Goal: Task Accomplishment & Management: Complete application form

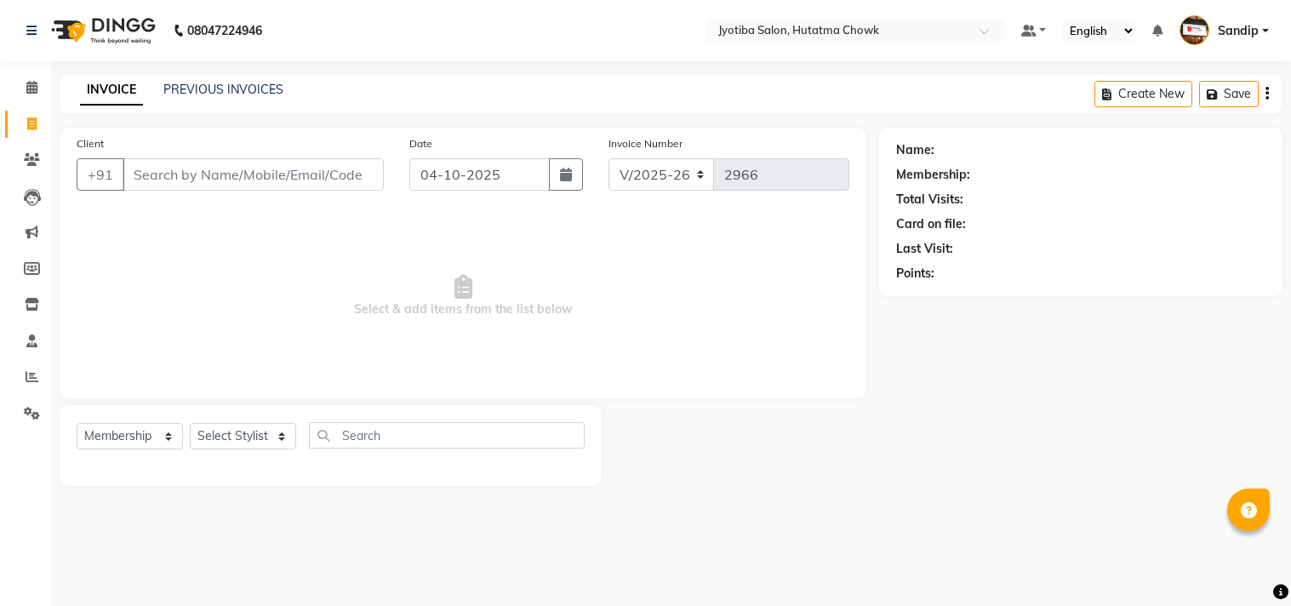
select select "556"
select select "membership"
click at [222, 83] on link "PREVIOUS INVOICES" at bounding box center [223, 89] width 120 height 15
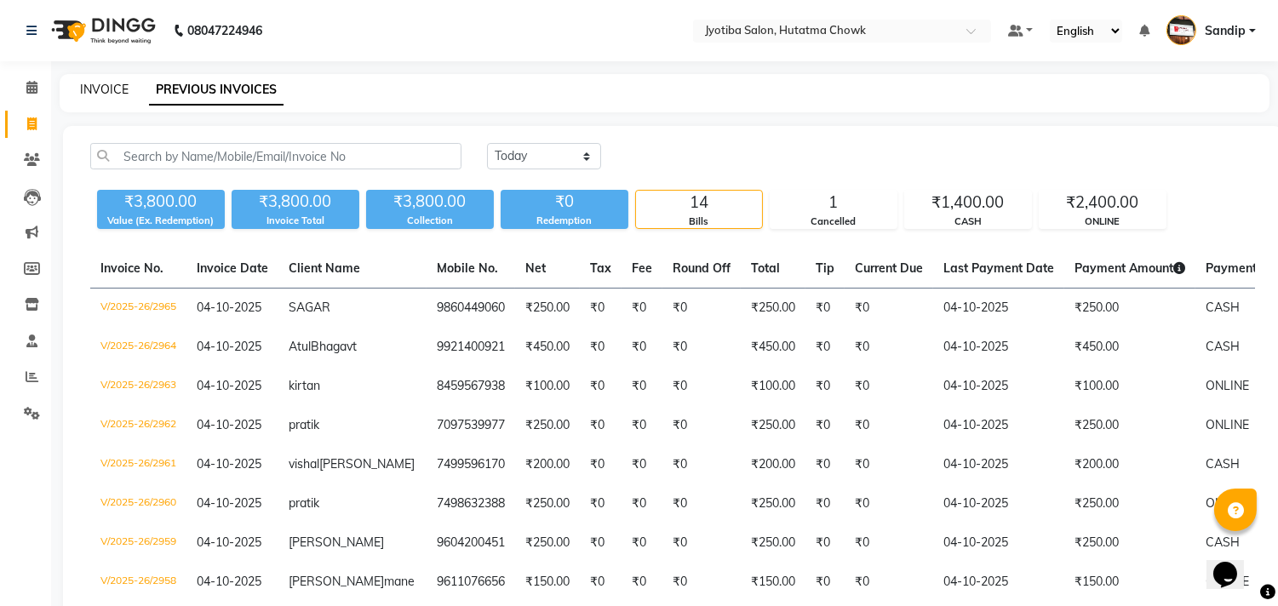
click at [103, 85] on link "INVOICE" at bounding box center [104, 89] width 49 height 15
select select "556"
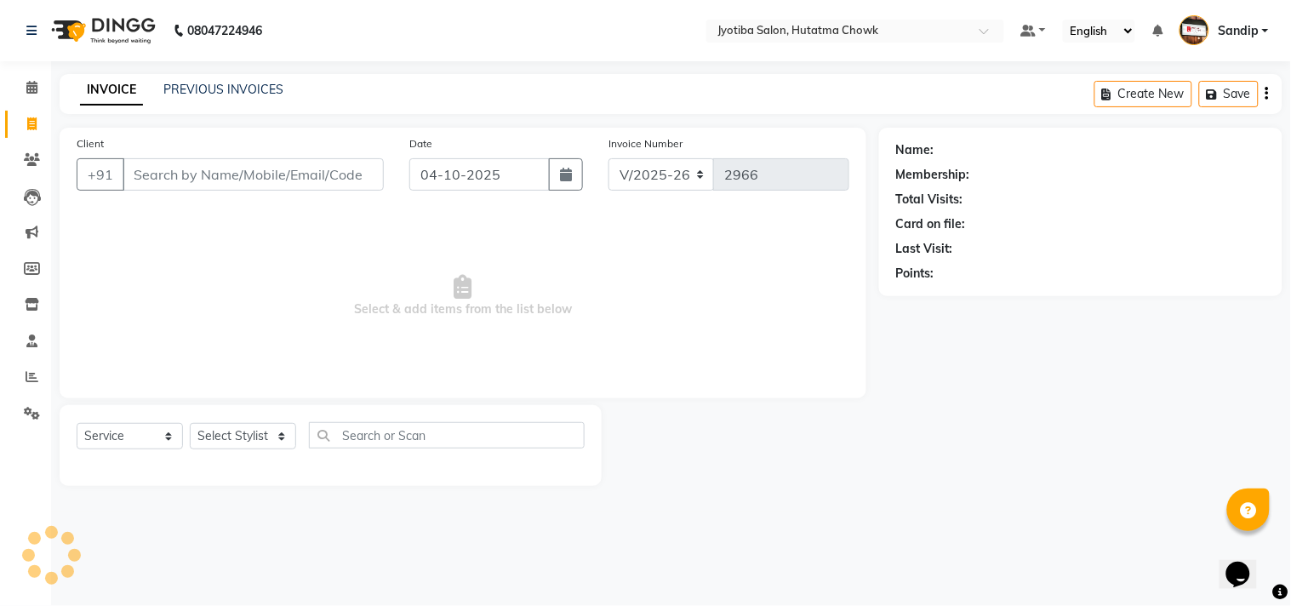
select select "membership"
click at [223, 86] on link "PREVIOUS INVOICES" at bounding box center [223, 89] width 120 height 15
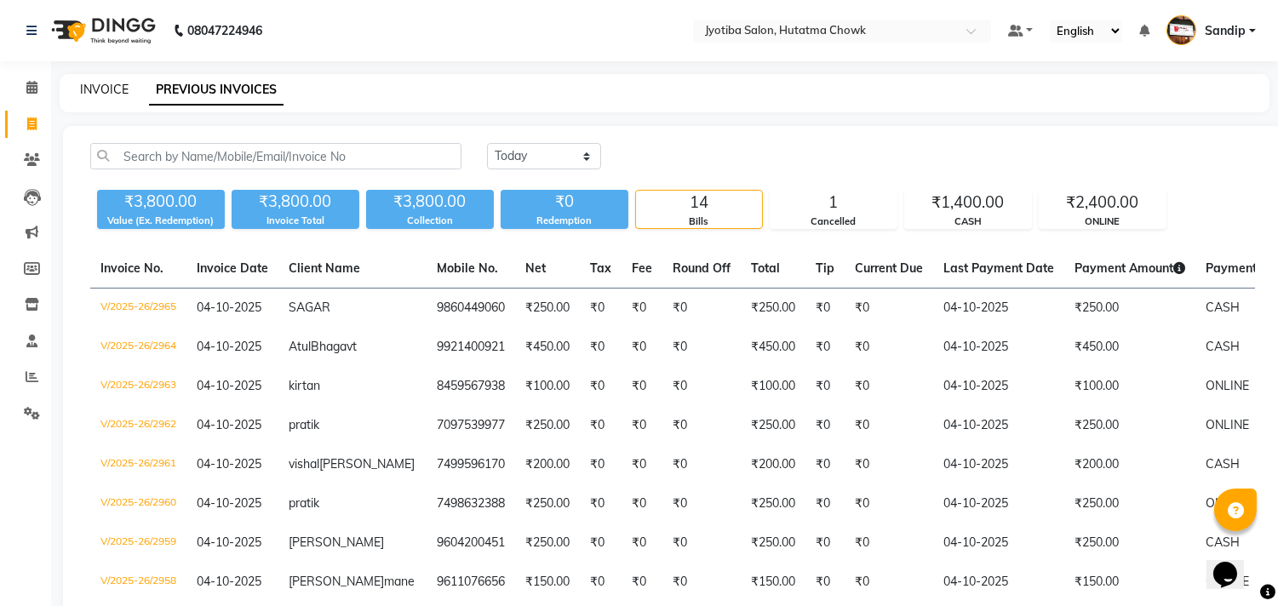
click at [103, 85] on link "INVOICE" at bounding box center [104, 89] width 49 height 15
select select "556"
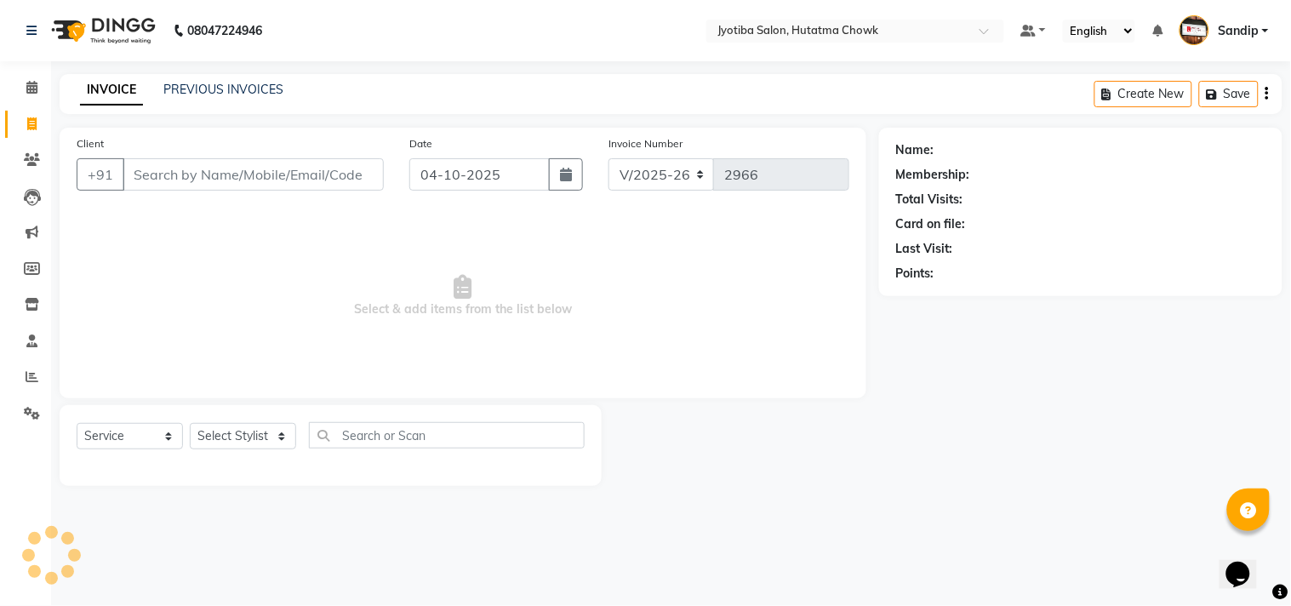
select select "membership"
click at [222, 86] on link "PREVIOUS INVOICES" at bounding box center [223, 89] width 120 height 15
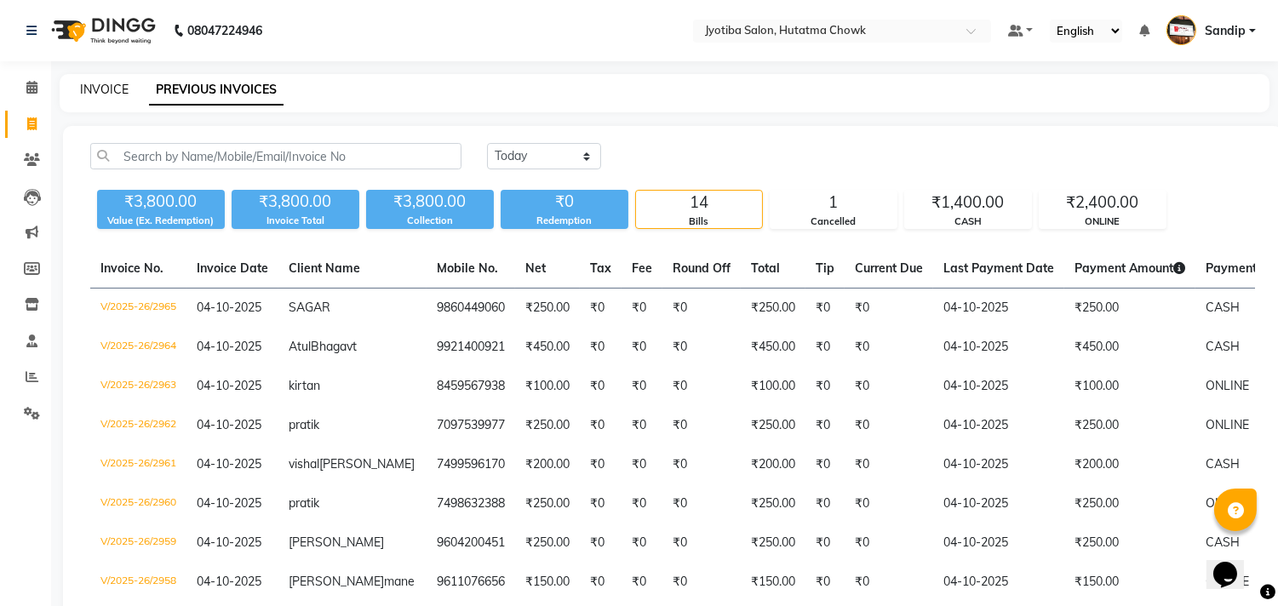
click at [103, 86] on link "INVOICE" at bounding box center [104, 89] width 49 height 15
select select "556"
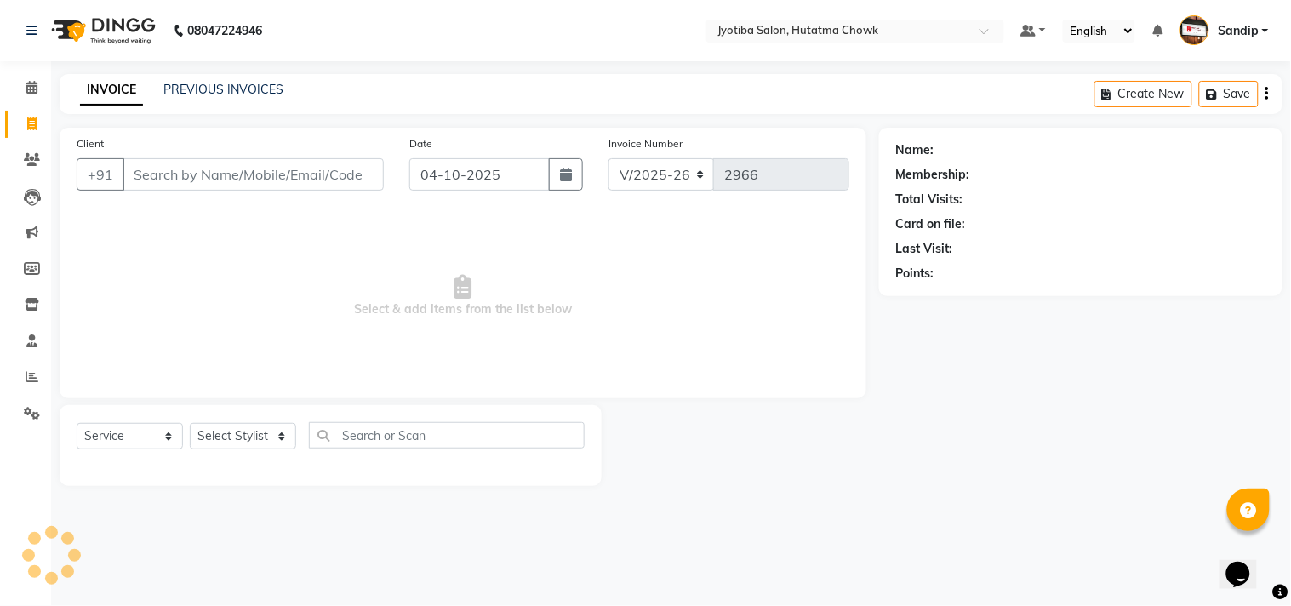
select select "membership"
type input "7"
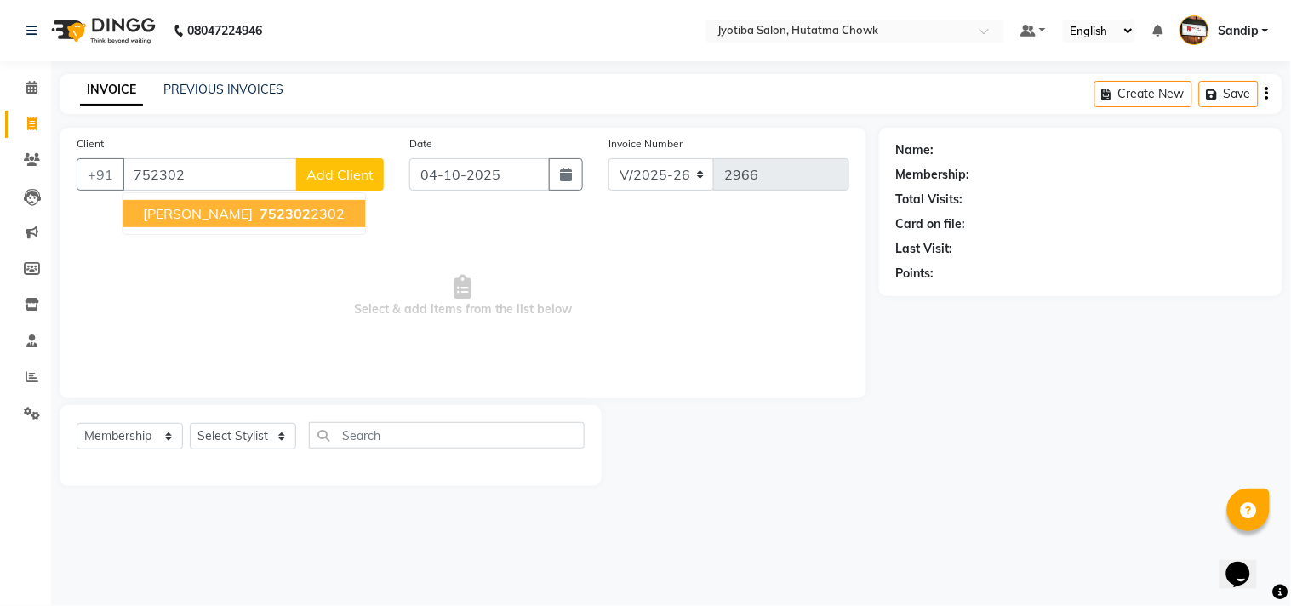
click at [210, 211] on span "[PERSON_NAME]" at bounding box center [198, 213] width 110 height 17
type input "7523022302"
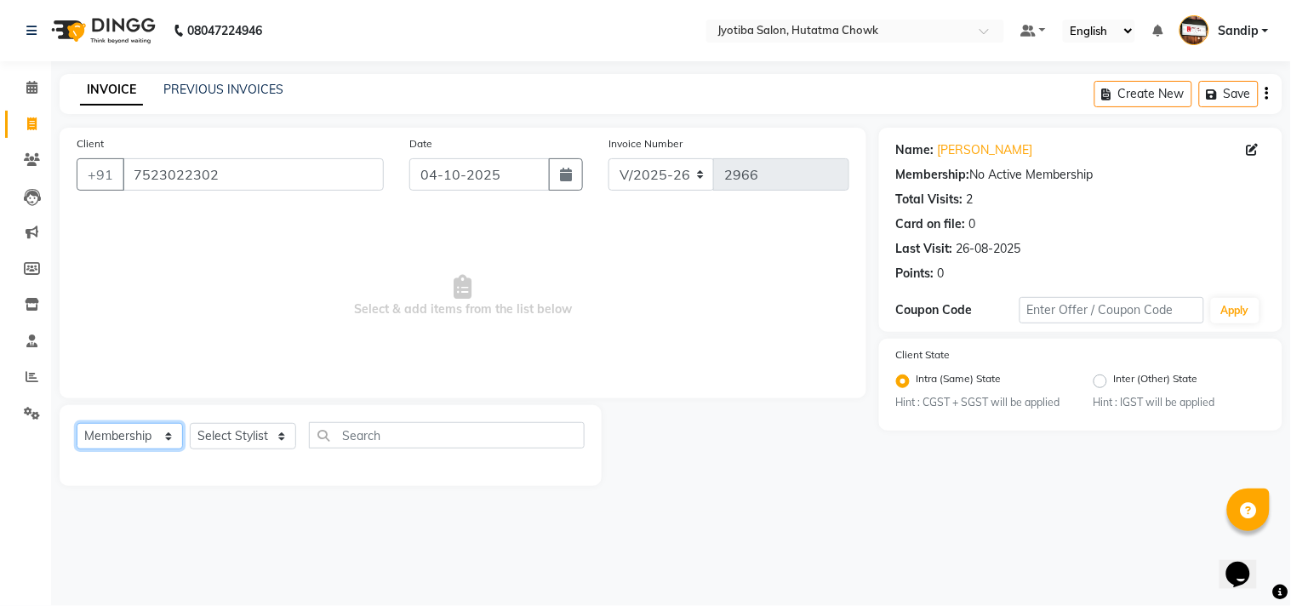
click at [121, 444] on select "Select Service Product Membership Package Voucher Prepaid Gift Card" at bounding box center [130, 436] width 106 height 26
select select "service"
click at [77, 424] on select "Select Service Product Membership Package Voucher Prepaid Gift Card" at bounding box center [130, 436] width 106 height 26
click at [232, 437] on select "Select Stylist [PERSON_NAME] [PERSON_NAME] [PERSON_NAME] prem Sandip [PERSON_NA…" at bounding box center [243, 436] width 106 height 26
select select "7206"
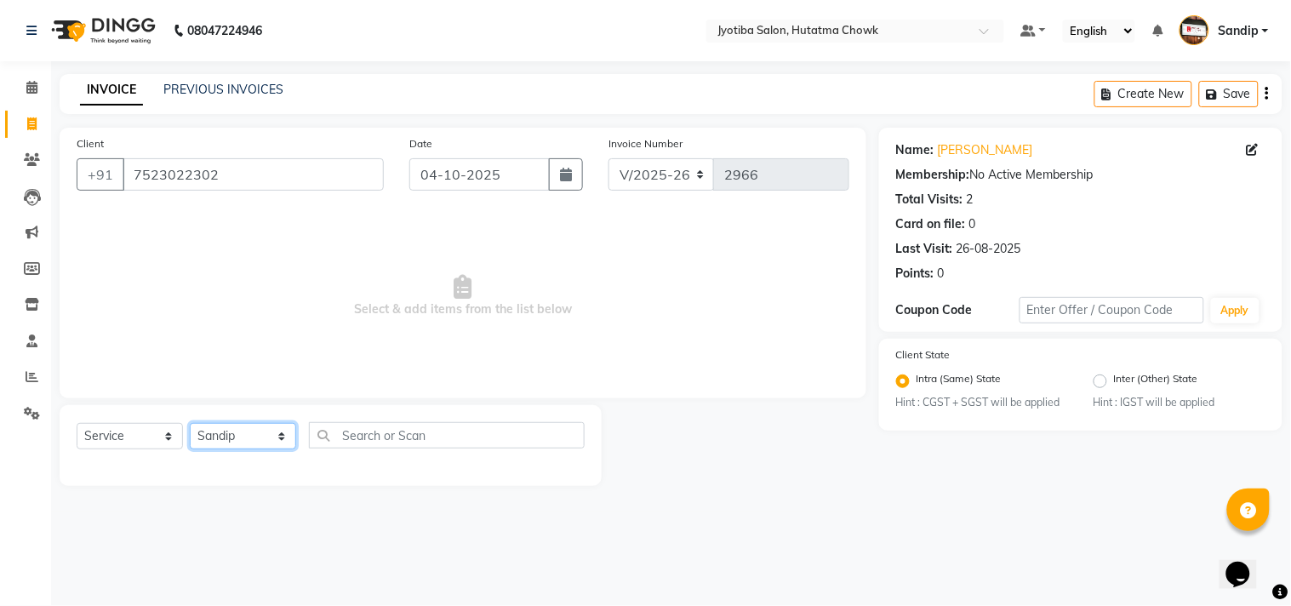
click at [190, 424] on select "Select Stylist [PERSON_NAME] [PERSON_NAME] [PERSON_NAME] prem Sandip [PERSON_NA…" at bounding box center [243, 436] width 106 height 26
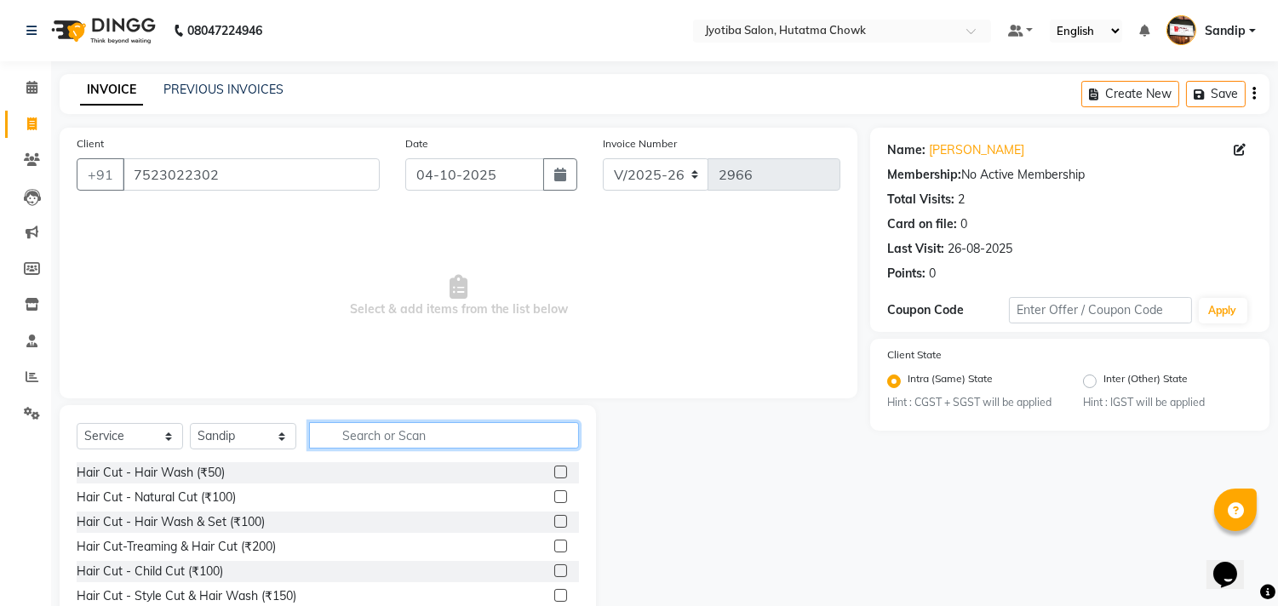
click at [361, 436] on input "text" at bounding box center [444, 435] width 270 height 26
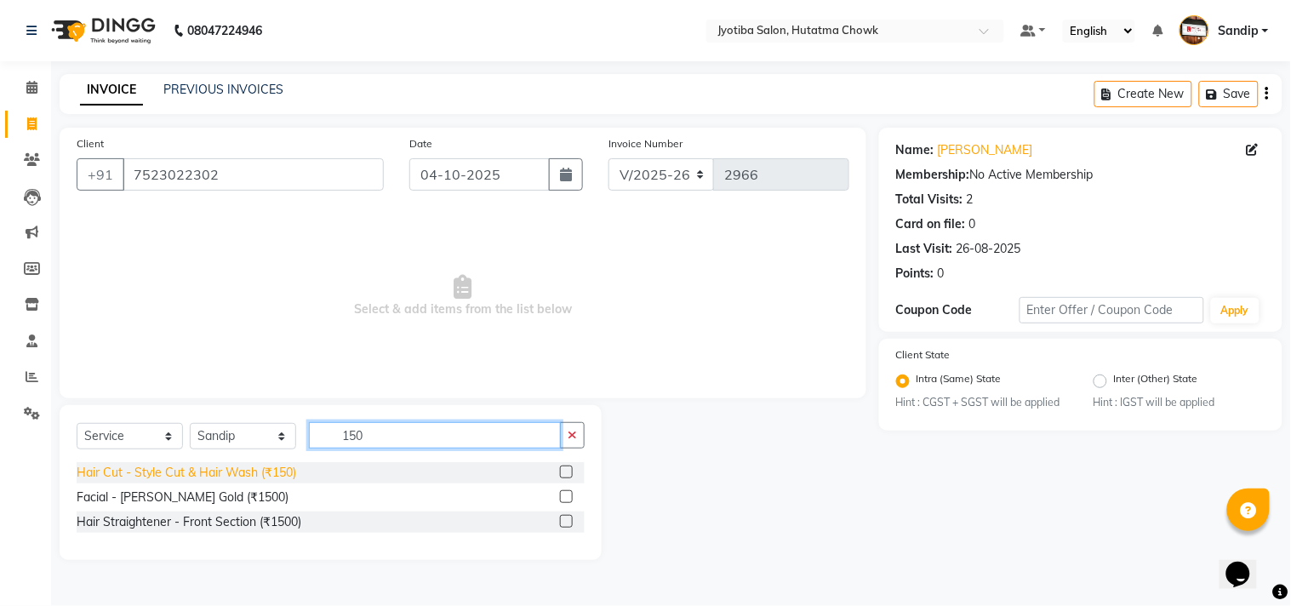
type input "150"
click at [226, 466] on div "Hair Cut - Style Cut & Hair Wash (₹150)" at bounding box center [187, 473] width 220 height 18
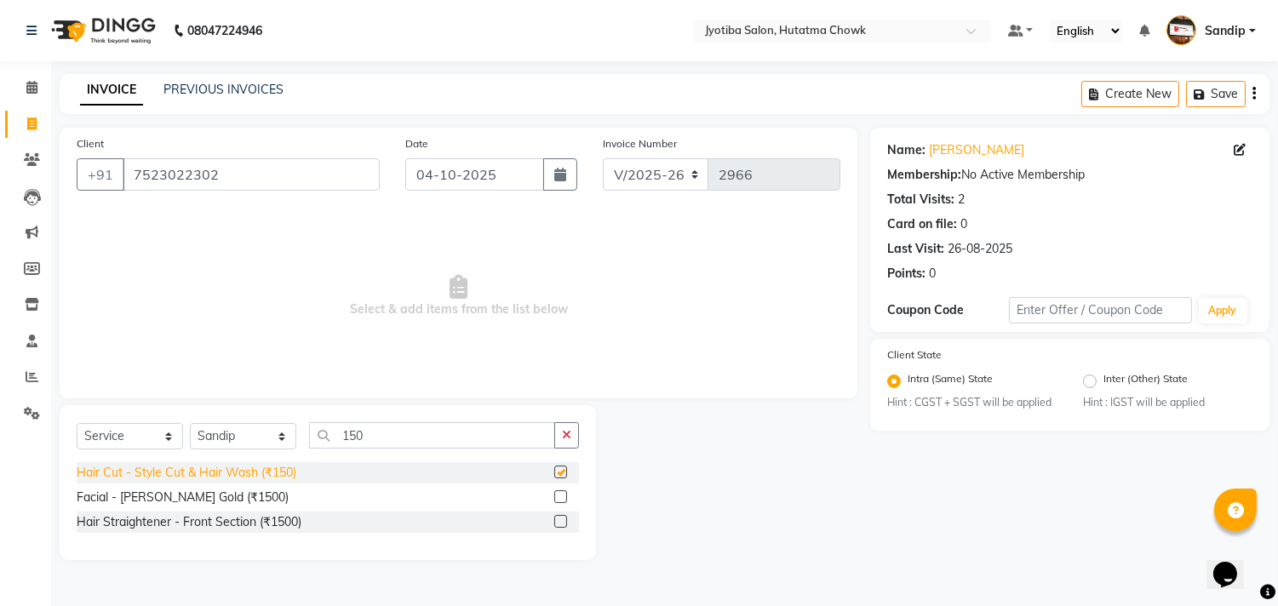
checkbox input "false"
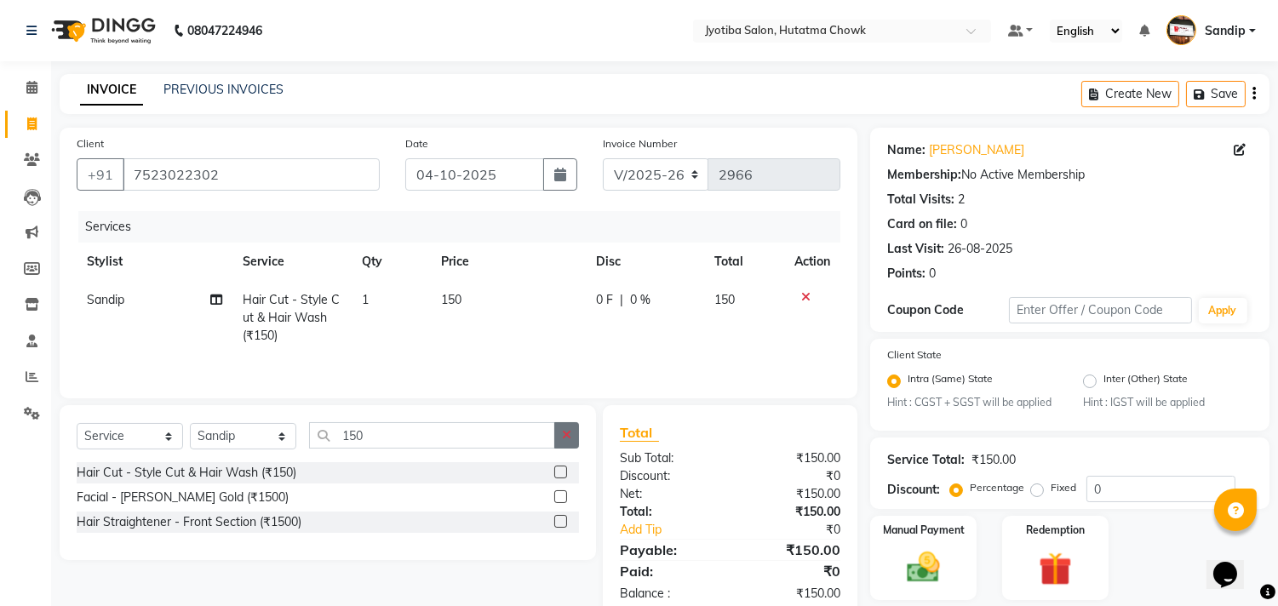
click at [558, 445] on button "button" at bounding box center [566, 435] width 25 height 26
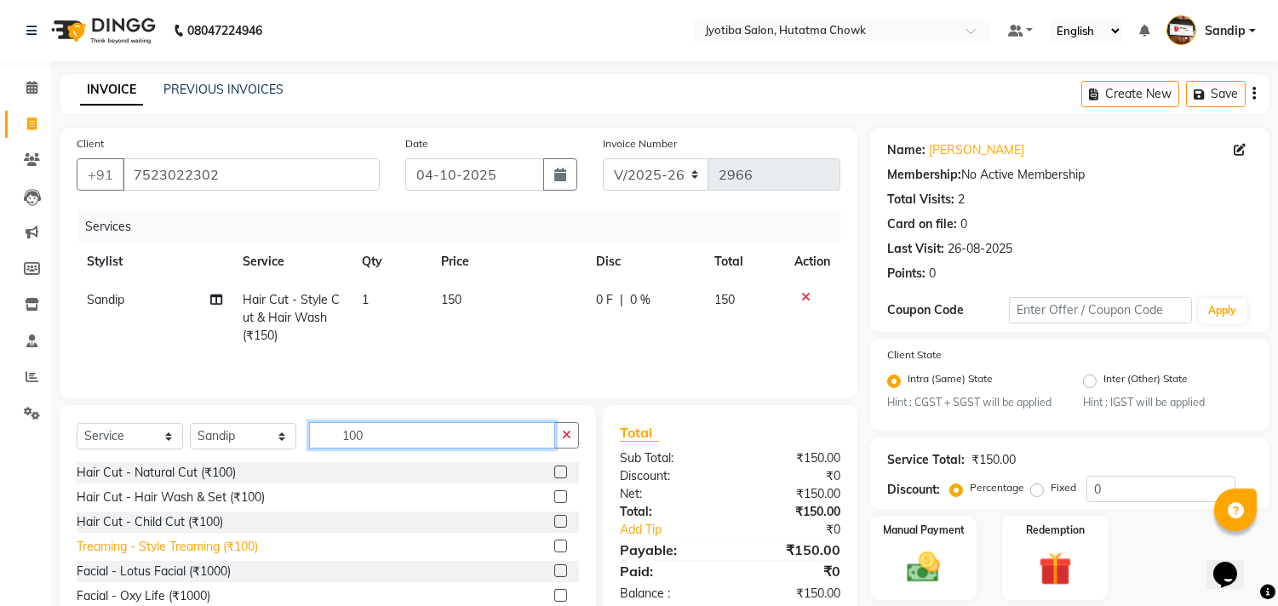
type input "100"
click at [193, 552] on div "Treaming - Style Treaming (₹100)" at bounding box center [167, 547] width 181 height 18
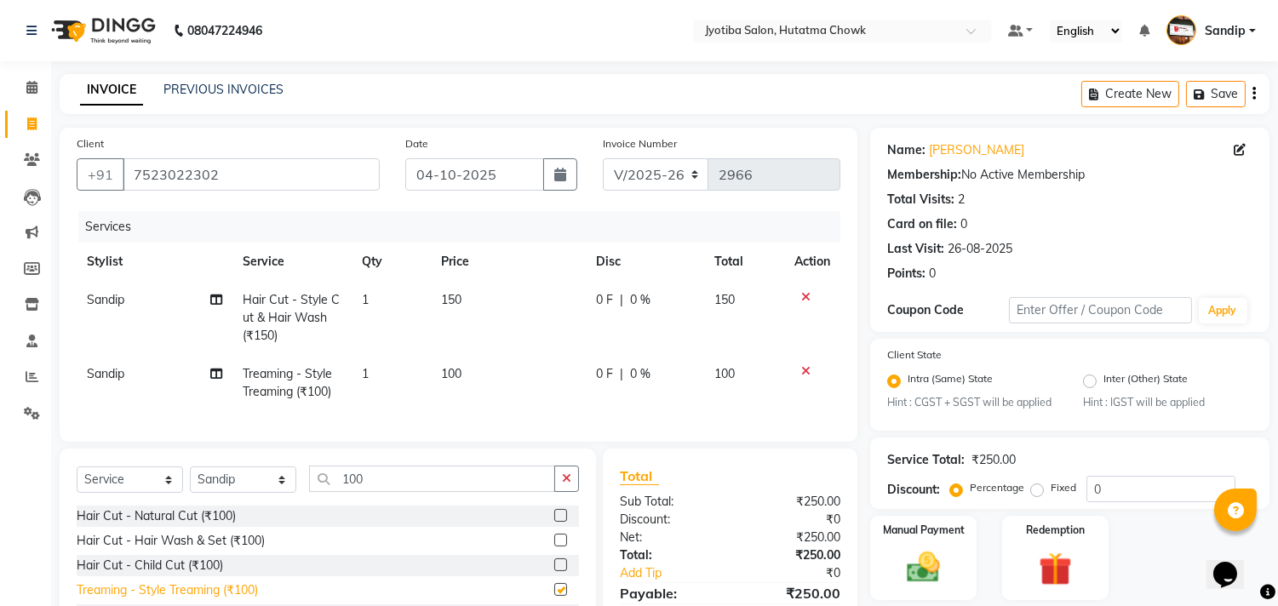
checkbox input "false"
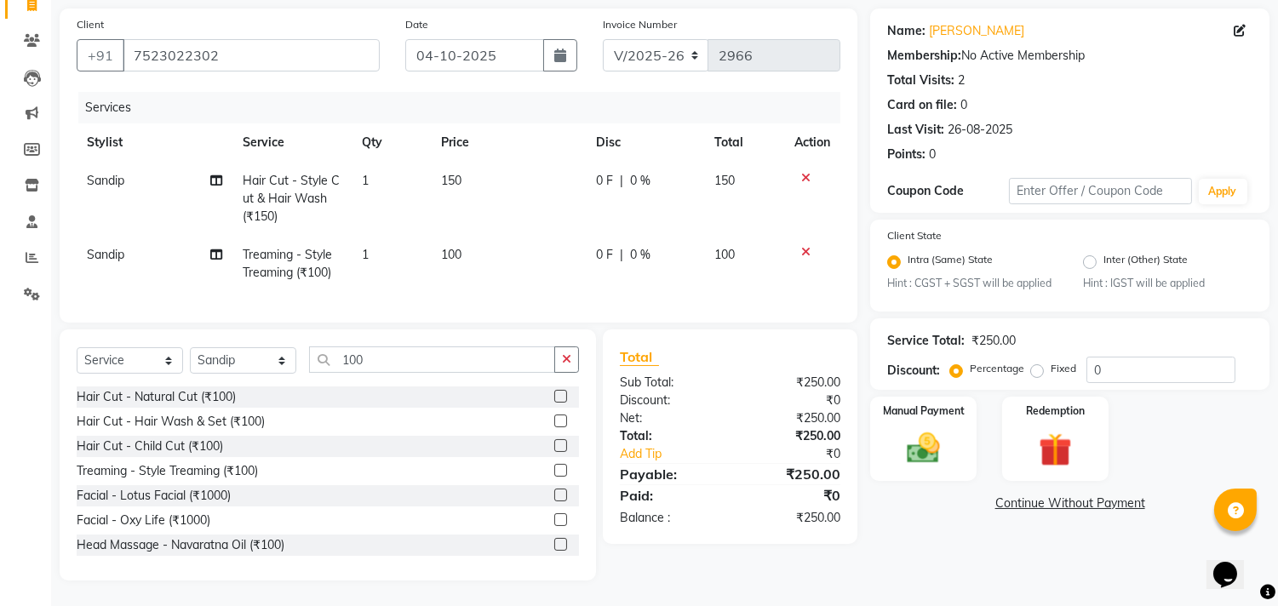
scroll to position [133, 0]
click at [1015, 495] on link "Continue Without Payment" at bounding box center [1069, 504] width 392 height 18
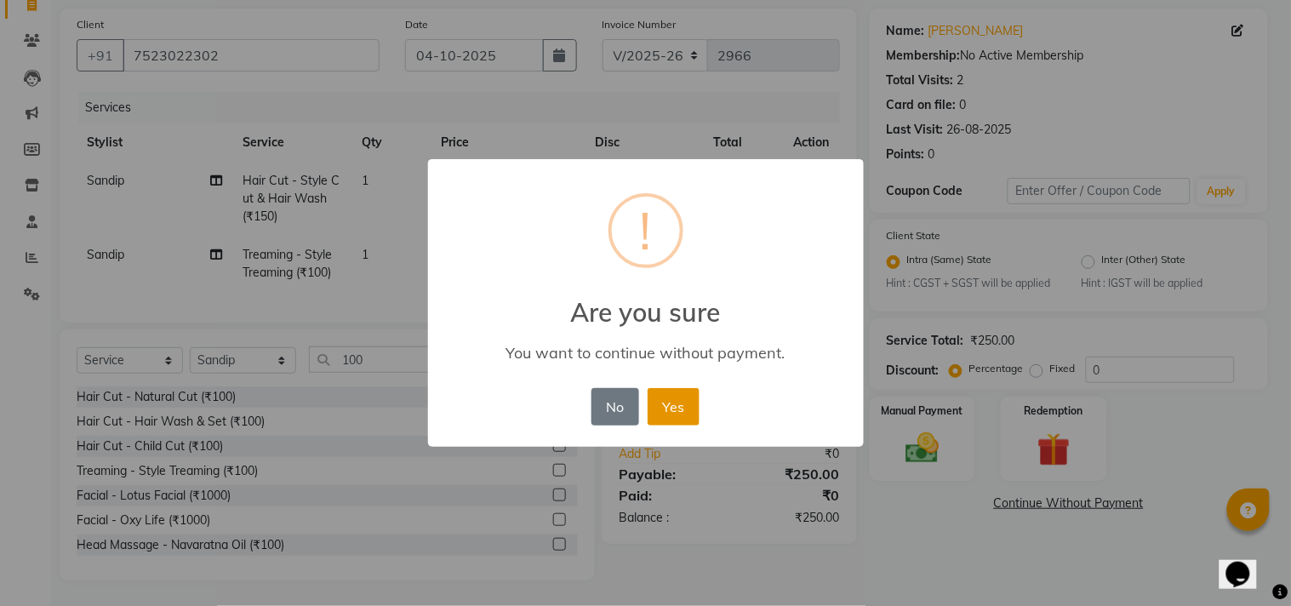
click at [669, 397] on button "Yes" at bounding box center [674, 406] width 52 height 37
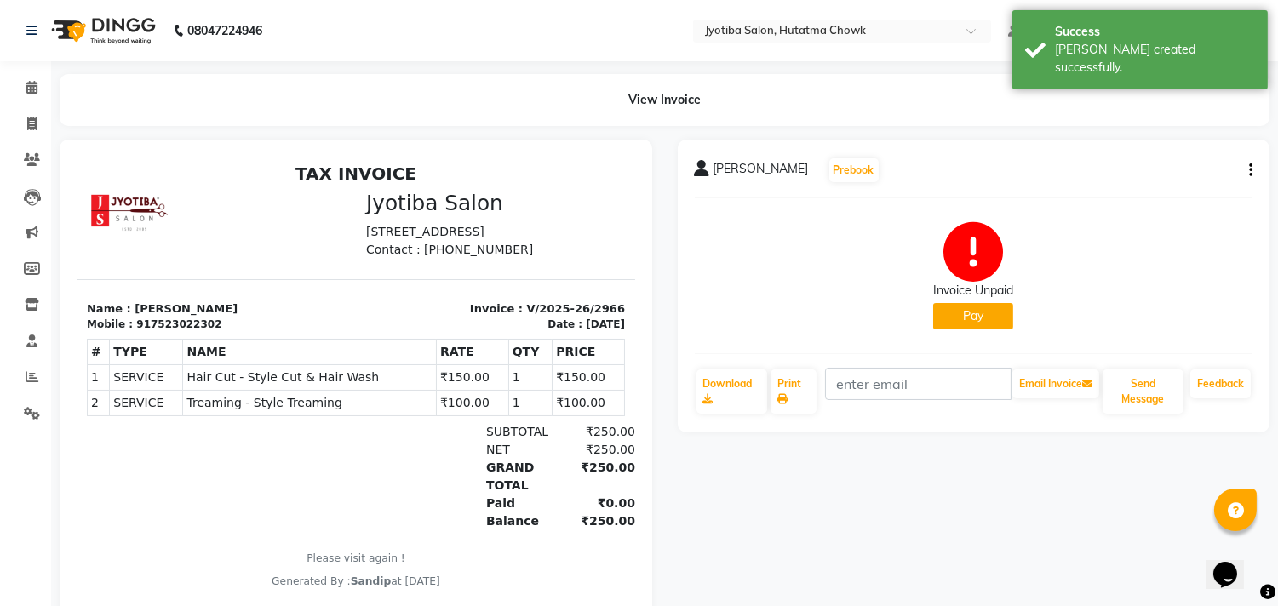
click at [963, 322] on button "Pay" at bounding box center [973, 316] width 80 height 26
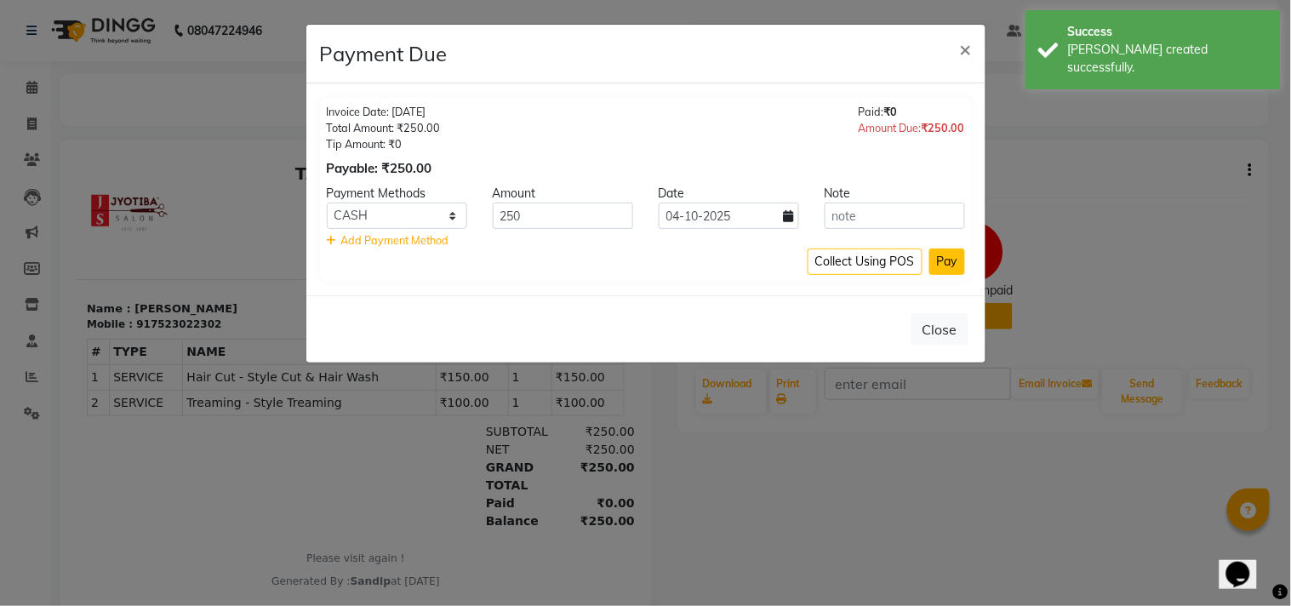
click at [942, 252] on button "Pay" at bounding box center [947, 262] width 36 height 26
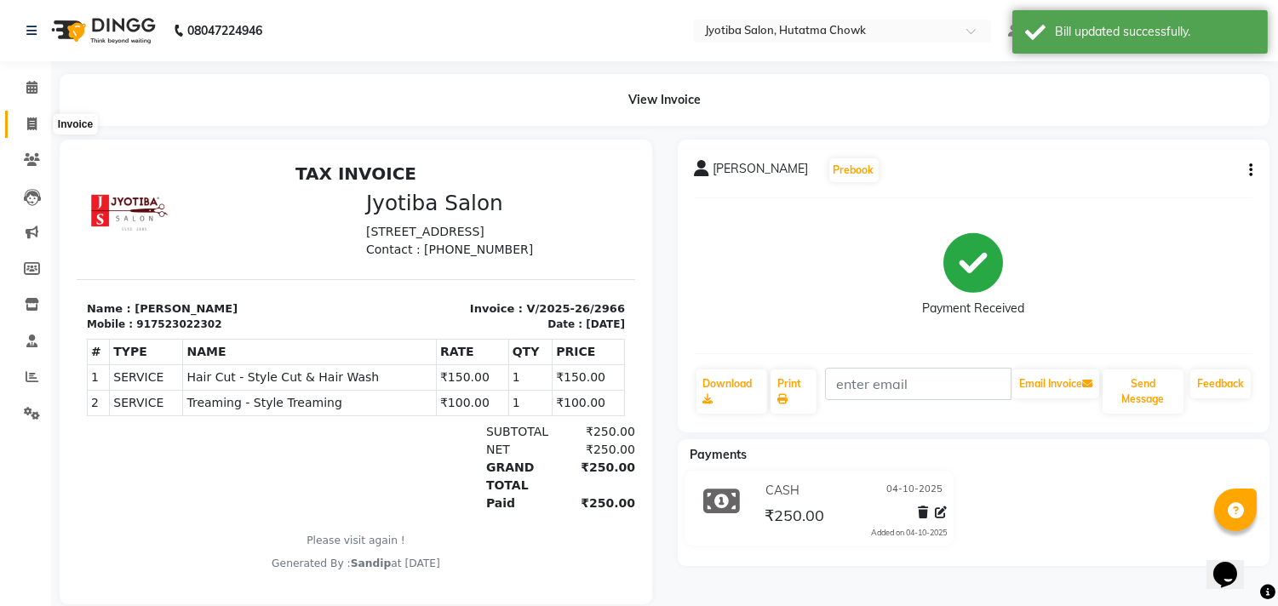
click at [27, 130] on icon at bounding box center [31, 123] width 9 height 13
select select "556"
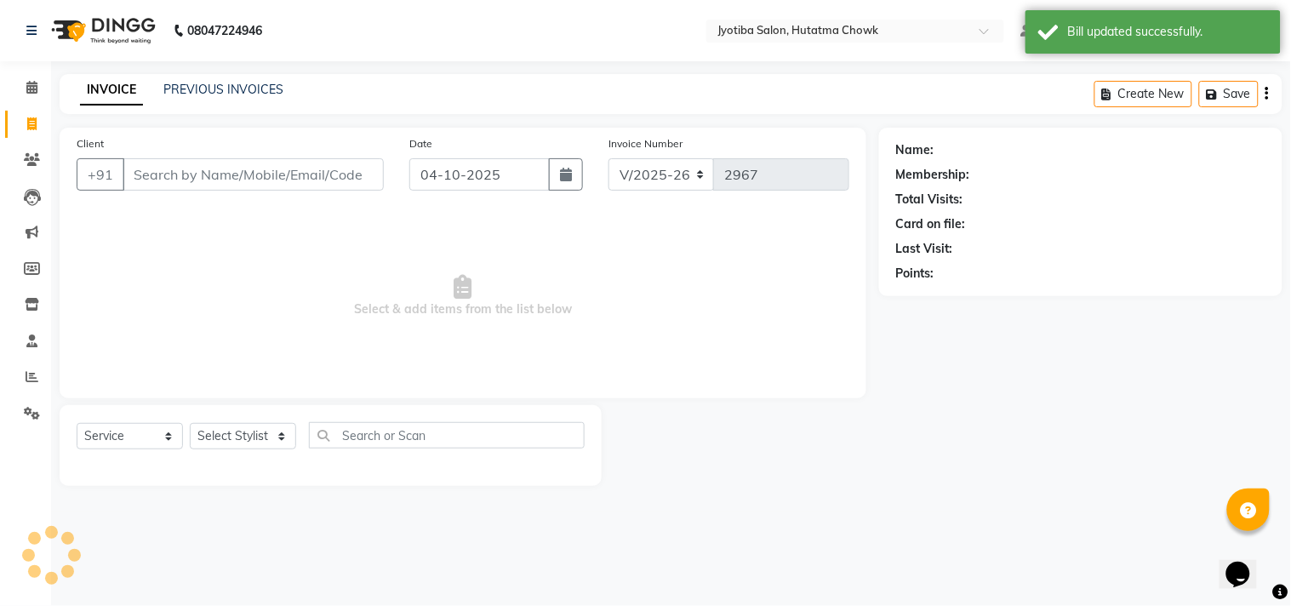
select select "membership"
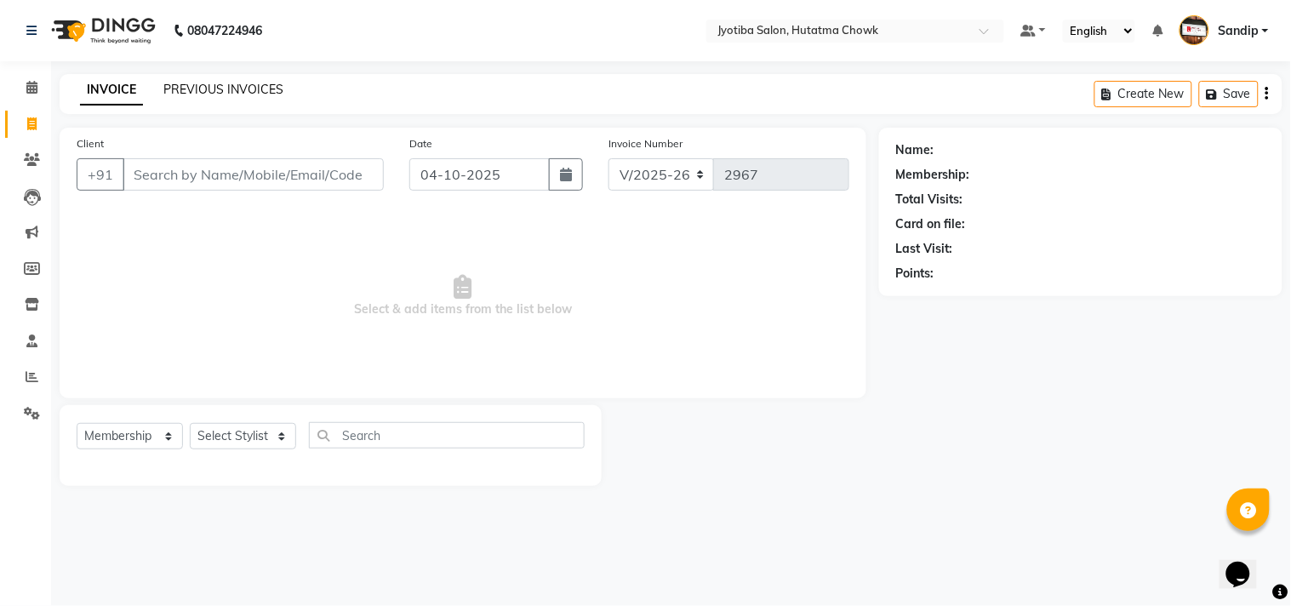
click at [215, 90] on link "PREVIOUS INVOICES" at bounding box center [223, 89] width 120 height 15
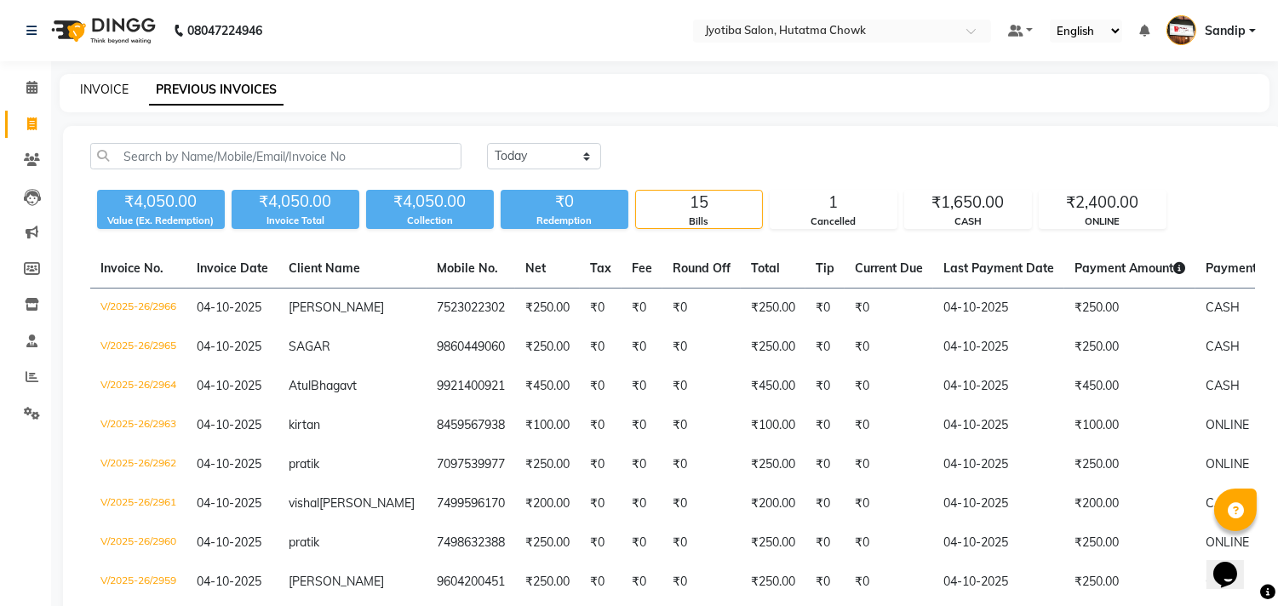
click at [104, 83] on link "INVOICE" at bounding box center [104, 89] width 49 height 15
select select "service"
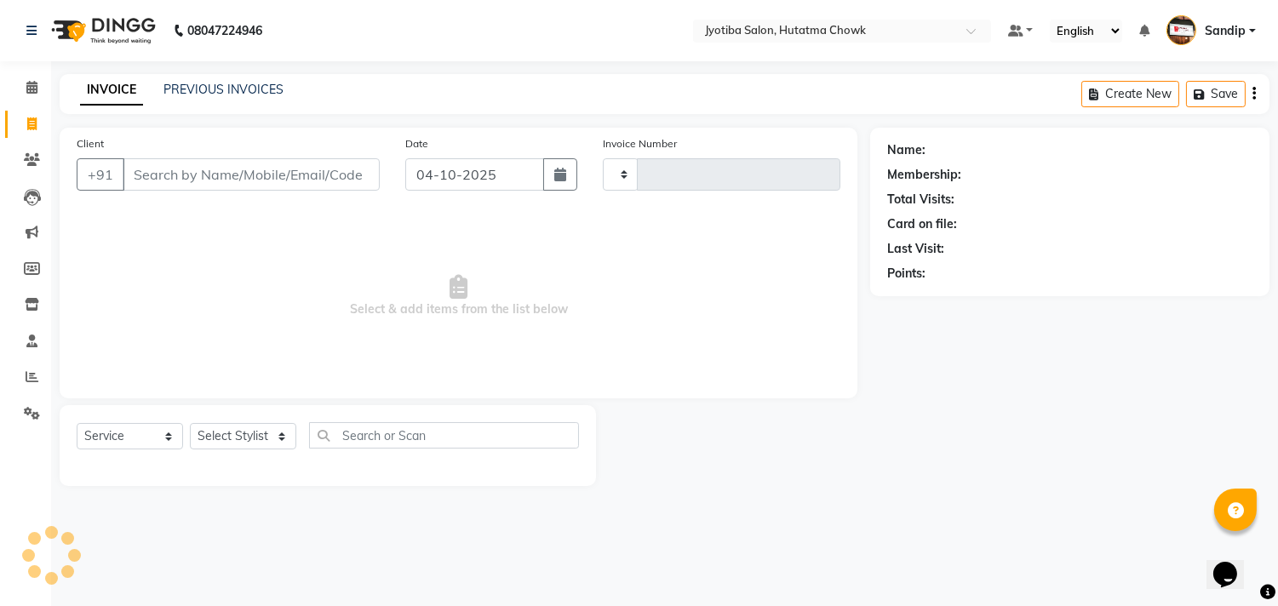
type input "2967"
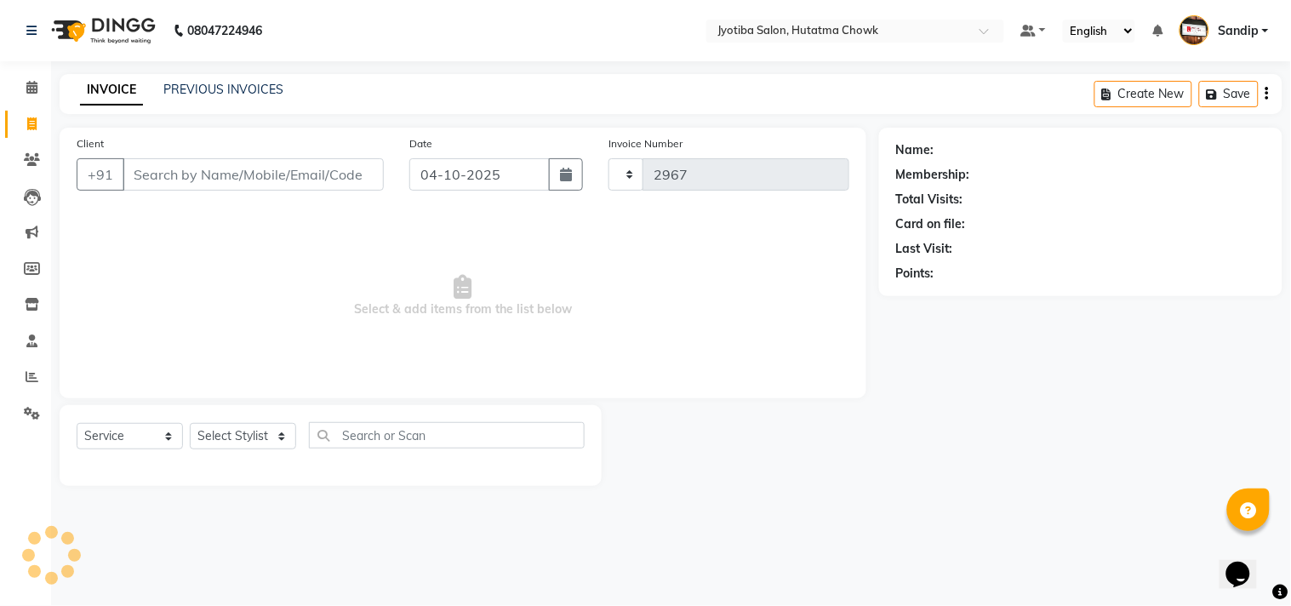
select select "556"
select select "membership"
click at [222, 85] on link "PREVIOUS INVOICES" at bounding box center [223, 89] width 120 height 15
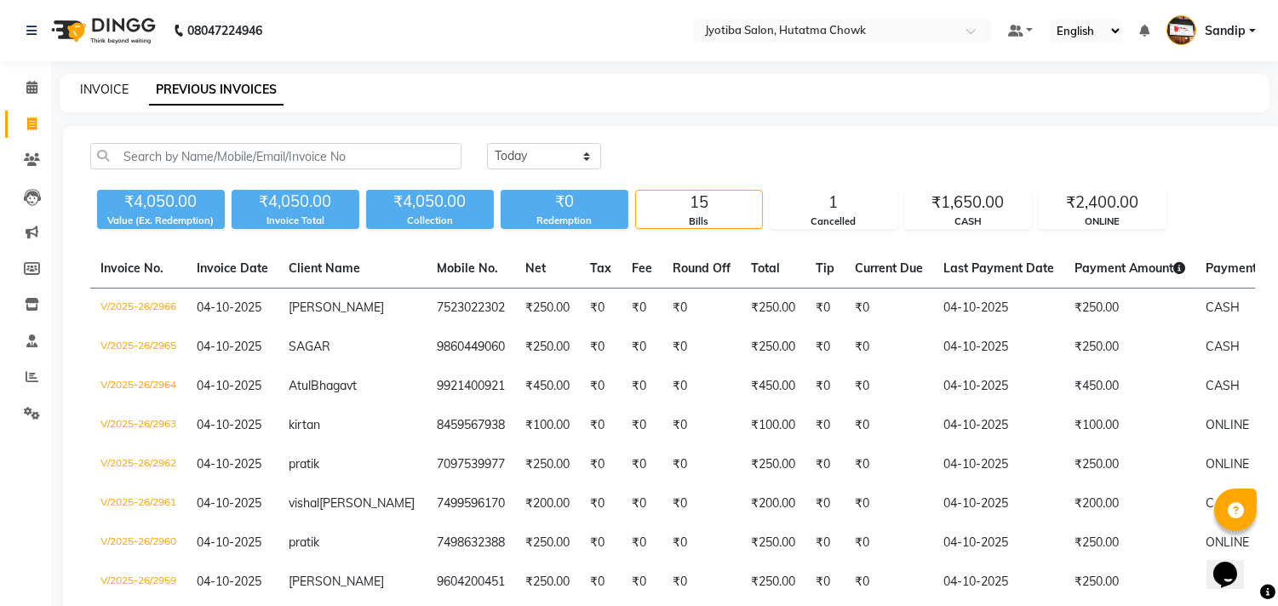
click at [104, 85] on link "INVOICE" at bounding box center [104, 89] width 49 height 15
select select "service"
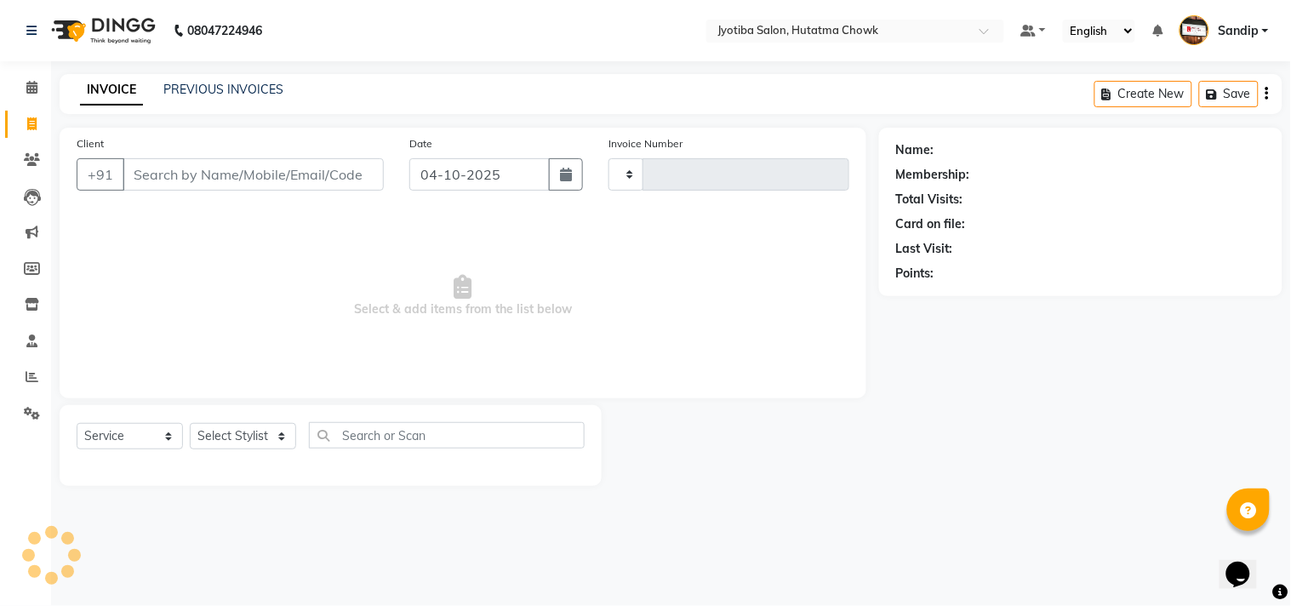
type input "2967"
select select "556"
select select "membership"
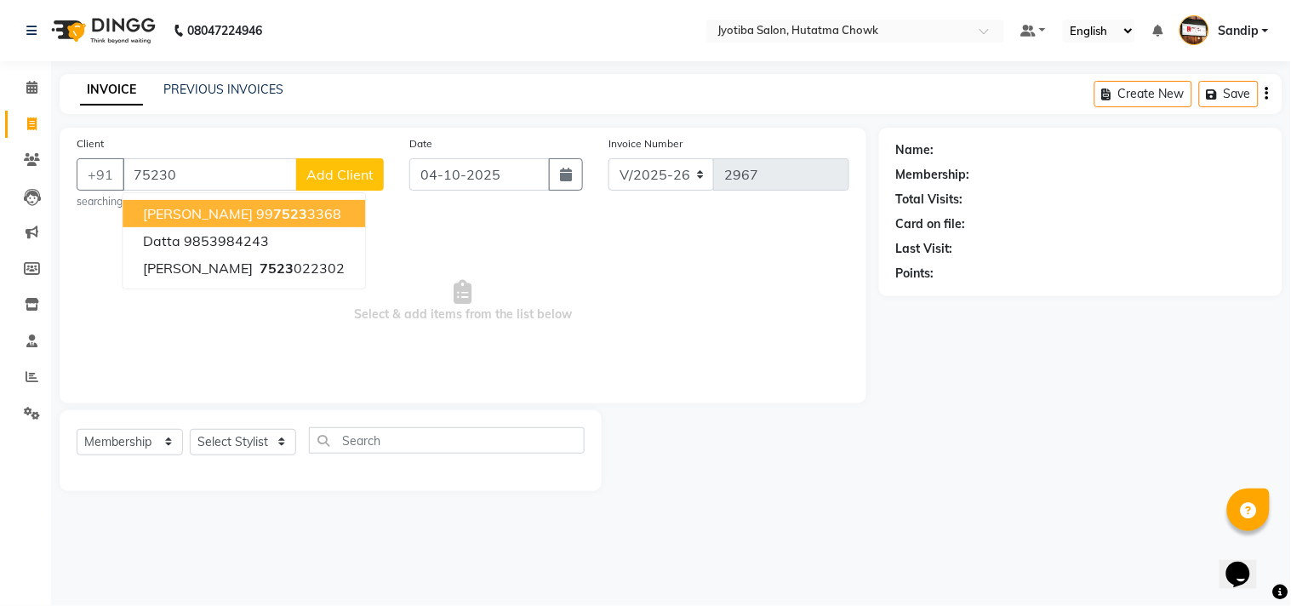
type input "752302"
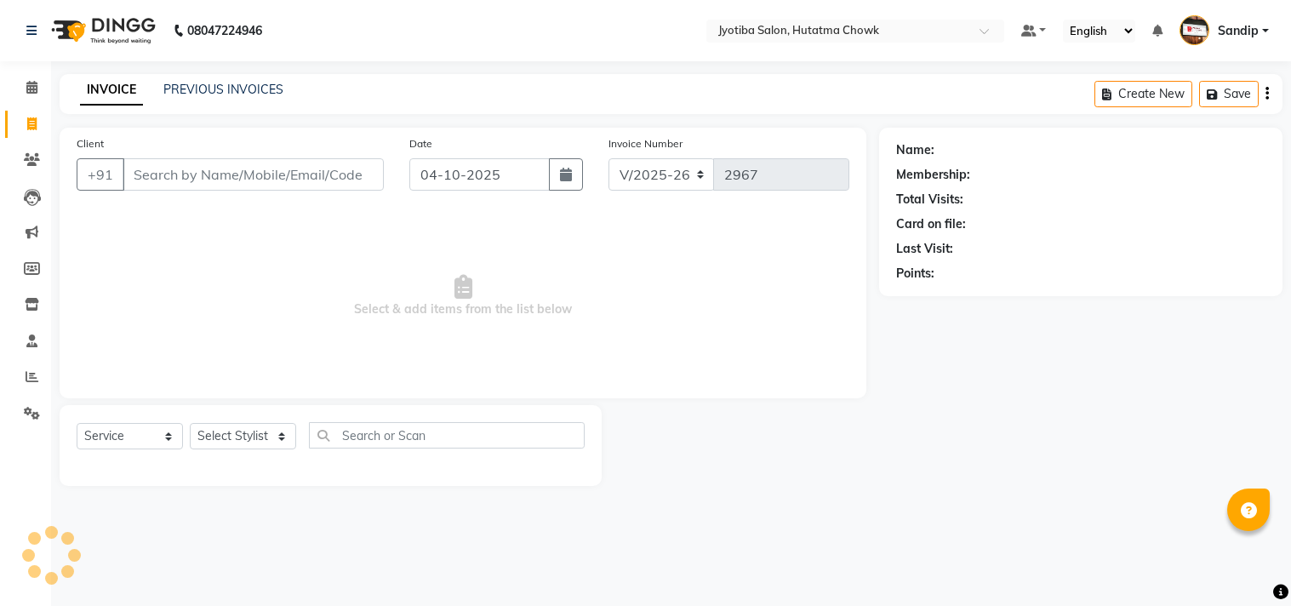
select select "556"
select select "membership"
click at [222, 85] on link "PREVIOUS INVOICES" at bounding box center [223, 89] width 120 height 15
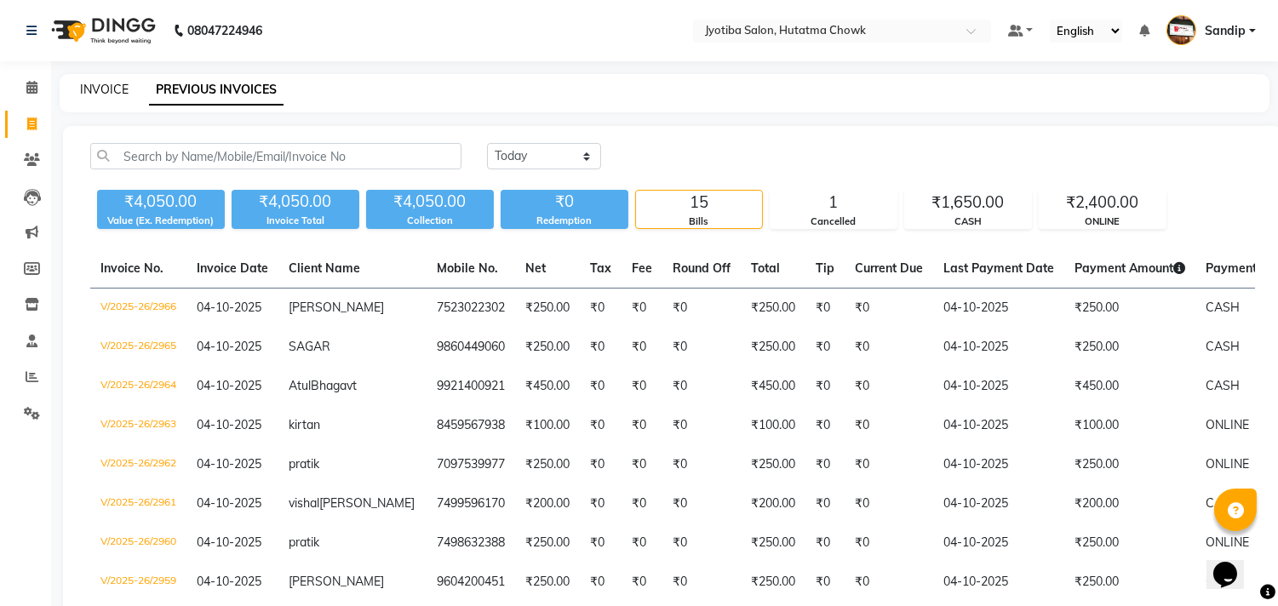
click at [103, 85] on link "INVOICE" at bounding box center [104, 89] width 49 height 15
select select "556"
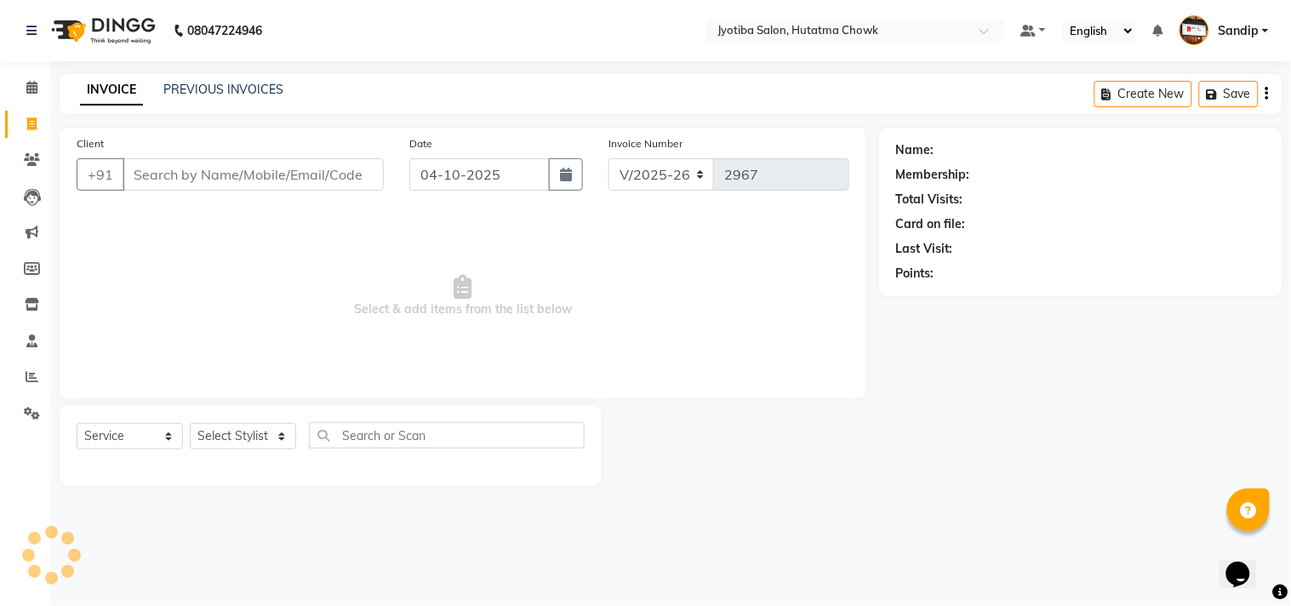
select select "membership"
click at [124, 152] on div "Client +91" at bounding box center [230, 169] width 333 height 70
click at [197, 90] on link "PREVIOUS INVOICES" at bounding box center [223, 89] width 120 height 15
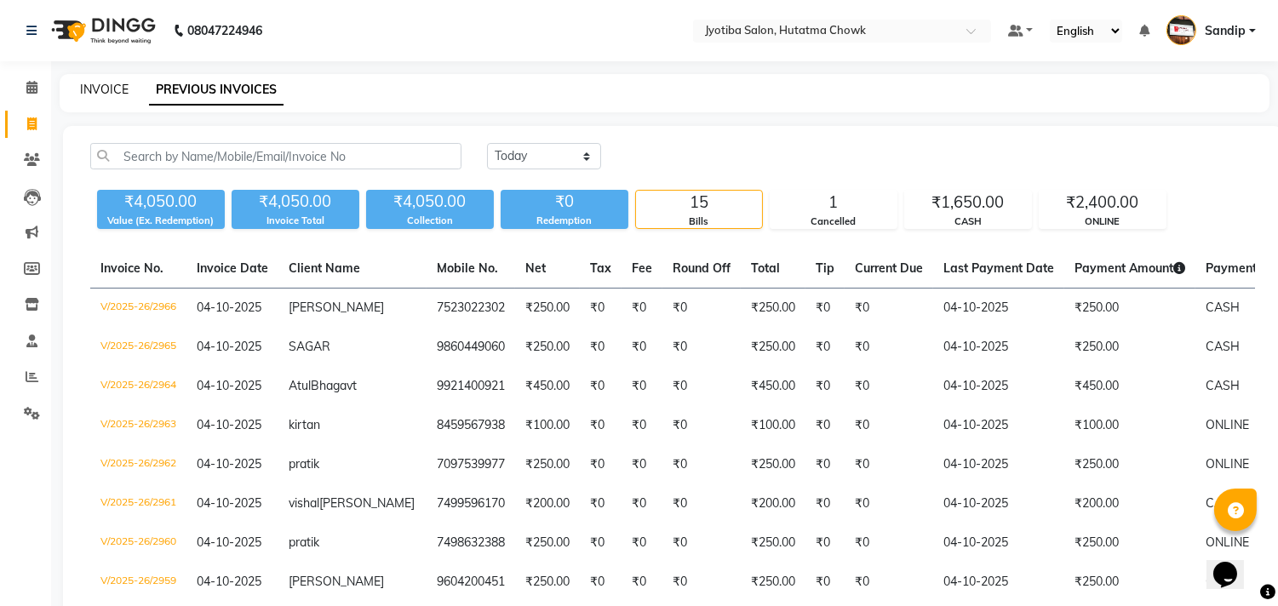
click at [97, 89] on link "INVOICE" at bounding box center [104, 89] width 49 height 15
select select "556"
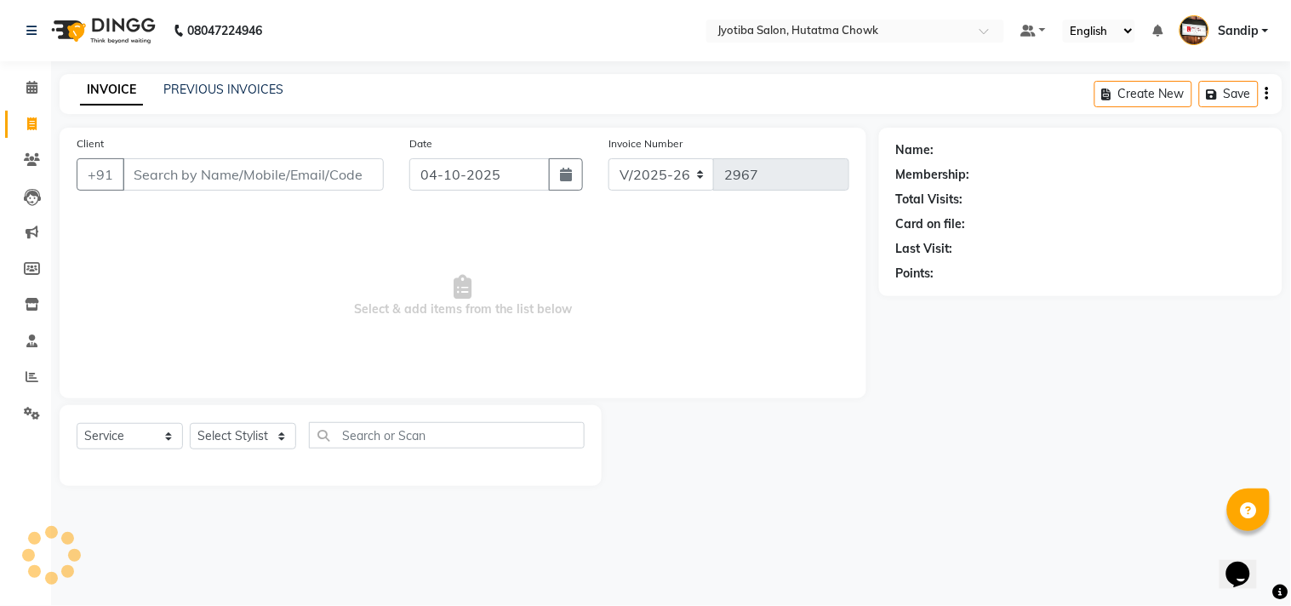
select select "membership"
click at [277, 224] on span "Select & add items from the list below" at bounding box center [463, 296] width 773 height 170
select select "556"
select select "membership"
click at [221, 86] on link "PREVIOUS INVOICES" at bounding box center [223, 89] width 120 height 15
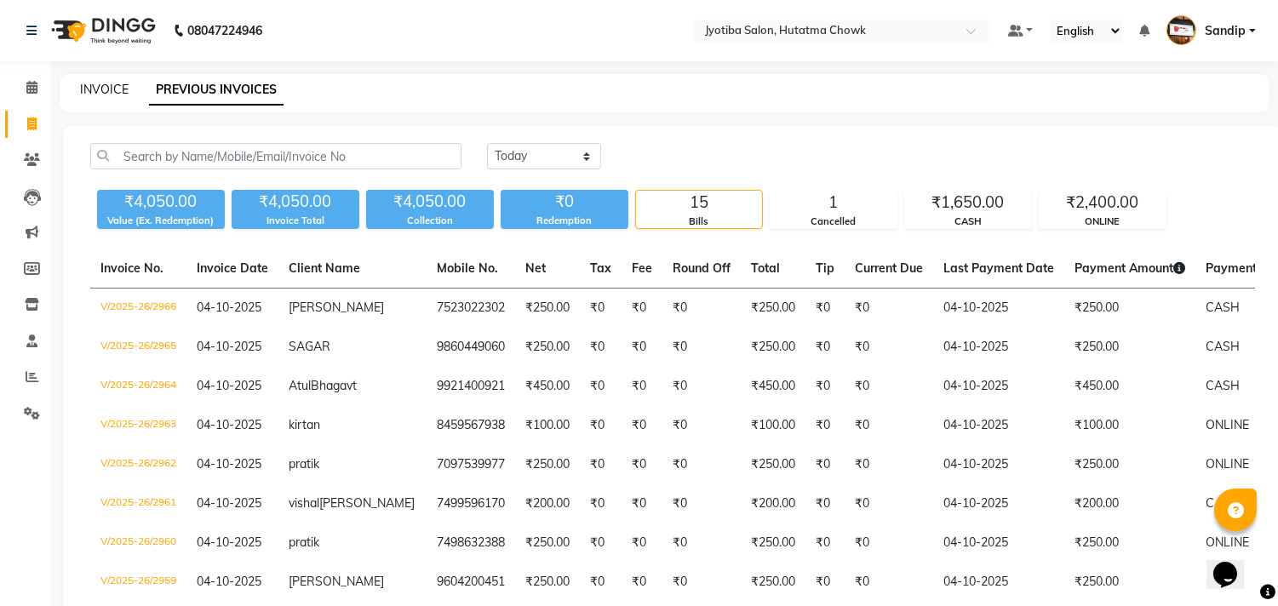
click at [104, 83] on link "INVOICE" at bounding box center [104, 89] width 49 height 15
select select "556"
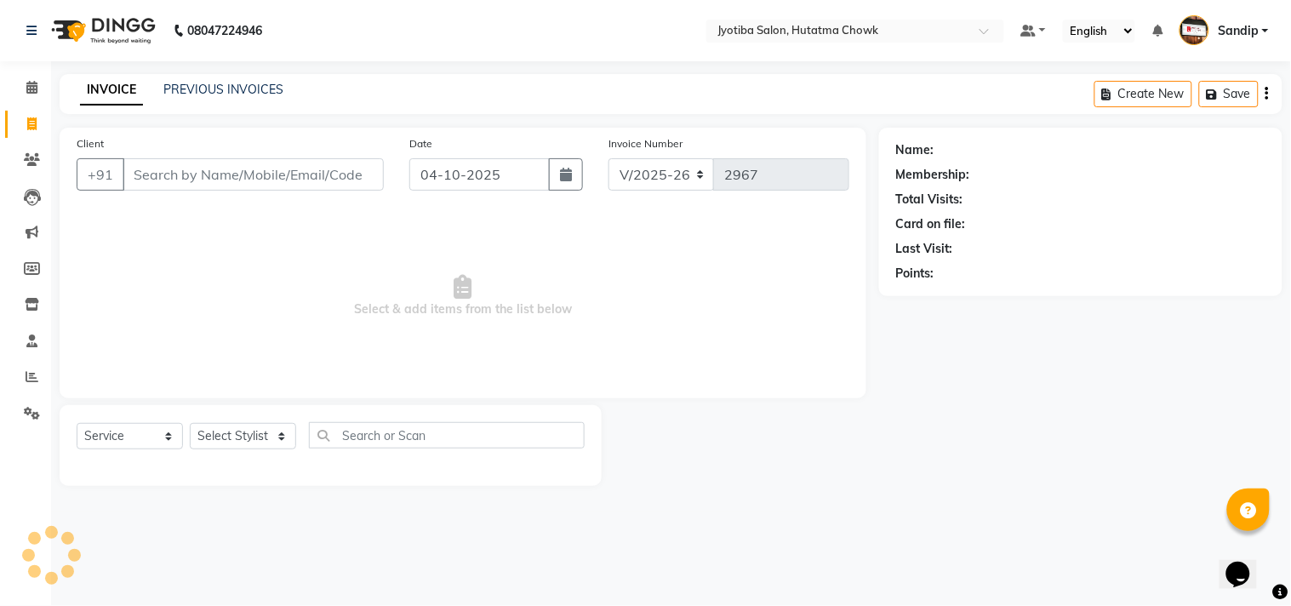
select select "membership"
click at [221, 83] on link "PREVIOUS INVOICES" at bounding box center [223, 89] width 120 height 15
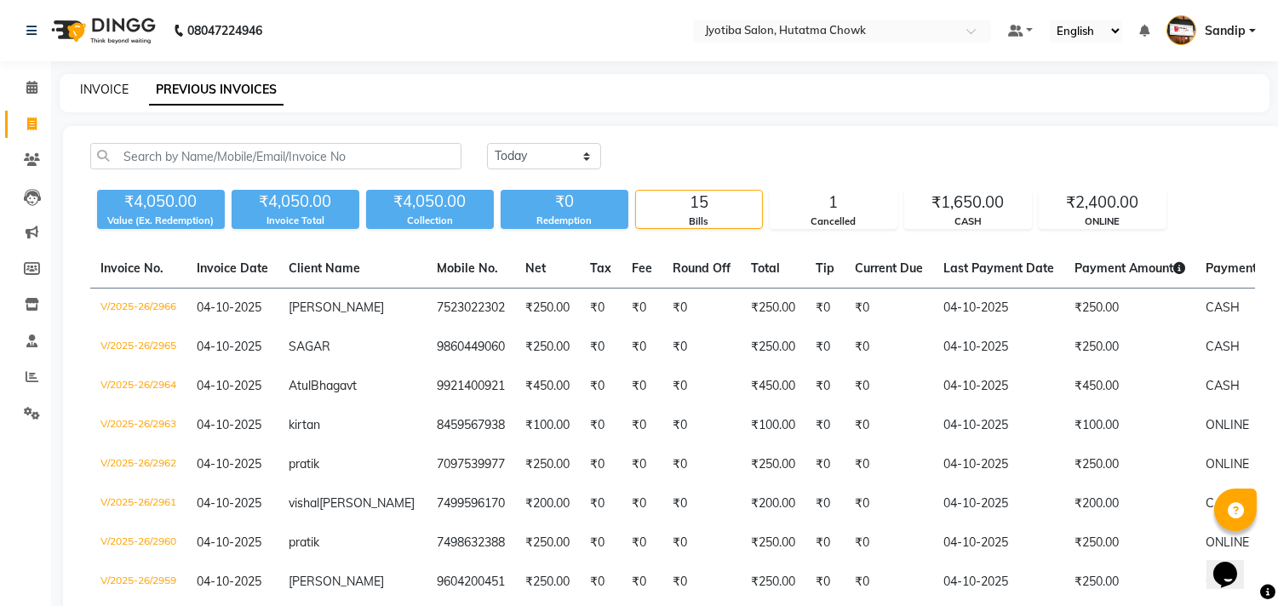
click at [100, 85] on link "INVOICE" at bounding box center [104, 89] width 49 height 15
select select "556"
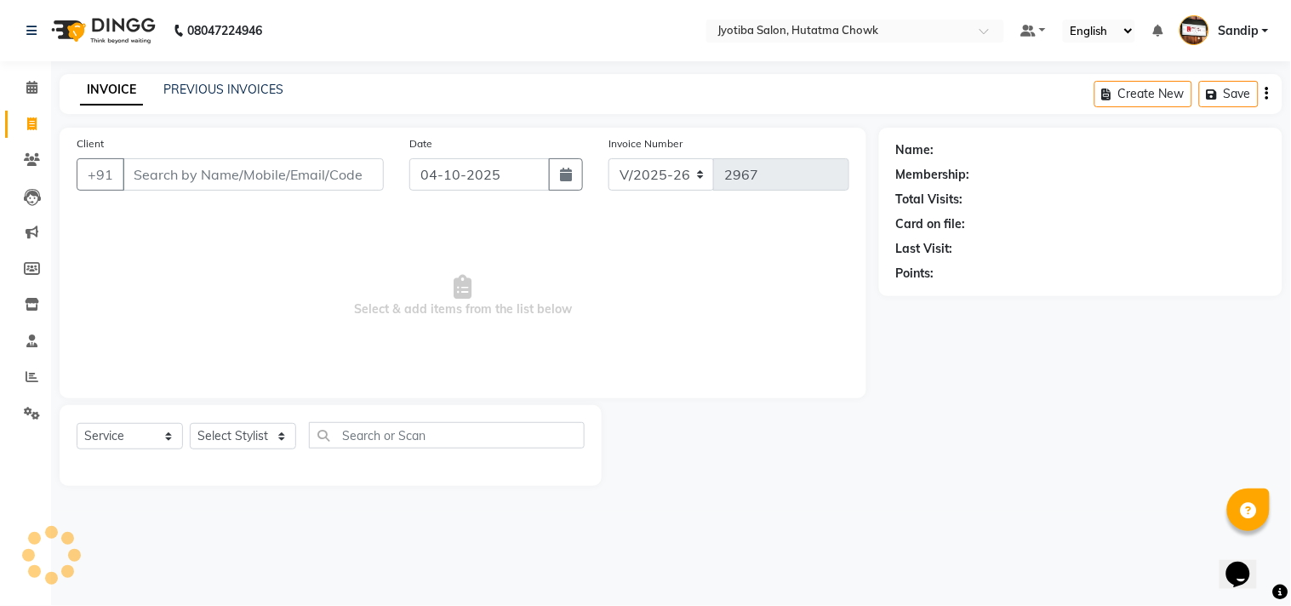
select select "membership"
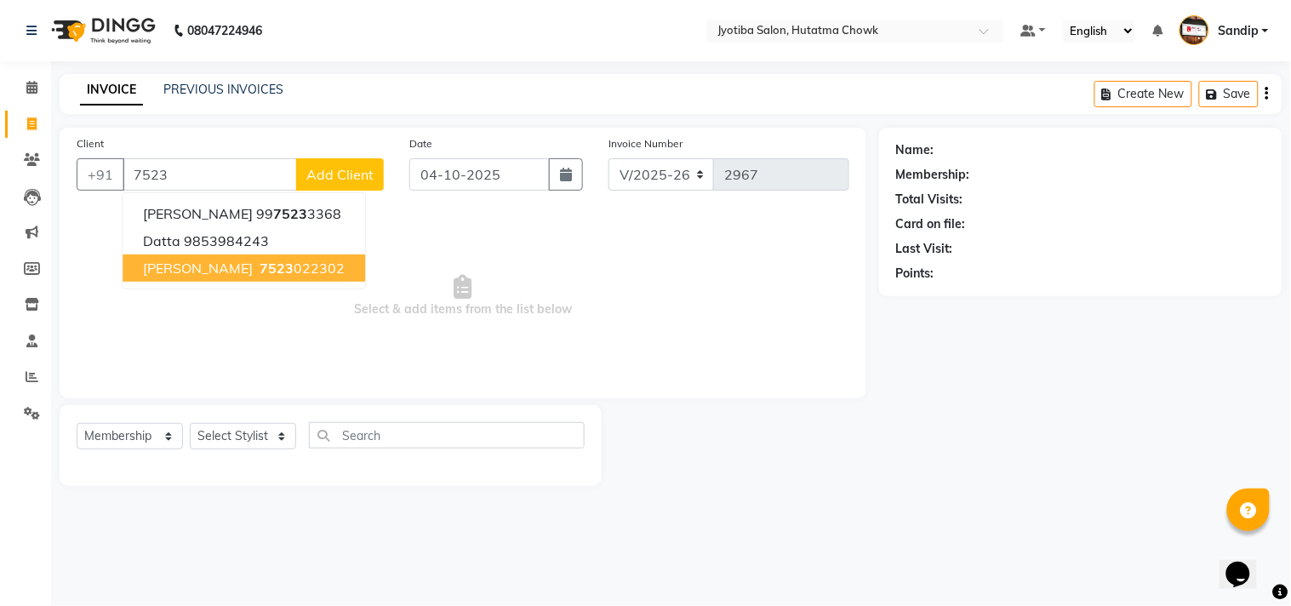
click at [310, 268] on ngb-highlight "7523 022302" at bounding box center [300, 268] width 89 height 17
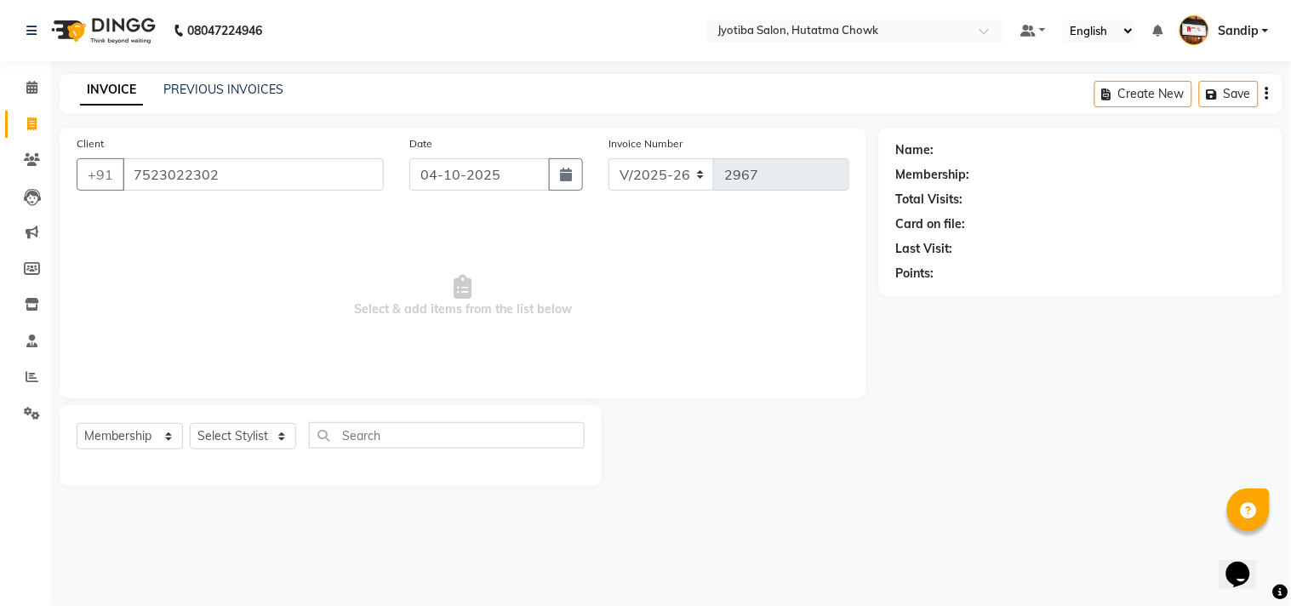
type input "7523022302"
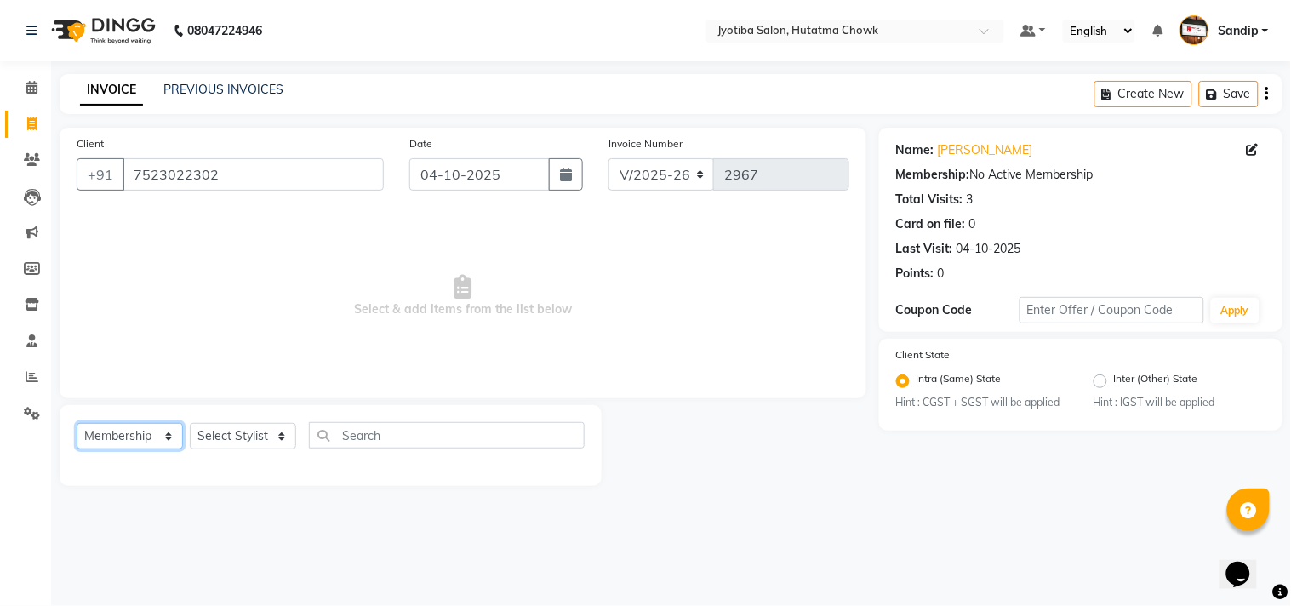
click at [120, 428] on select "Select Service Product Membership Package Voucher Prepaid Gift Card" at bounding box center [130, 436] width 106 height 26
select select "service"
click at [77, 424] on select "Select Service Product Membership Package Voucher Prepaid Gift Card" at bounding box center [130, 436] width 106 height 26
click at [235, 431] on select "Select Stylist [PERSON_NAME] [PERSON_NAME] [PERSON_NAME] prem Sandip [PERSON_NA…" at bounding box center [243, 436] width 106 height 26
select select "84596"
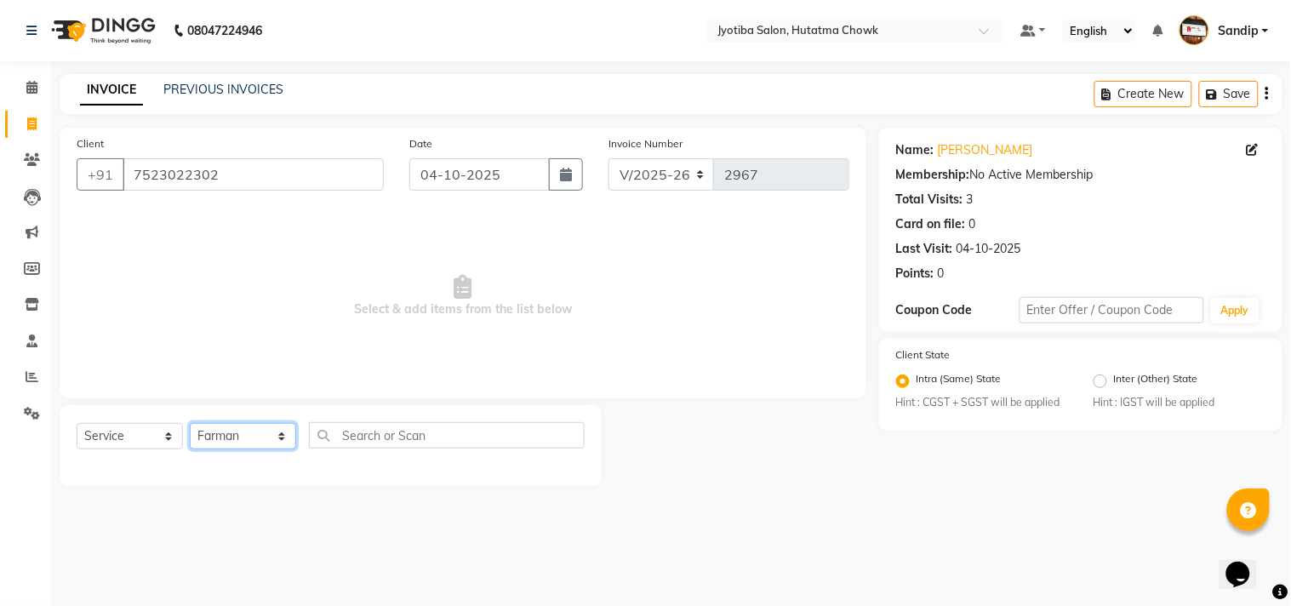
click at [190, 424] on select "Select Stylist [PERSON_NAME] [PERSON_NAME] [PERSON_NAME] prem Sandip [PERSON_NA…" at bounding box center [243, 436] width 106 height 26
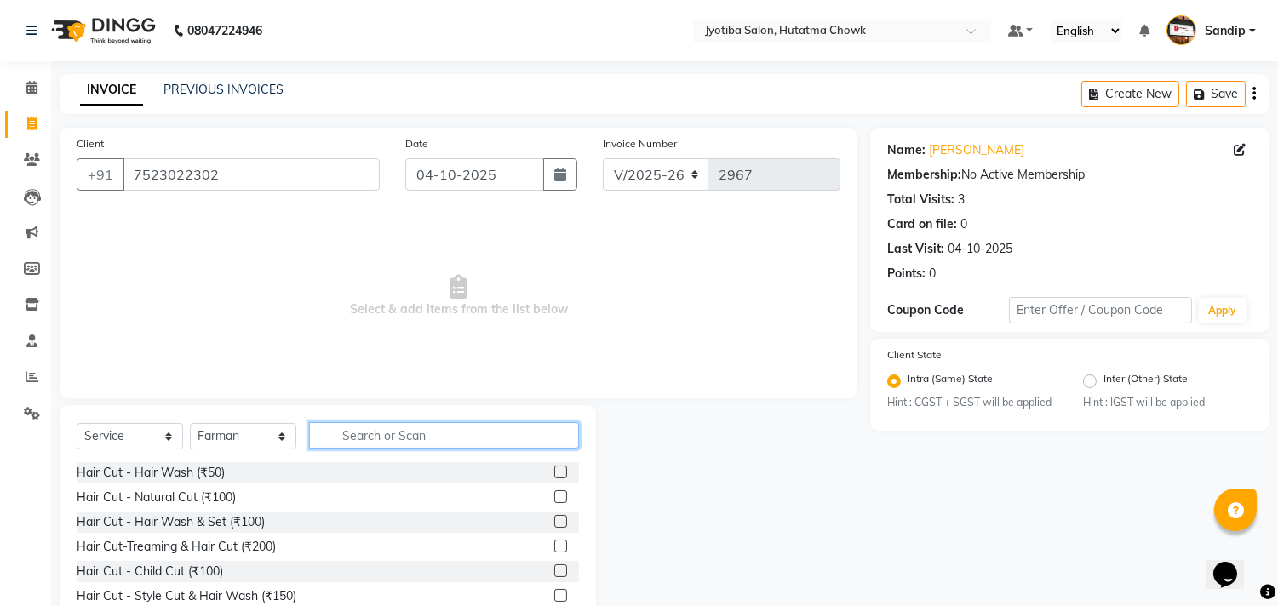
click at [352, 434] on input "text" at bounding box center [444, 435] width 270 height 26
type input "100"
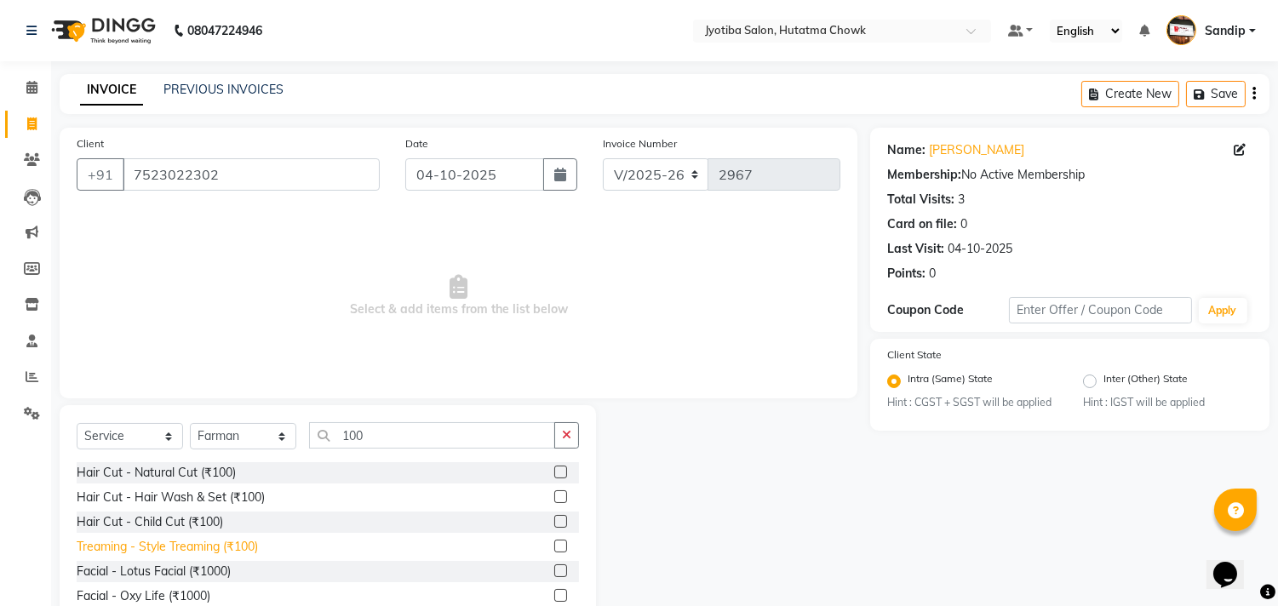
click at [191, 540] on div "Treaming - Style Treaming (₹100)" at bounding box center [167, 547] width 181 height 18
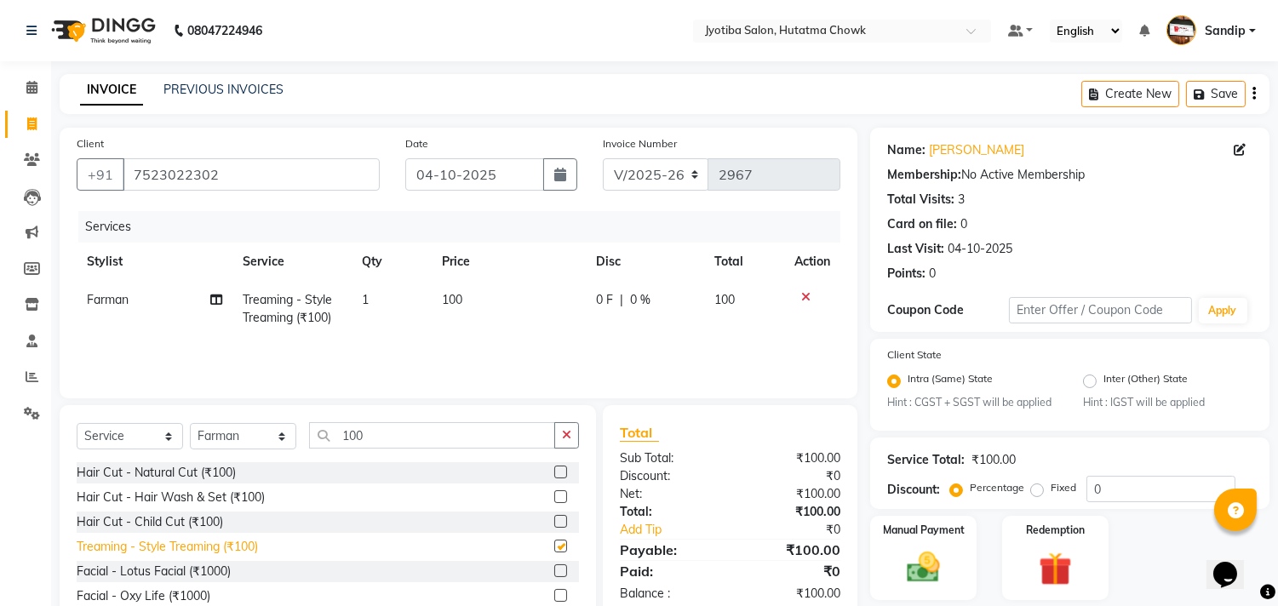
checkbox input "false"
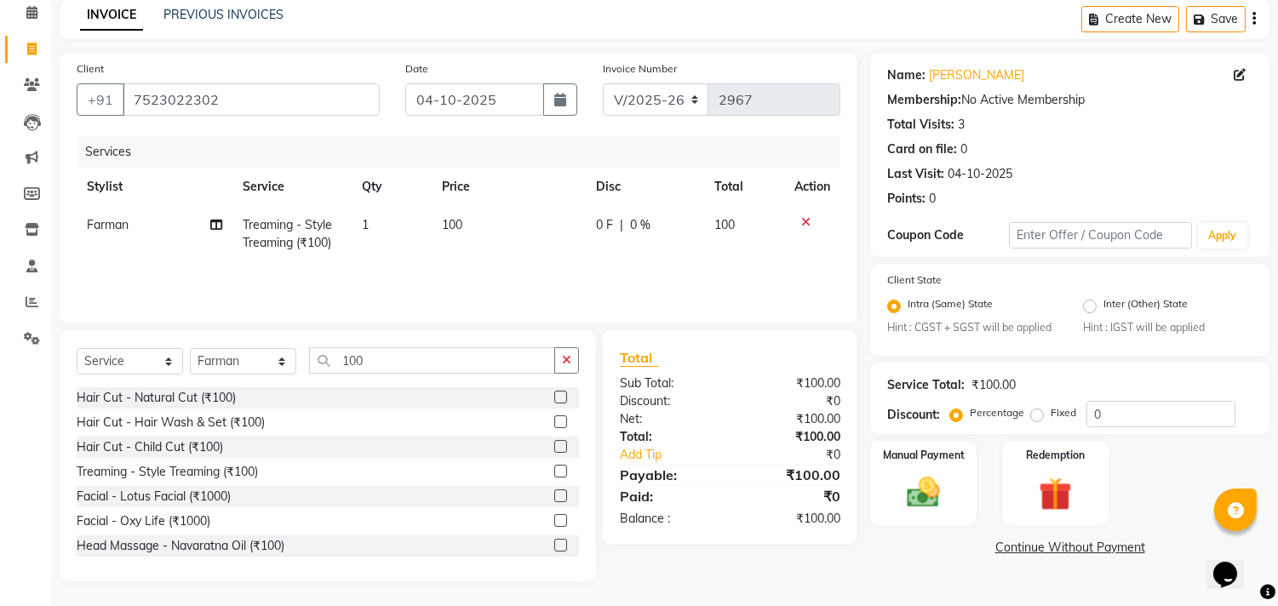
click at [1023, 546] on link "Continue Without Payment" at bounding box center [1069, 548] width 392 height 18
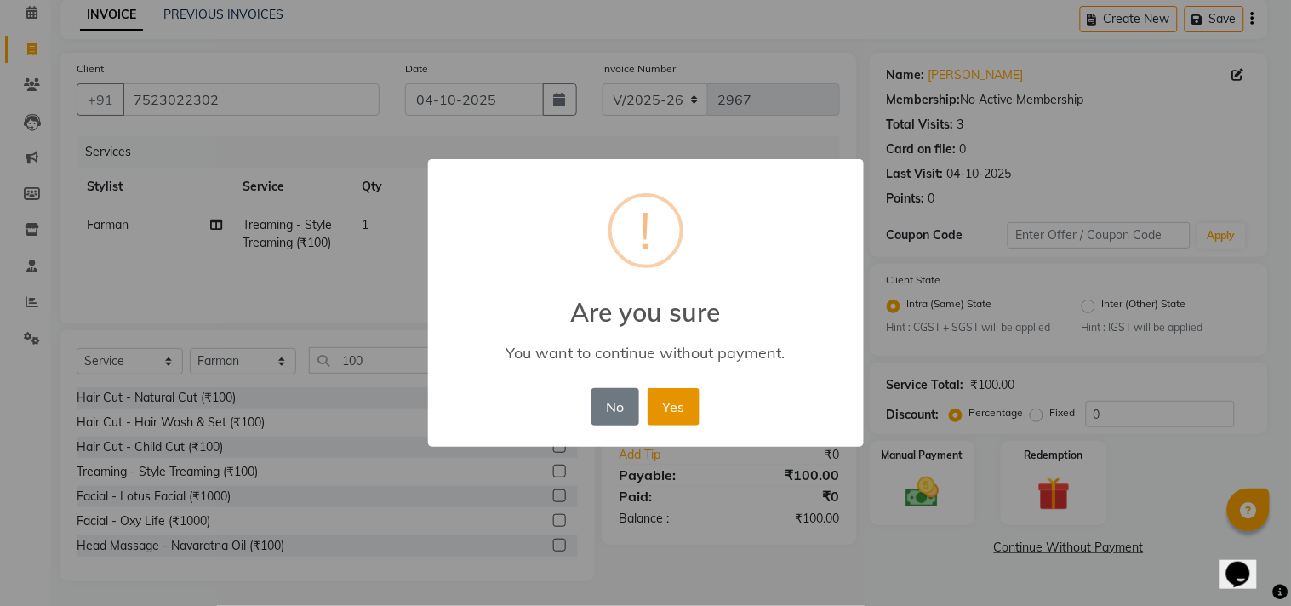
click at [671, 406] on button "Yes" at bounding box center [674, 406] width 52 height 37
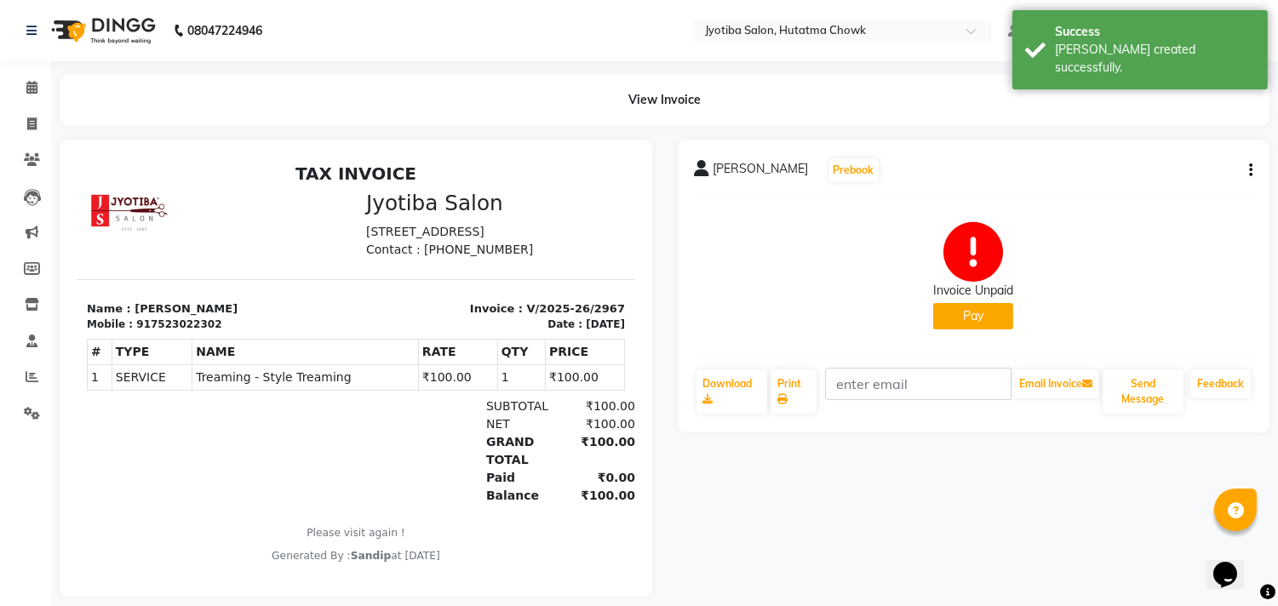
click at [946, 305] on button "Pay" at bounding box center [973, 316] width 80 height 26
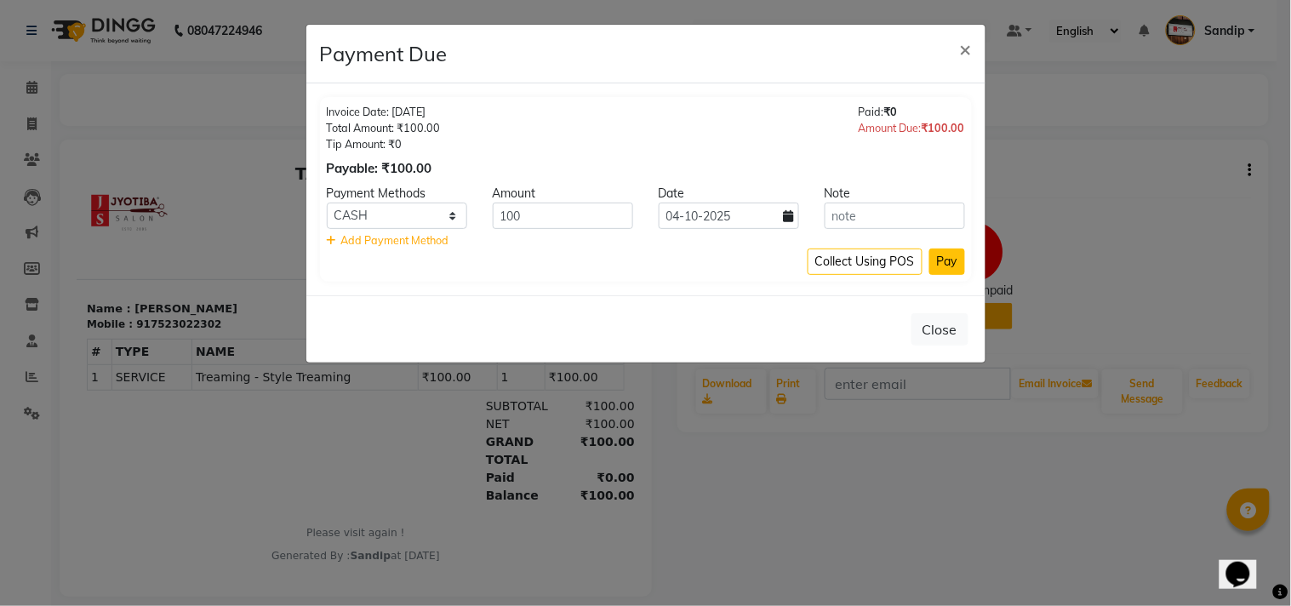
click at [941, 251] on button "Pay" at bounding box center [947, 262] width 36 height 26
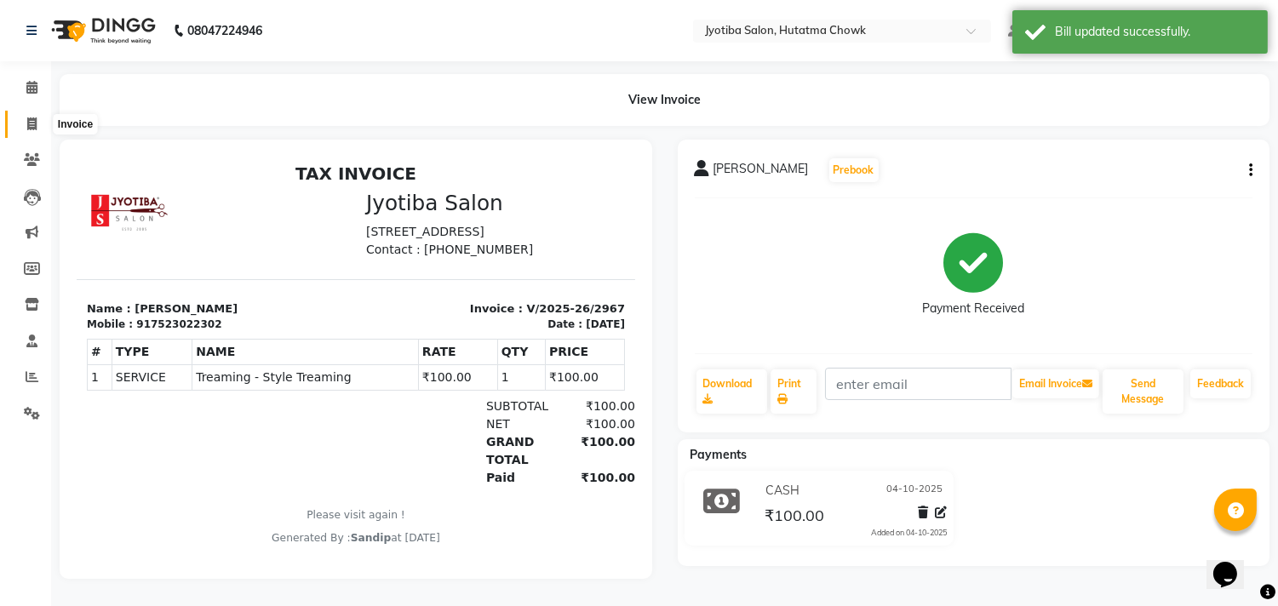
click at [28, 131] on span at bounding box center [32, 125] width 30 height 20
select select "556"
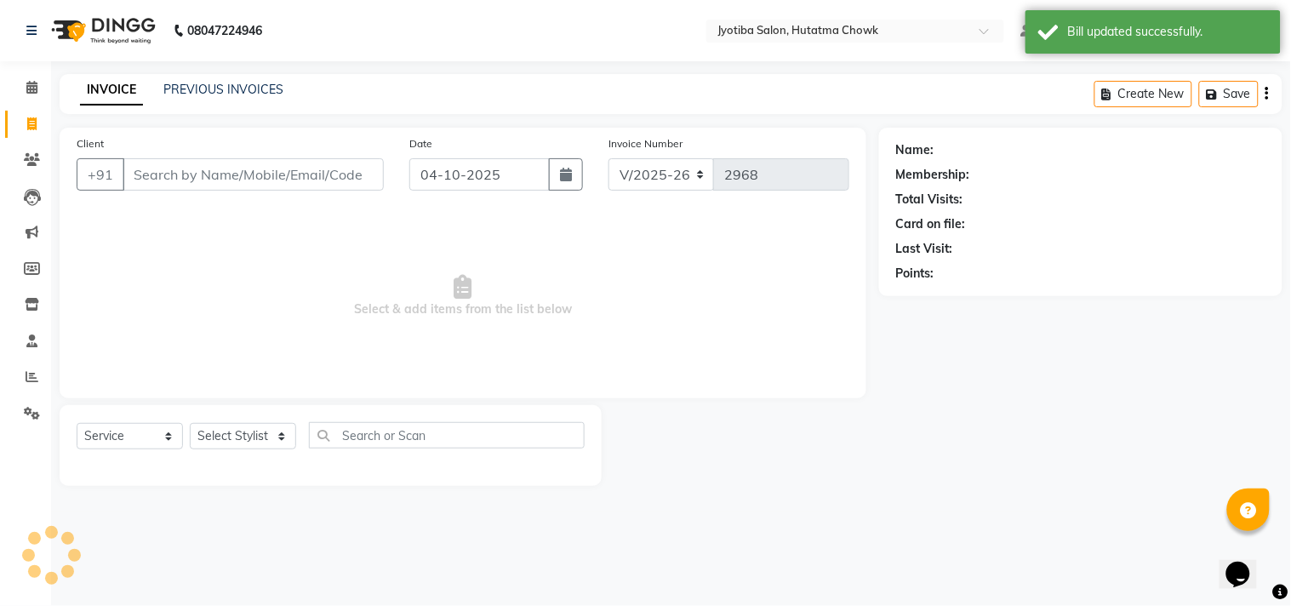
select select "membership"
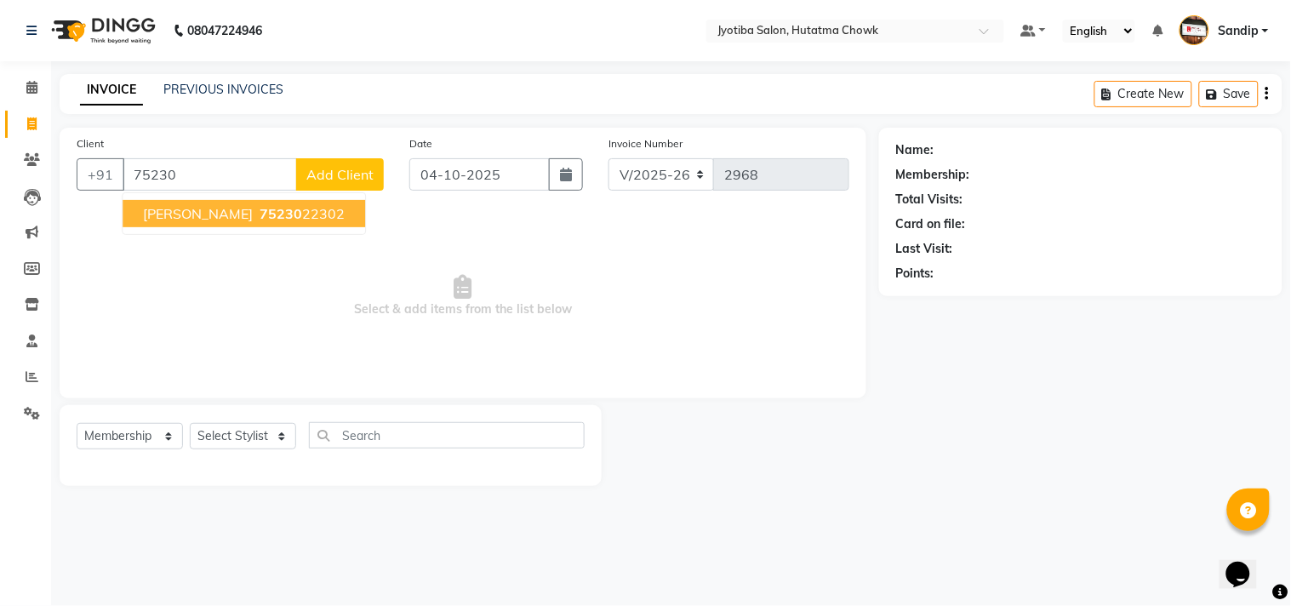
click at [202, 218] on span "[PERSON_NAME]" at bounding box center [198, 213] width 110 height 17
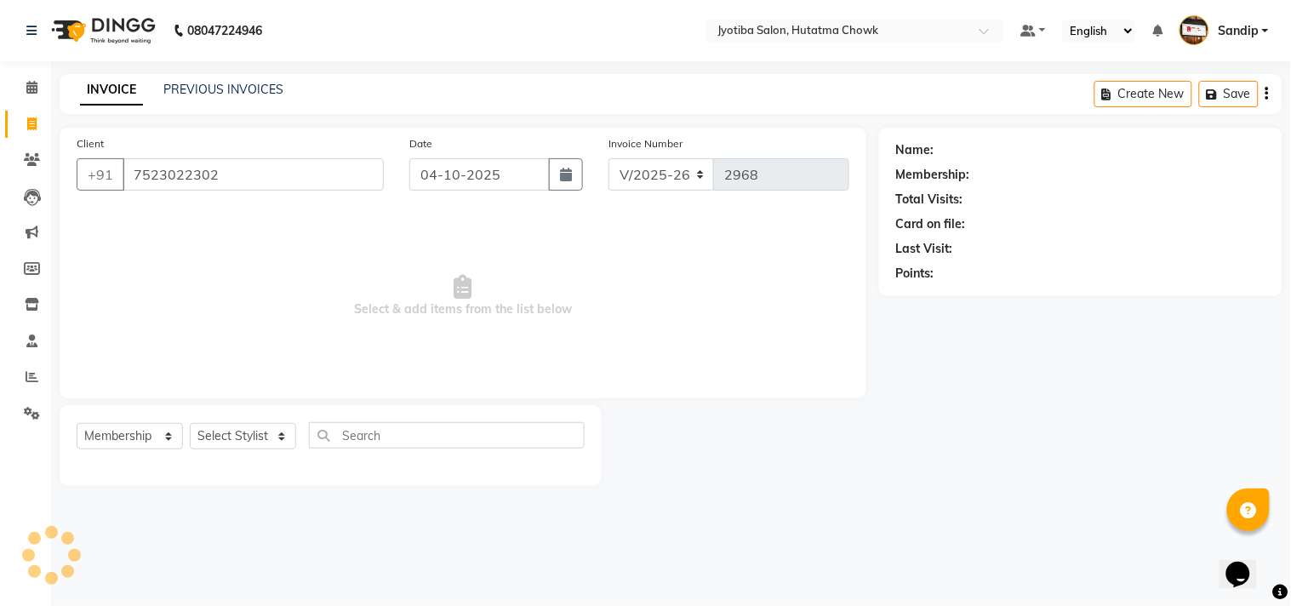
type input "7523022302"
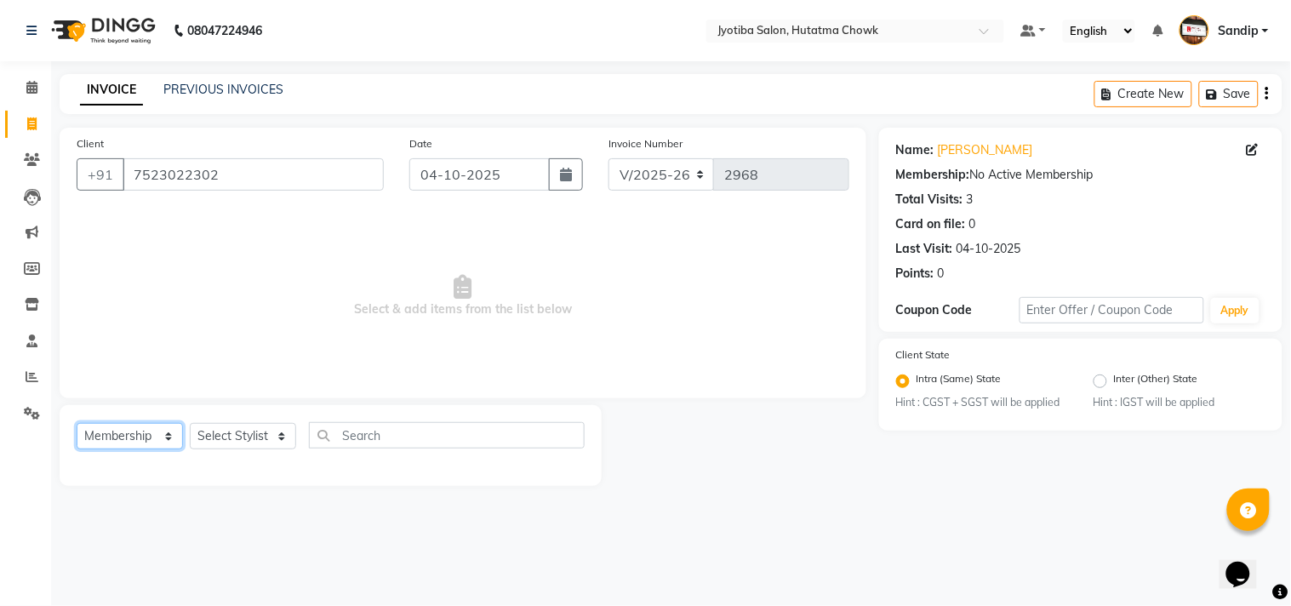
click at [113, 438] on select "Select Service Product Membership Package Voucher Prepaid Gift Card" at bounding box center [130, 436] width 106 height 26
select select "service"
click at [77, 424] on select "Select Service Product Membership Package Voucher Prepaid Gift Card" at bounding box center [130, 436] width 106 height 26
click at [221, 437] on select "Select Stylist [PERSON_NAME] [PERSON_NAME] [PERSON_NAME] prem Sandip [PERSON_NA…" at bounding box center [243, 436] width 106 height 26
select select "81229"
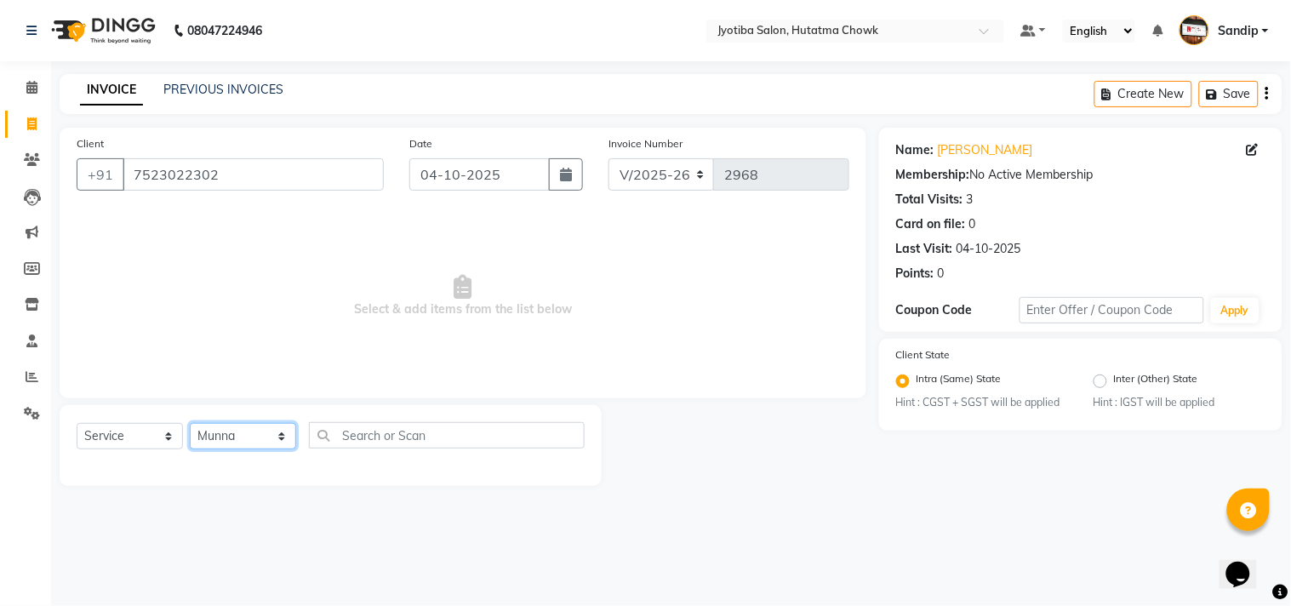
click at [190, 424] on select "Select Stylist [PERSON_NAME] [PERSON_NAME] [PERSON_NAME] prem Sandip [PERSON_NA…" at bounding box center [243, 436] width 106 height 26
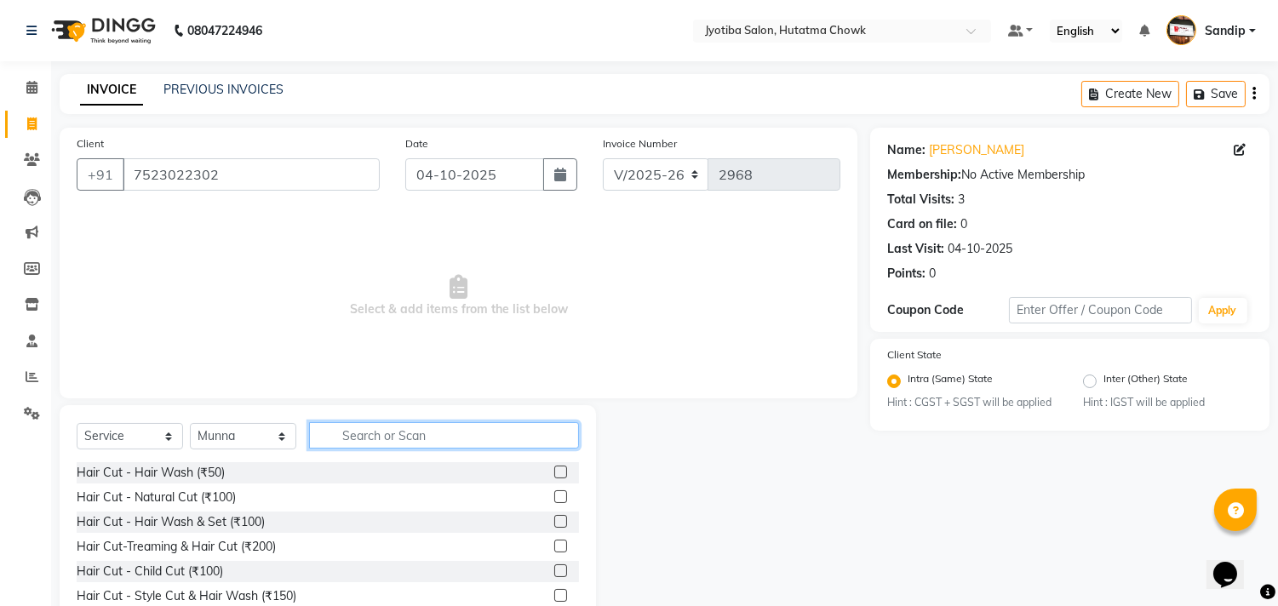
click at [371, 438] on input "text" at bounding box center [444, 435] width 270 height 26
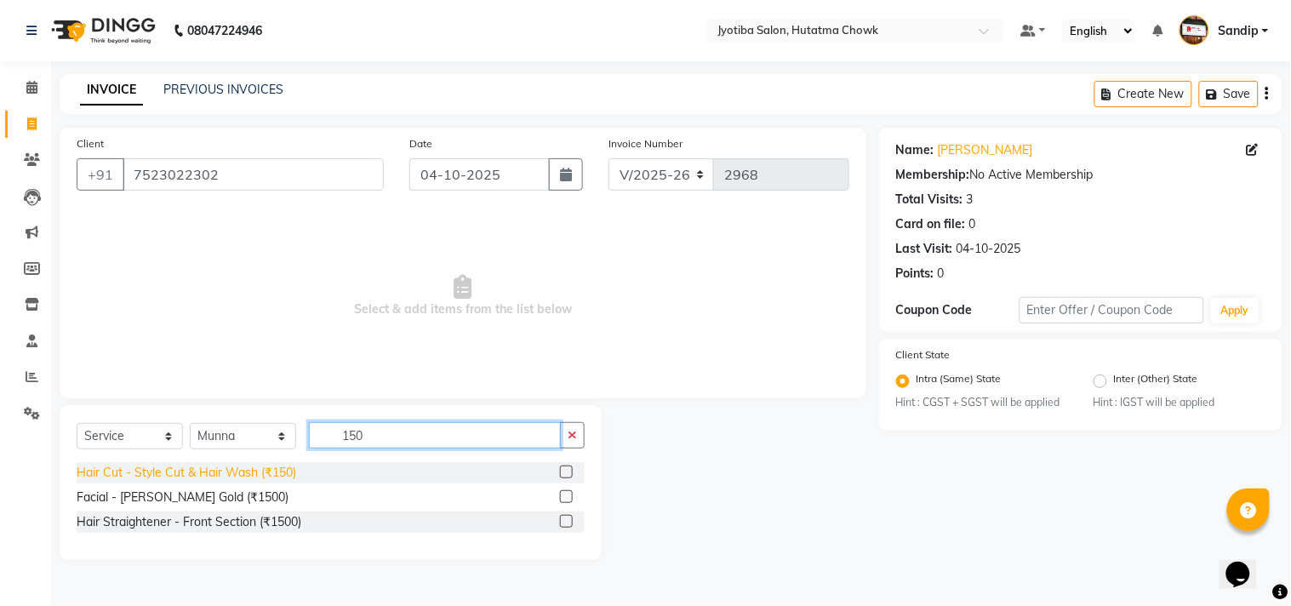
type input "150"
click at [214, 479] on div "Hair Cut - Style Cut & Hair Wash (₹150)" at bounding box center [187, 473] width 220 height 18
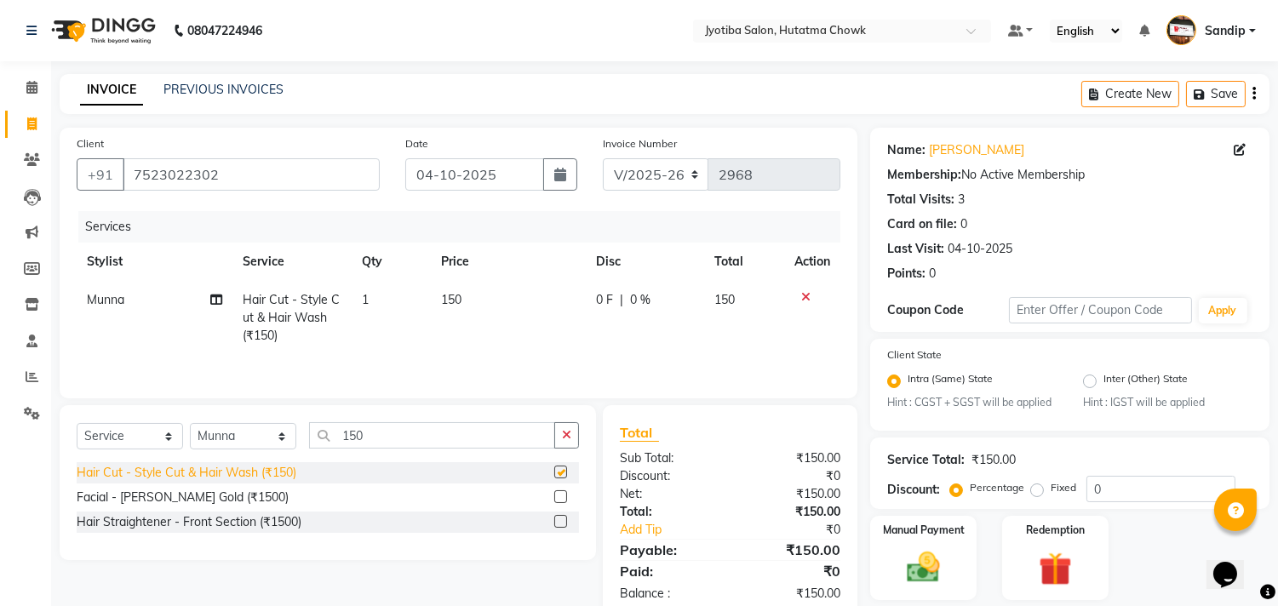
checkbox input "false"
click at [574, 446] on button "button" at bounding box center [566, 435] width 25 height 26
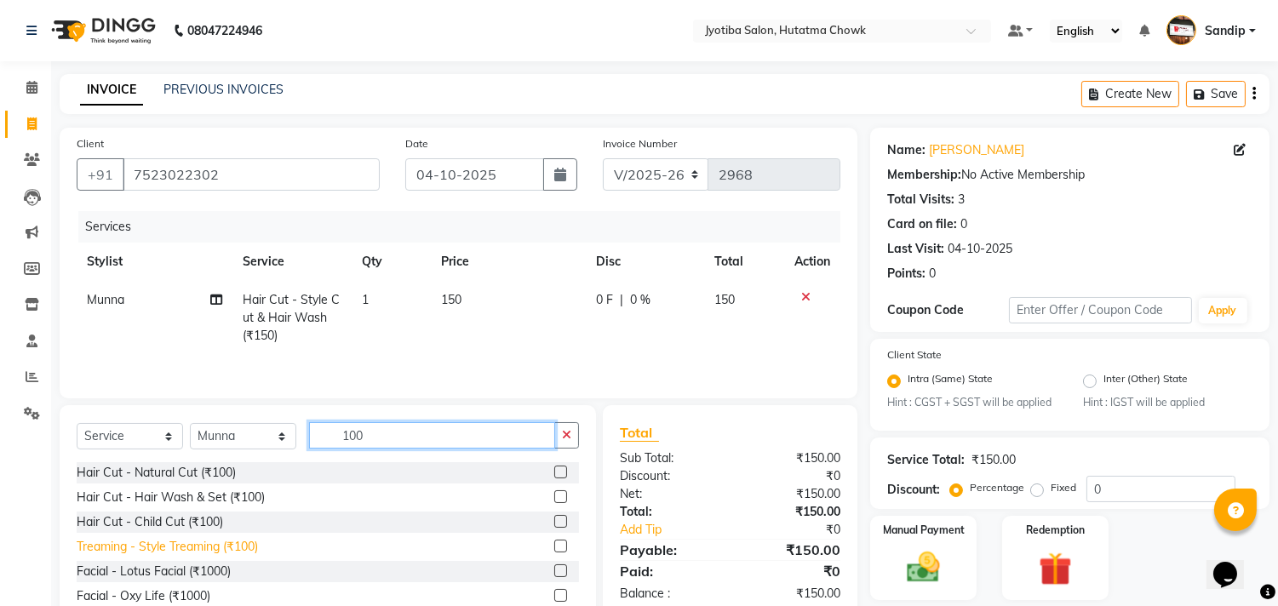
type input "100"
click at [153, 550] on div "Treaming - Style Treaming (₹100)" at bounding box center [167, 547] width 181 height 18
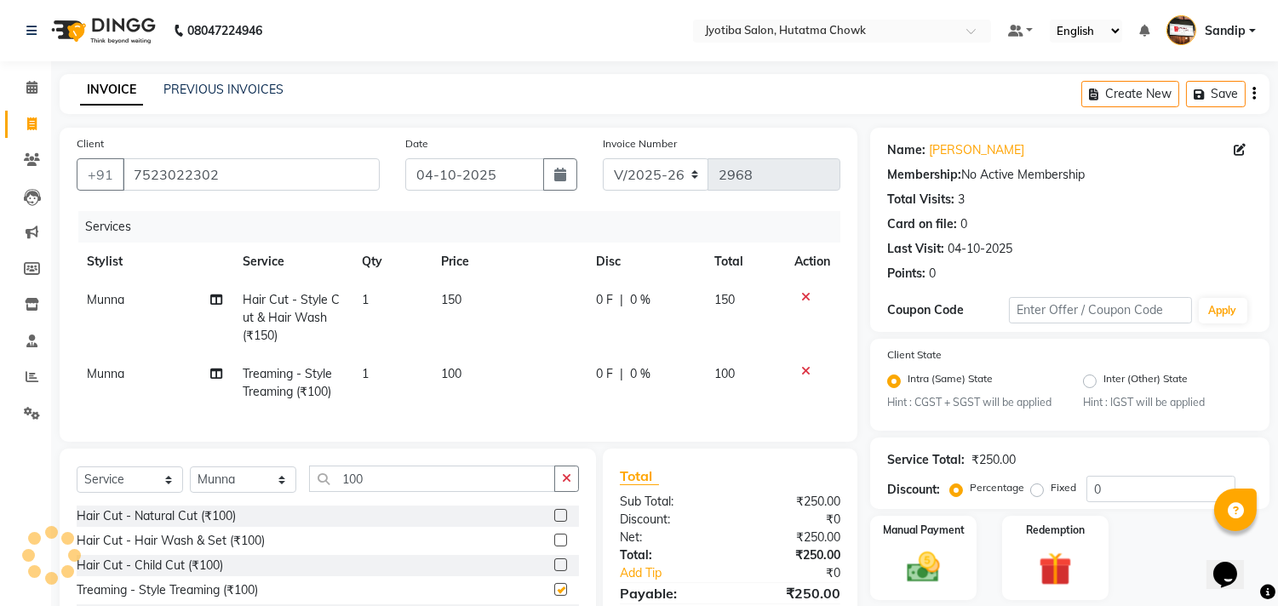
checkbox input "false"
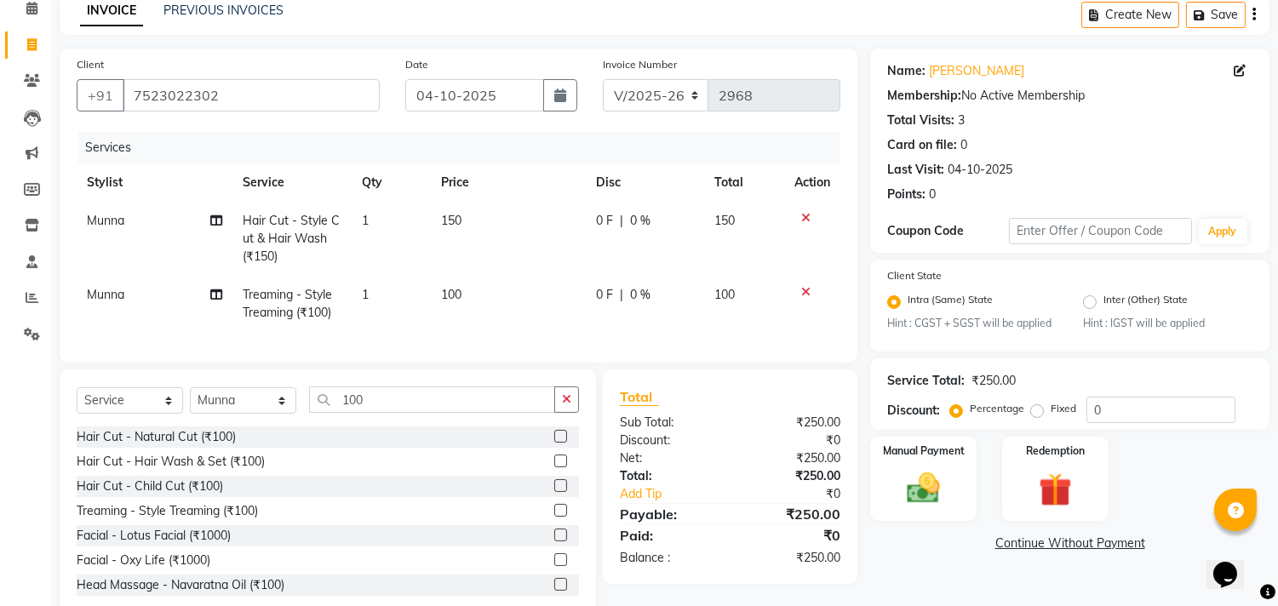
scroll to position [133, 0]
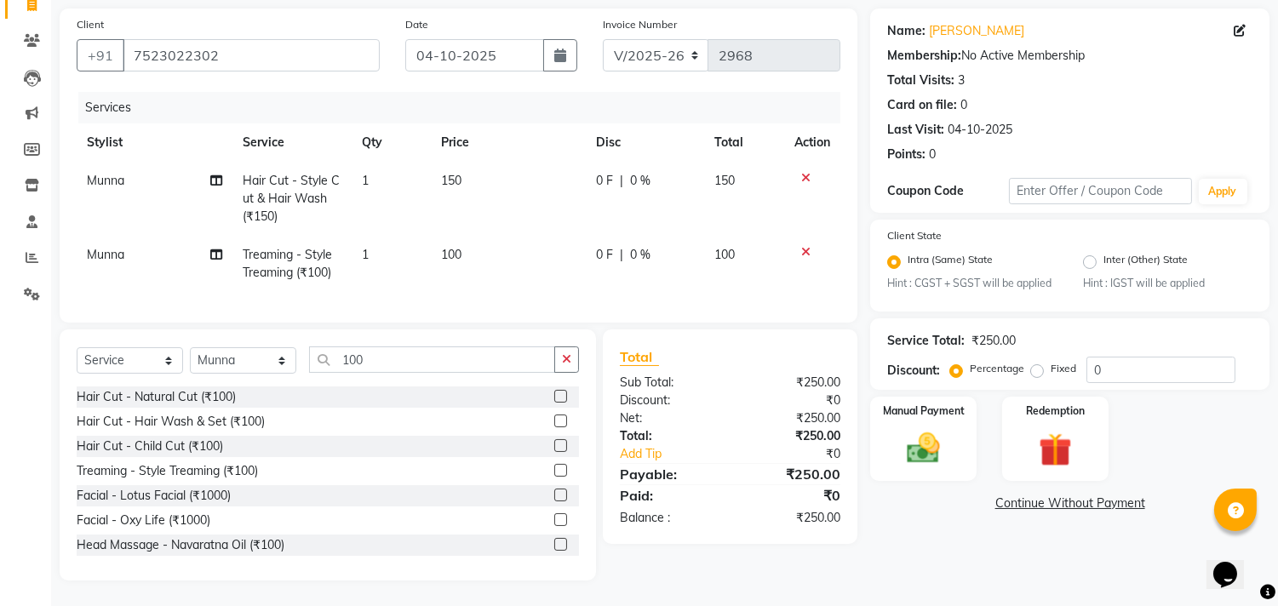
click at [1014, 495] on link "Continue Without Payment" at bounding box center [1069, 504] width 392 height 18
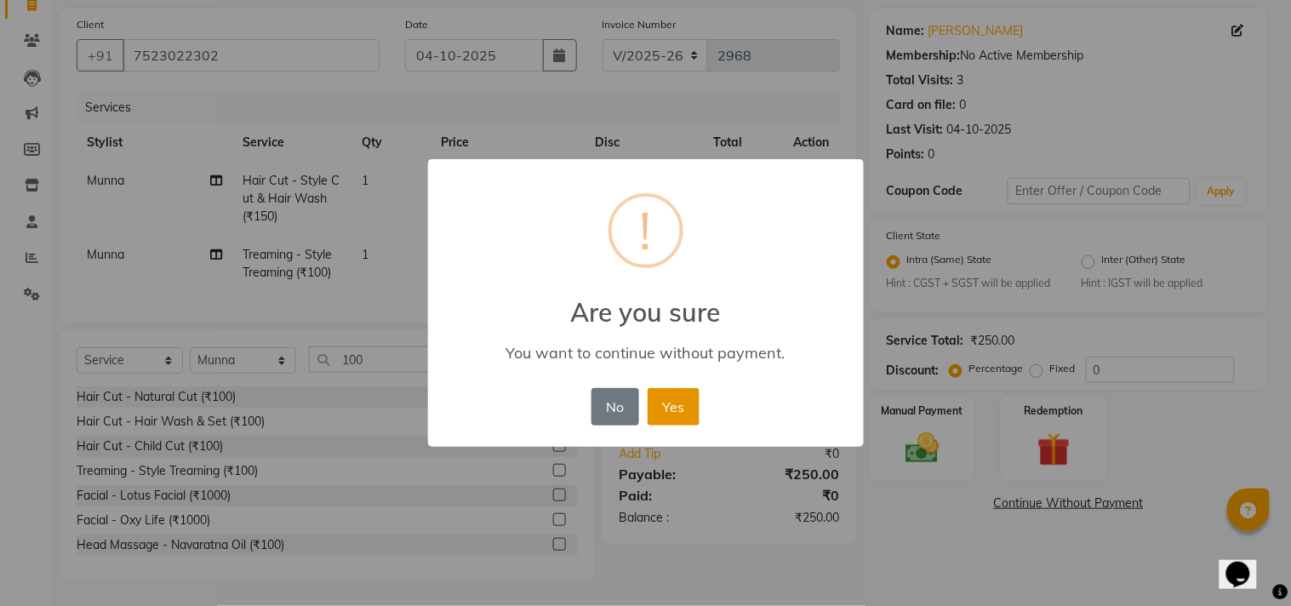
click at [676, 415] on button "Yes" at bounding box center [674, 406] width 52 height 37
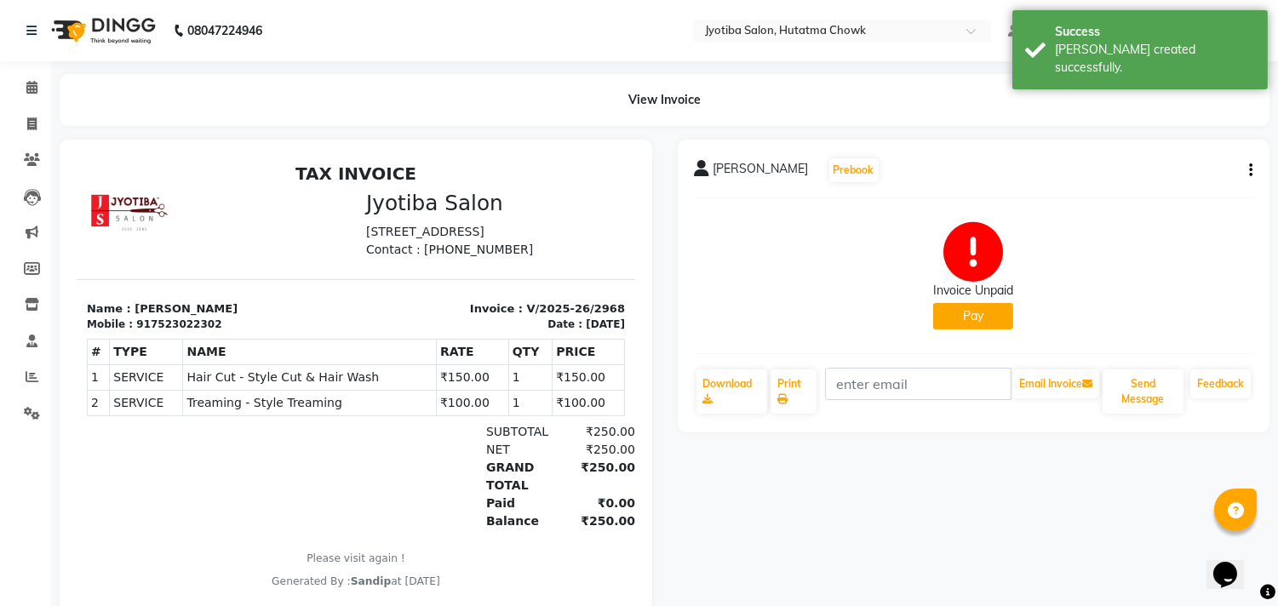
click at [971, 318] on button "Pay" at bounding box center [973, 316] width 80 height 26
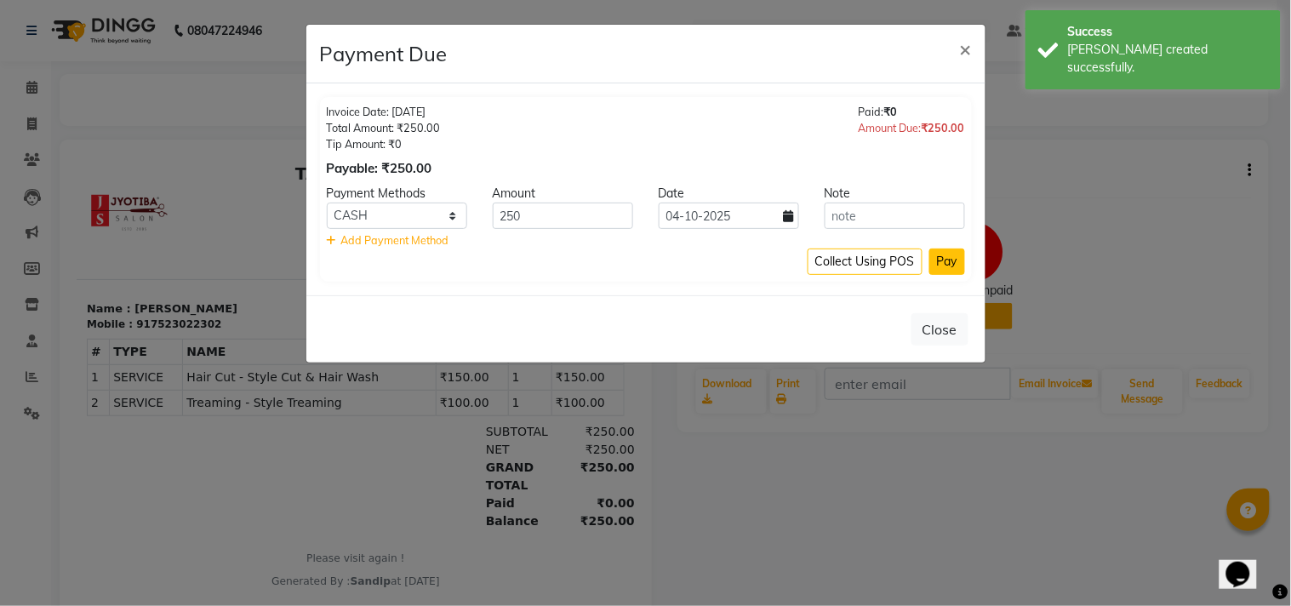
click at [942, 259] on button "Pay" at bounding box center [947, 262] width 36 height 26
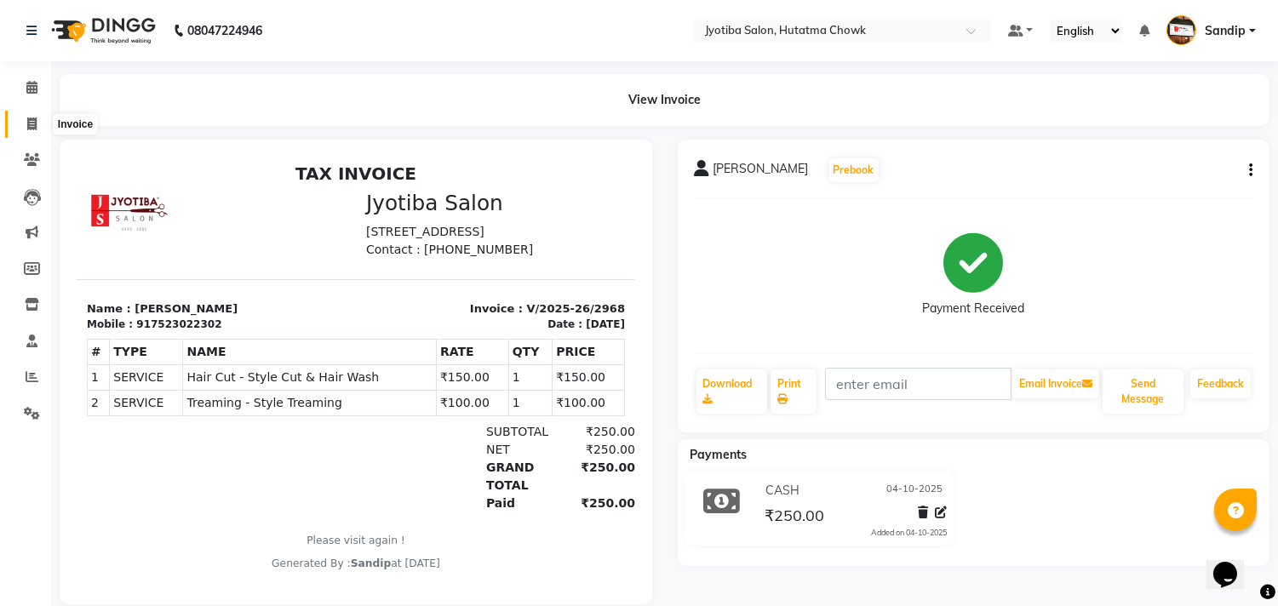
click at [27, 132] on span at bounding box center [32, 125] width 30 height 20
select select "service"
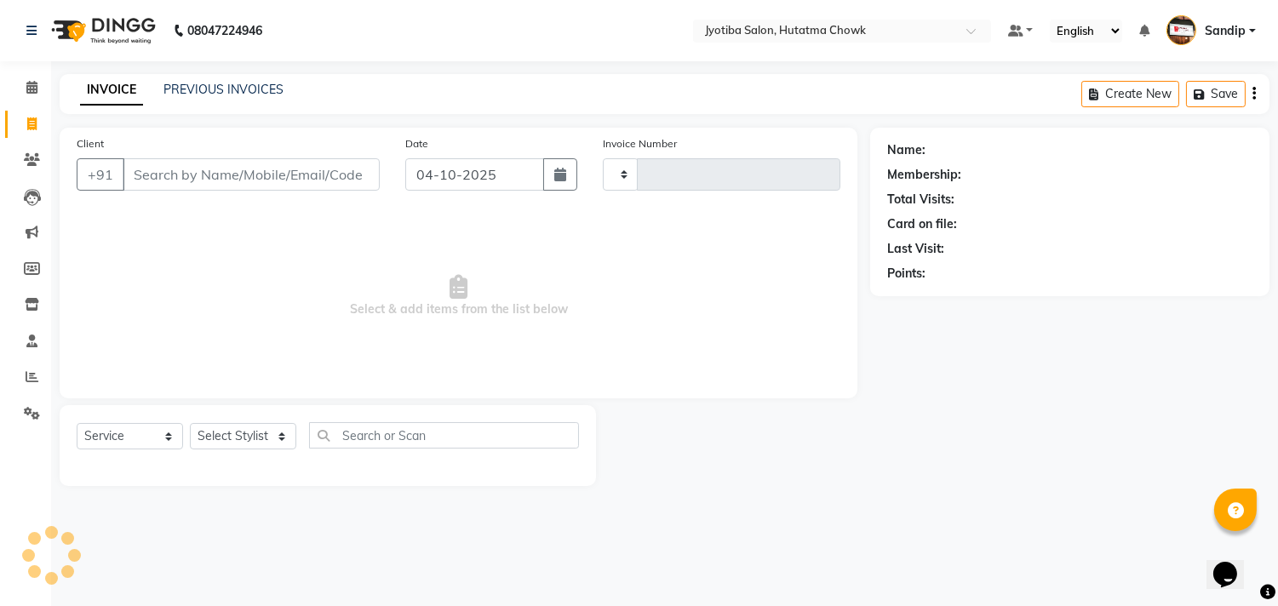
type input "2969"
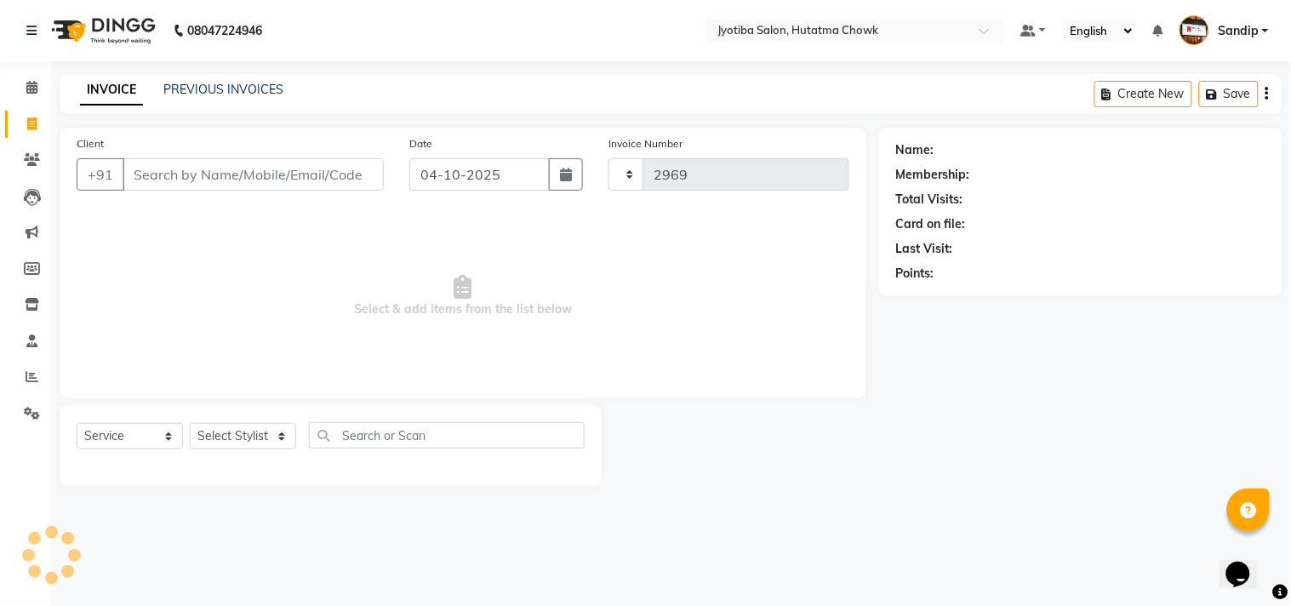
select select "556"
select select "membership"
click at [221, 83] on link "PREVIOUS INVOICES" at bounding box center [223, 89] width 120 height 15
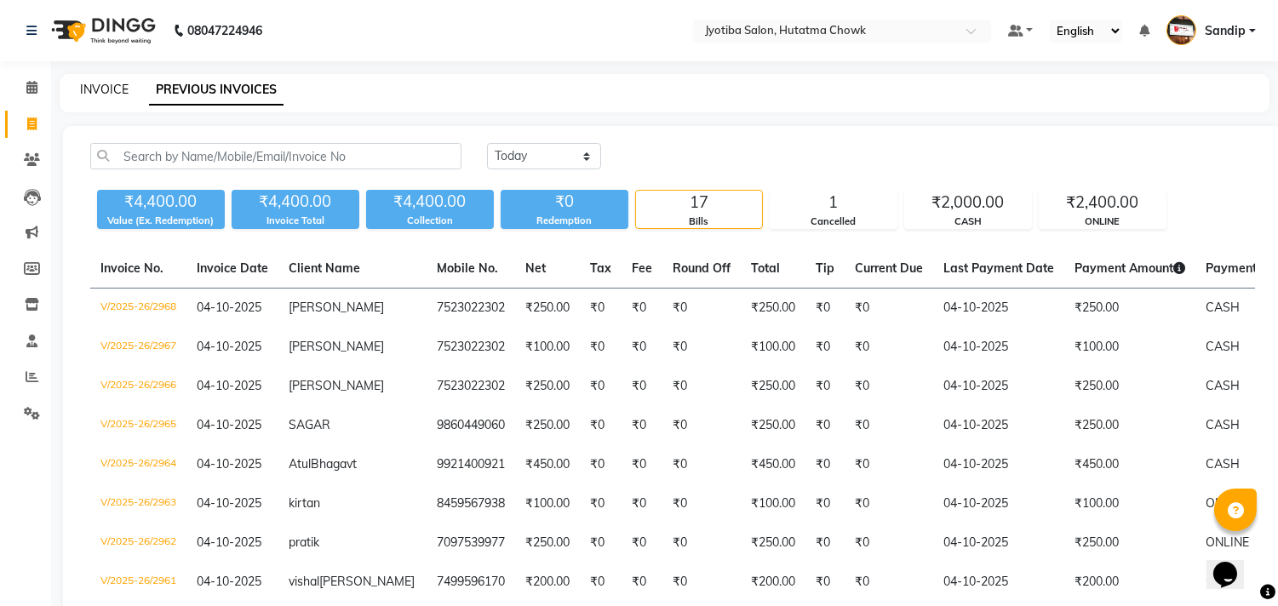
click at [100, 83] on link "INVOICE" at bounding box center [104, 89] width 49 height 15
select select "556"
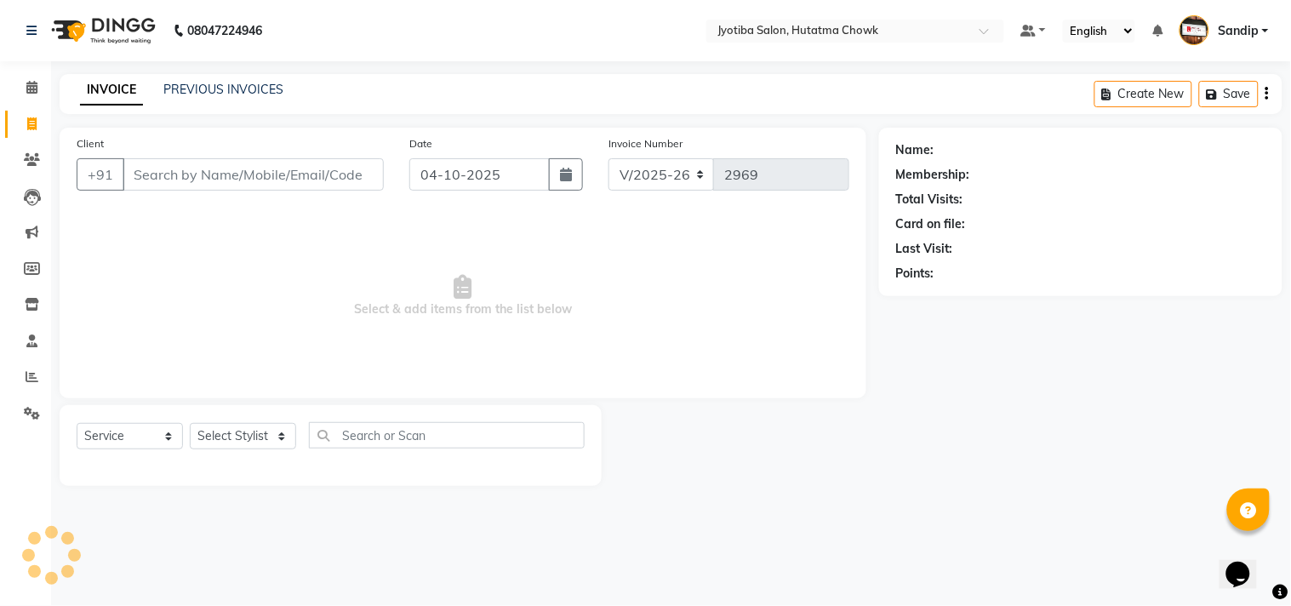
select select "membership"
click at [221, 87] on link "PREVIOUS INVOICES" at bounding box center [223, 89] width 120 height 15
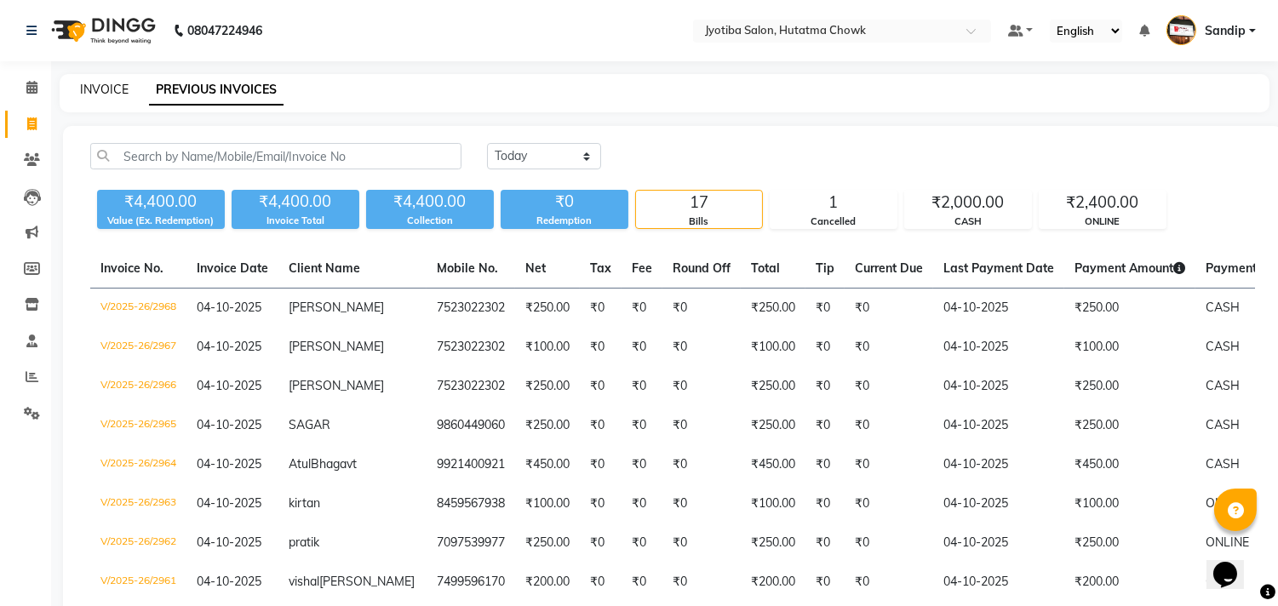
click at [103, 85] on link "INVOICE" at bounding box center [104, 89] width 49 height 15
select select "service"
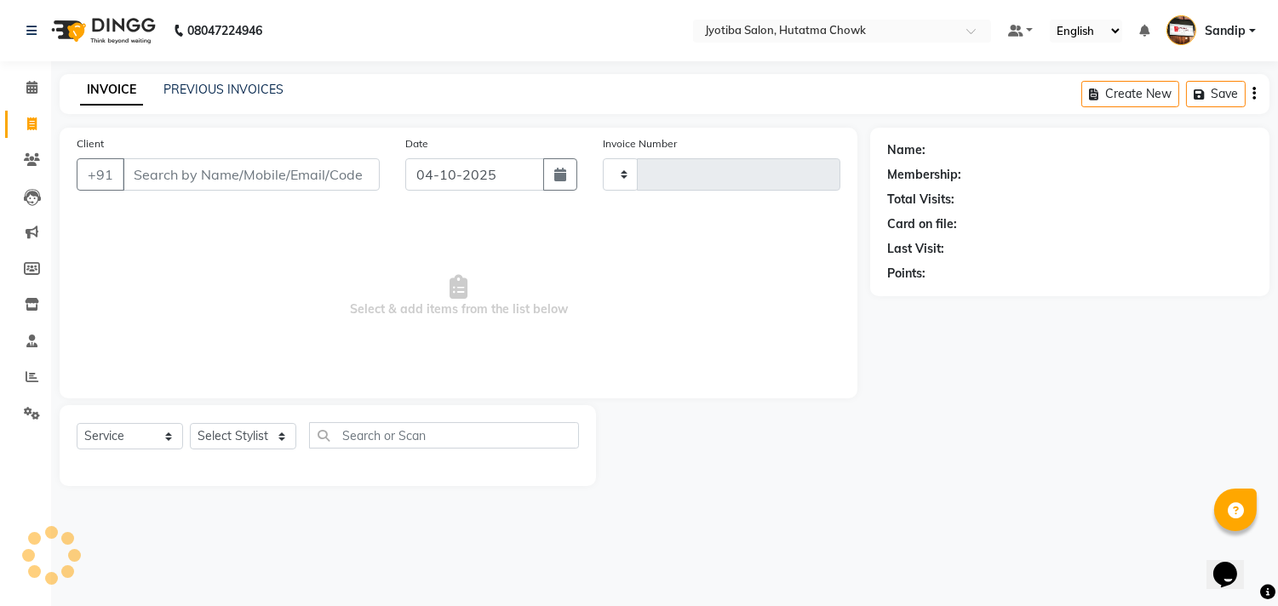
type input "2969"
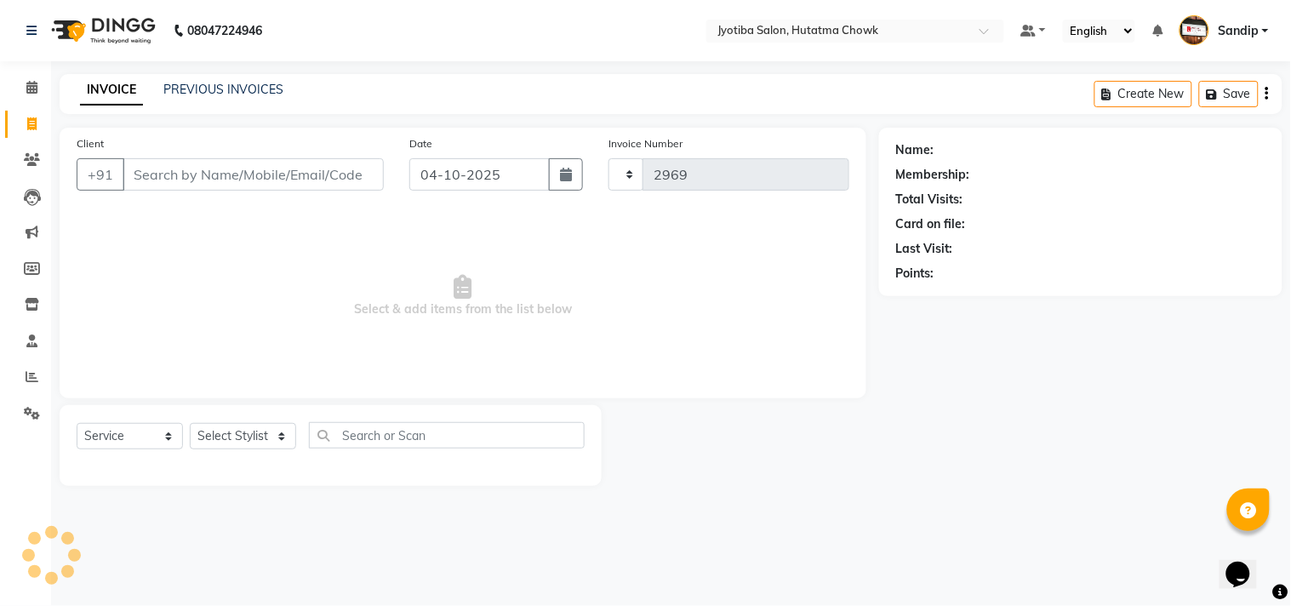
select select "556"
select select "membership"
click at [186, 94] on link "PREVIOUS INVOICES" at bounding box center [223, 89] width 120 height 15
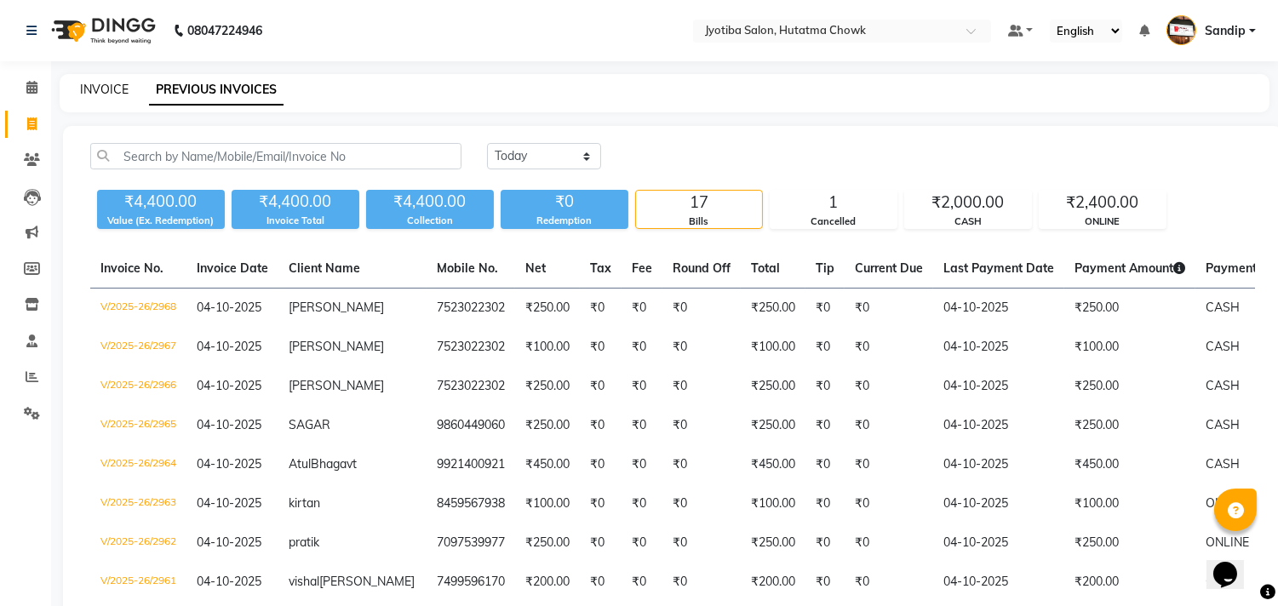
click at [102, 85] on link "INVOICE" at bounding box center [104, 89] width 49 height 15
select select "service"
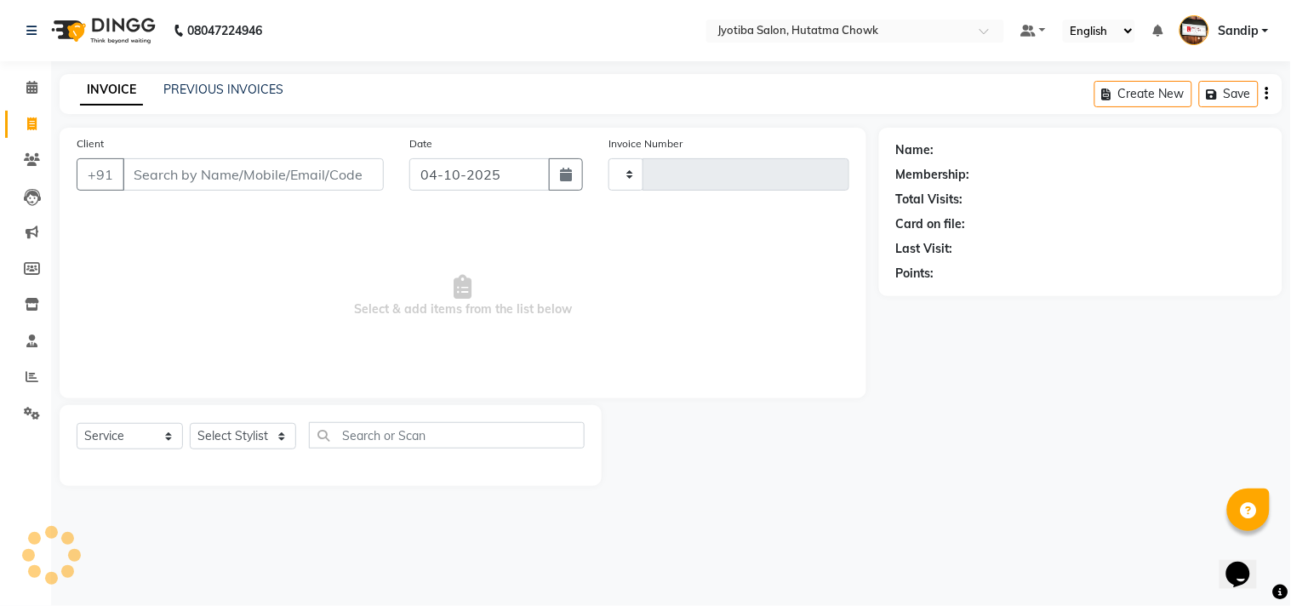
type input "2969"
select select "556"
select select "membership"
click at [217, 88] on link "PREVIOUS INVOICES" at bounding box center [223, 89] width 120 height 15
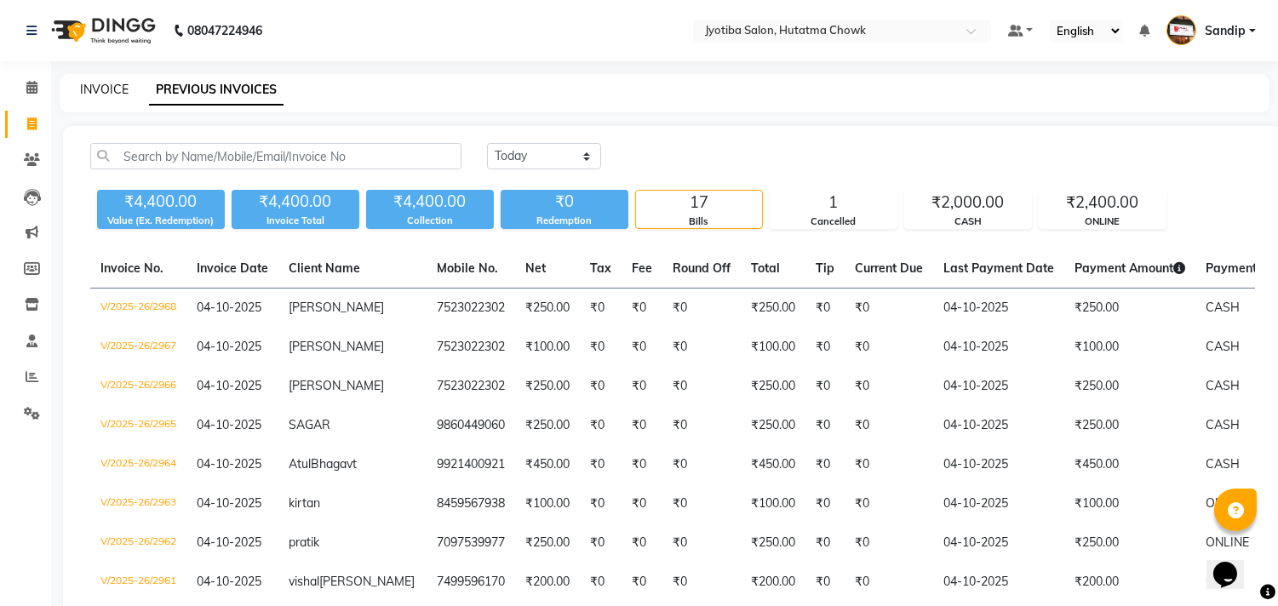
click at [103, 85] on link "INVOICE" at bounding box center [104, 89] width 49 height 15
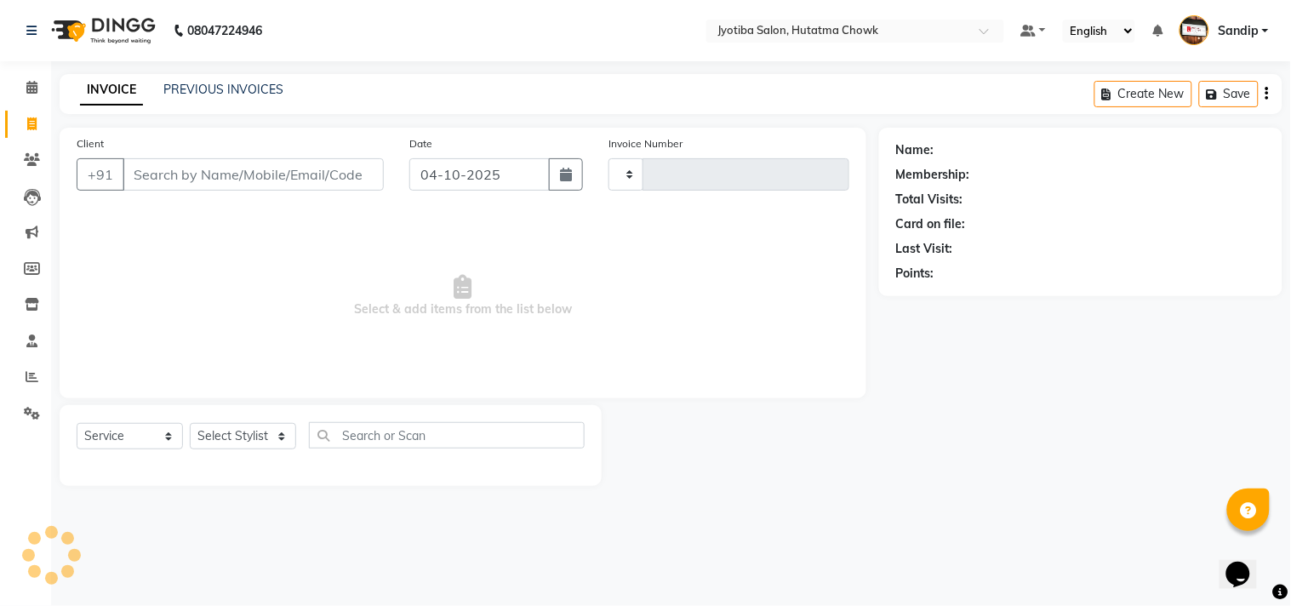
select select "membership"
type input "2969"
select select "556"
select select "membership"
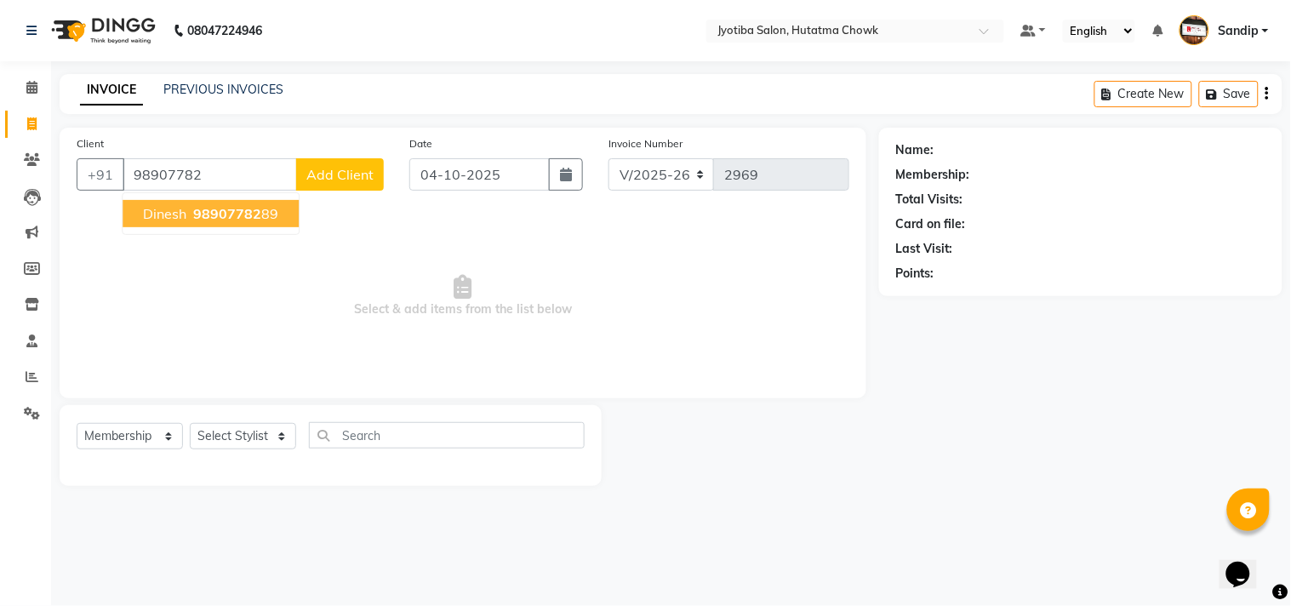
click at [196, 220] on span "98907782" at bounding box center [227, 213] width 68 height 17
type input "9890778289"
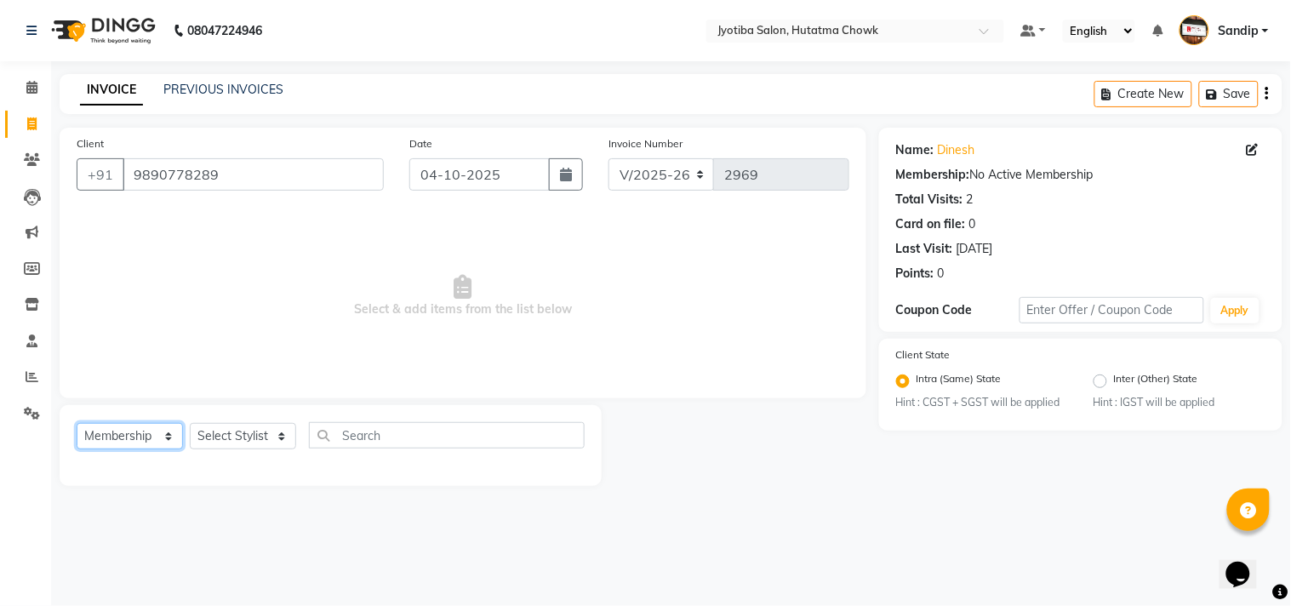
click at [125, 439] on select "Select Service Product Membership Package Voucher Prepaid Gift Card" at bounding box center [130, 436] width 106 height 26
select select "service"
click at [77, 424] on select "Select Service Product Membership Package Voucher Prepaid Gift Card" at bounding box center [130, 436] width 106 height 26
click at [232, 441] on select "Select Stylist Dinesh thakur Farman mahadev Munna prem Sandip Suresh yasin" at bounding box center [243, 436] width 106 height 26
select select "7208"
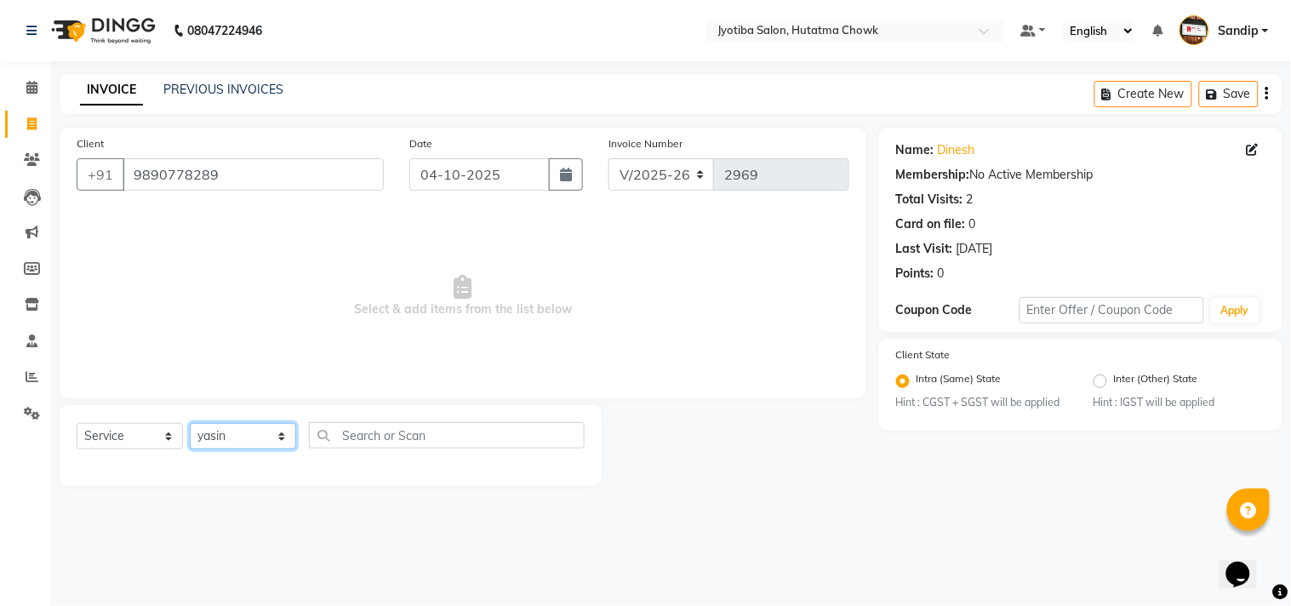
click at [190, 424] on select "Select Stylist Dinesh thakur Farman mahadev Munna prem Sandip Suresh yasin" at bounding box center [243, 436] width 106 height 26
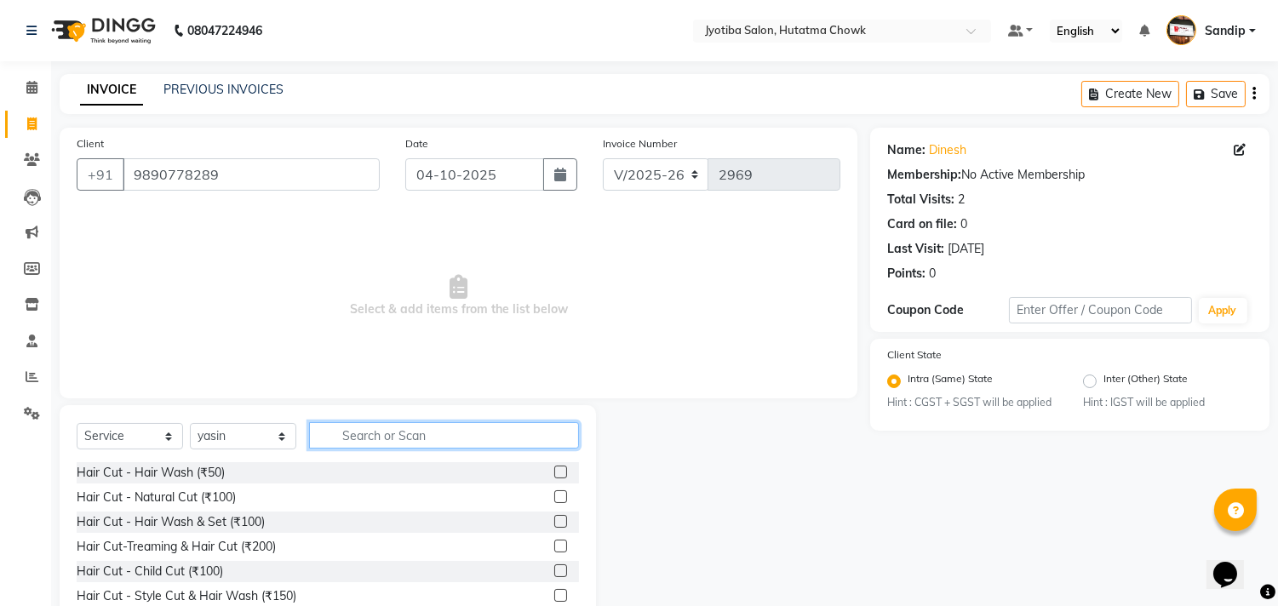
click at [386, 436] on input "text" at bounding box center [444, 435] width 270 height 26
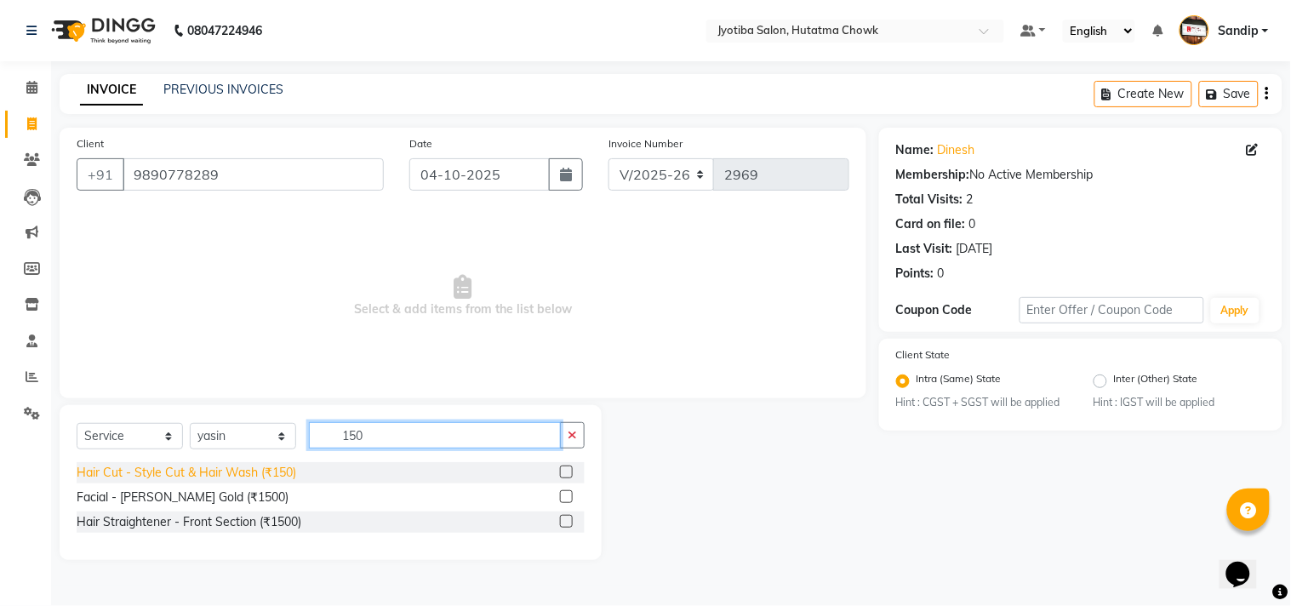
type input "150"
click at [222, 473] on div "Hair Cut - Style Cut & Hair Wash (₹150)" at bounding box center [187, 473] width 220 height 18
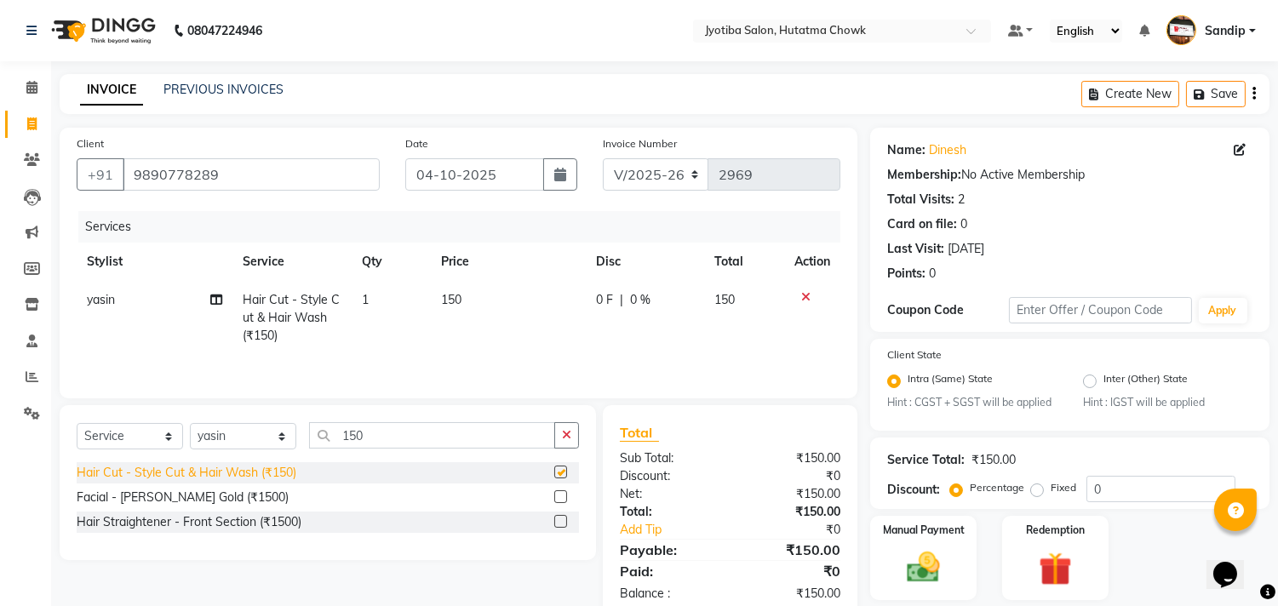
checkbox input "false"
click at [568, 440] on icon "button" at bounding box center [566, 435] width 9 height 12
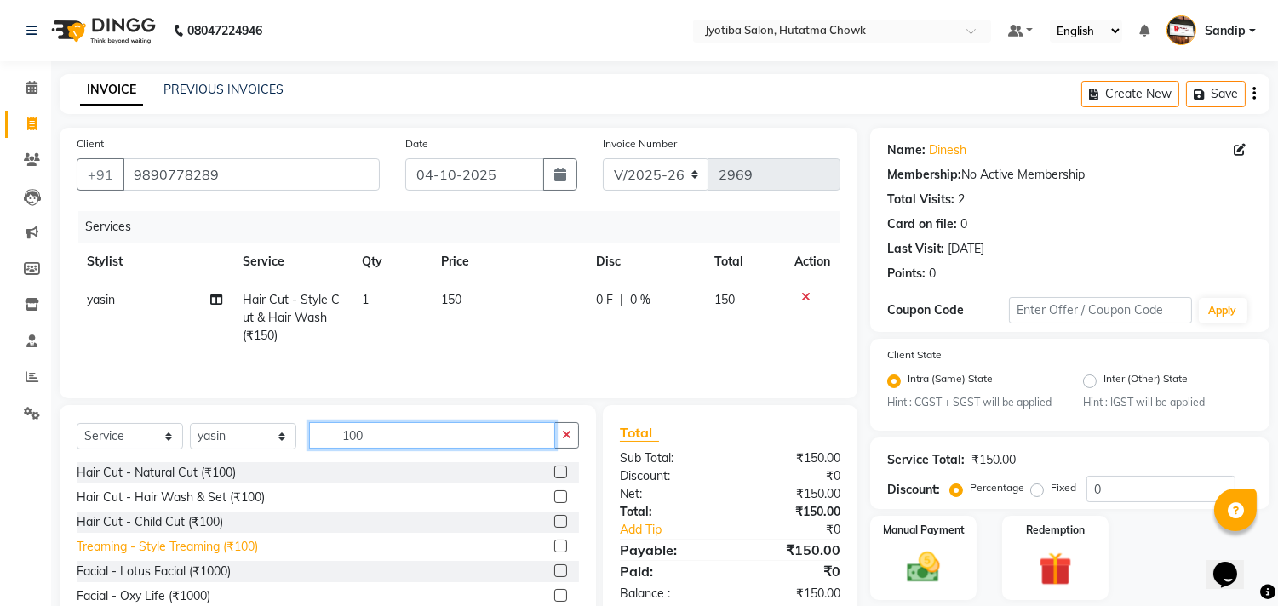
type input "100"
click at [188, 551] on div "Treaming - Style Treaming (₹100)" at bounding box center [167, 547] width 181 height 18
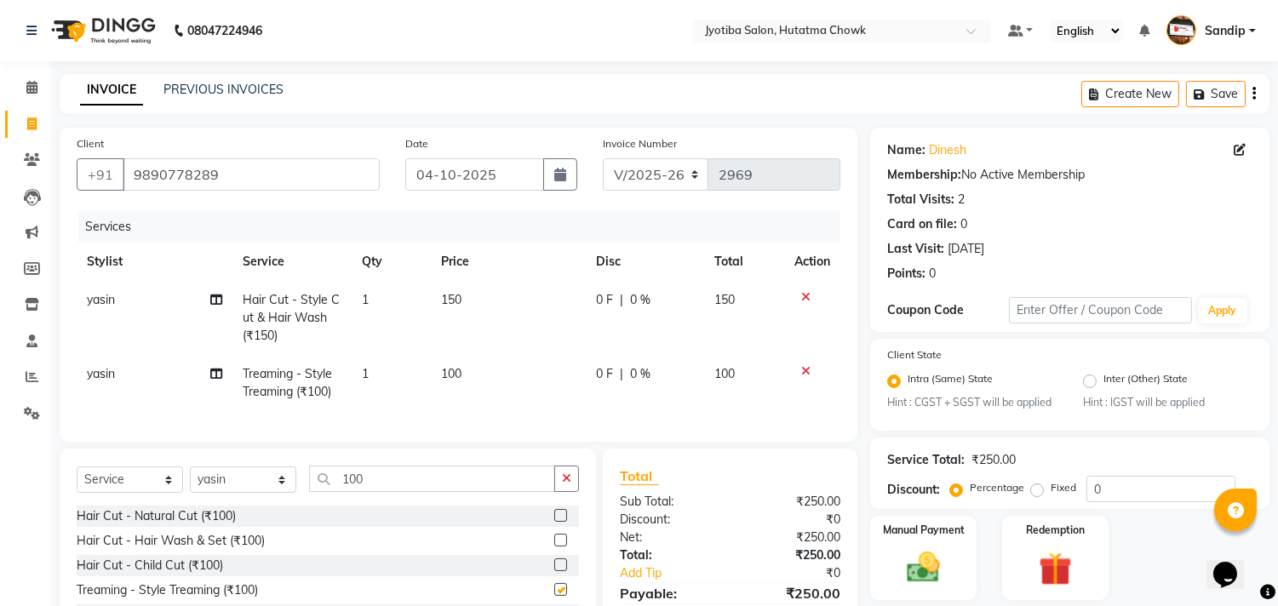
checkbox input "false"
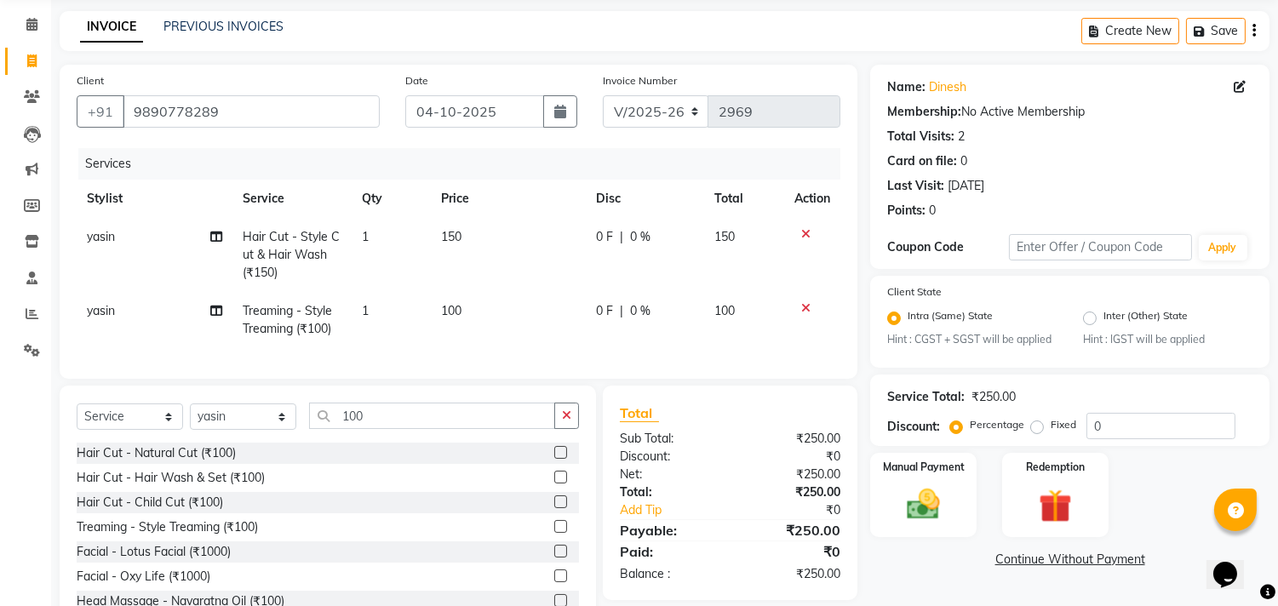
scroll to position [133, 0]
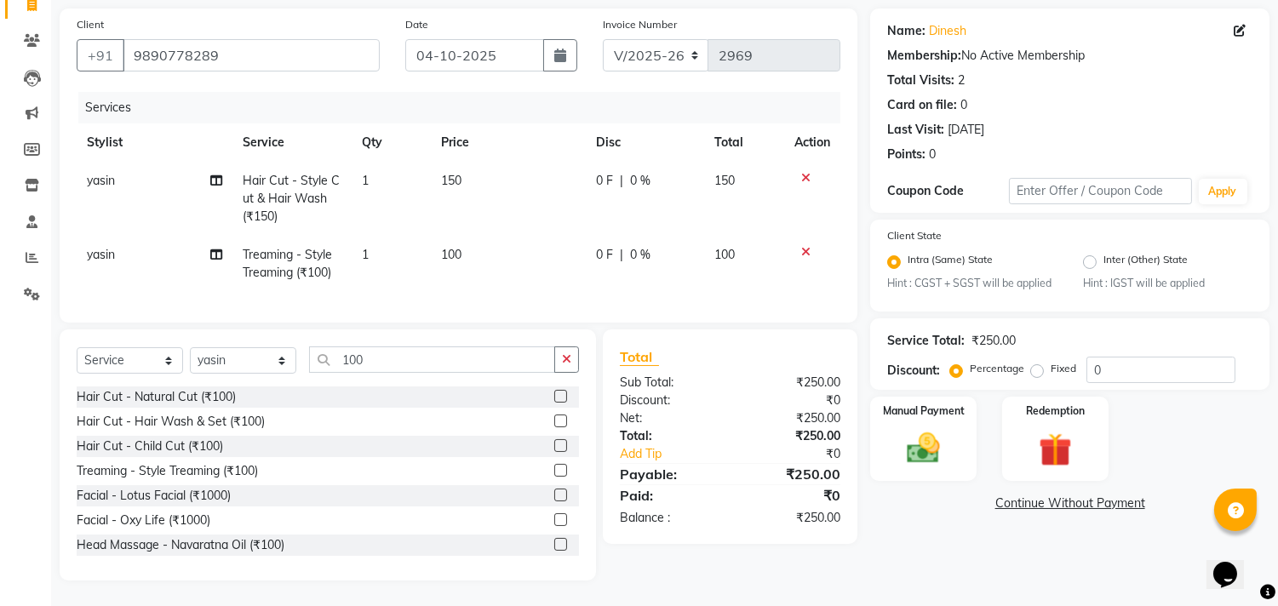
click at [1032, 495] on link "Continue Without Payment" at bounding box center [1069, 504] width 392 height 18
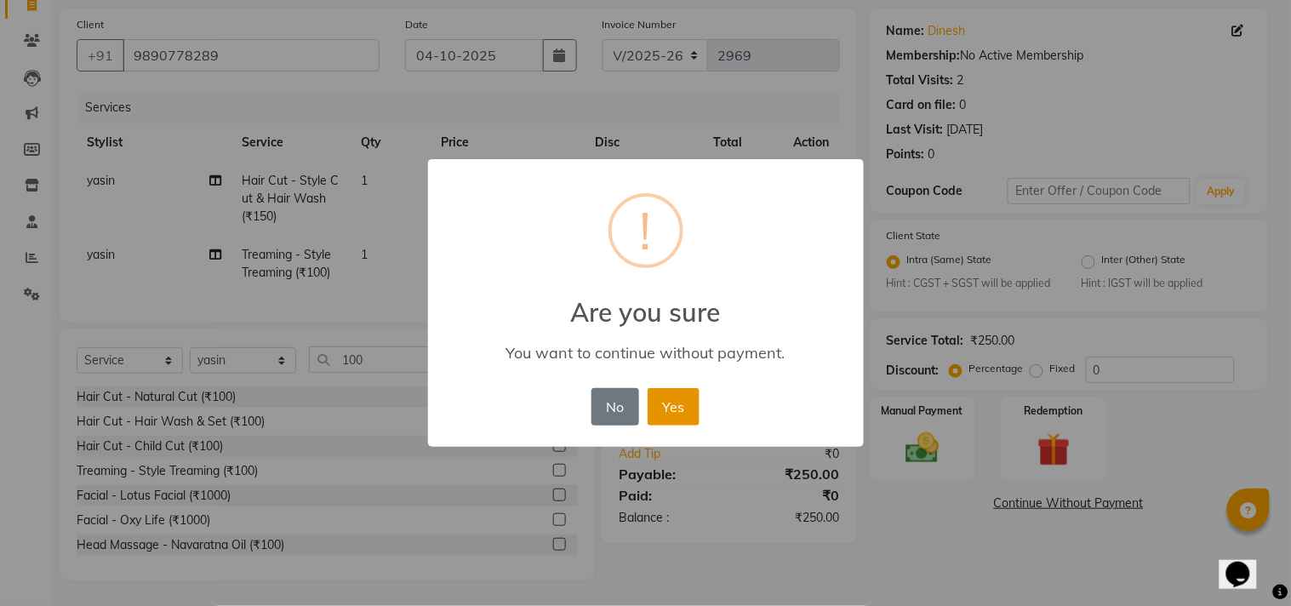
click at [678, 402] on button "Yes" at bounding box center [674, 406] width 52 height 37
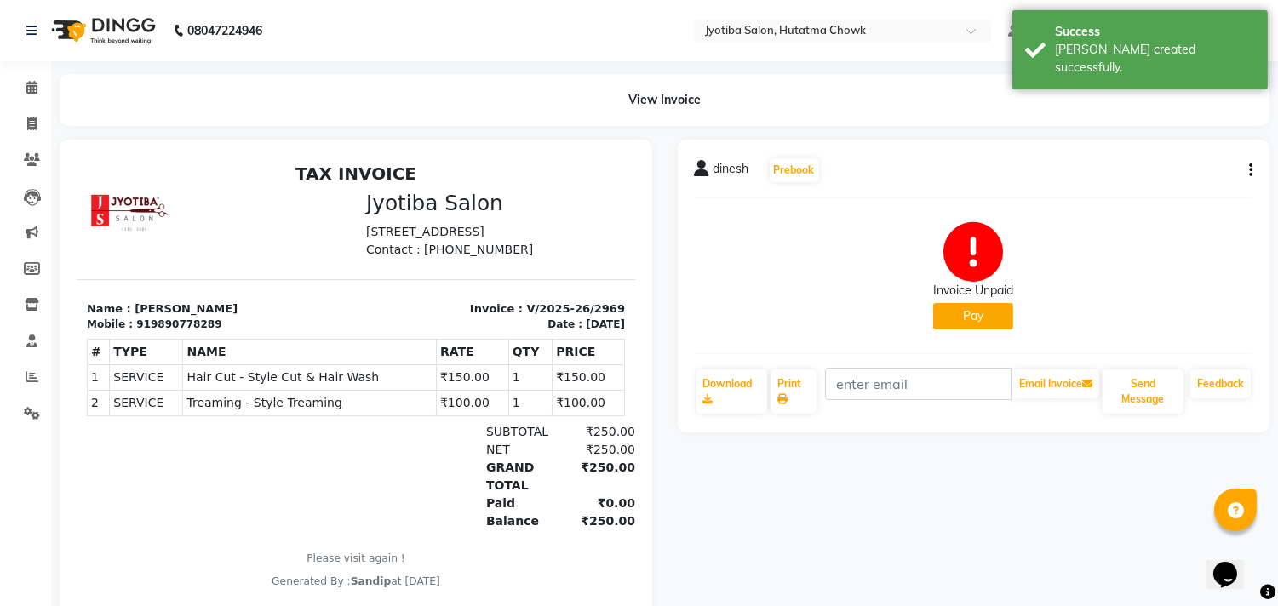
click at [981, 310] on button "Pay" at bounding box center [973, 316] width 80 height 26
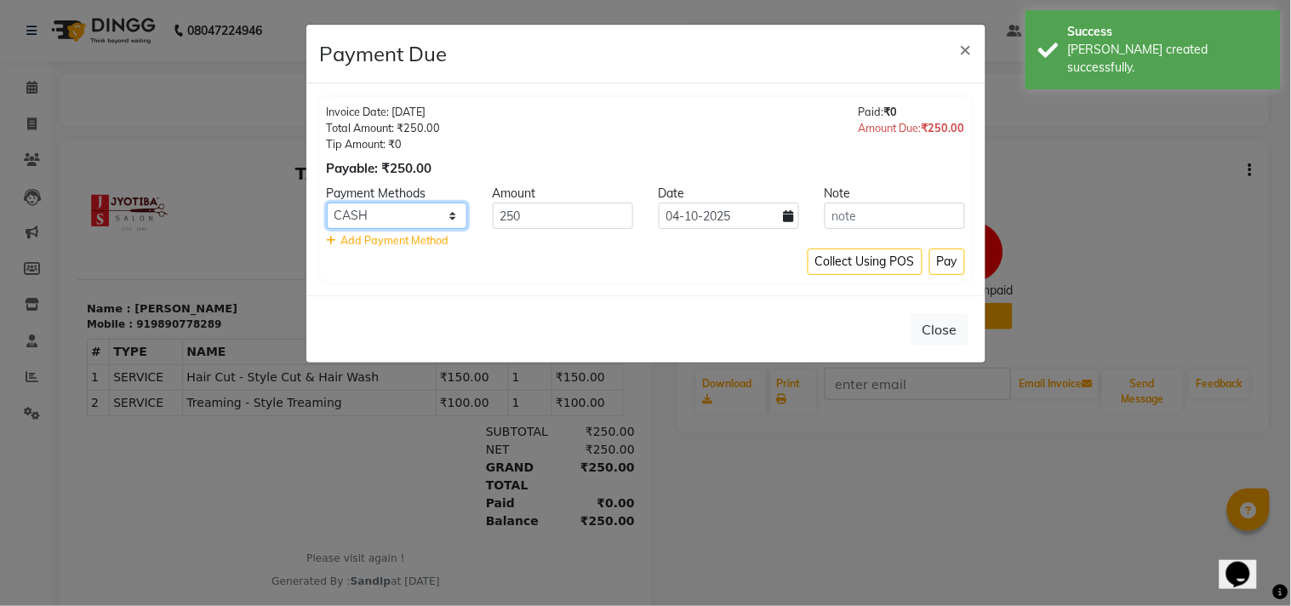
click at [383, 208] on select "CASH ONLINE CARD" at bounding box center [397, 216] width 140 height 26
select select "3"
click at [327, 203] on select "CASH ONLINE CARD" at bounding box center [397, 216] width 140 height 26
click at [946, 260] on button "Pay" at bounding box center [947, 262] width 36 height 26
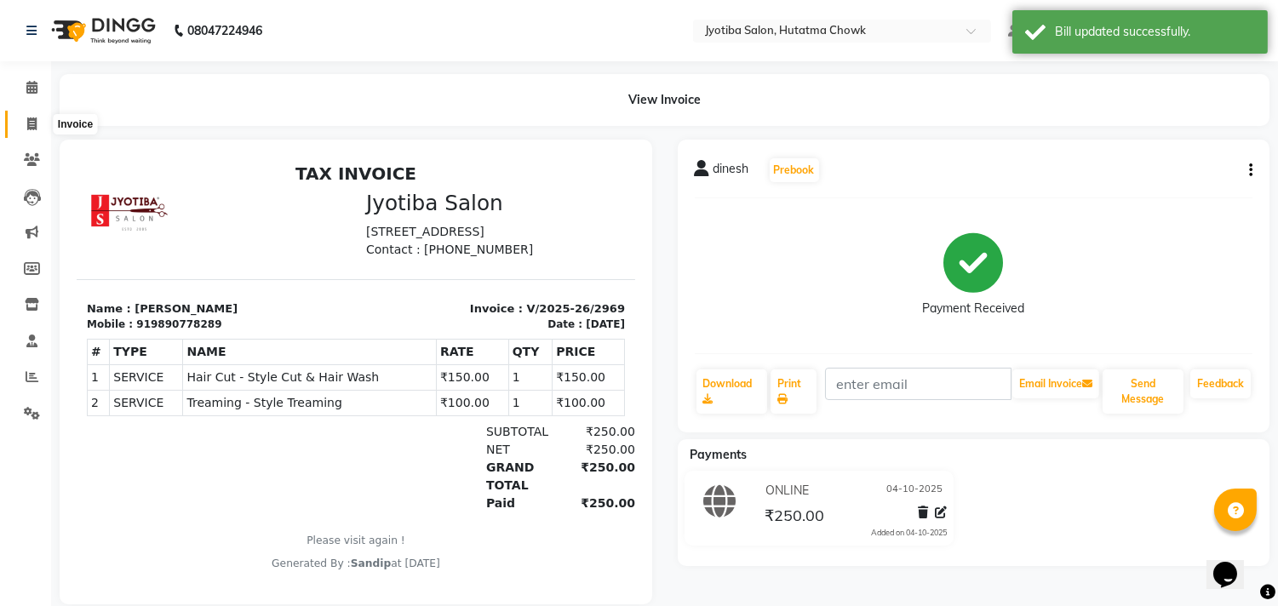
click at [29, 130] on icon at bounding box center [31, 123] width 9 height 13
select select "556"
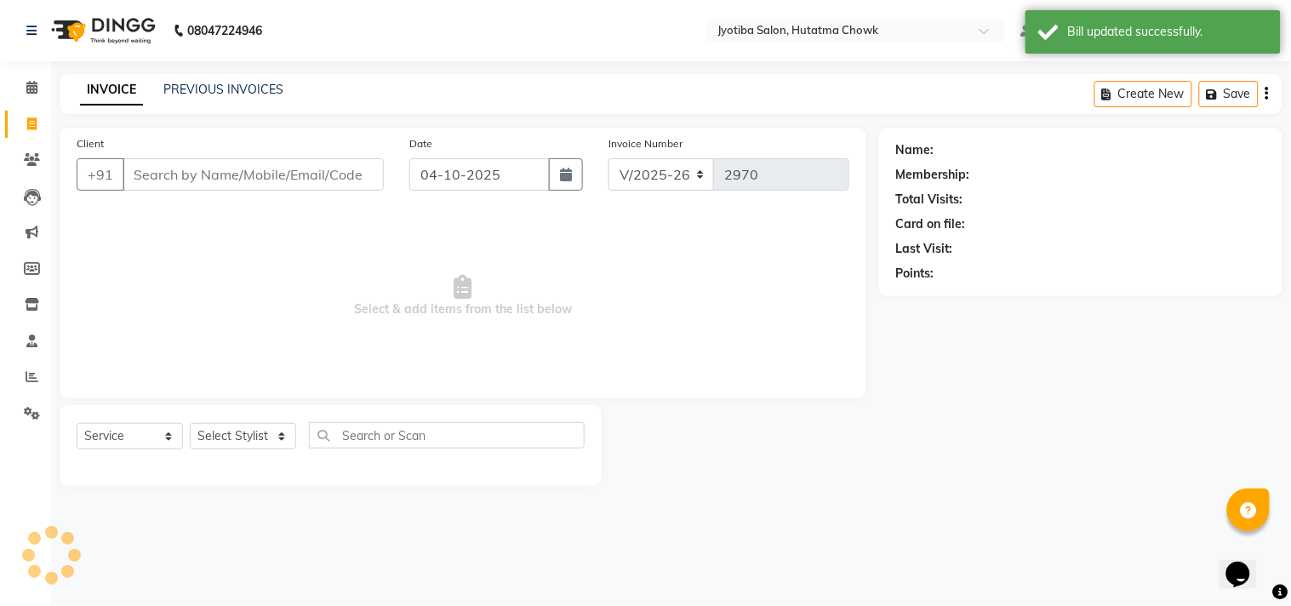
select select "membership"
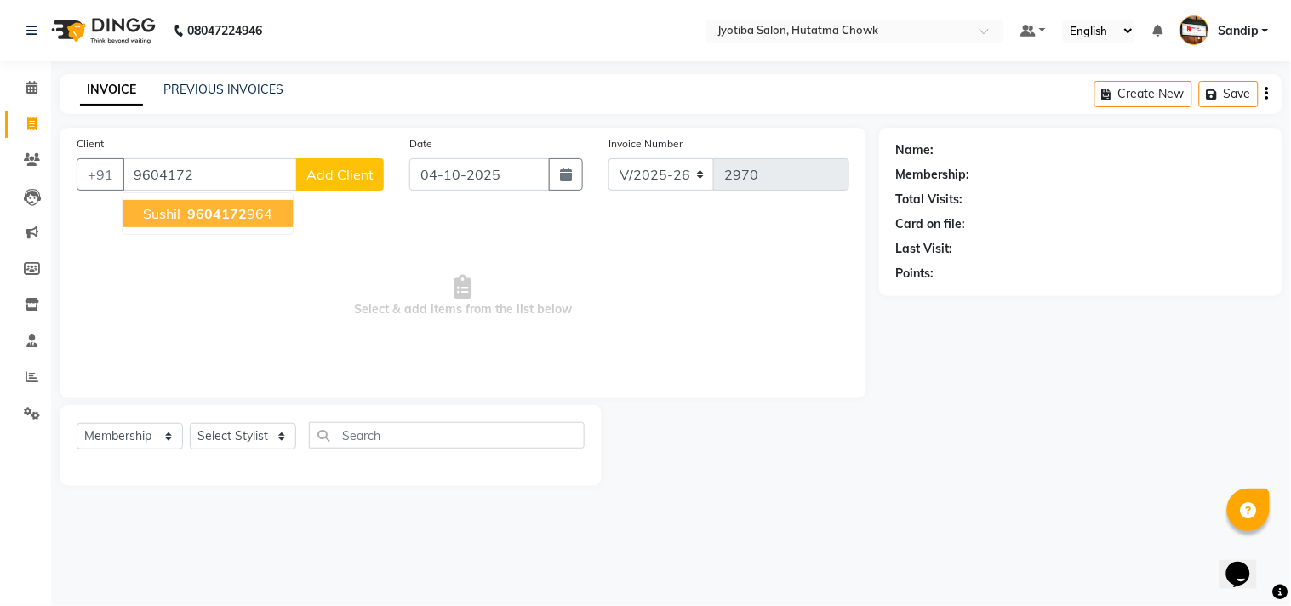
click at [203, 222] on button "sushil 9604172 964" at bounding box center [208, 213] width 170 height 27
type input "9604172964"
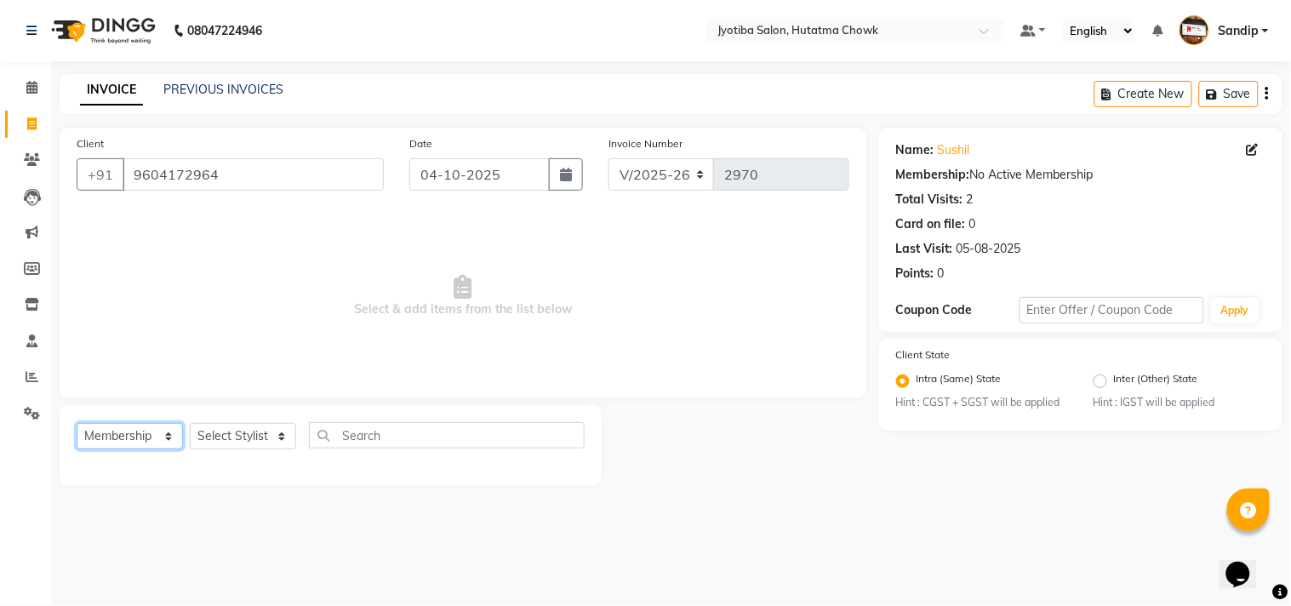
click at [125, 437] on select "Select Service Product Membership Package Voucher Prepaid Gift Card" at bounding box center [130, 436] width 106 height 26
select select "service"
click at [77, 424] on select "Select Service Product Membership Package Voucher Prepaid Gift Card" at bounding box center [130, 436] width 106 height 26
click at [237, 443] on select "Select Stylist [PERSON_NAME] [PERSON_NAME] [PERSON_NAME] prem Sandip [PERSON_NA…" at bounding box center [243, 436] width 106 height 26
select select "81229"
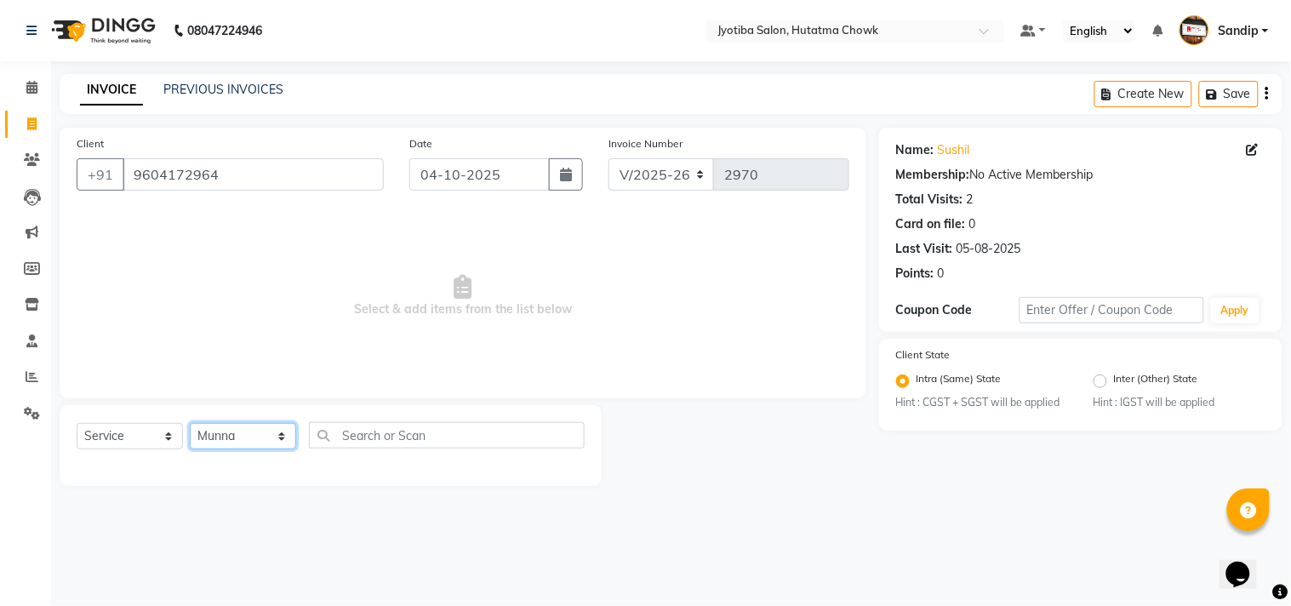
click at [190, 424] on select "Select Stylist [PERSON_NAME] [PERSON_NAME] [PERSON_NAME] prem Sandip [PERSON_NA…" at bounding box center [243, 436] width 106 height 26
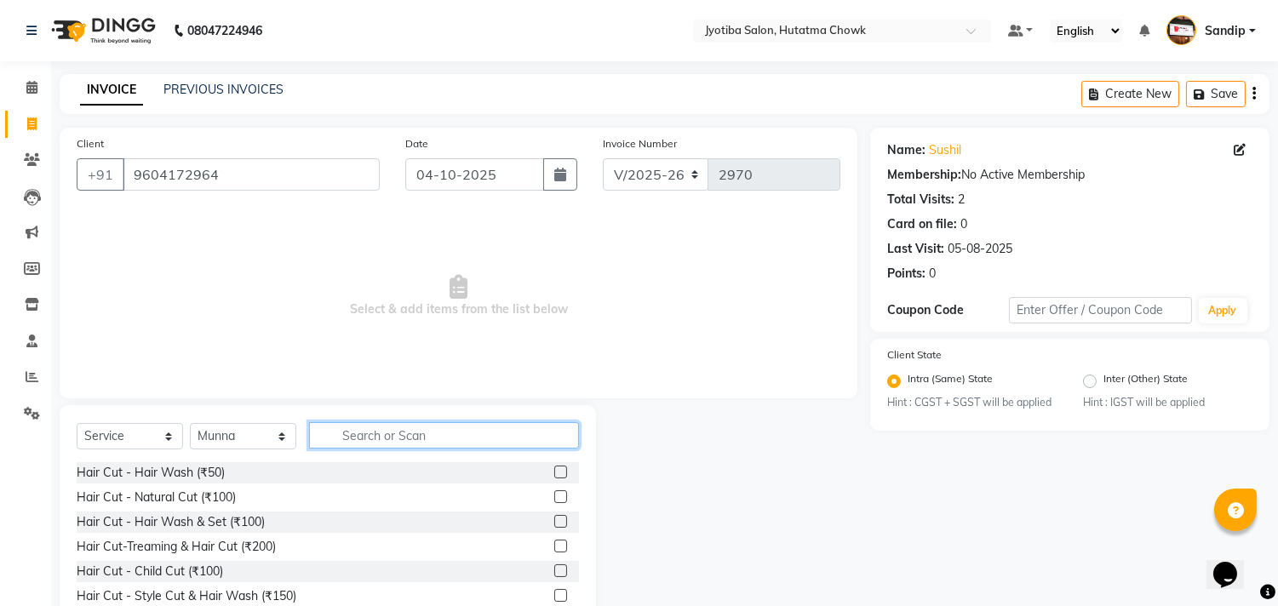
click at [355, 440] on input "text" at bounding box center [444, 435] width 270 height 26
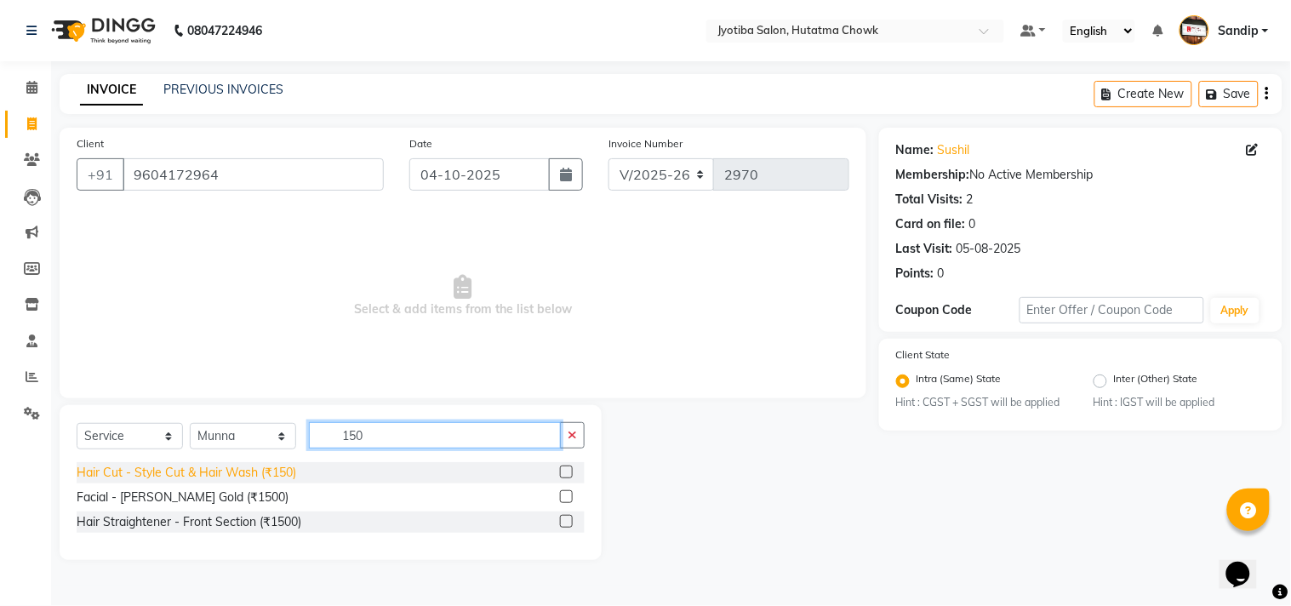
type input "150"
click at [198, 477] on div "Hair Cut - Style Cut & Hair Wash (₹150)" at bounding box center [187, 473] width 220 height 18
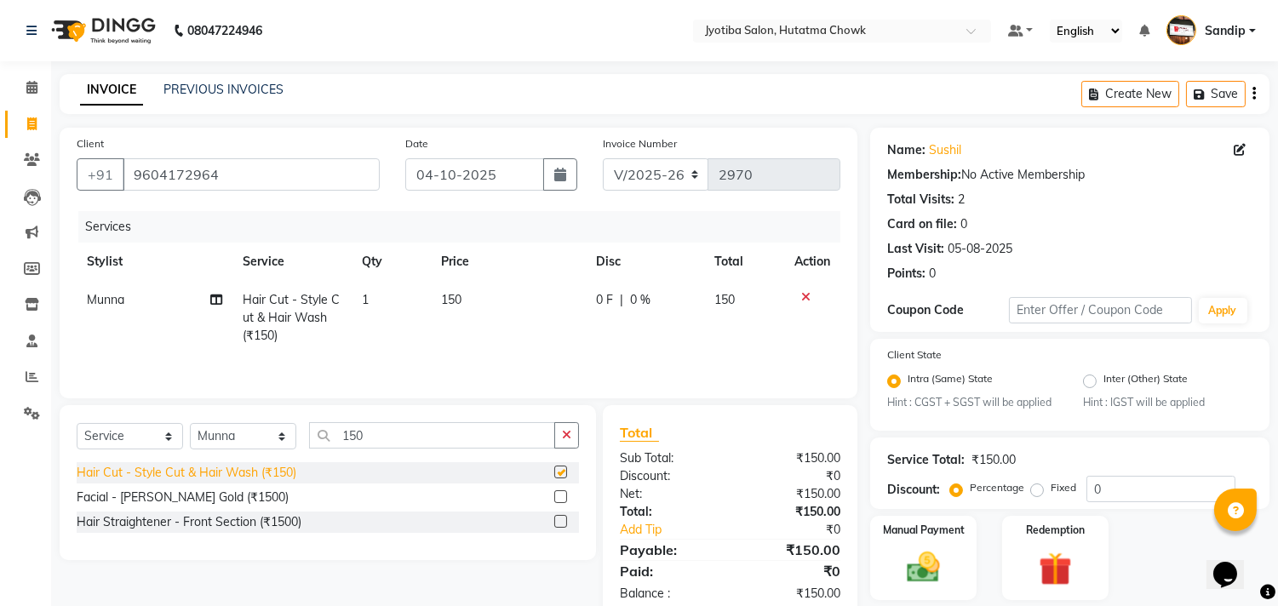
checkbox input "false"
click at [568, 434] on icon "button" at bounding box center [566, 435] width 9 height 12
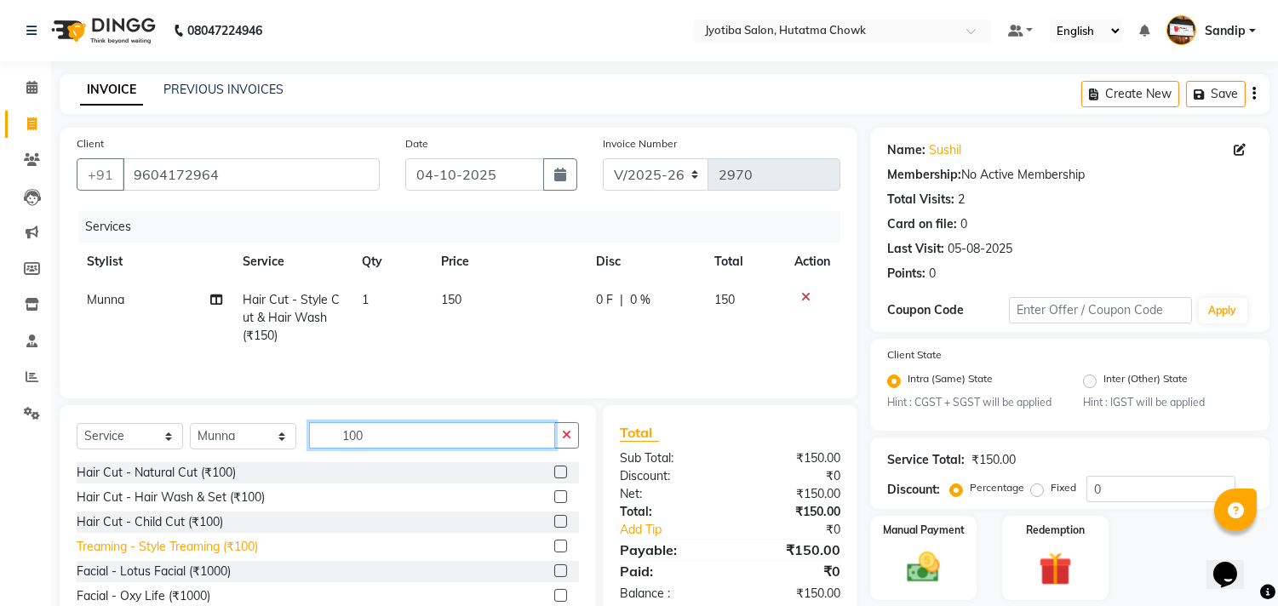
type input "100"
click at [205, 539] on div "Treaming - Style Treaming (₹100)" at bounding box center [167, 547] width 181 height 18
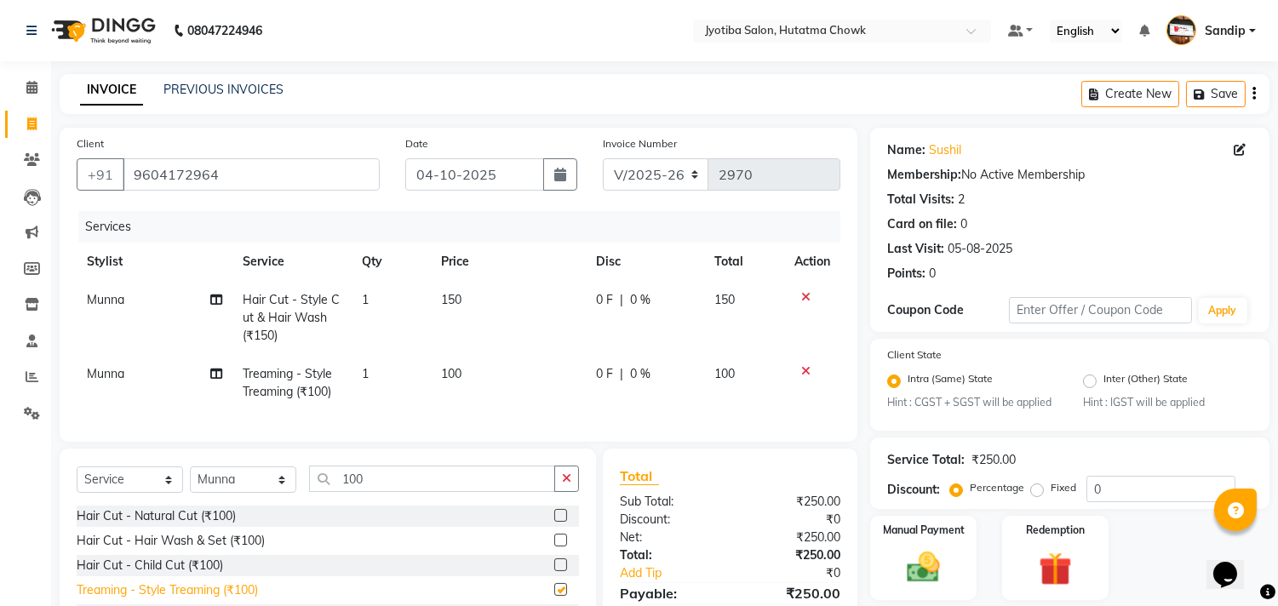
checkbox input "false"
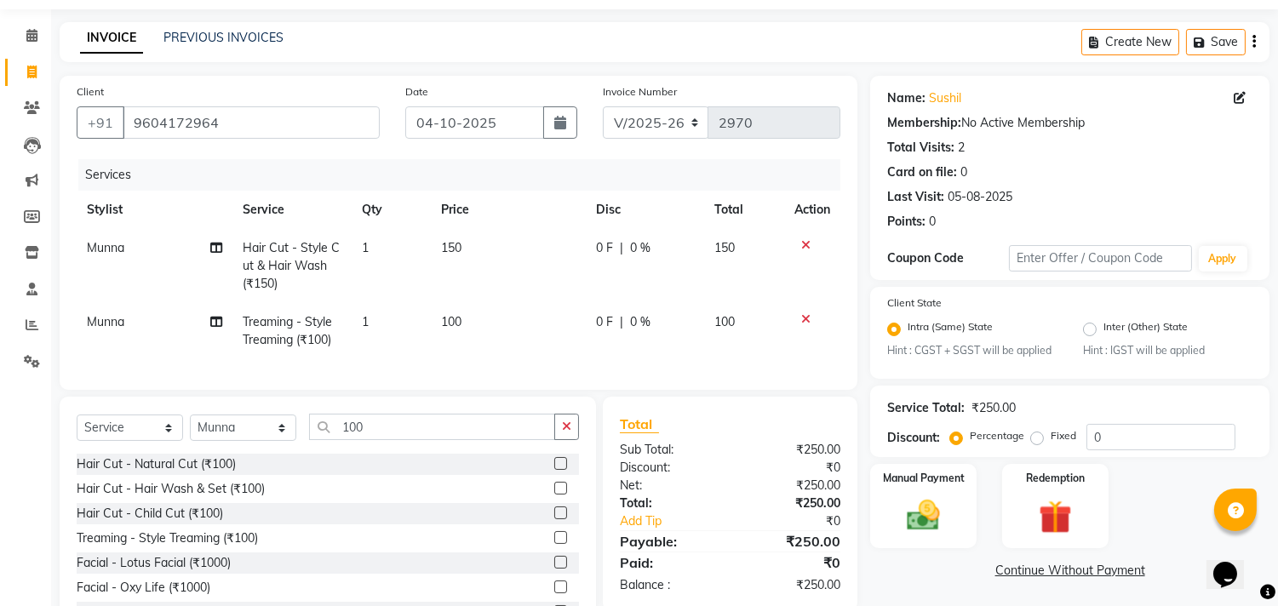
scroll to position [133, 0]
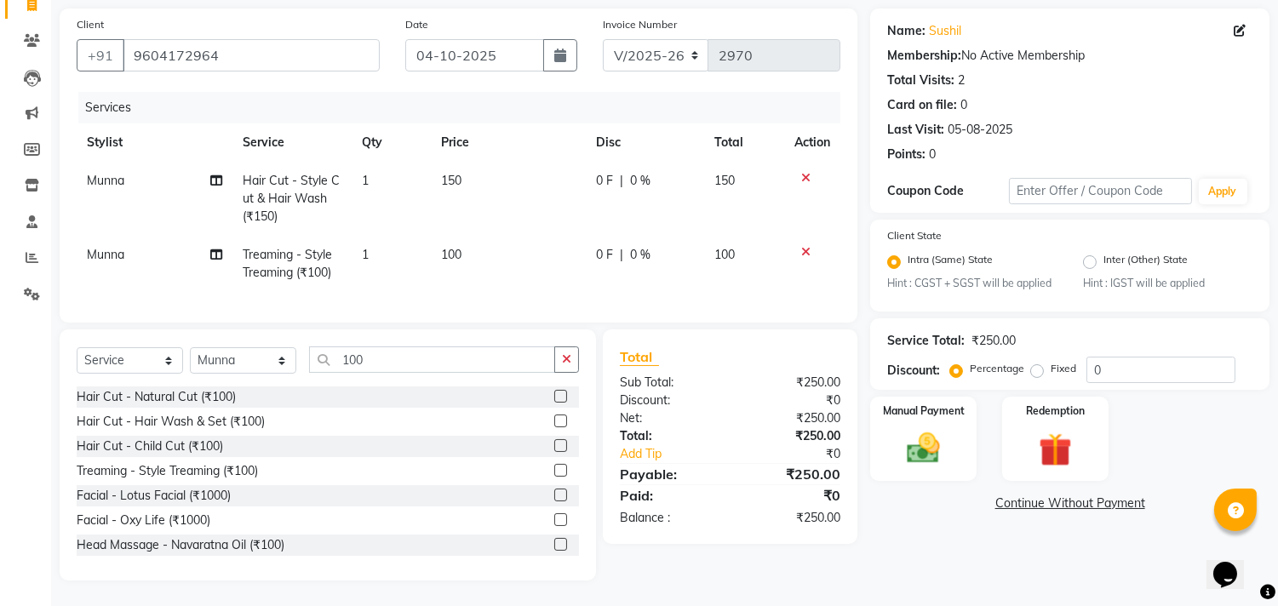
click at [1011, 495] on link "Continue Without Payment" at bounding box center [1069, 504] width 392 height 18
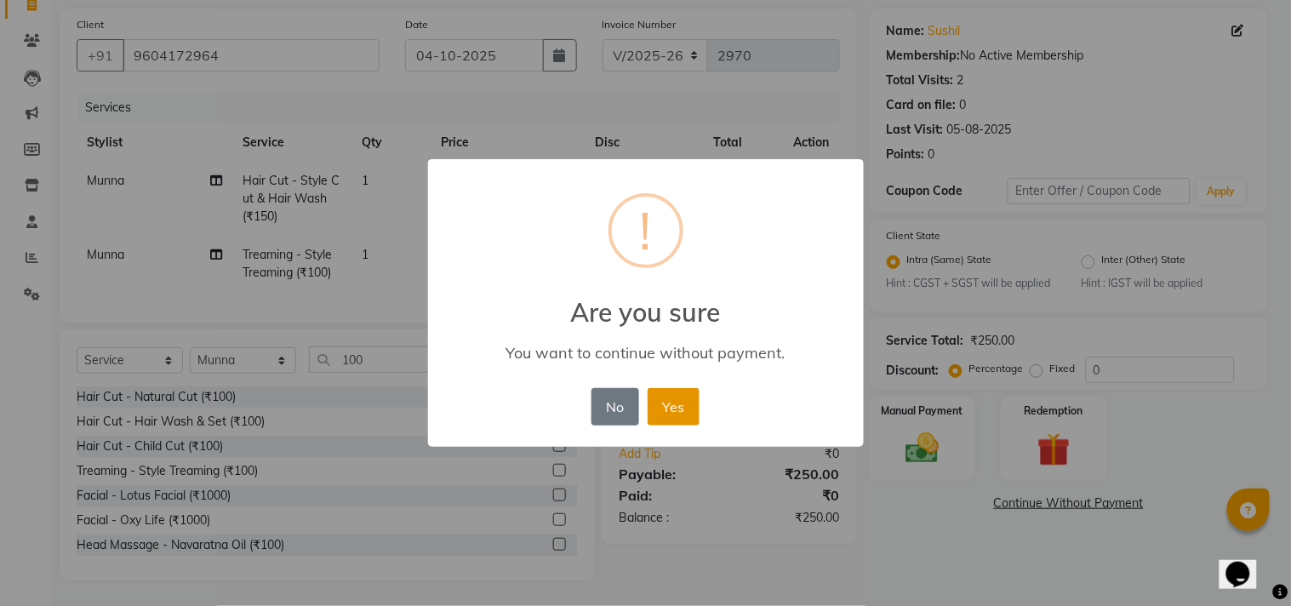
click at [670, 403] on button "Yes" at bounding box center [674, 406] width 52 height 37
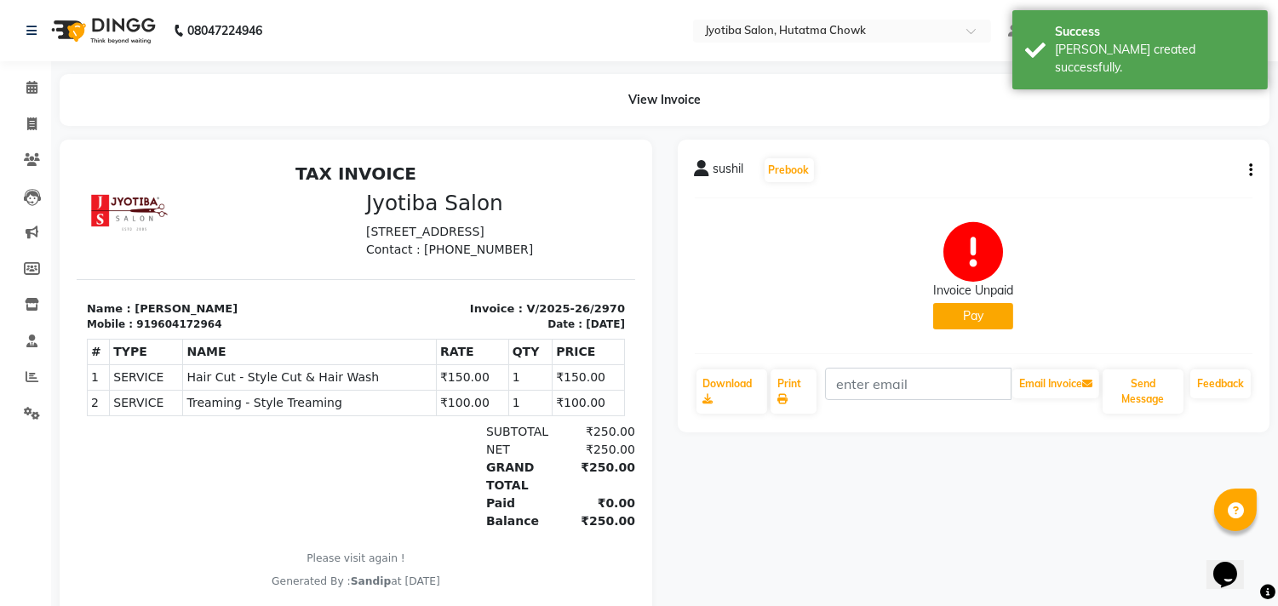
click at [975, 319] on button "Pay" at bounding box center [973, 316] width 80 height 26
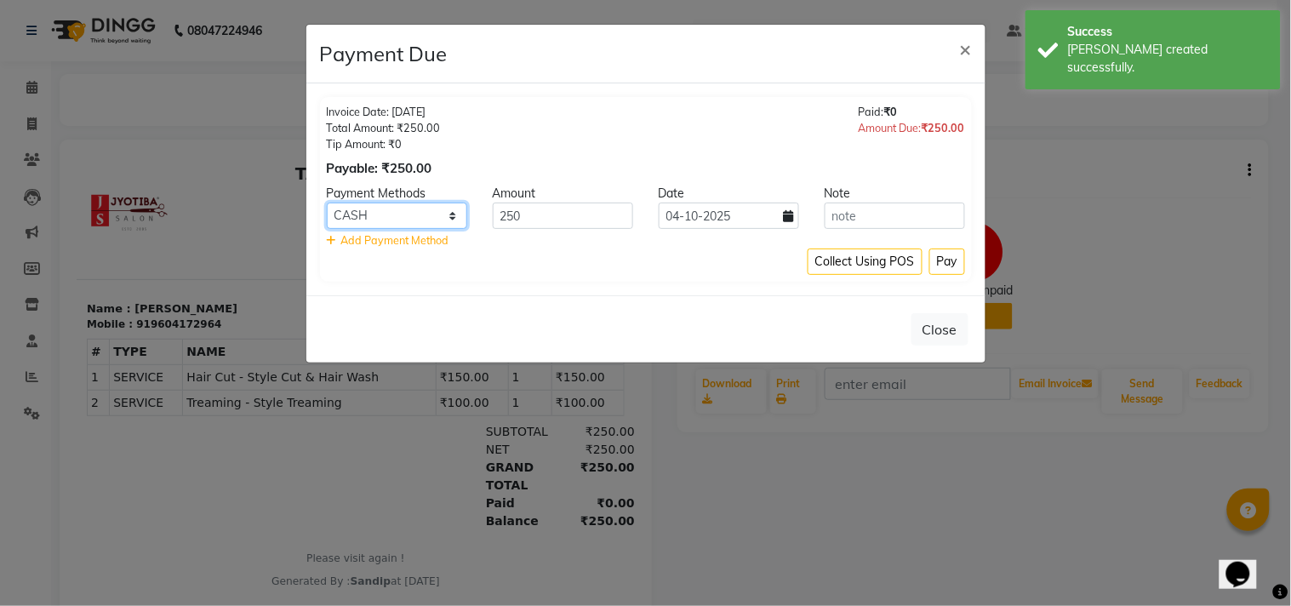
click at [386, 220] on select "CASH ONLINE CARD" at bounding box center [397, 216] width 140 height 26
select select "3"
click at [327, 203] on select "CASH ONLINE CARD" at bounding box center [397, 216] width 140 height 26
click at [946, 262] on button "Pay" at bounding box center [947, 262] width 36 height 26
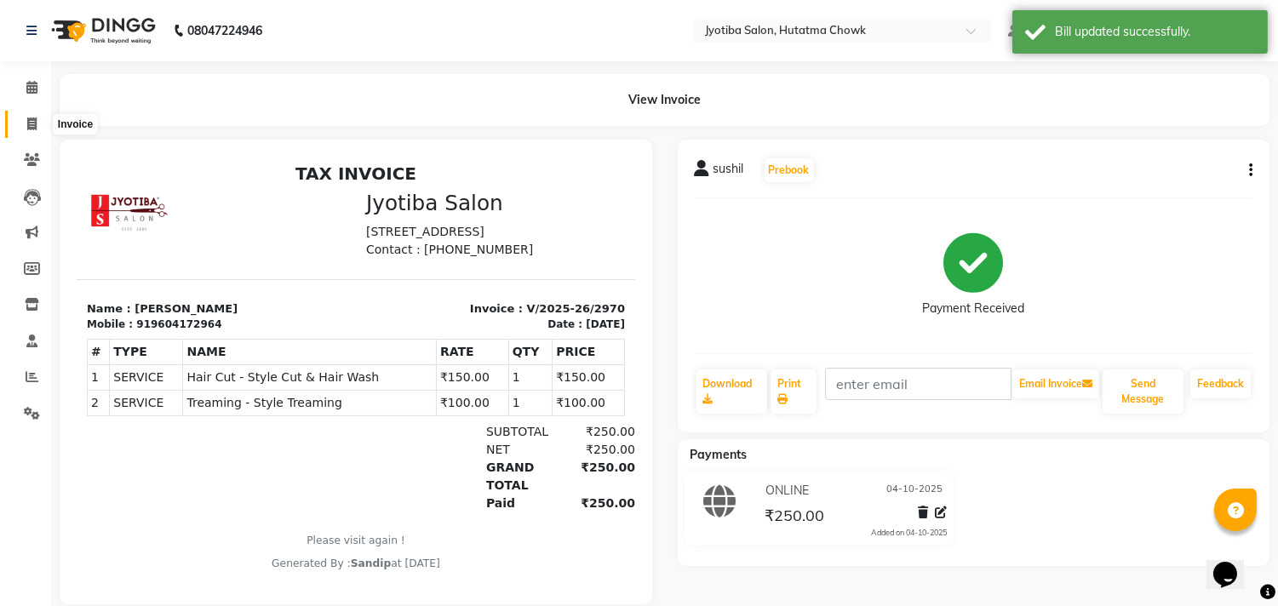
click at [27, 130] on icon at bounding box center [31, 123] width 9 height 13
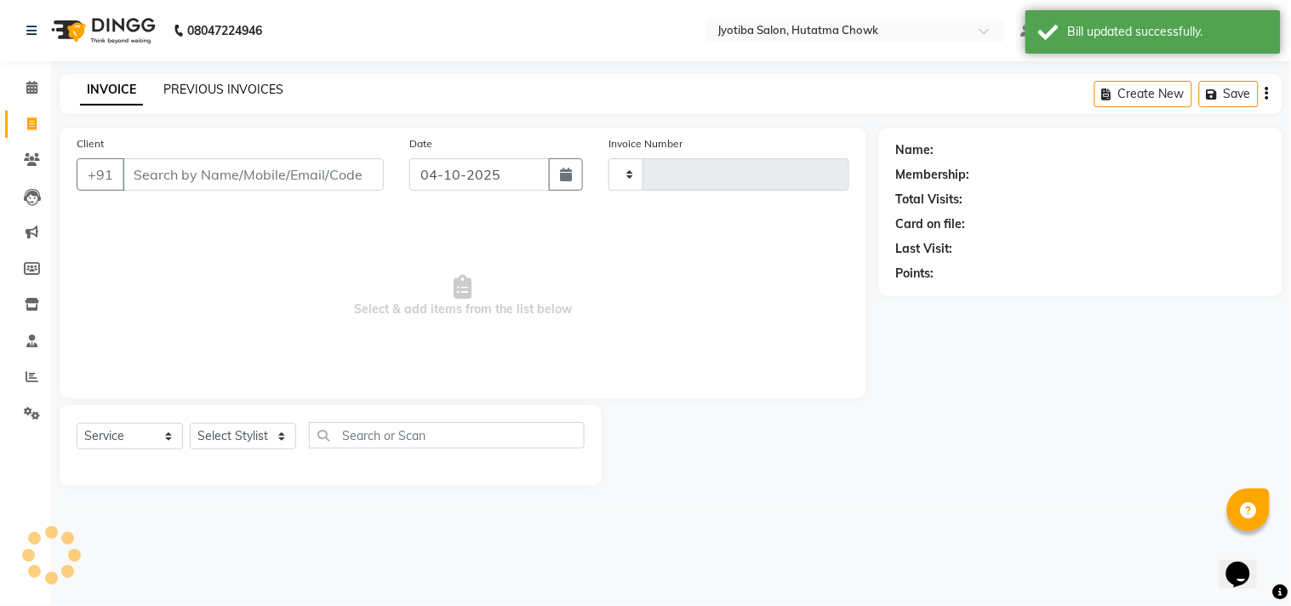
select select "membership"
type input "2971"
select select "556"
click at [222, 88] on link "PREVIOUS INVOICES" at bounding box center [223, 89] width 120 height 15
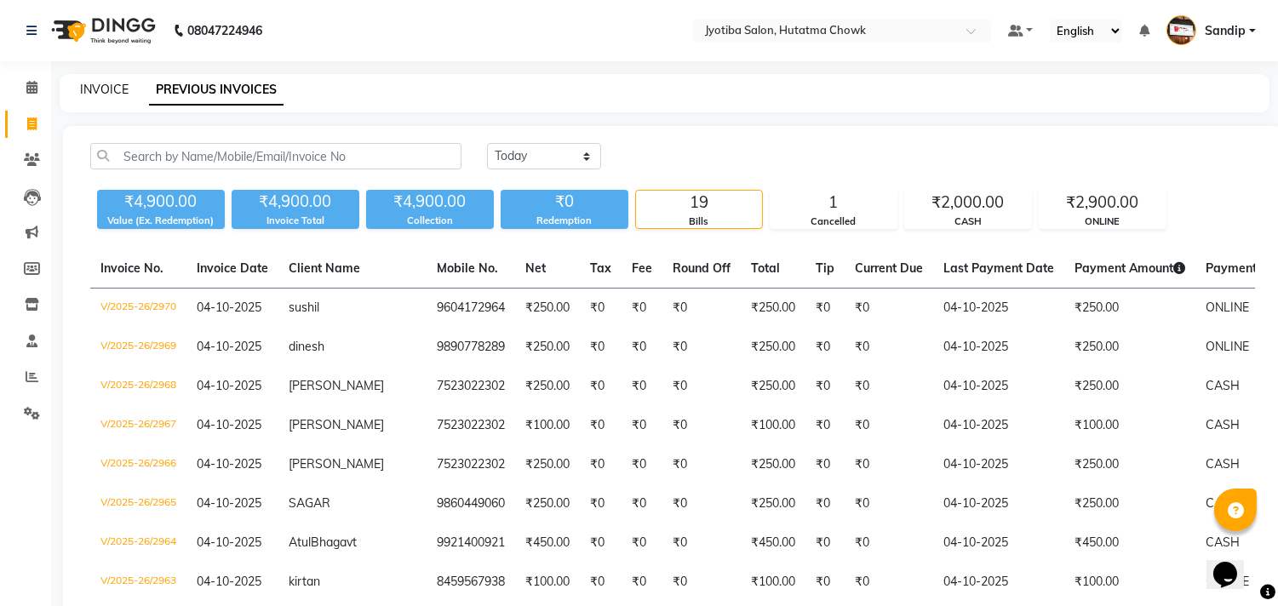
click at [104, 86] on link "INVOICE" at bounding box center [104, 89] width 49 height 15
select select "service"
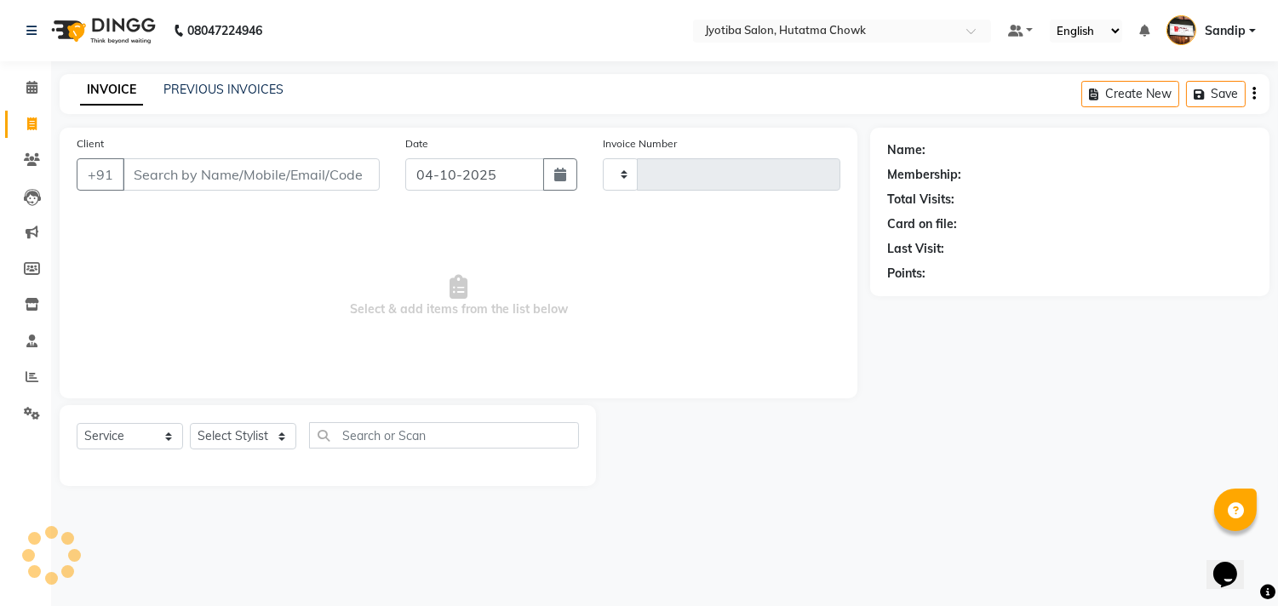
type input "2971"
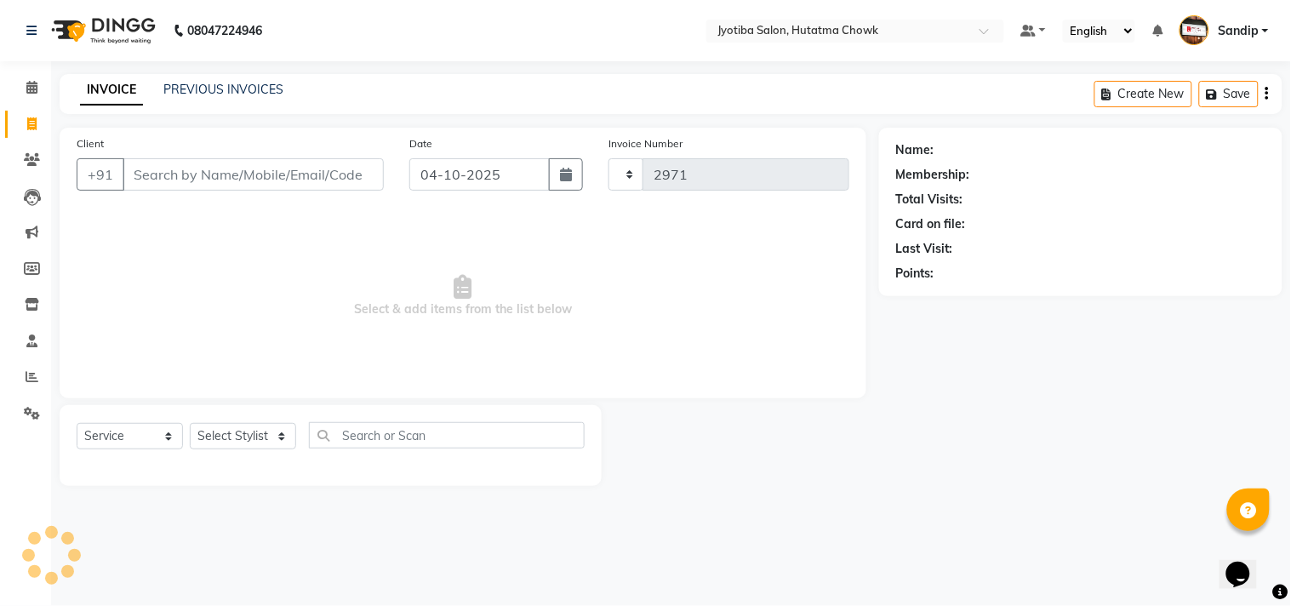
select select "556"
select select "membership"
click at [225, 88] on link "PREVIOUS INVOICES" at bounding box center [223, 89] width 120 height 15
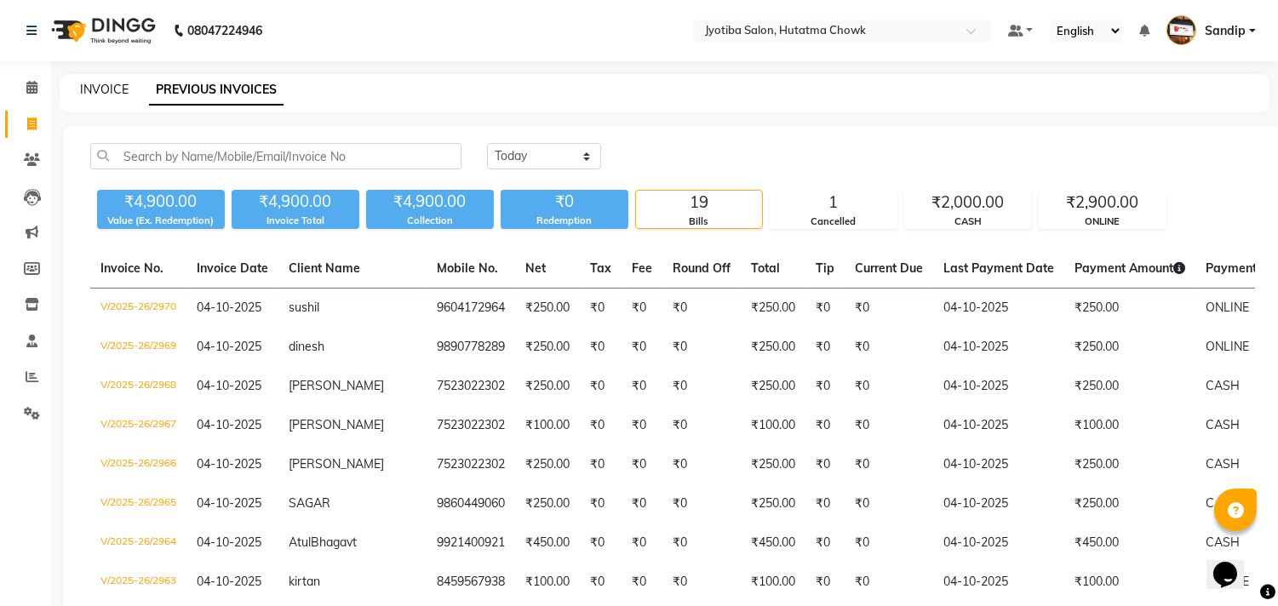
click at [100, 86] on link "INVOICE" at bounding box center [104, 89] width 49 height 15
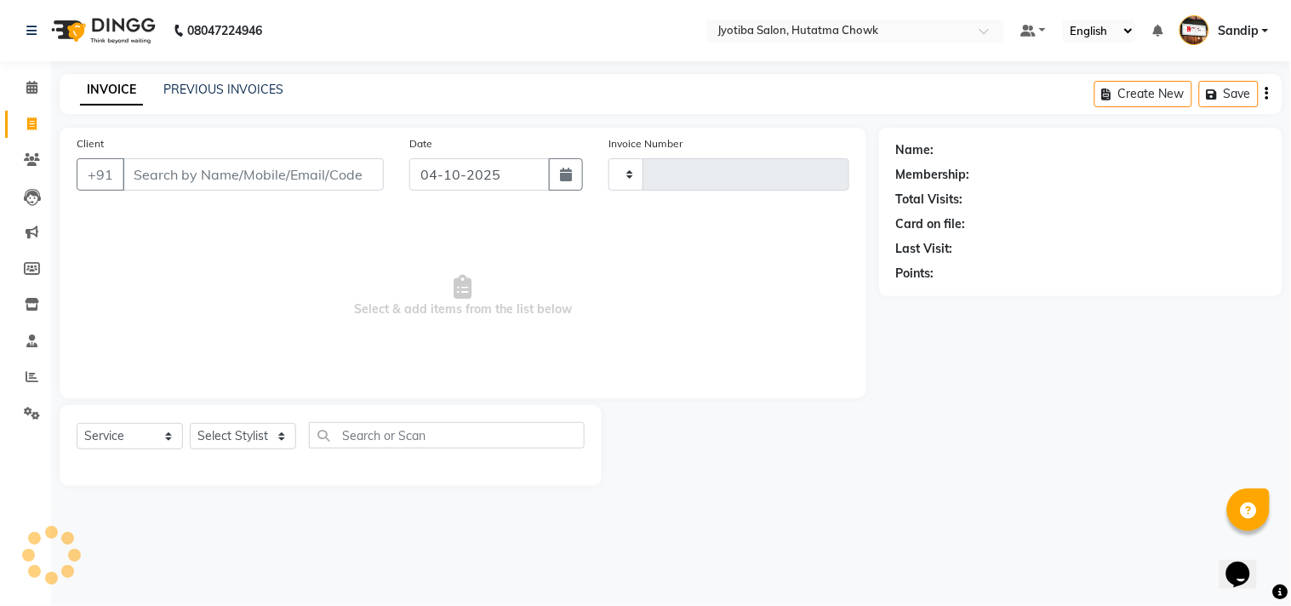
select select "membership"
click at [223, 83] on link "PREVIOUS INVOICES" at bounding box center [223, 89] width 120 height 15
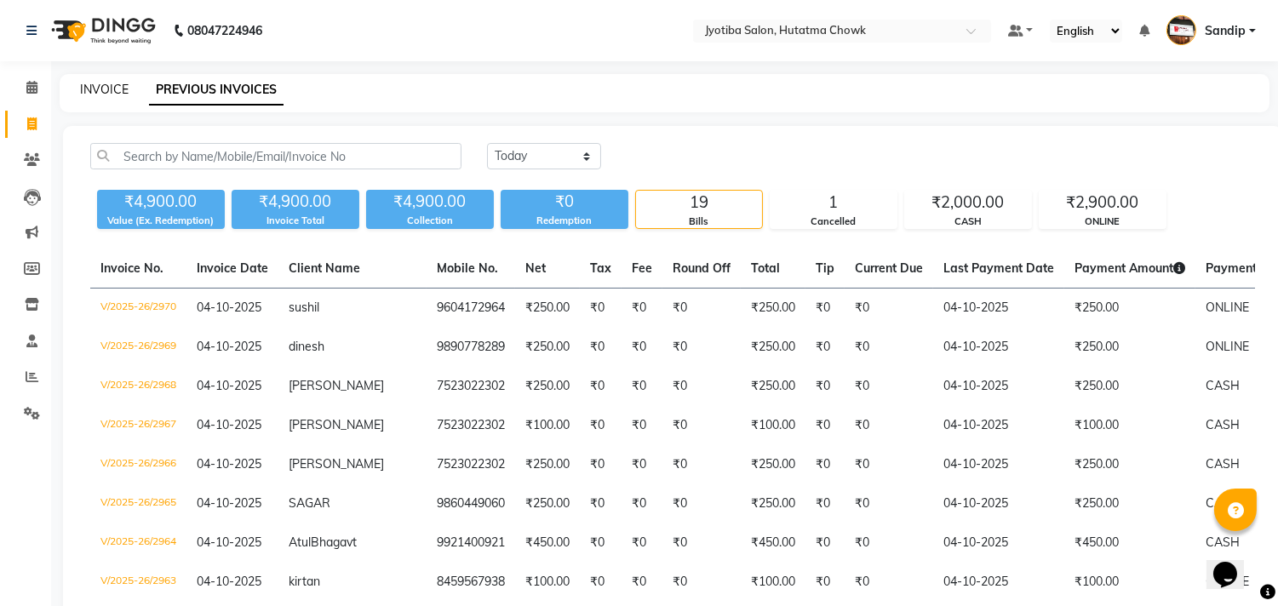
click at [103, 85] on link "INVOICE" at bounding box center [104, 89] width 49 height 15
select select "556"
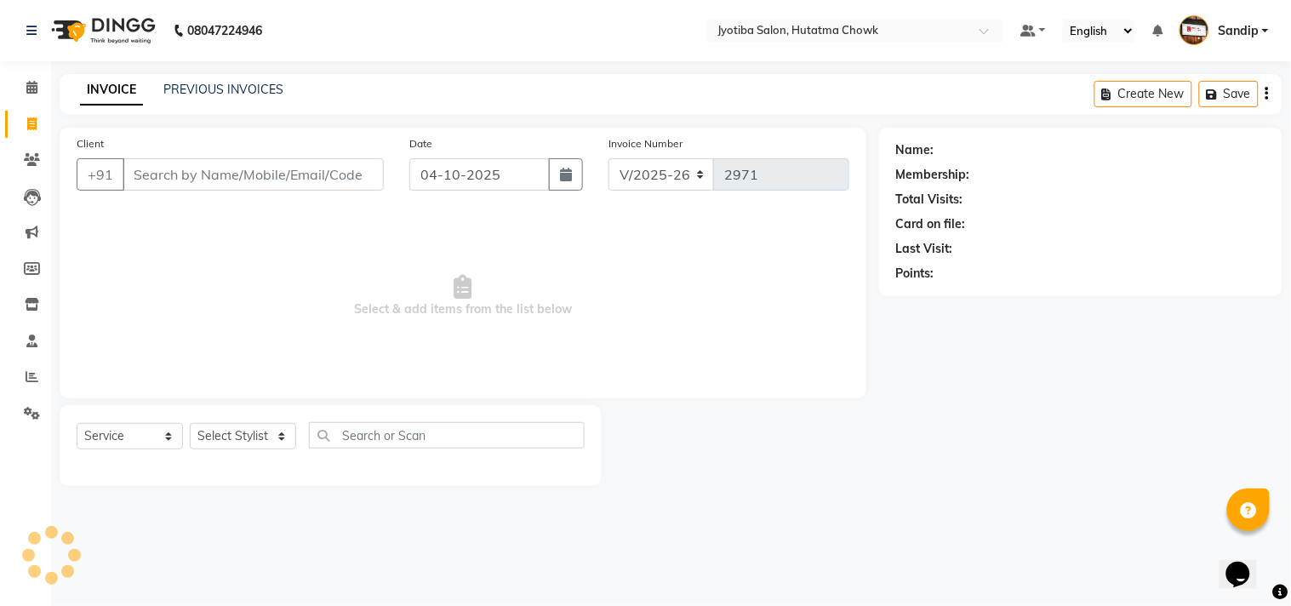
select select "membership"
click at [26, 95] on span at bounding box center [32, 88] width 30 height 20
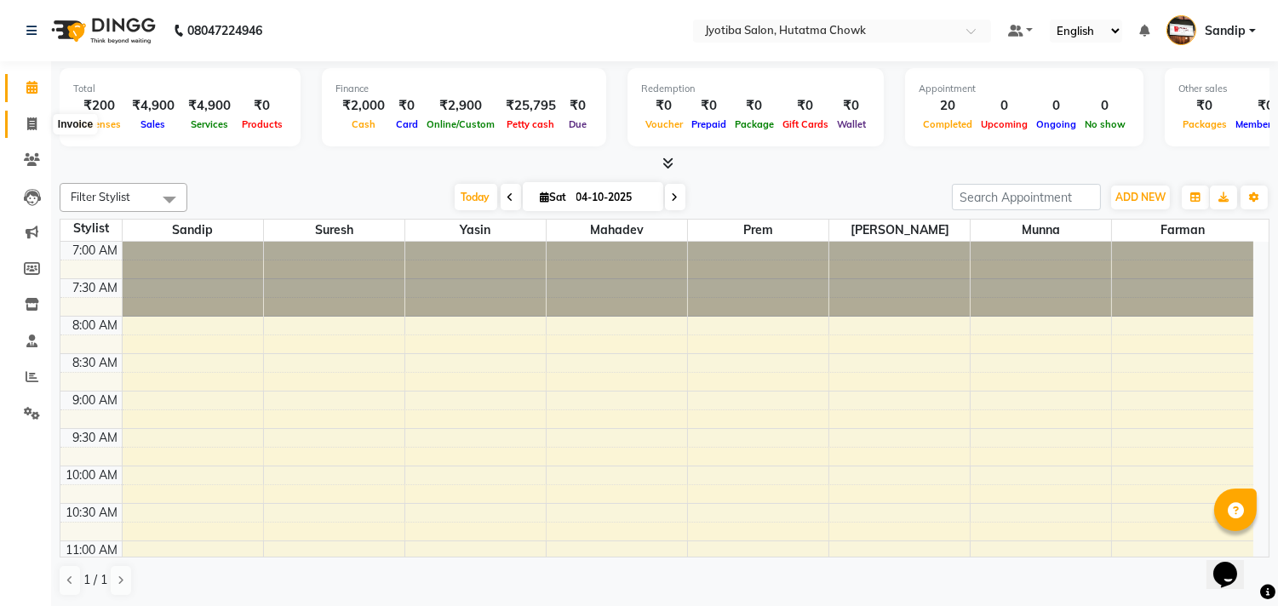
click at [27, 130] on icon at bounding box center [31, 123] width 9 height 13
select select "service"
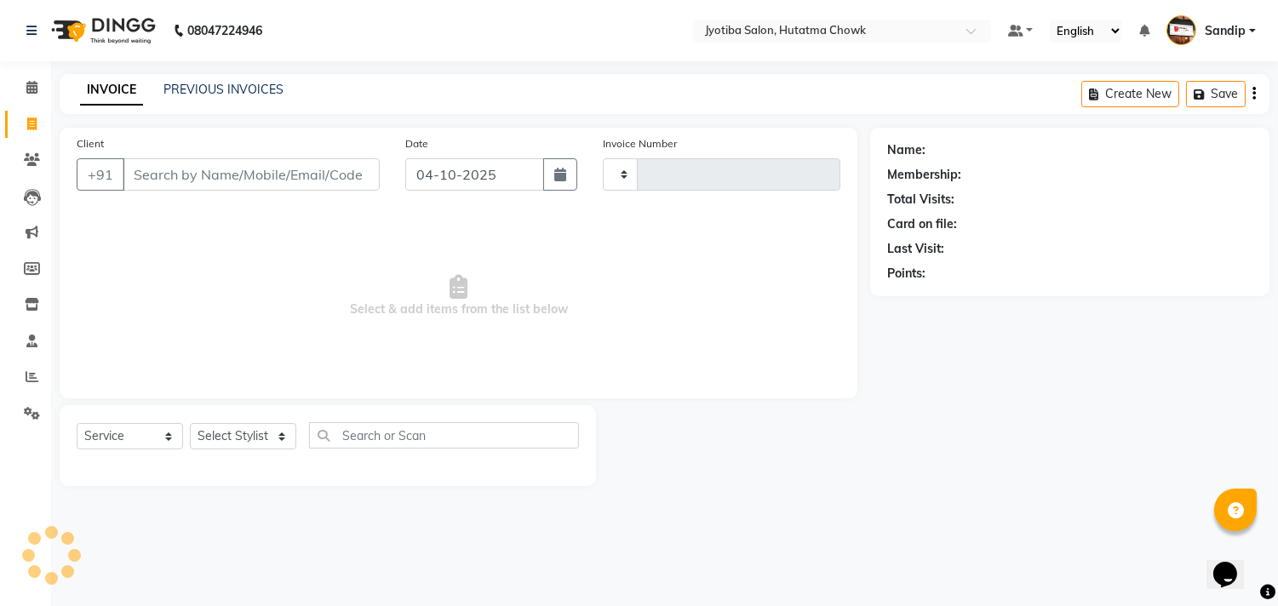
type input "2971"
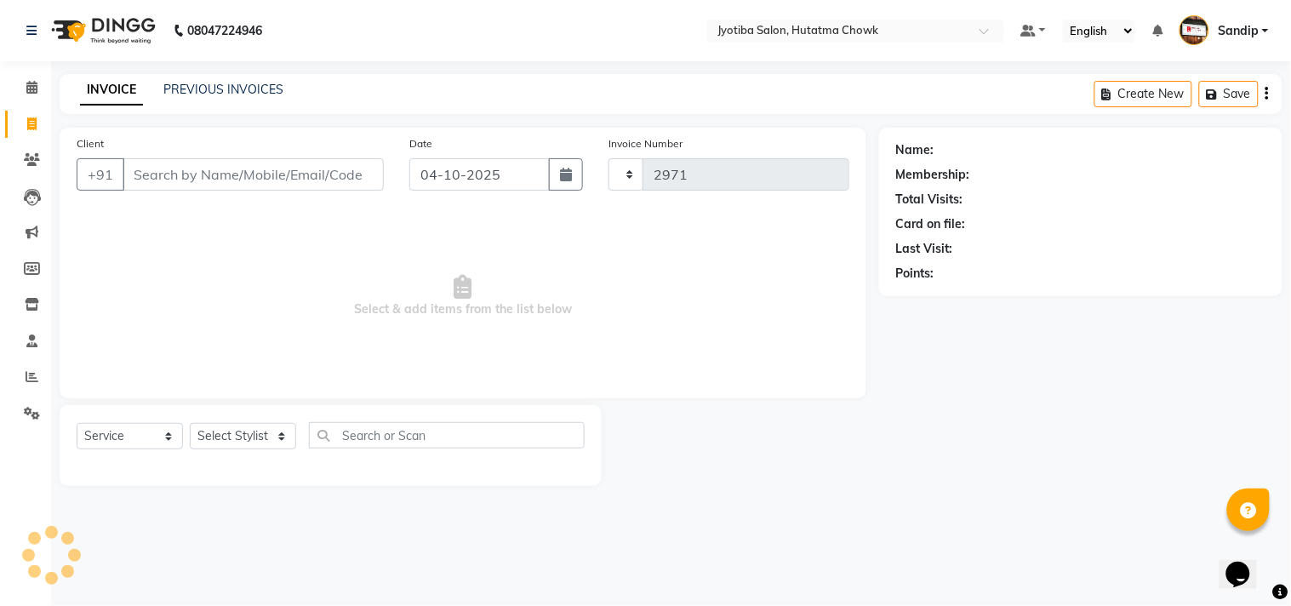
select select "556"
select select "membership"
click at [216, 85] on link "PREVIOUS INVOICES" at bounding box center [223, 89] width 120 height 15
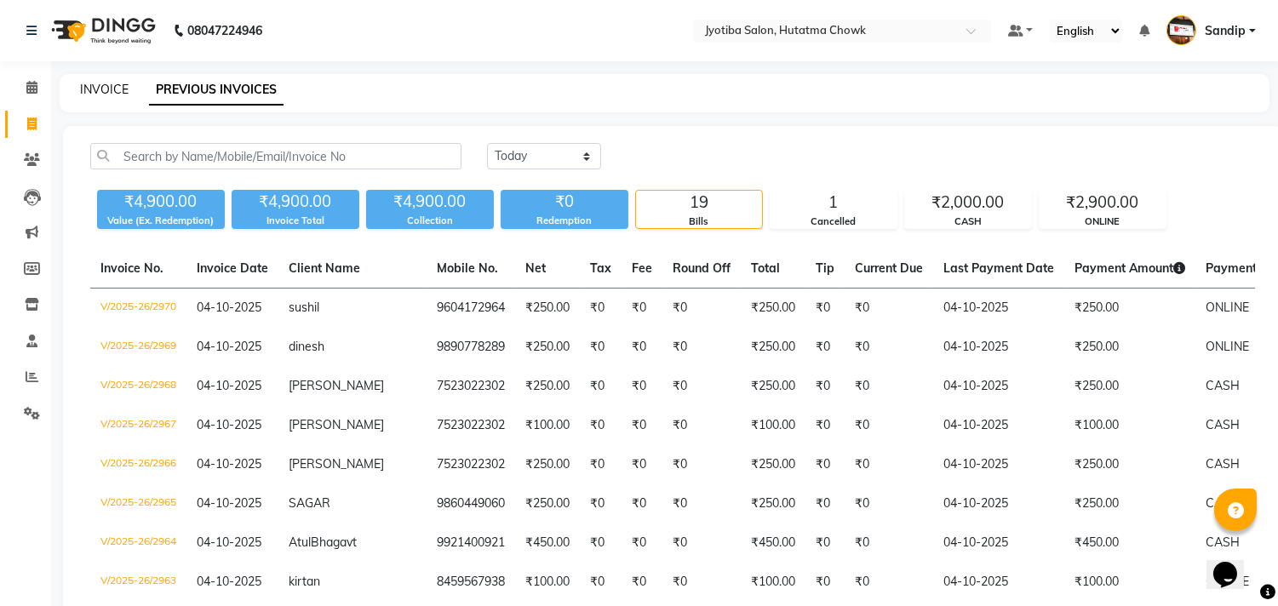
click at [103, 86] on link "INVOICE" at bounding box center [104, 89] width 49 height 15
select select "556"
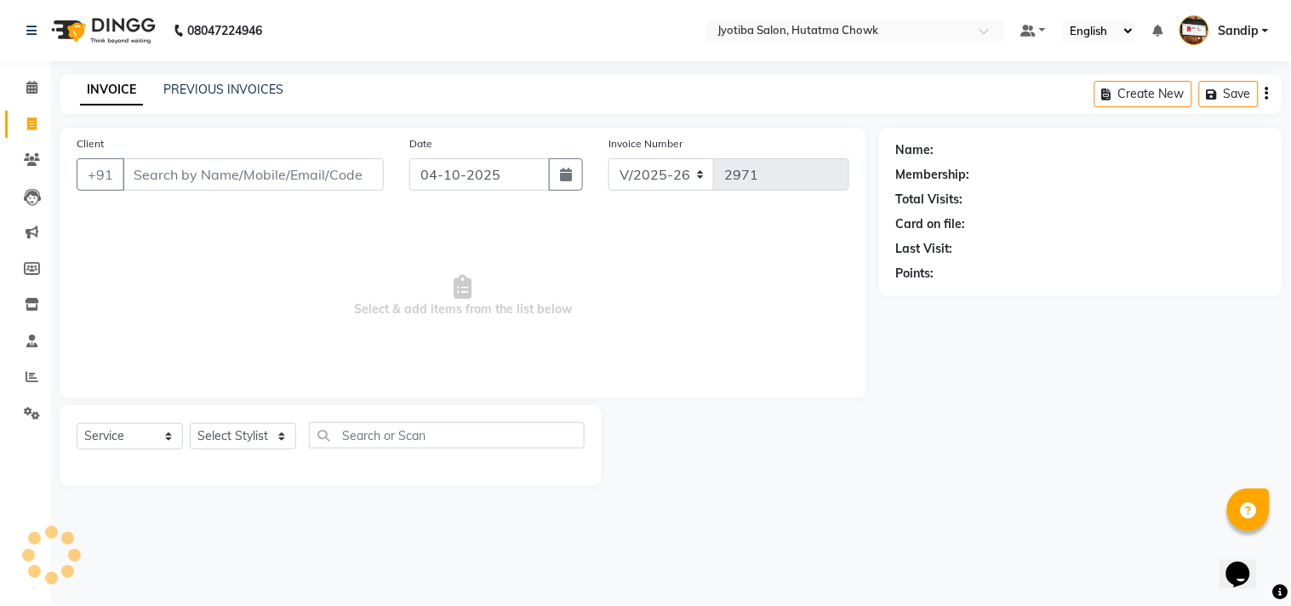
select select "membership"
click at [222, 89] on link "PREVIOUS INVOICES" at bounding box center [223, 89] width 120 height 15
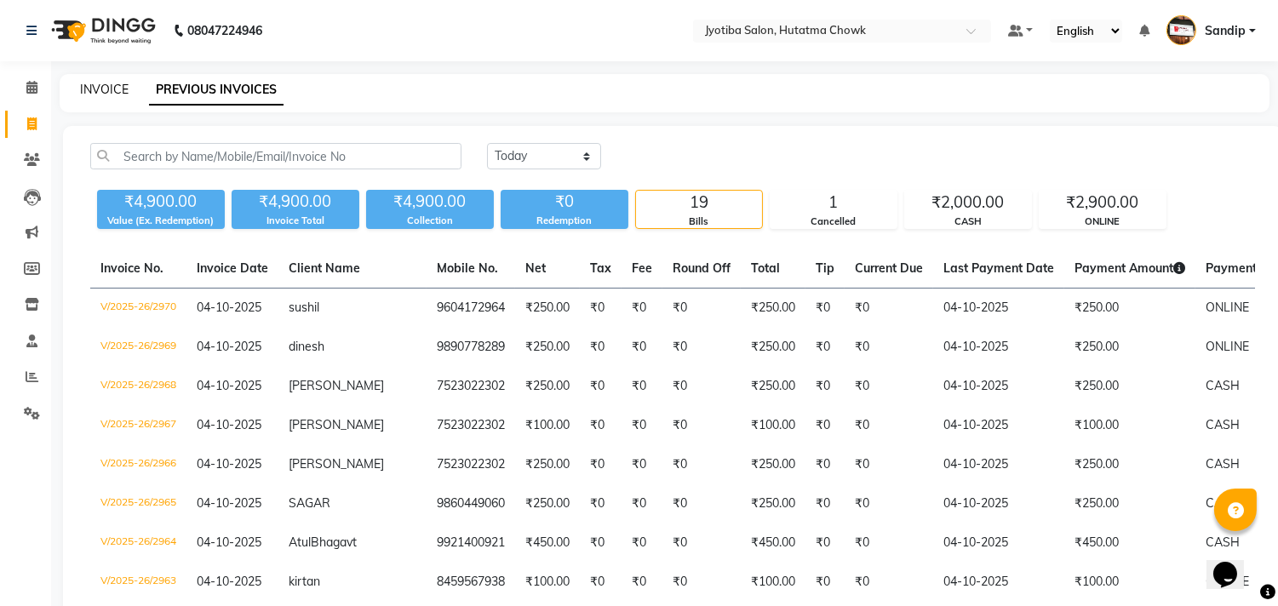
click at [103, 86] on link "INVOICE" at bounding box center [104, 89] width 49 height 15
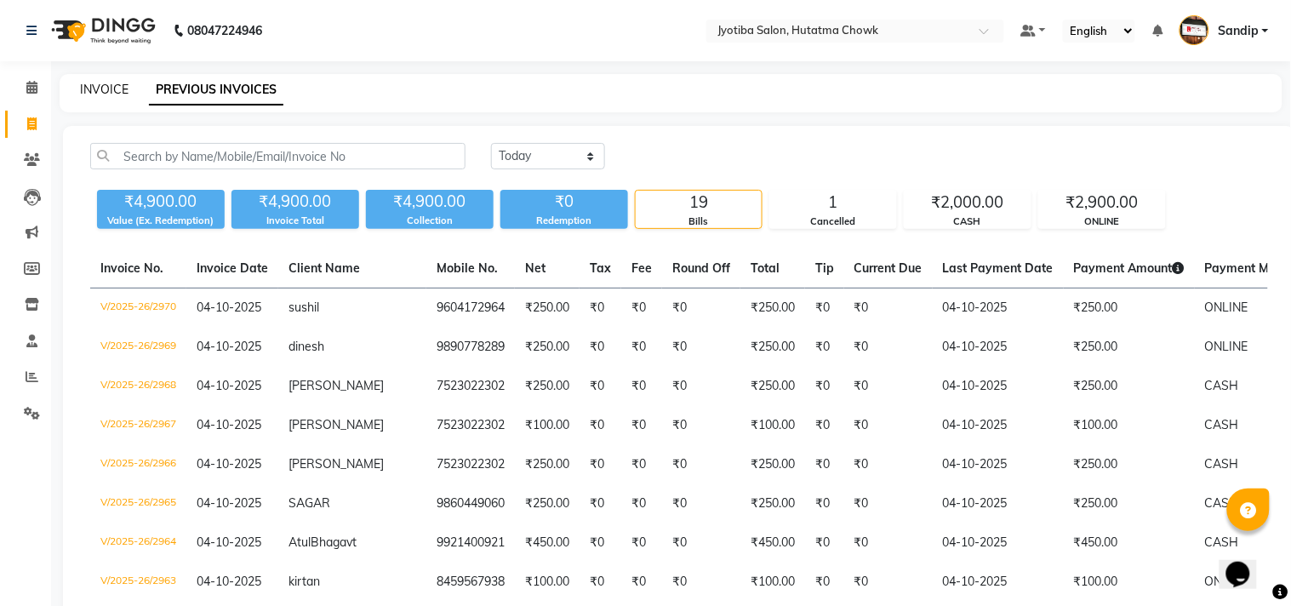
select select "556"
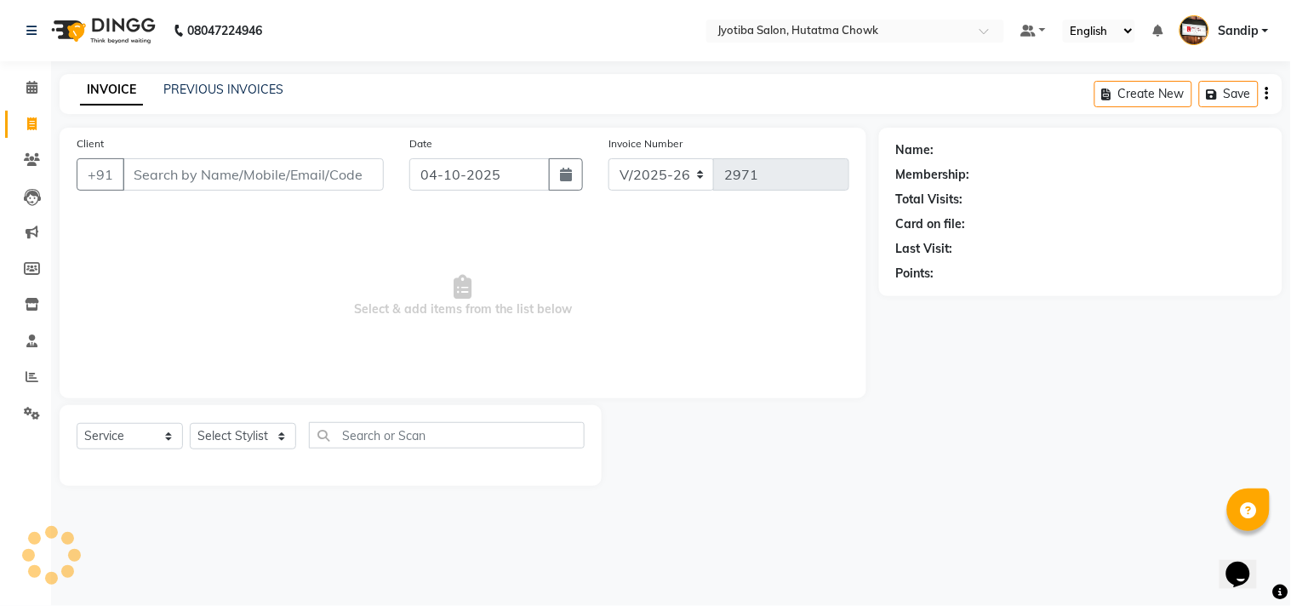
select select "membership"
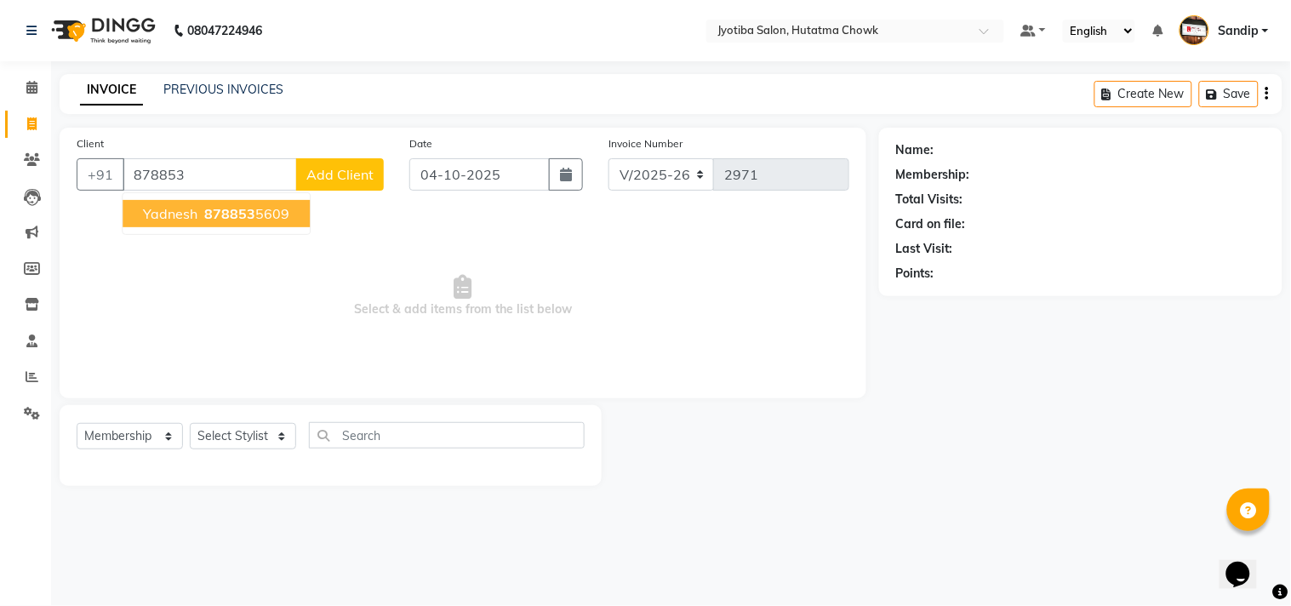
click at [169, 209] on span "yadnesh" at bounding box center [170, 213] width 54 height 17
type input "8788535609"
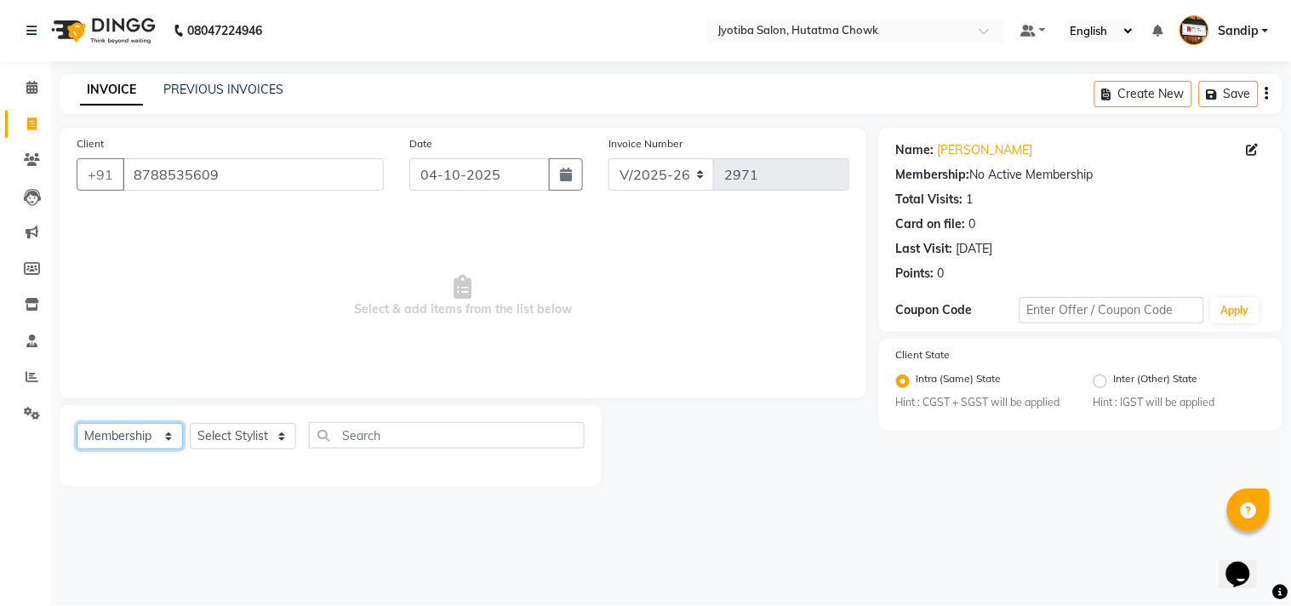
click at [111, 434] on select "Select Service Product Membership Package Voucher Prepaid Gift Card" at bounding box center [130, 436] width 106 height 26
select select "service"
click at [77, 424] on select "Select Service Product Membership Package Voucher Prepaid Gift Card" at bounding box center [130, 436] width 106 height 26
click at [226, 437] on select "Select Stylist Dinesh thakur Farman mahadev Munna prem Sandip Suresh yasin" at bounding box center [243, 436] width 106 height 26
select select "7206"
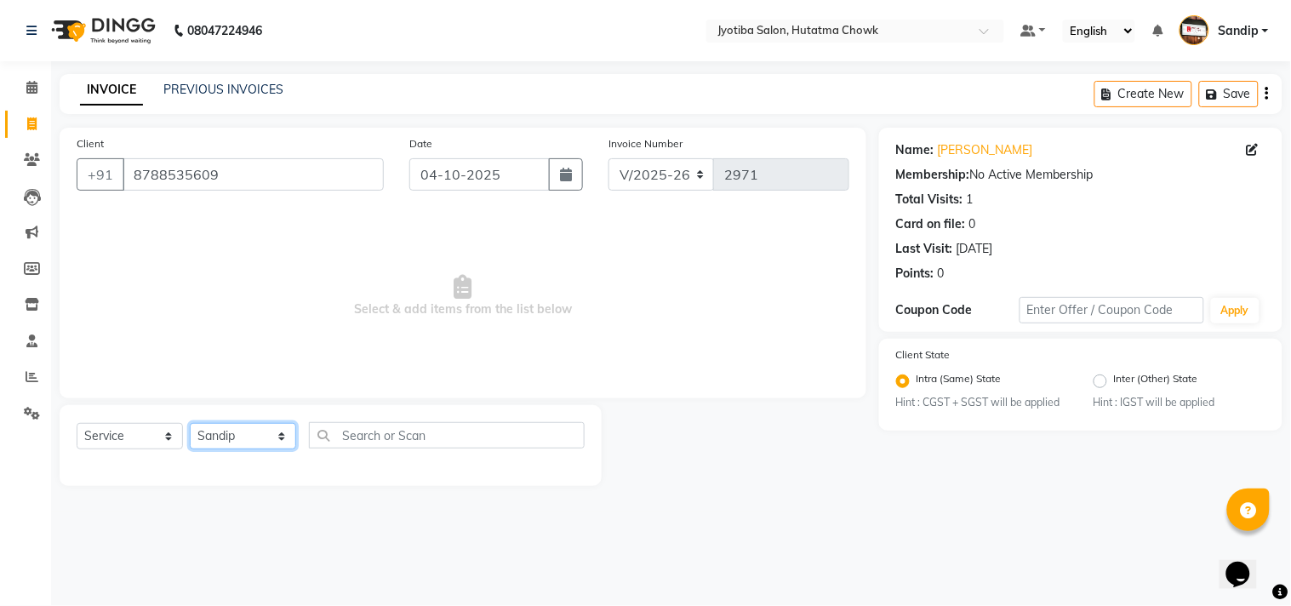
click at [190, 424] on select "Select Stylist Dinesh thakur Farman mahadev Munna prem Sandip Suresh yasin" at bounding box center [243, 436] width 106 height 26
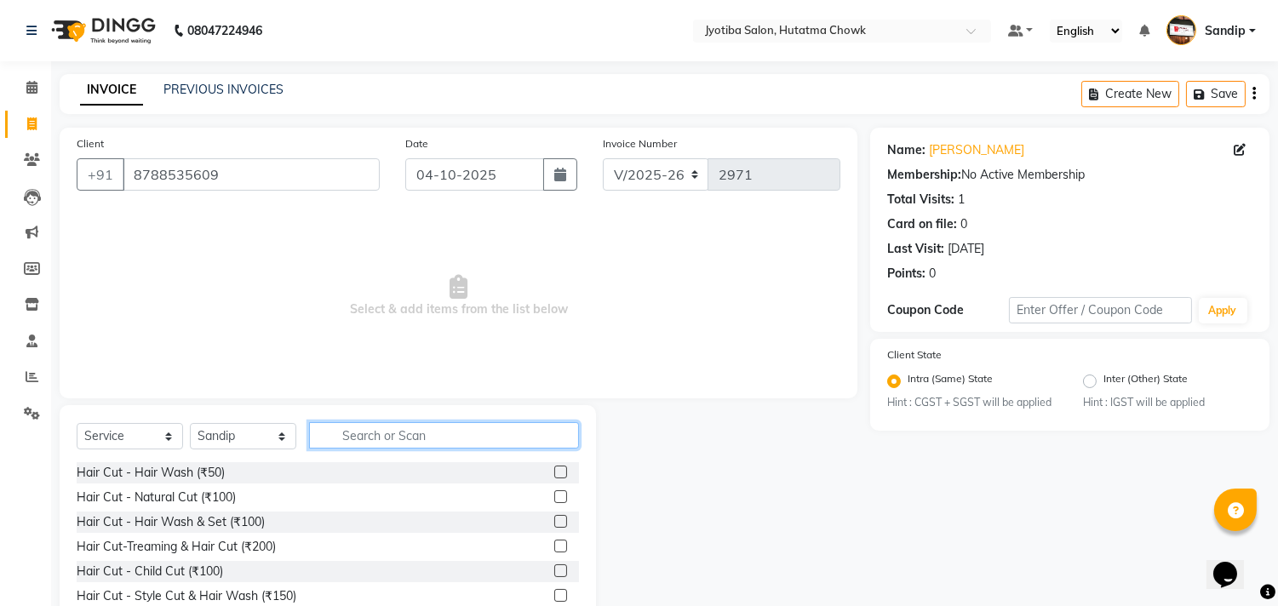
click at [366, 436] on input "text" at bounding box center [444, 435] width 270 height 26
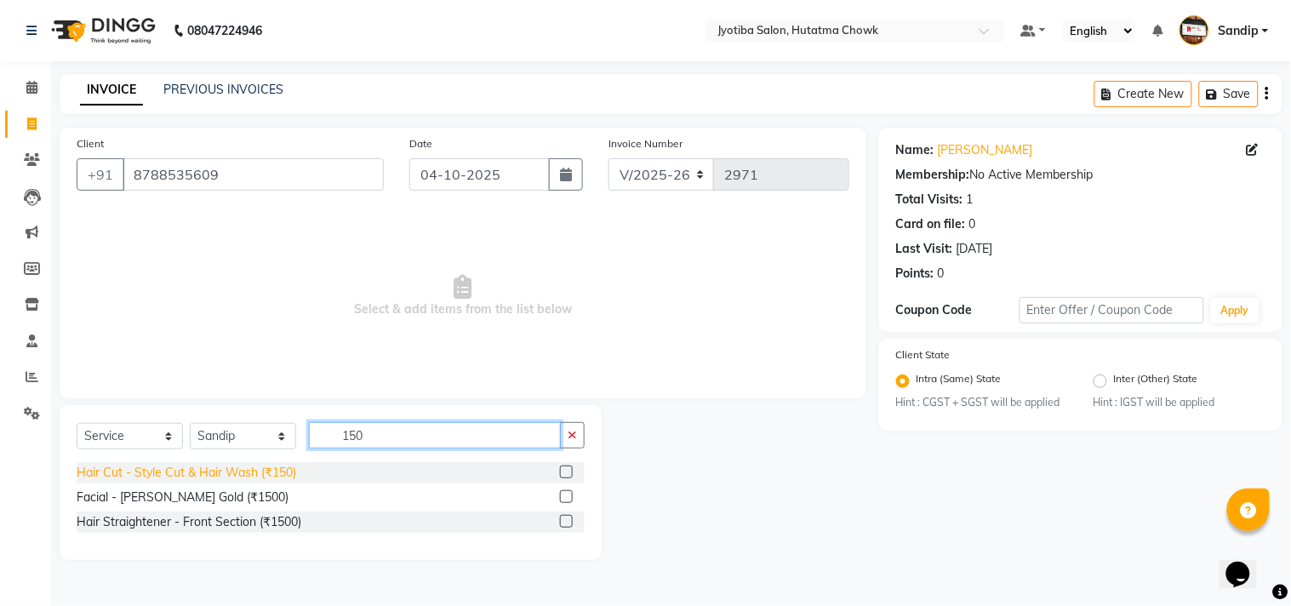
type input "150"
click at [190, 470] on div "Hair Cut - Style Cut & Hair Wash (₹150)" at bounding box center [187, 473] width 220 height 18
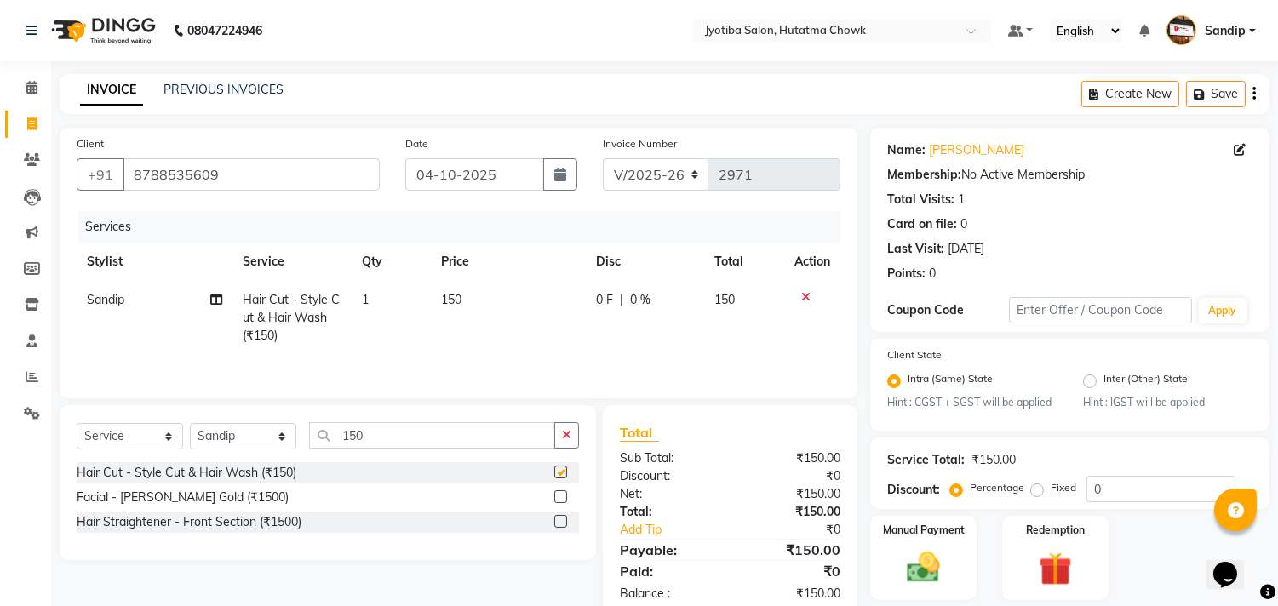
checkbox input "false"
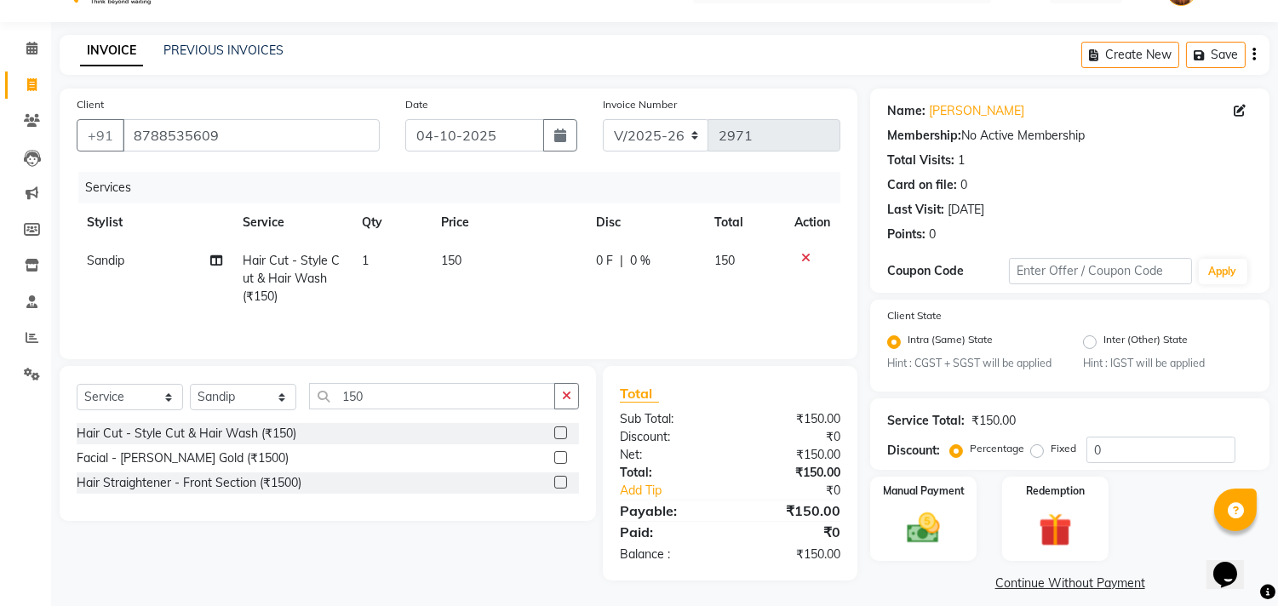
scroll to position [54, 0]
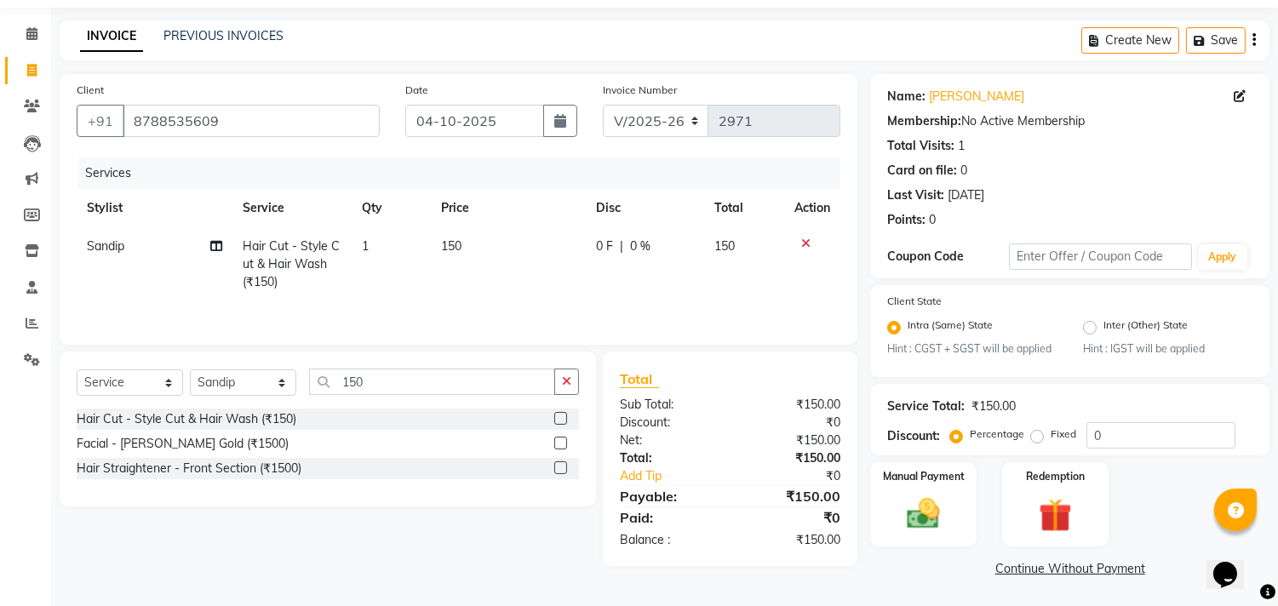
click at [1015, 567] on link "Continue Without Payment" at bounding box center [1069, 569] width 392 height 18
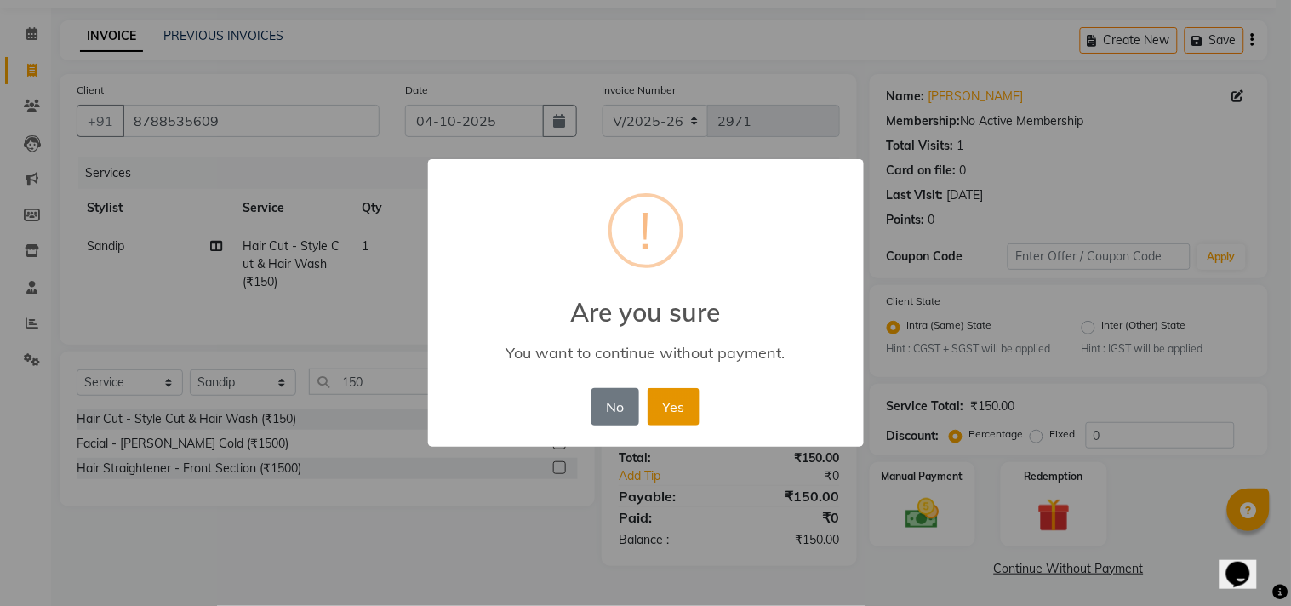
click at [666, 395] on button "Yes" at bounding box center [674, 406] width 52 height 37
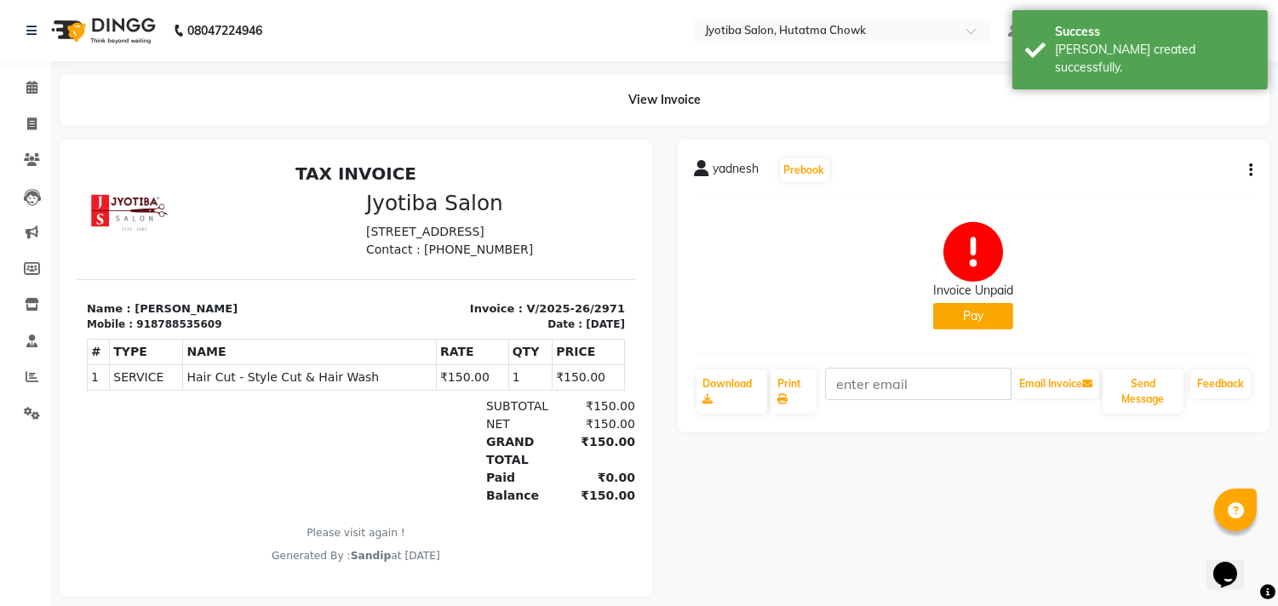
click at [964, 312] on button "Pay" at bounding box center [973, 316] width 80 height 26
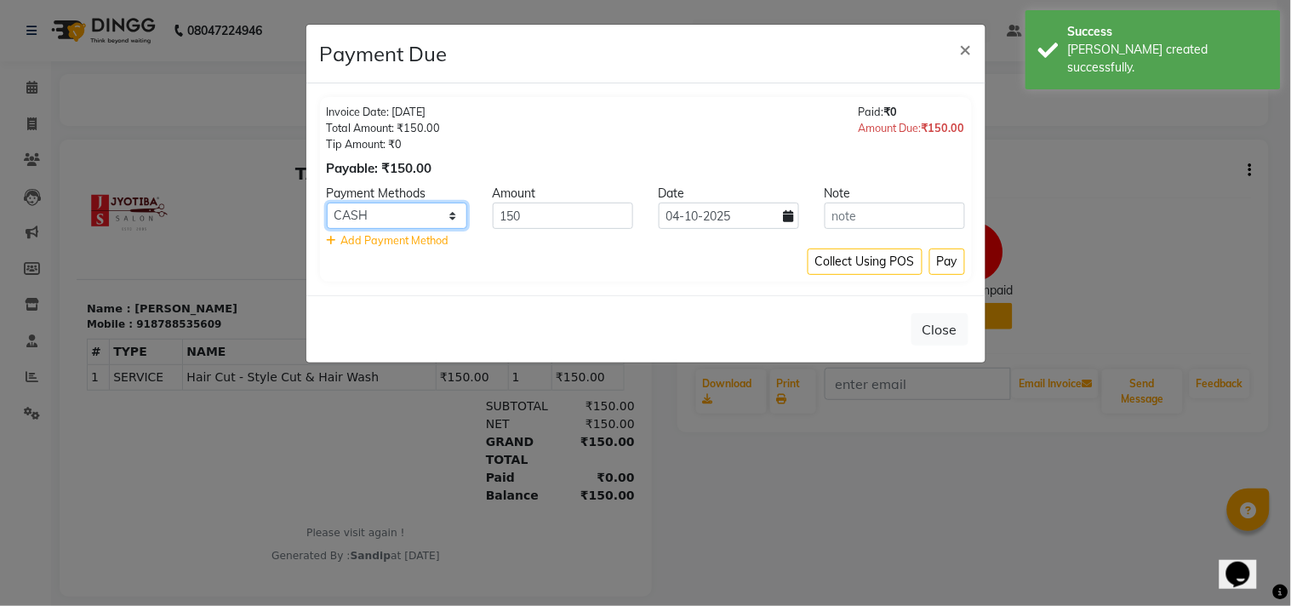
click at [392, 215] on select "CASH ONLINE CARD" at bounding box center [397, 216] width 140 height 26
select select "3"
click at [327, 203] on select "CASH ONLINE CARD" at bounding box center [397, 216] width 140 height 26
click at [942, 251] on button "Pay" at bounding box center [947, 262] width 36 height 26
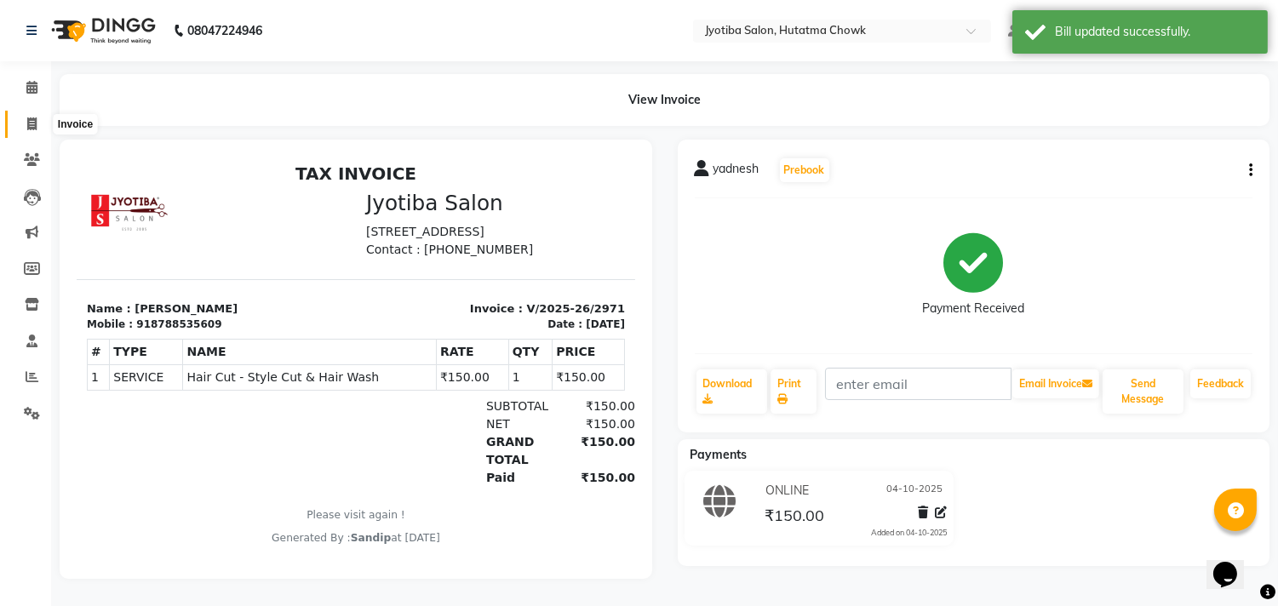
click at [28, 130] on icon at bounding box center [31, 123] width 9 height 13
select select "service"
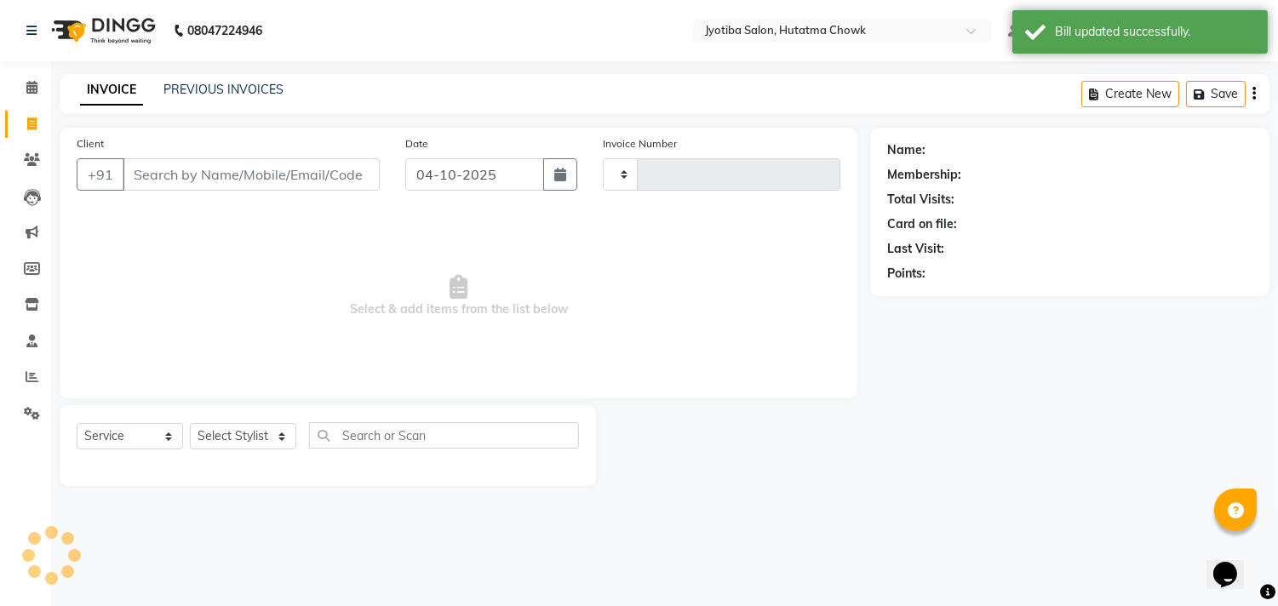
type input "2972"
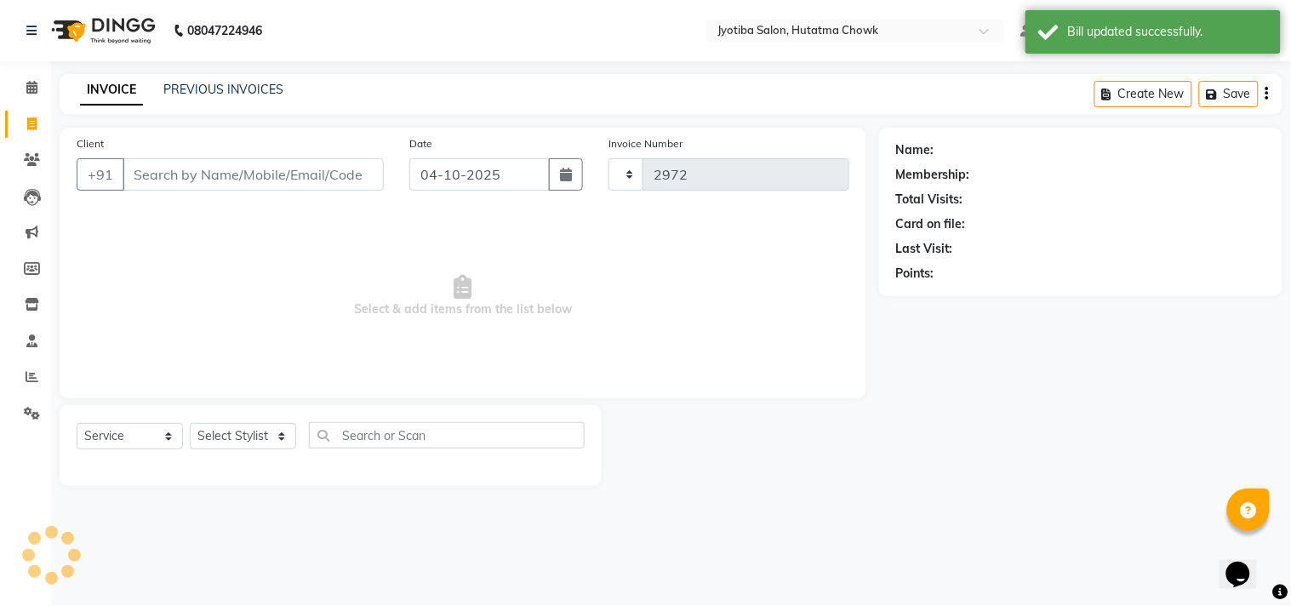
select select "556"
select select "membership"
click at [223, 83] on link "PREVIOUS INVOICES" at bounding box center [223, 89] width 120 height 15
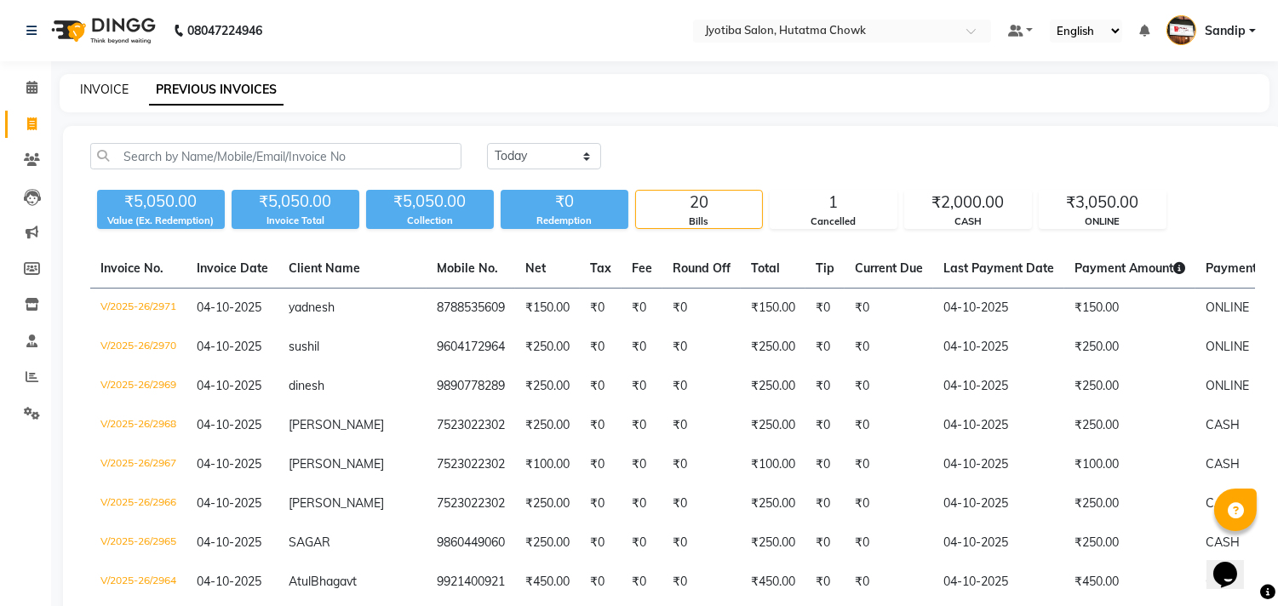
click at [103, 85] on link "INVOICE" at bounding box center [104, 89] width 49 height 15
select select "556"
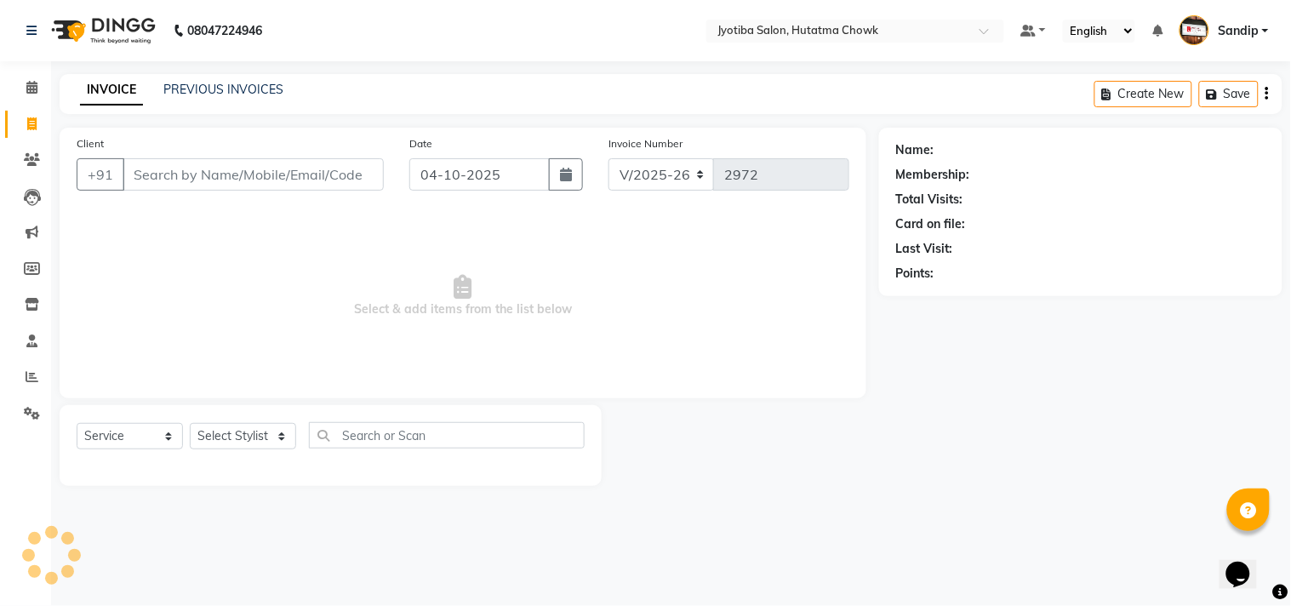
select select "membership"
click at [224, 83] on link "PREVIOUS INVOICES" at bounding box center [223, 89] width 120 height 15
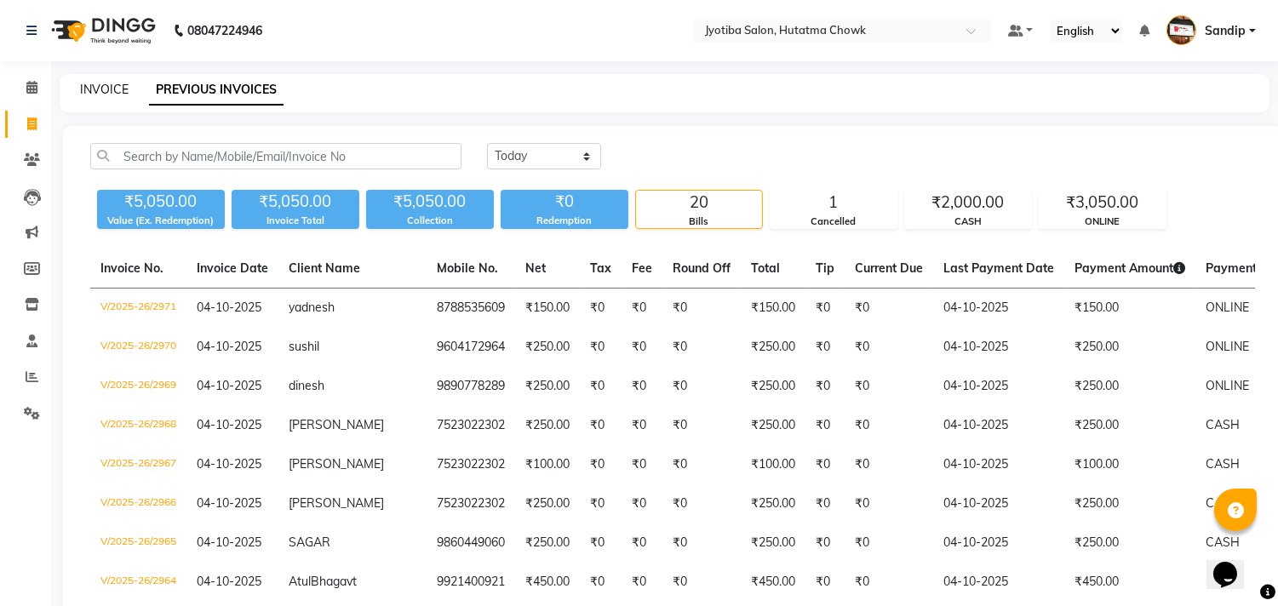
click at [102, 83] on link "INVOICE" at bounding box center [104, 89] width 49 height 15
select select "service"
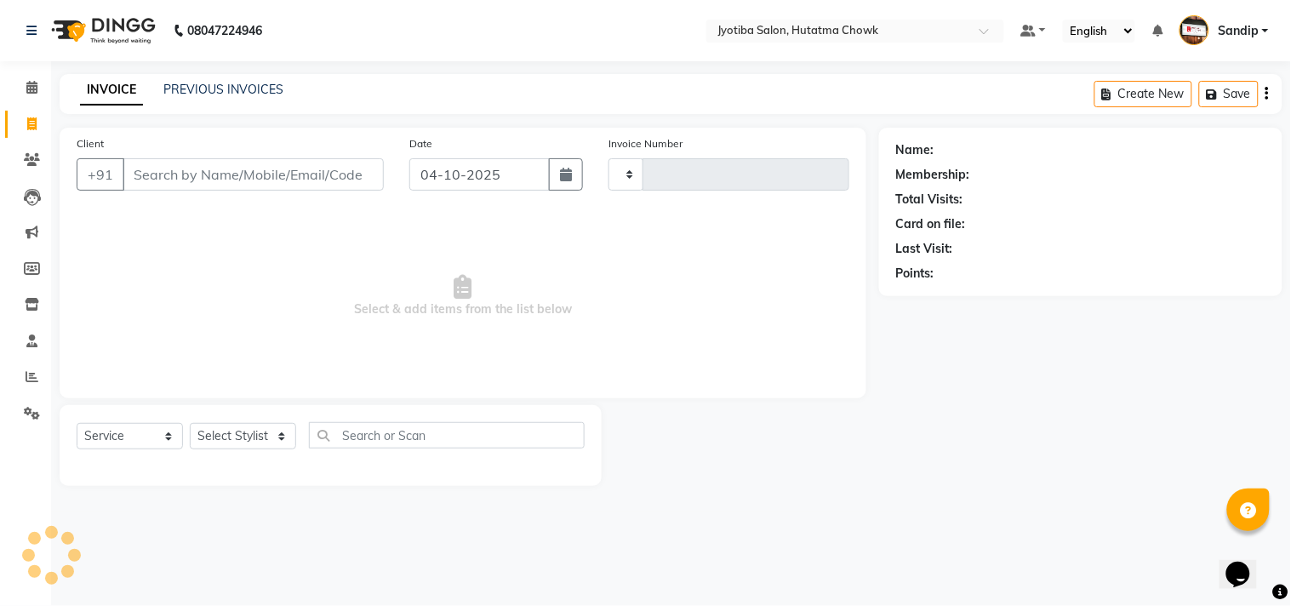
type input "2972"
select select "556"
select select "membership"
click at [21, 412] on span at bounding box center [32, 414] width 30 height 20
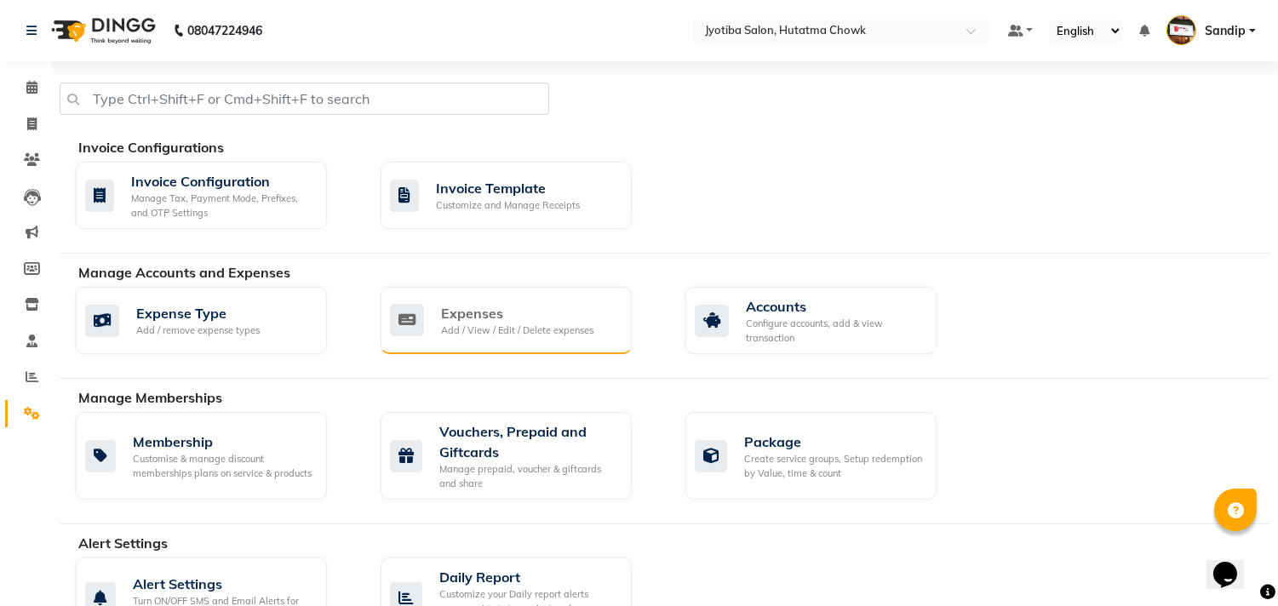
click at [563, 318] on div "Expenses" at bounding box center [517, 313] width 152 height 20
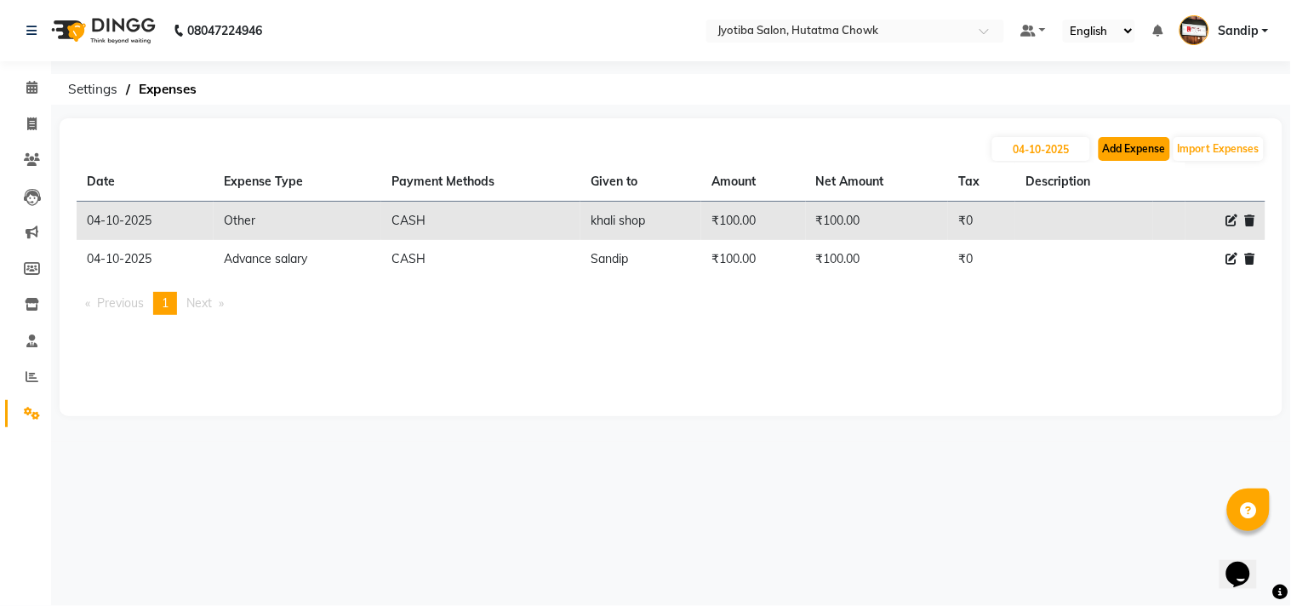
click at [1122, 143] on button "Add Expense" at bounding box center [1134, 149] width 71 height 24
select select "1"
select select "1663"
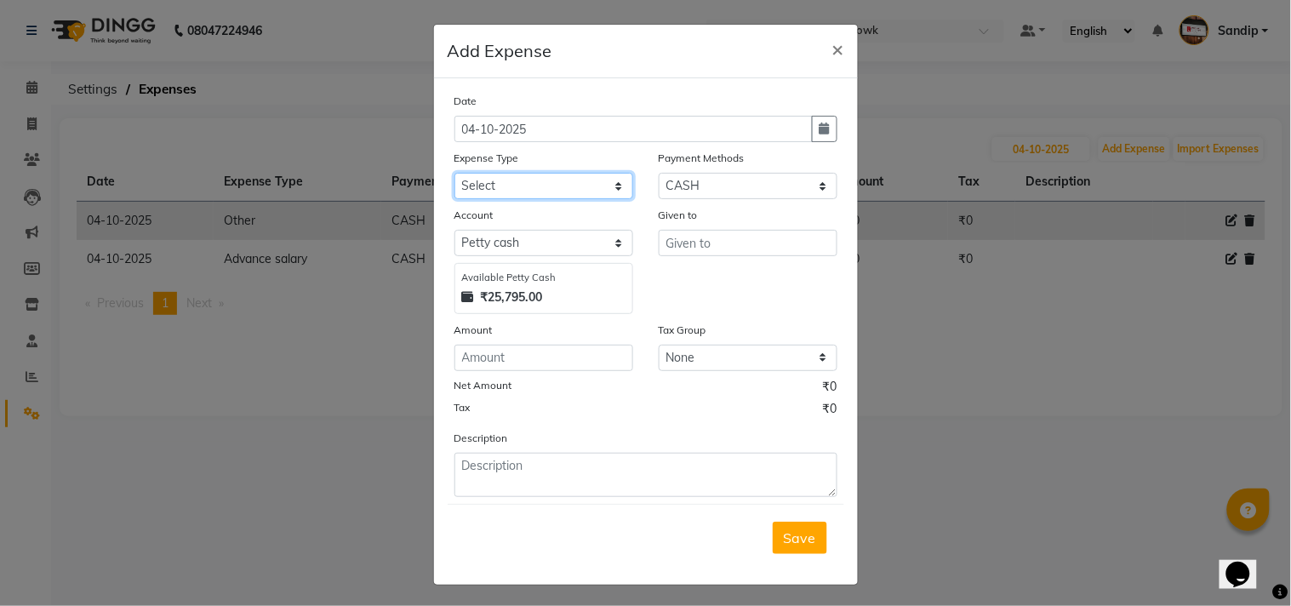
click at [536, 199] on select "Select Advance salary Advance salary ajaj Bank charges Car maintenance Cash tra…" at bounding box center [544, 186] width 179 height 26
select select "2500"
click at [455, 173] on select "Select Advance salary Advance salary ajaj Bank charges Car maintenance Cash tra…" at bounding box center [544, 186] width 179 height 26
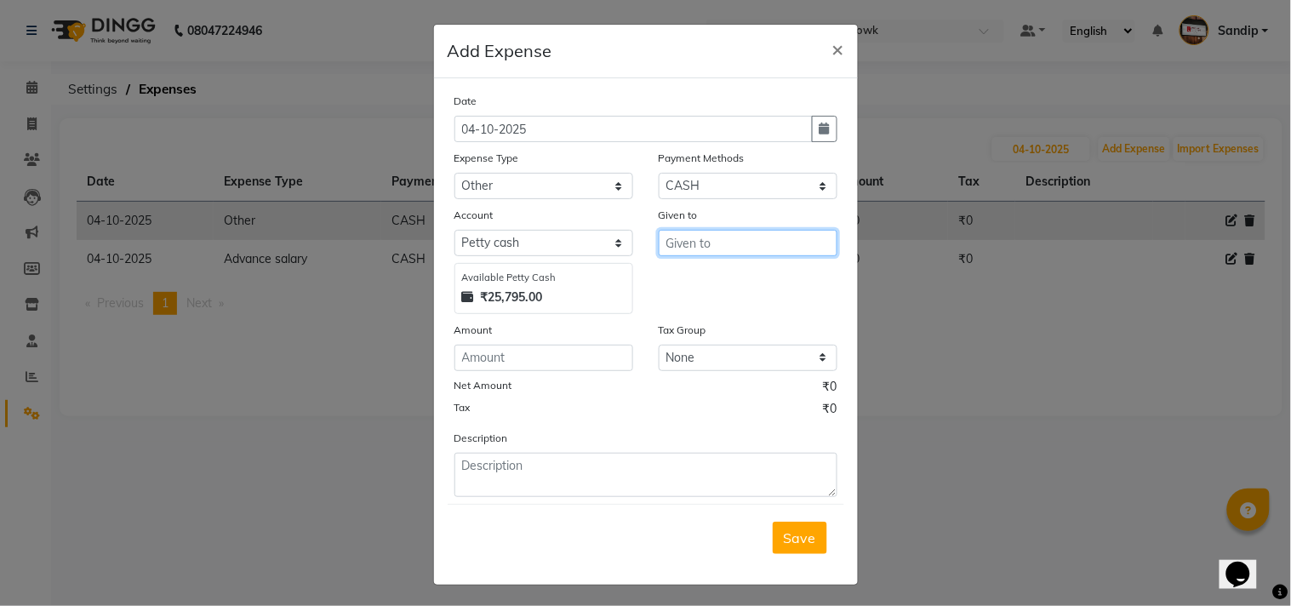
click at [717, 232] on input "text" at bounding box center [748, 243] width 179 height 26
type input "Gala"
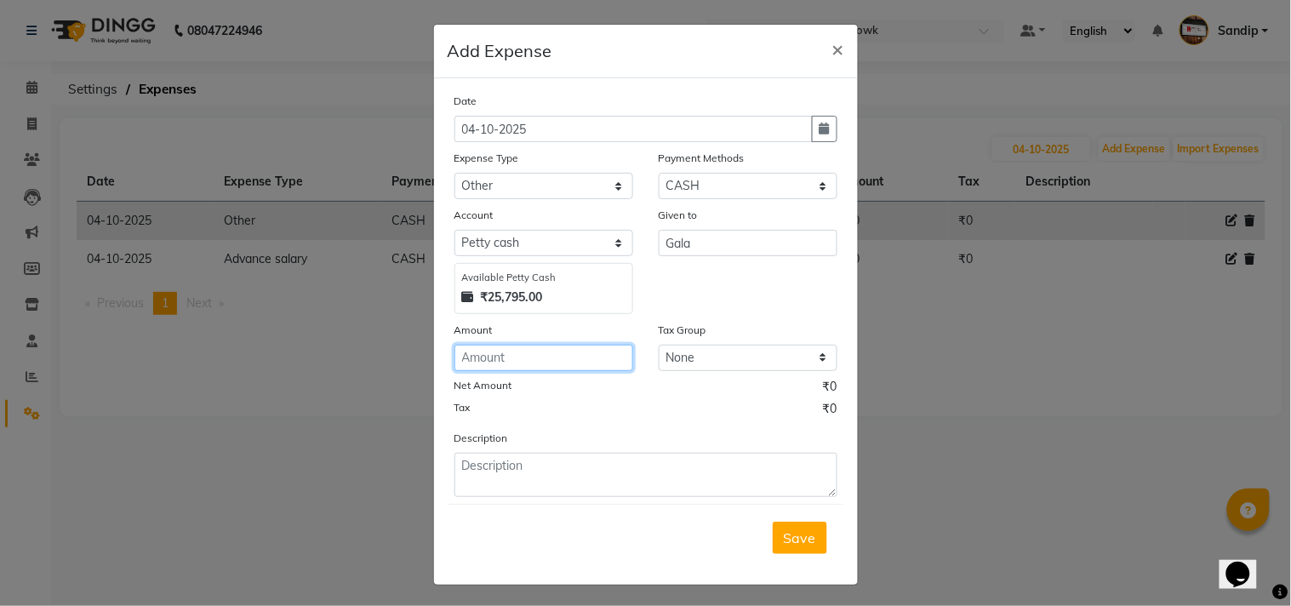
click at [529, 353] on input "number" at bounding box center [544, 358] width 179 height 26
type input "500"
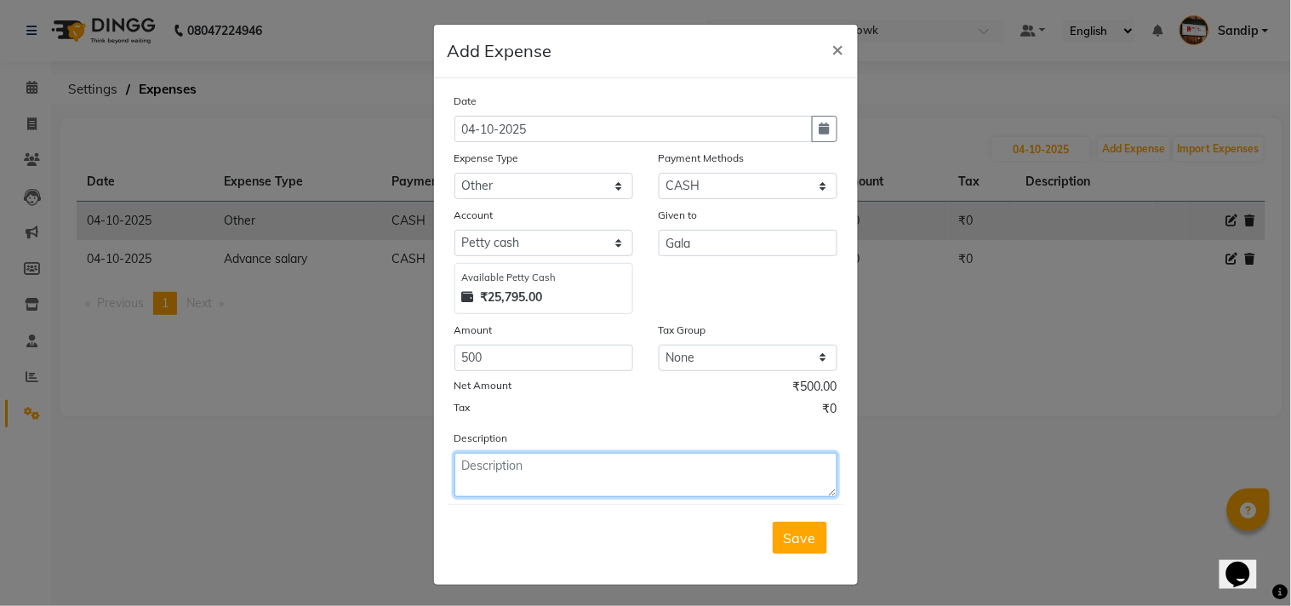
click at [530, 480] on textarea at bounding box center [646, 475] width 383 height 44
type textarea "Gala madhi 500 rup taklay"
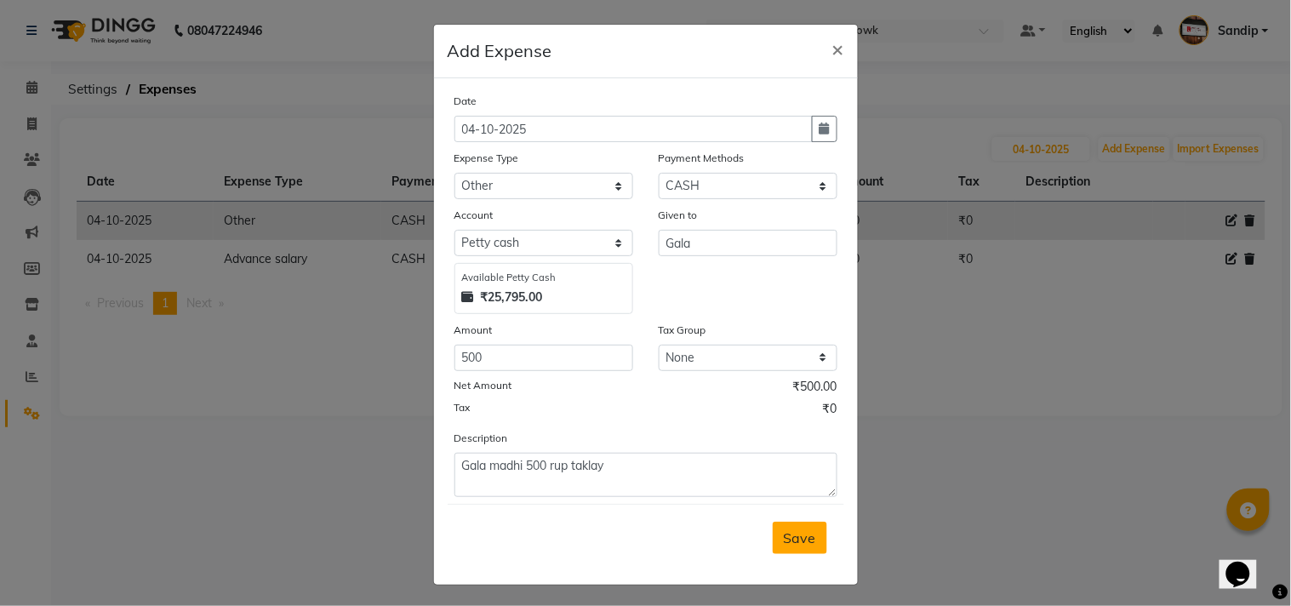
click at [788, 526] on button "Save" at bounding box center [800, 538] width 54 height 32
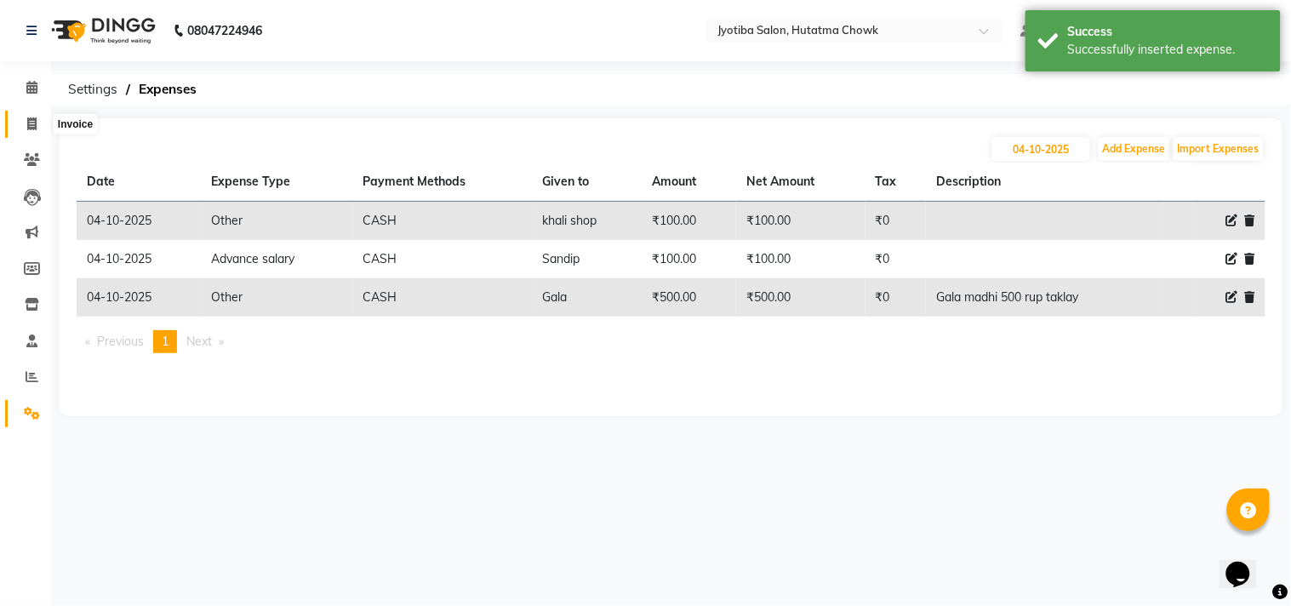
click at [26, 131] on span at bounding box center [32, 125] width 30 height 20
select select "service"
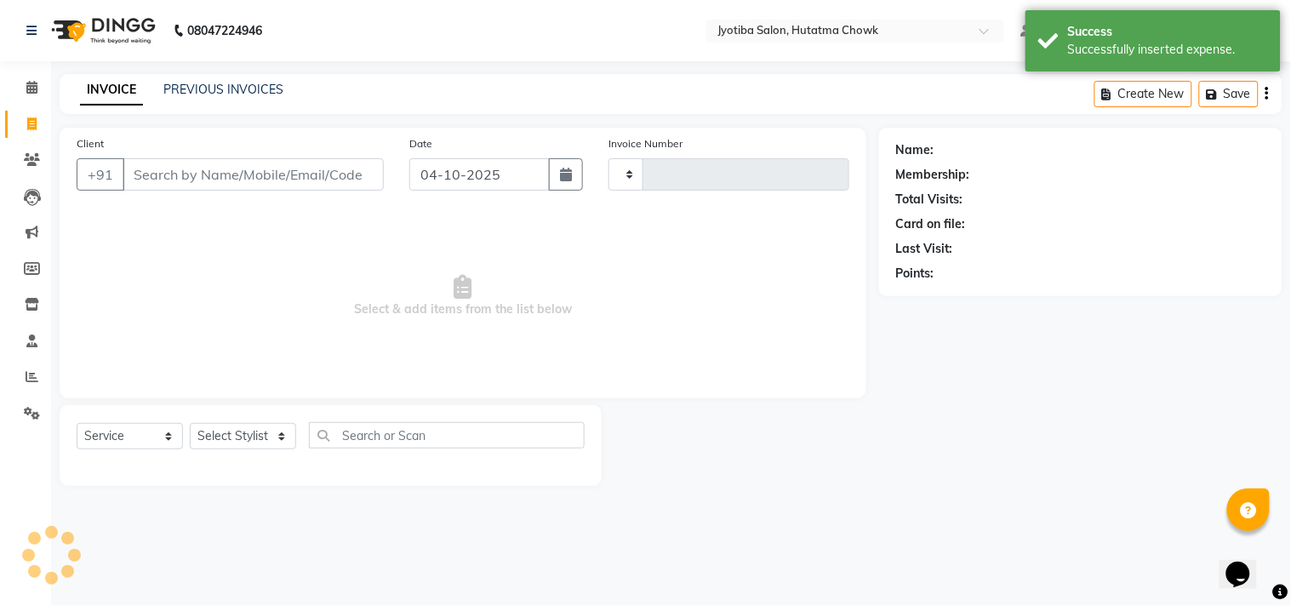
type input "2972"
select select "556"
select select "membership"
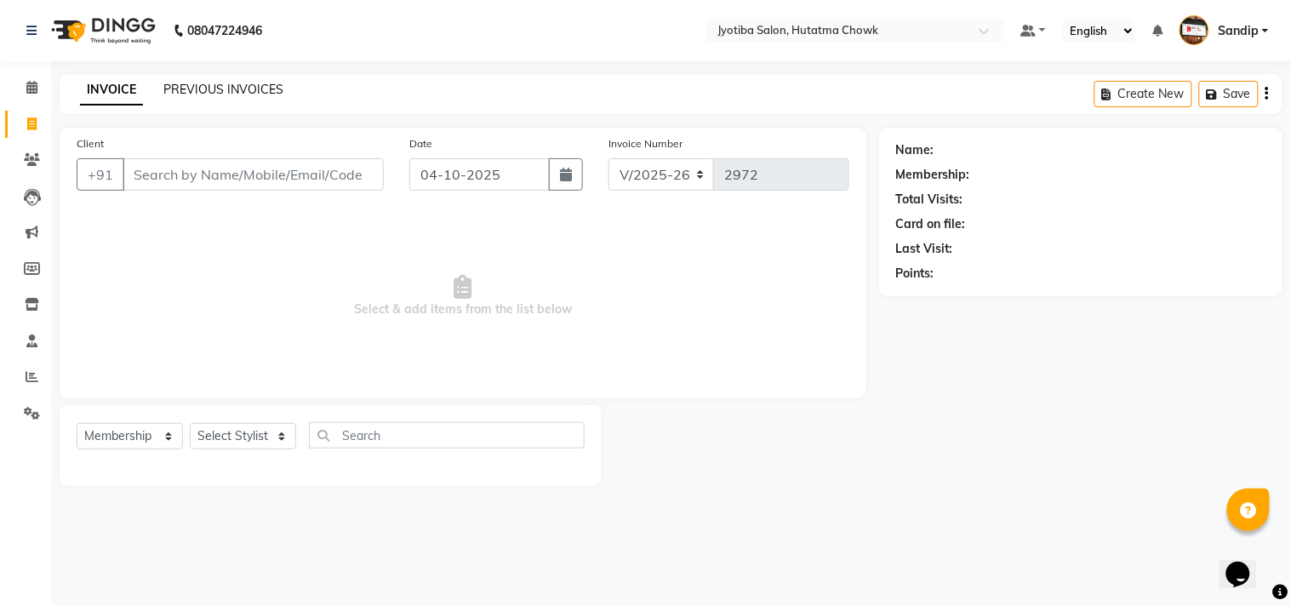
click at [219, 88] on link "PREVIOUS INVOICES" at bounding box center [223, 89] width 120 height 15
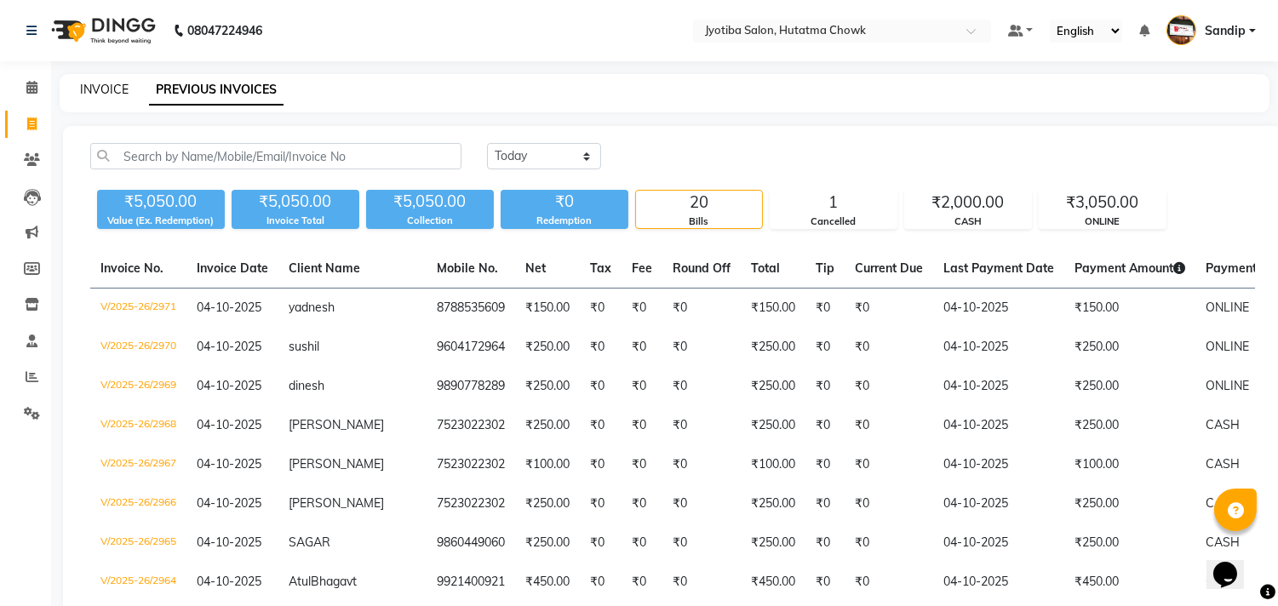
click at [102, 85] on link "INVOICE" at bounding box center [104, 89] width 49 height 15
select select "service"
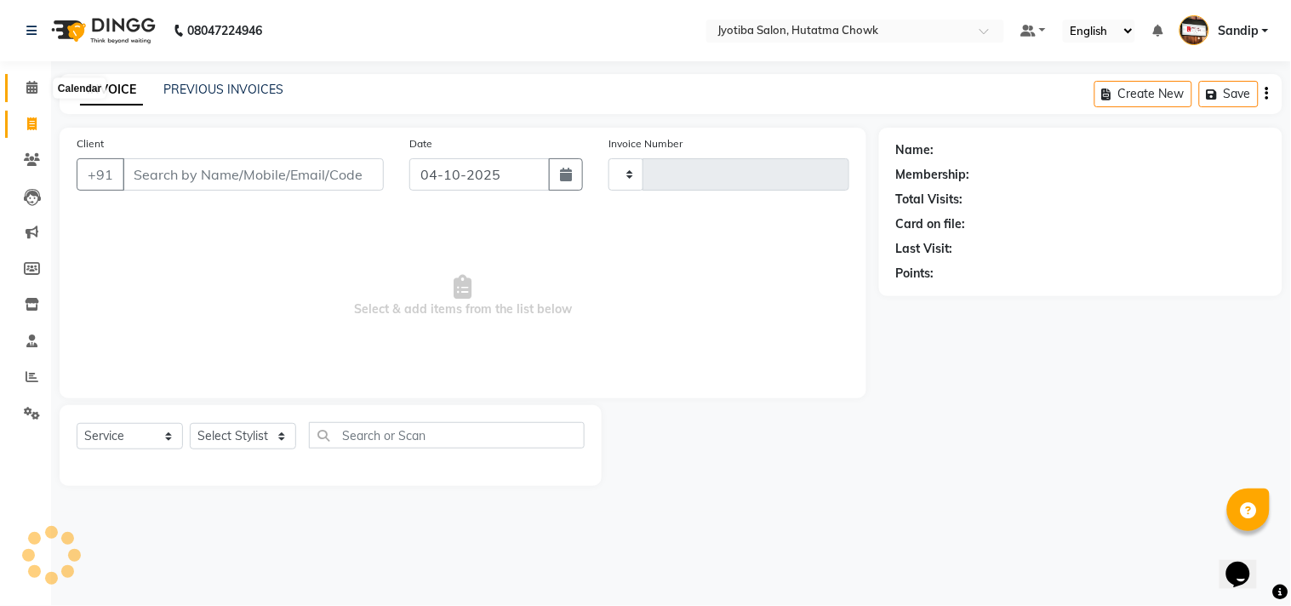
type input "2972"
click at [34, 88] on icon at bounding box center [31, 87] width 11 height 13
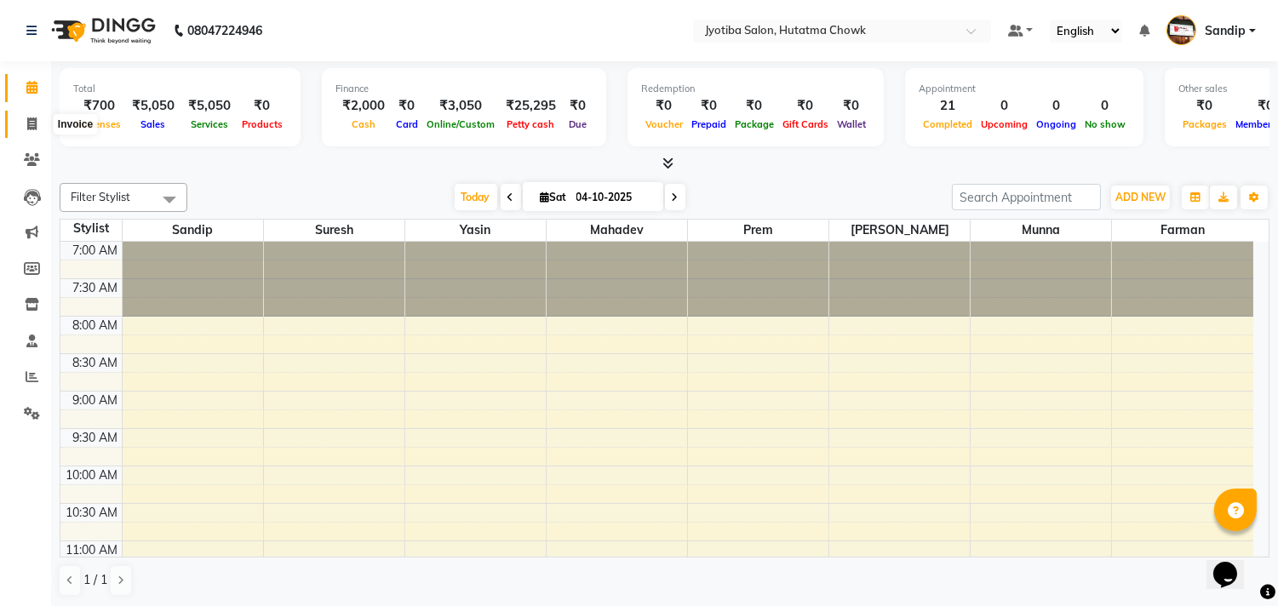
click at [28, 131] on span at bounding box center [32, 125] width 30 height 20
select select "556"
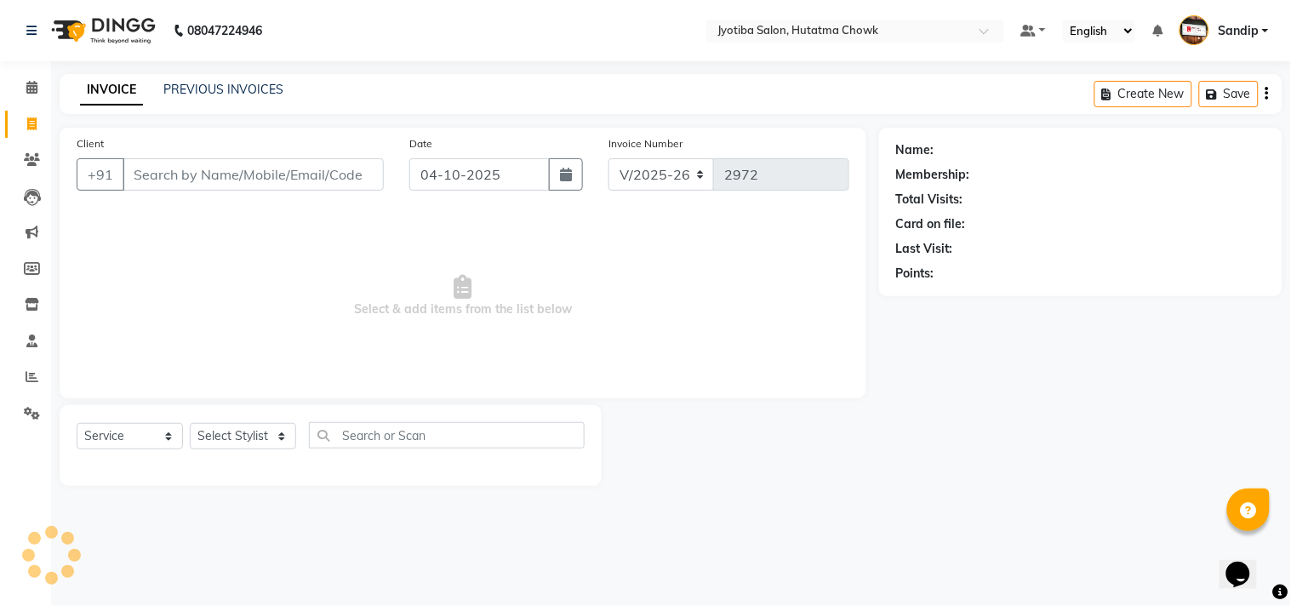
select select "membership"
click at [225, 83] on link "PREVIOUS INVOICES" at bounding box center [223, 89] width 120 height 15
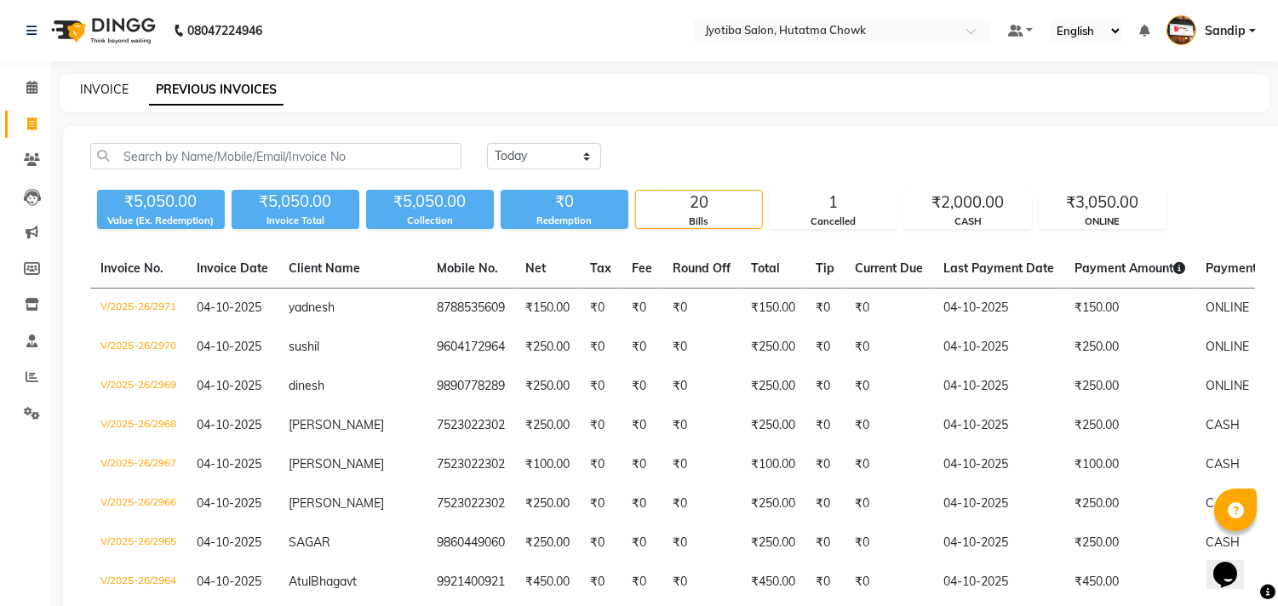
click at [102, 85] on link "INVOICE" at bounding box center [104, 89] width 49 height 15
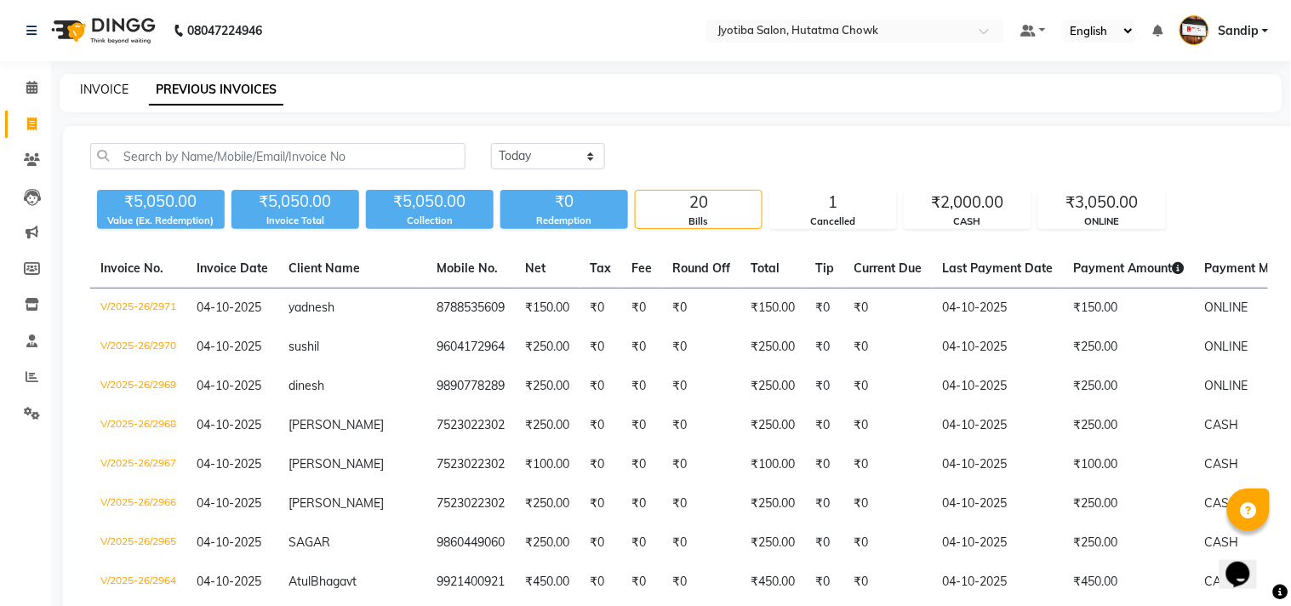
select select "556"
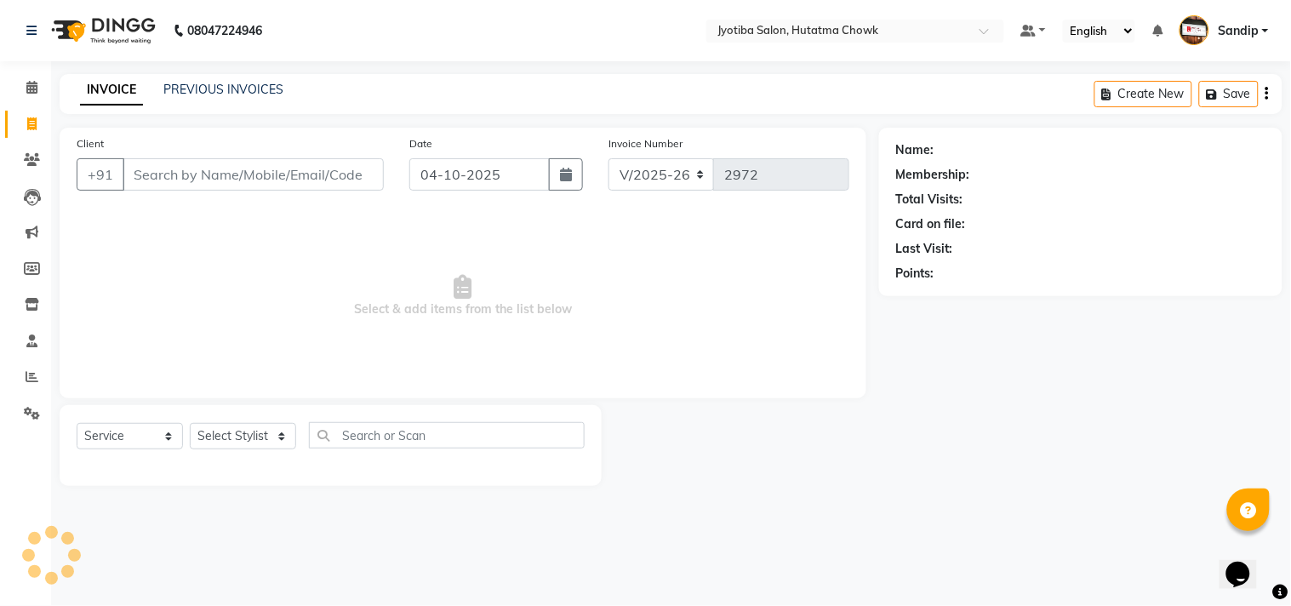
select select "membership"
click at [205, 91] on link "PREVIOUS INVOICES" at bounding box center [223, 89] width 120 height 15
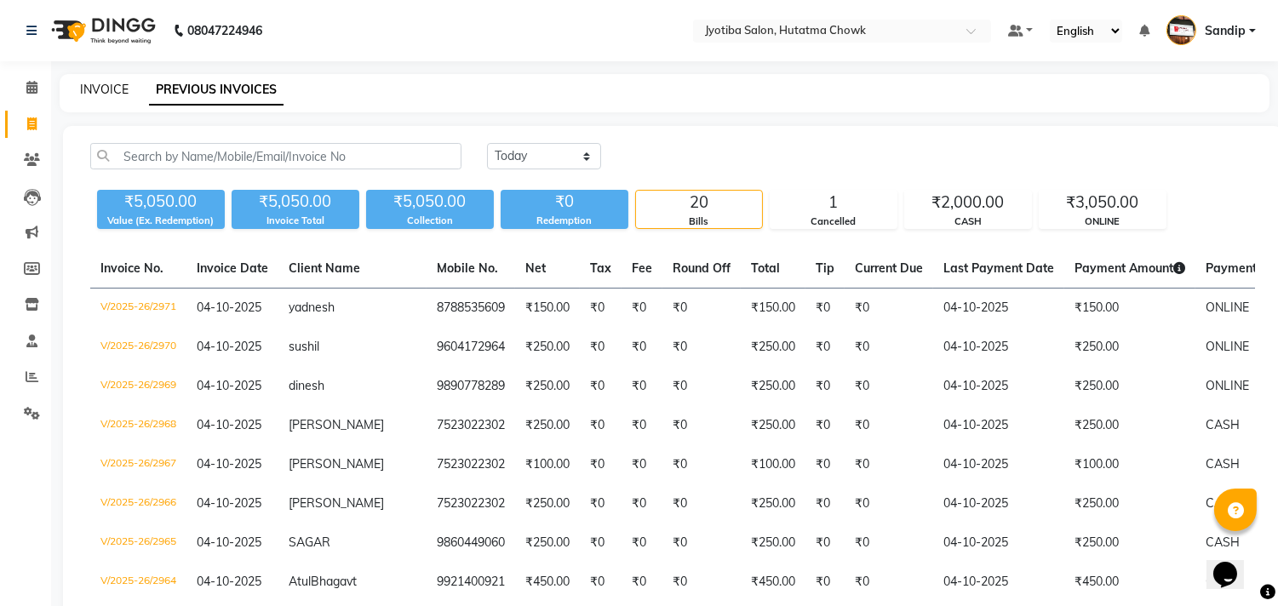
click at [103, 87] on link "INVOICE" at bounding box center [104, 89] width 49 height 15
select select "service"
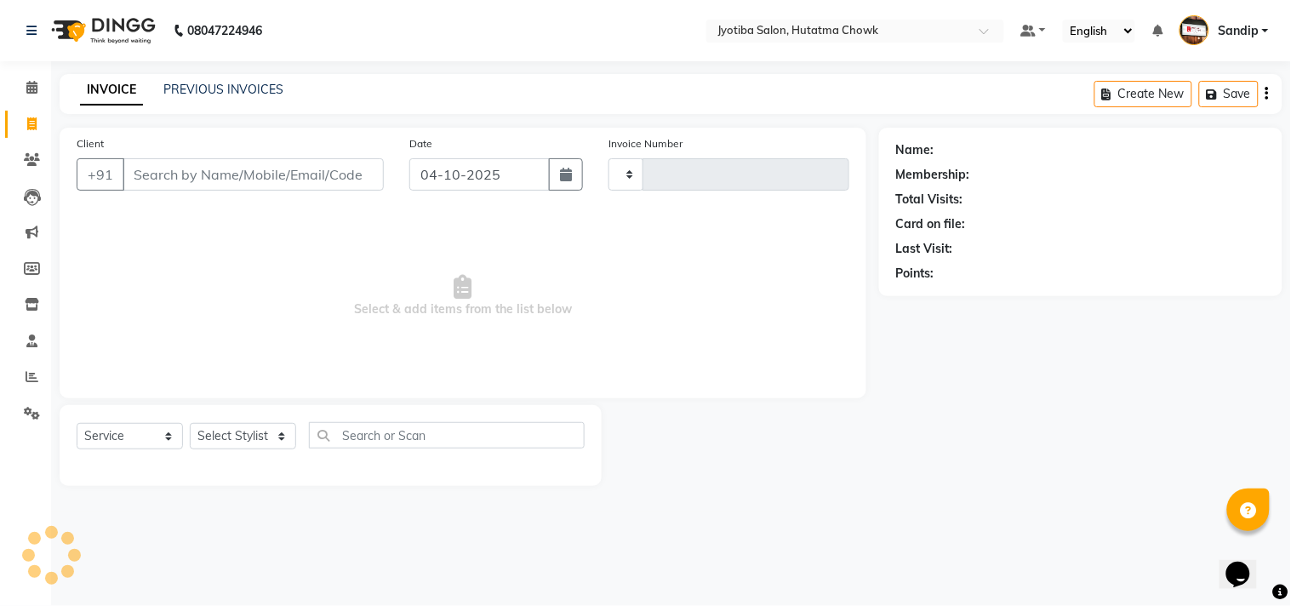
type input "2972"
select select "556"
select select "membership"
click at [185, 79] on div "INVOICE PREVIOUS INVOICES Create New Save" at bounding box center [671, 94] width 1223 height 40
click at [187, 90] on link "PREVIOUS INVOICES" at bounding box center [223, 89] width 120 height 15
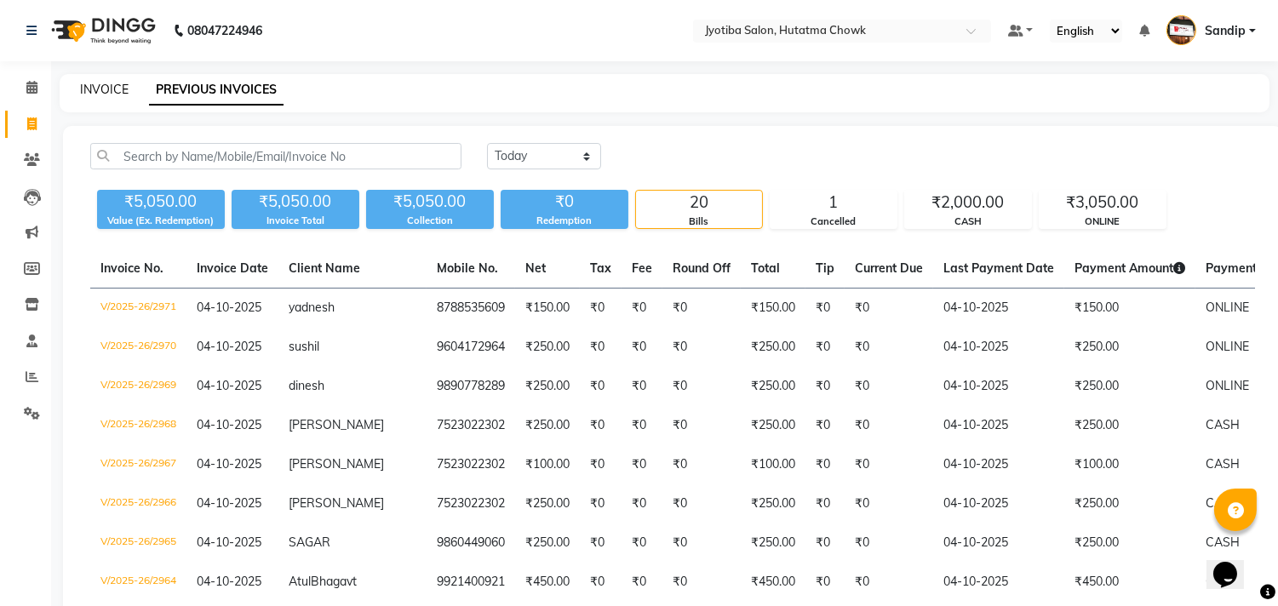
click at [103, 86] on link "INVOICE" at bounding box center [104, 89] width 49 height 15
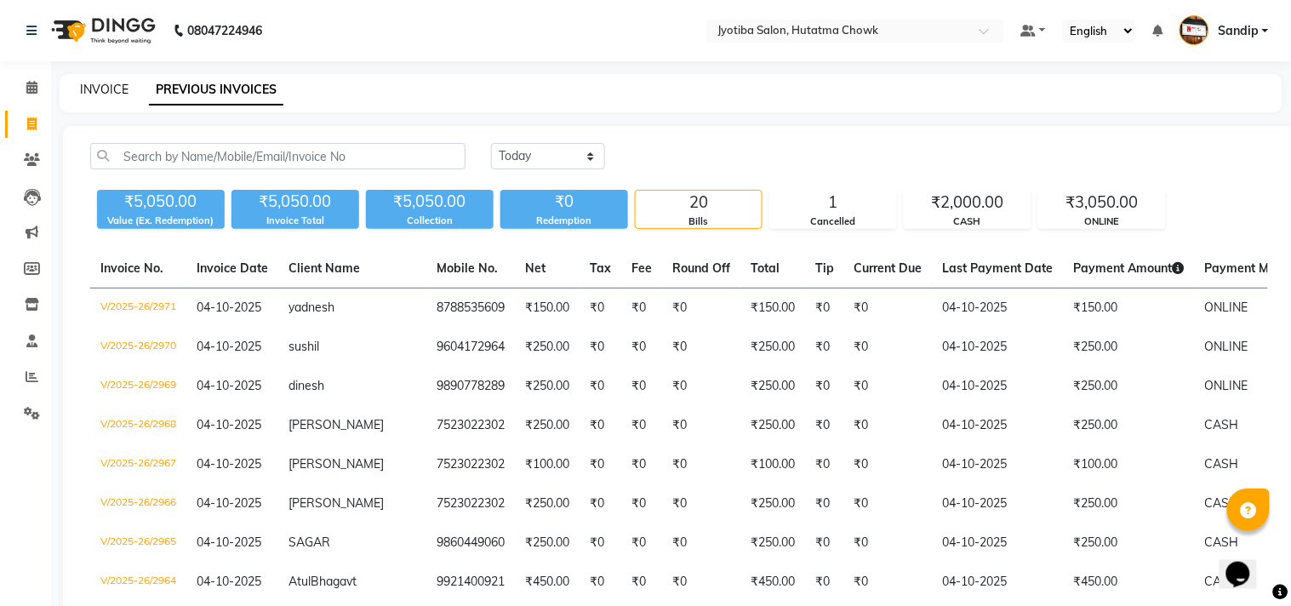
select select "556"
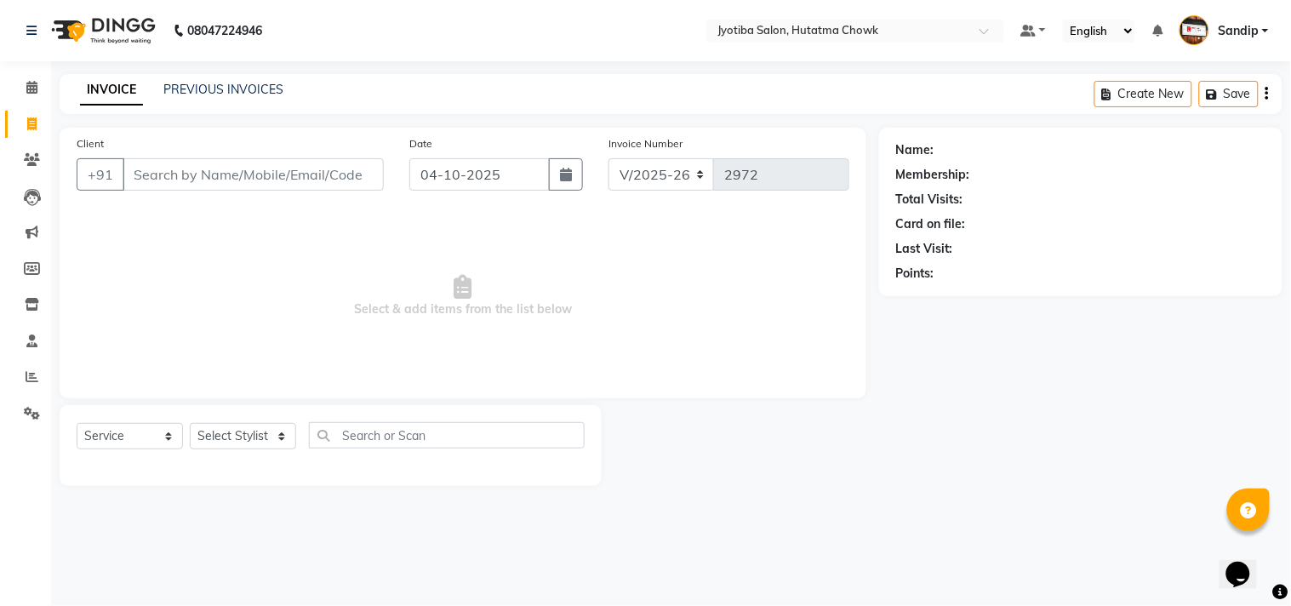
select select "membership"
select select "556"
select select "service"
click at [222, 85] on link "PREVIOUS INVOICES" at bounding box center [223, 89] width 120 height 15
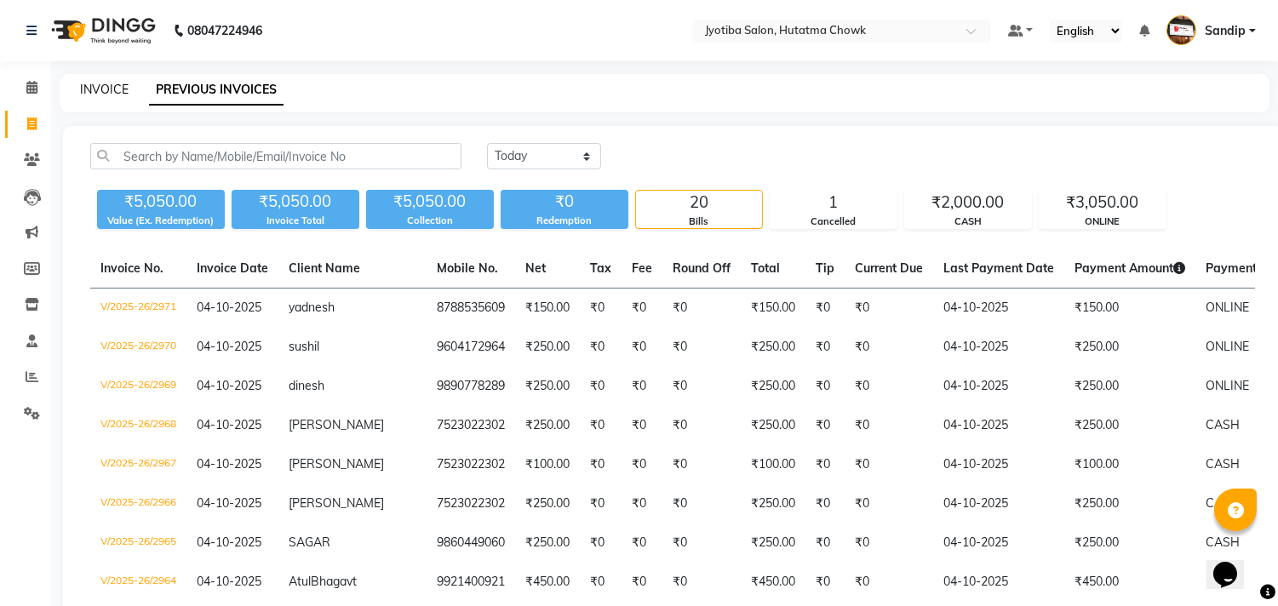
click at [103, 83] on link "INVOICE" at bounding box center [104, 89] width 49 height 15
select select "556"
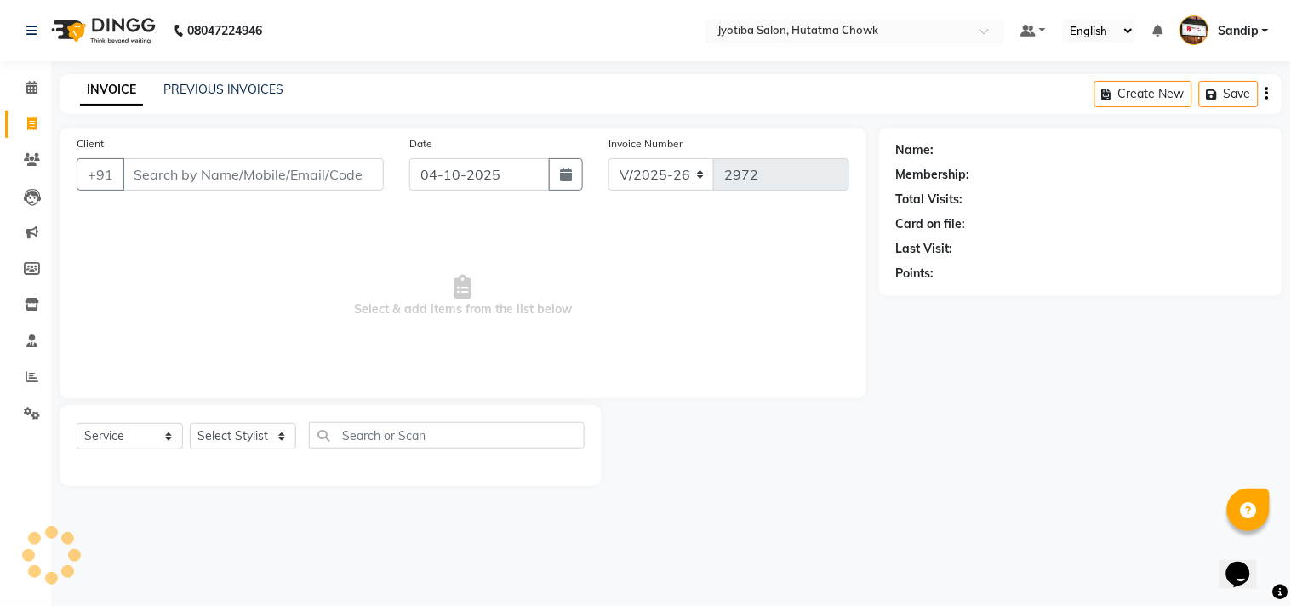
select select "membership"
click at [984, 30] on span at bounding box center [990, 35] width 21 height 17
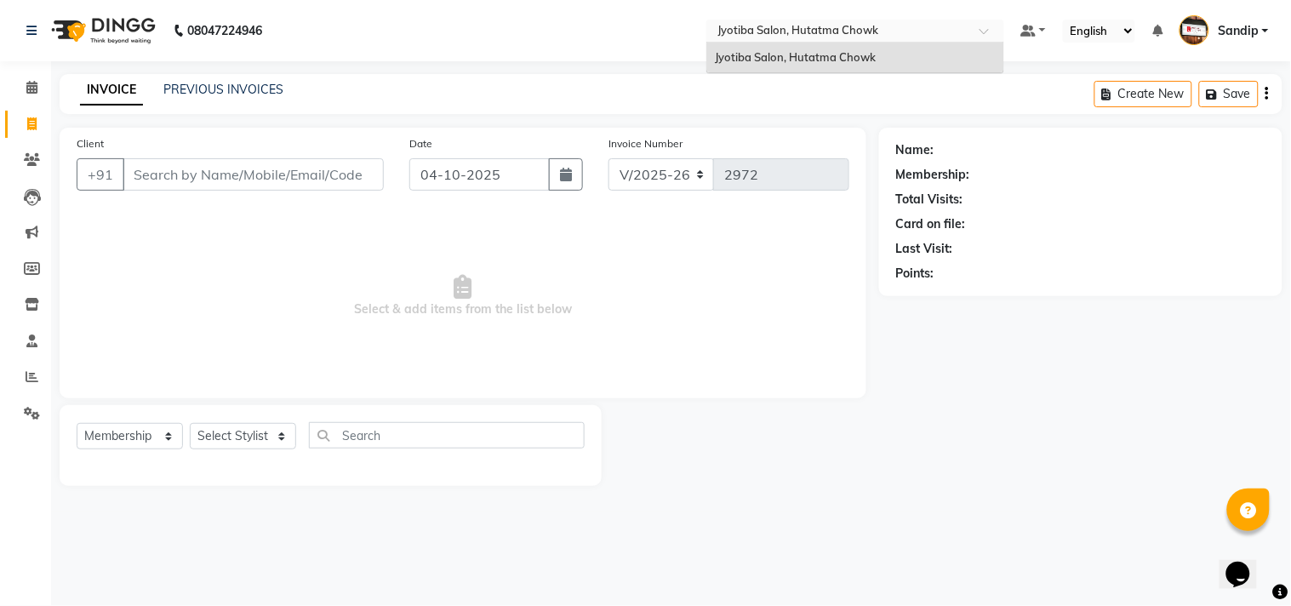
click at [593, 57] on nav "08047224946 Select Location × Jyotiba Salon, Hutatma Chowk Jyotiba Salon, Hutat…" at bounding box center [645, 30] width 1291 height 61
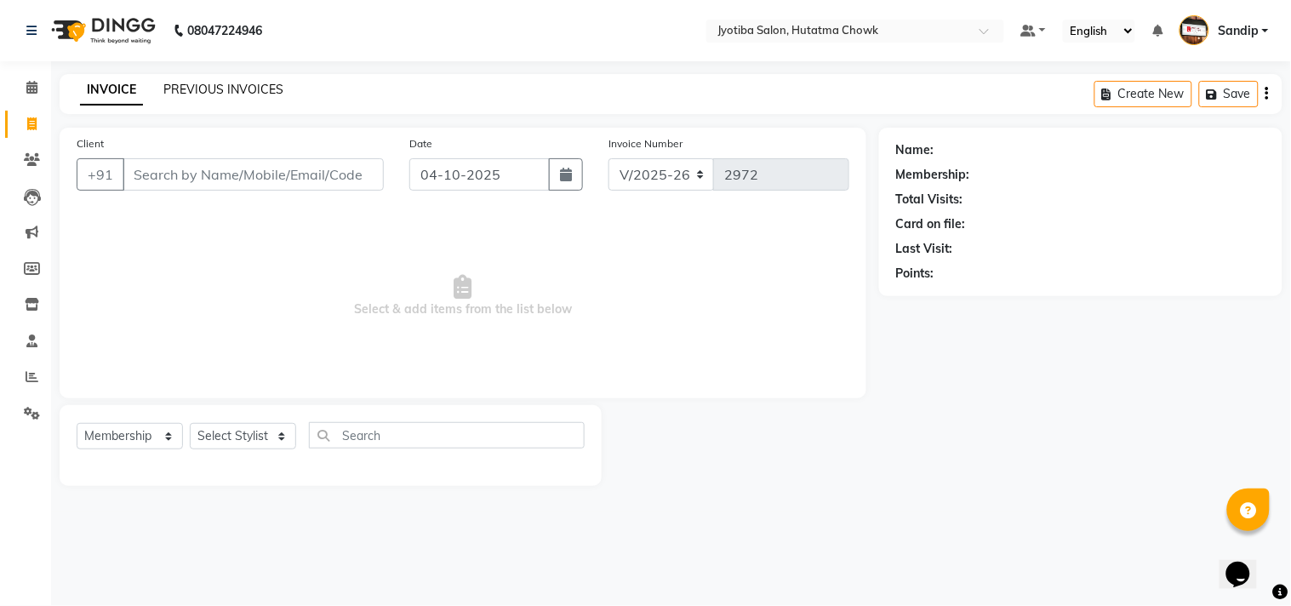
click at [223, 83] on link "PREVIOUS INVOICES" at bounding box center [223, 89] width 120 height 15
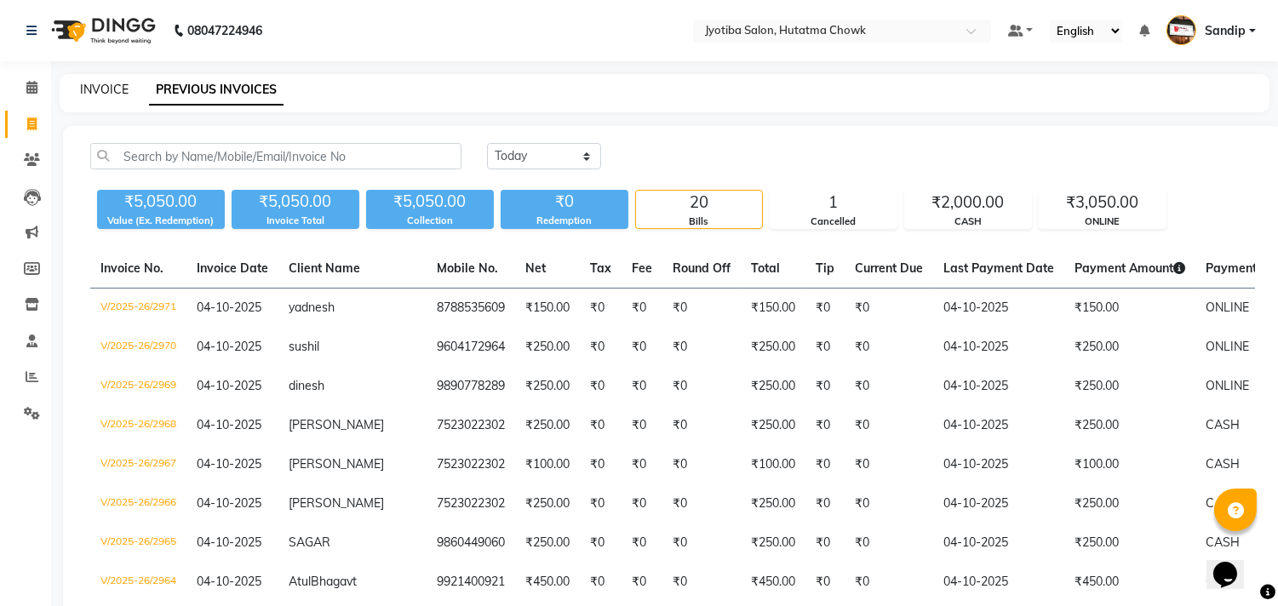
click at [103, 83] on link "INVOICE" at bounding box center [104, 89] width 49 height 15
select select "service"
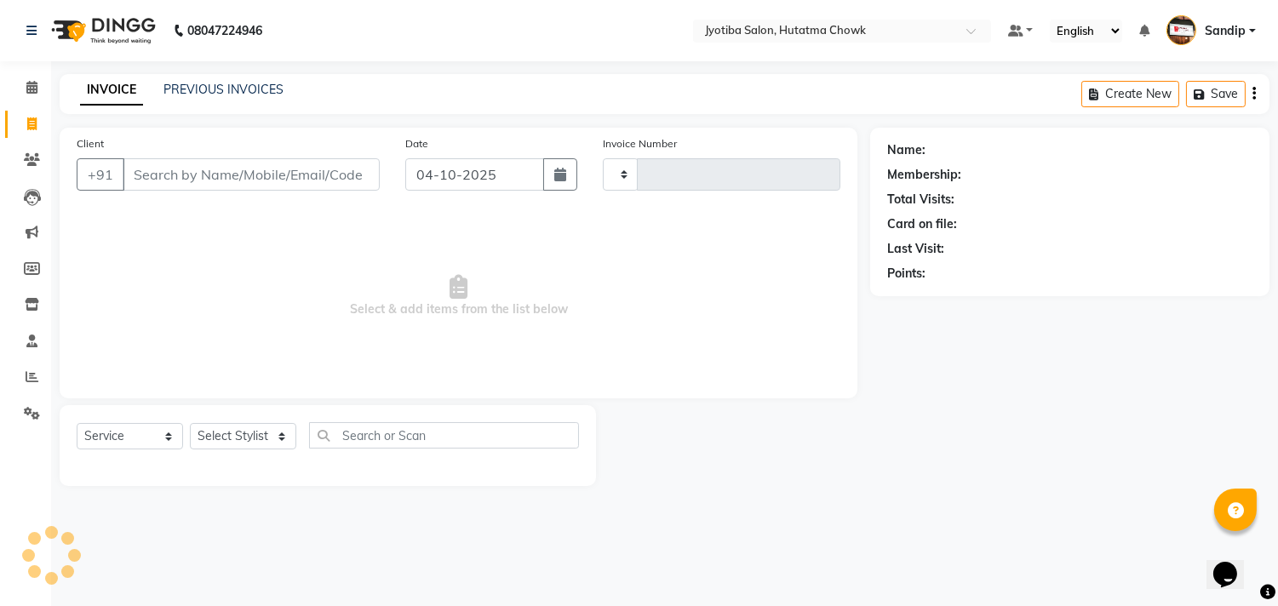
type input "2972"
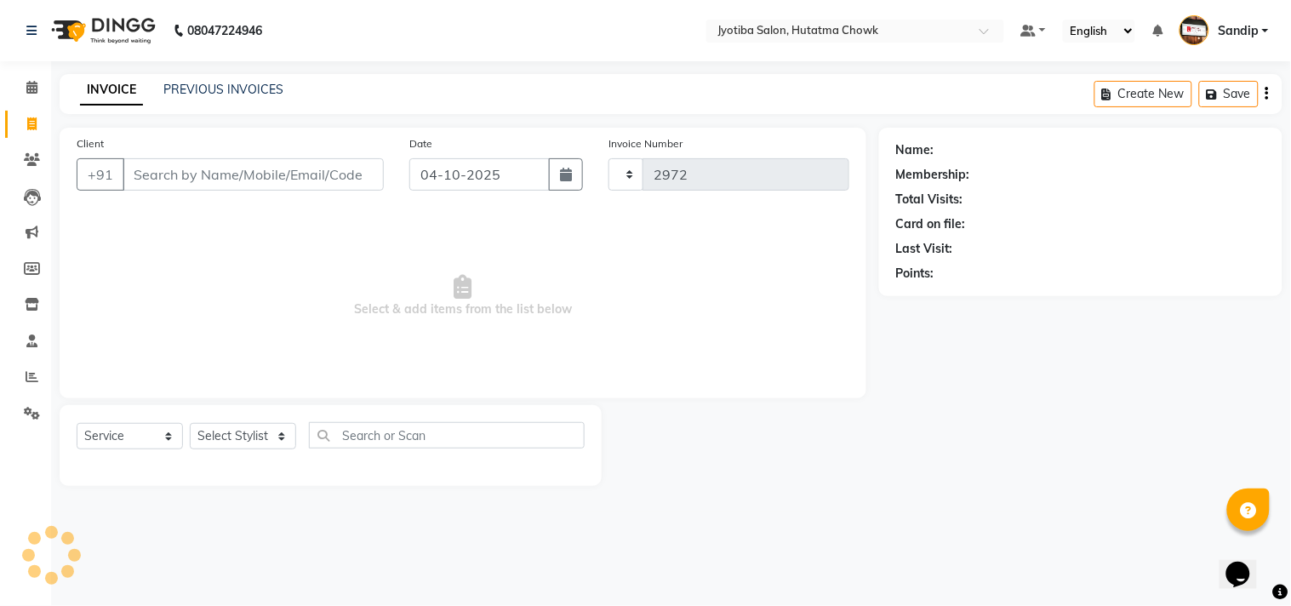
select select "556"
select select "membership"
click at [340, 217] on span "Select & add items from the list below" at bounding box center [463, 296] width 773 height 170
drag, startPoint x: 340, startPoint y: 217, endPoint x: 230, endPoint y: 298, distance: 137.0
click at [230, 298] on span "Select & add items from the list below" at bounding box center [463, 296] width 773 height 170
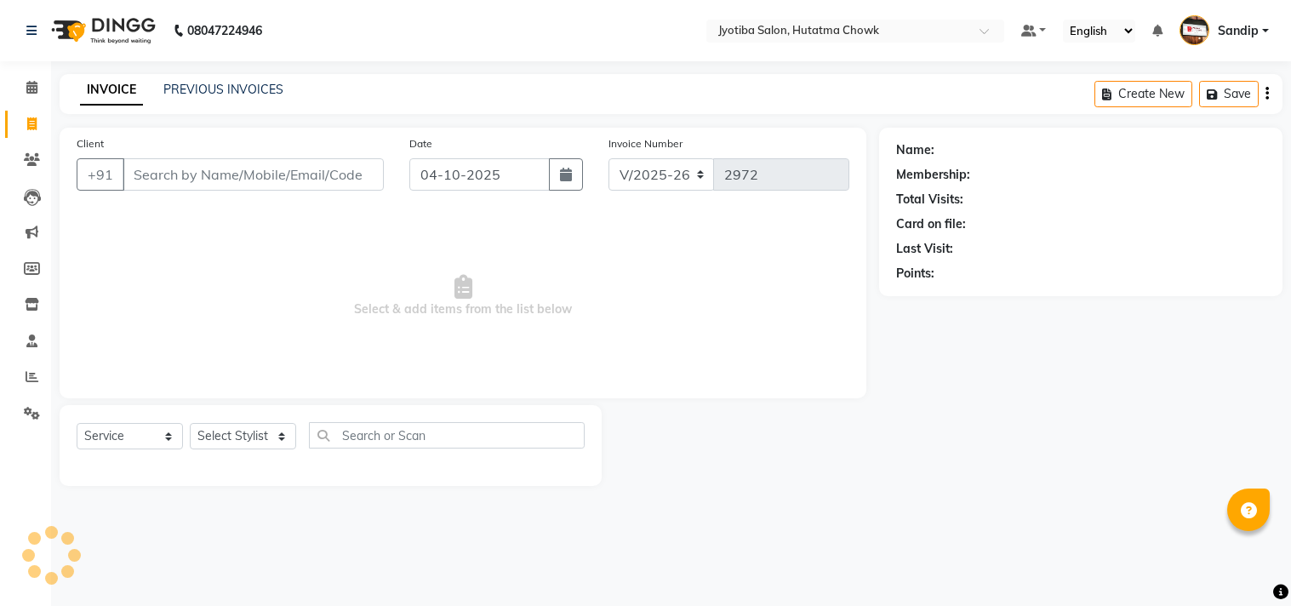
select select "556"
select select "membership"
click at [222, 85] on link "PREVIOUS INVOICES" at bounding box center [223, 89] width 120 height 15
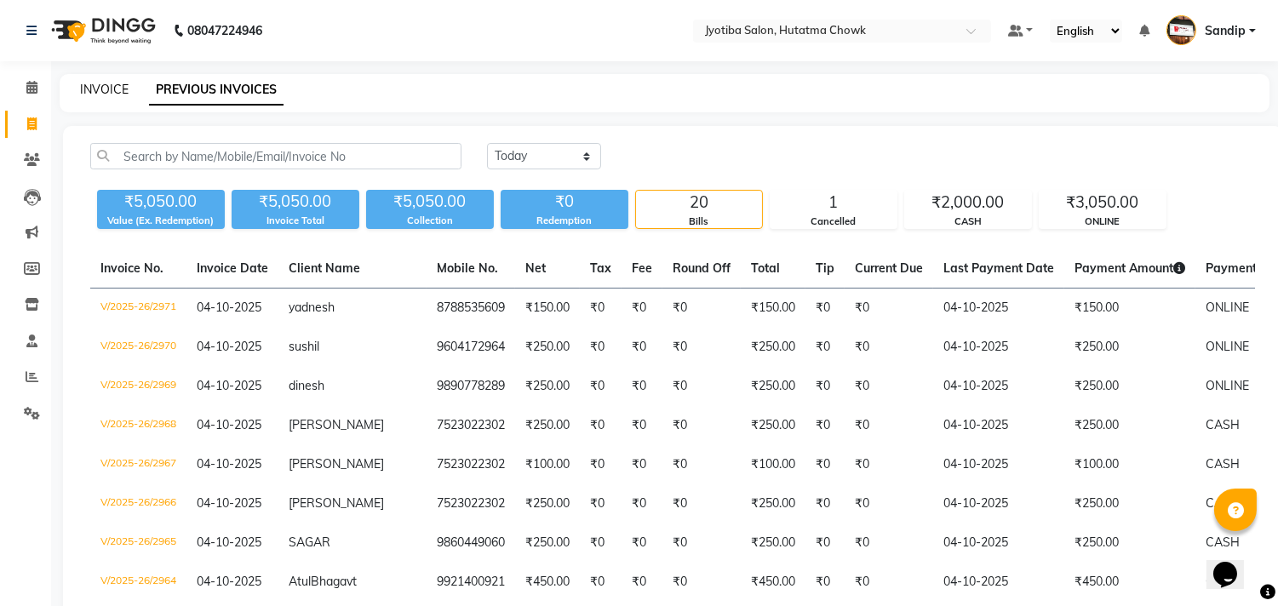
click at [104, 86] on link "INVOICE" at bounding box center [104, 89] width 49 height 15
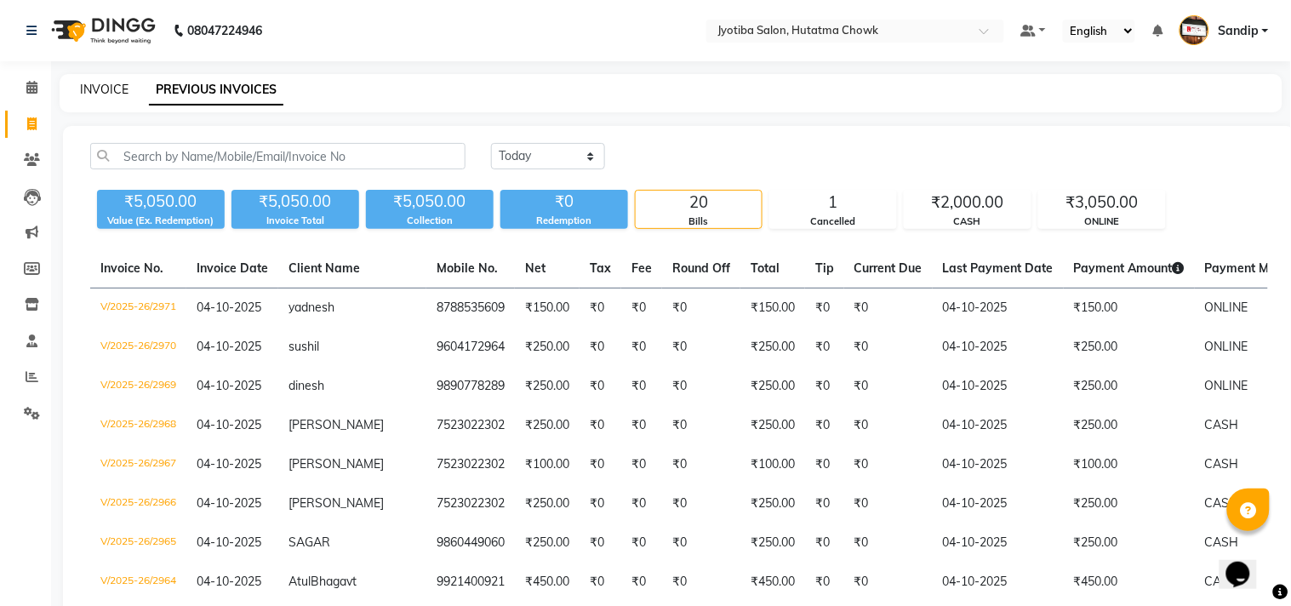
select select "556"
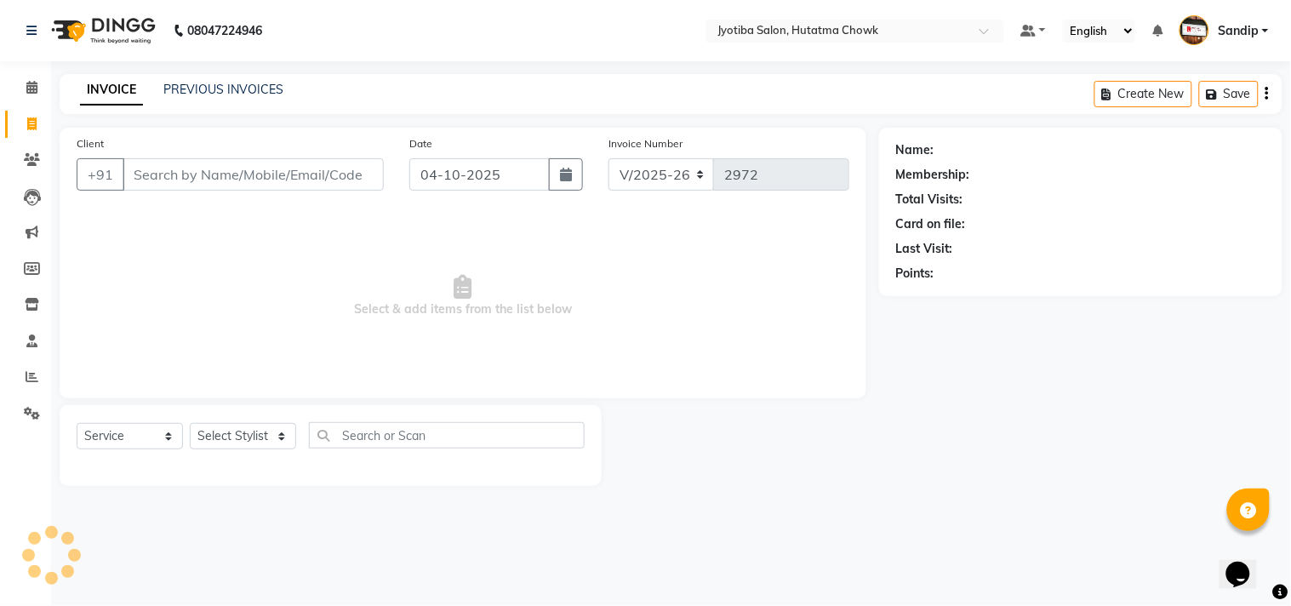
select select "membership"
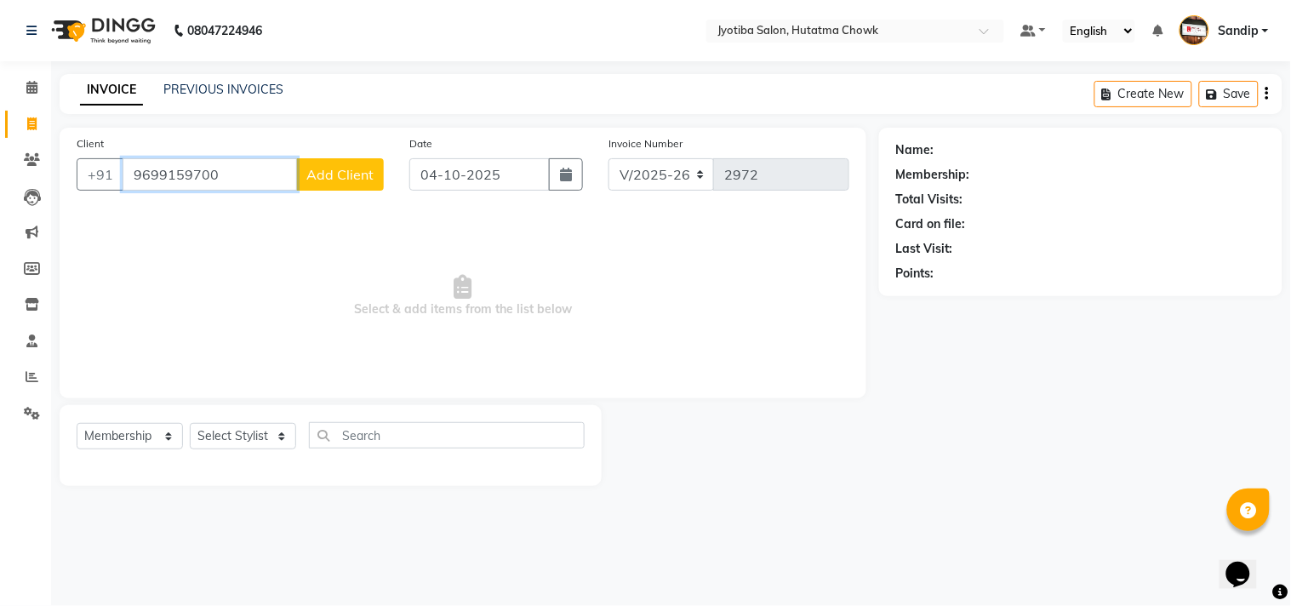
type input "9699159700"
click at [342, 172] on span "Add Client" at bounding box center [339, 174] width 67 height 17
select select "22"
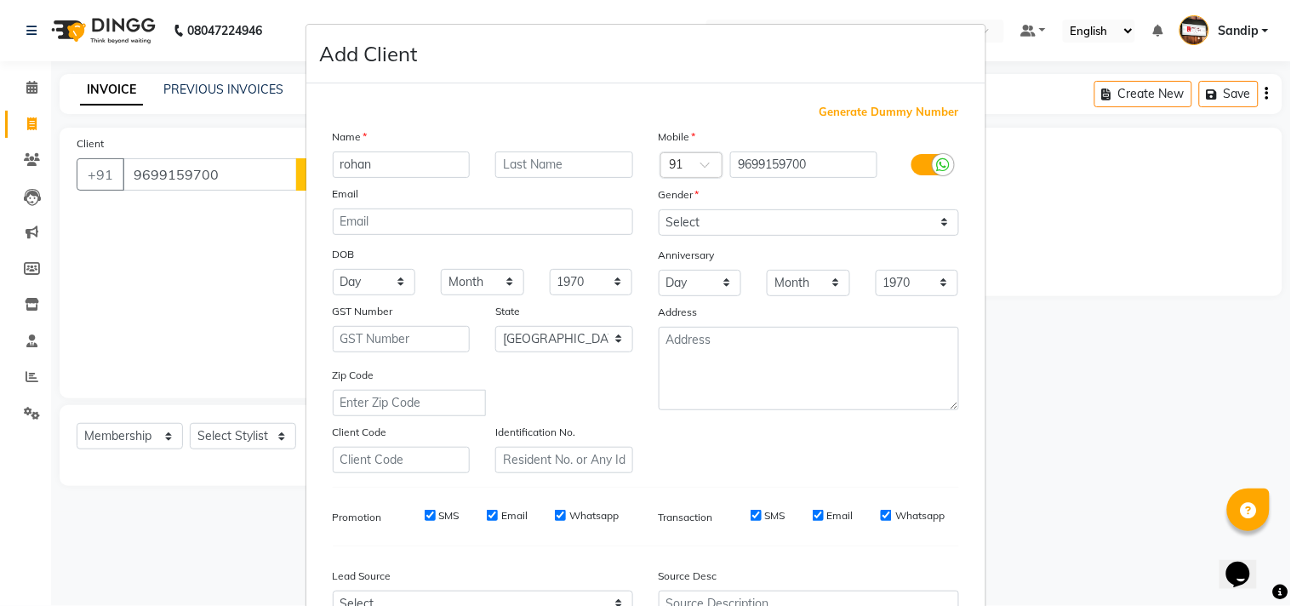
type input "rohan"
click at [718, 213] on select "Select [DEMOGRAPHIC_DATA] [DEMOGRAPHIC_DATA] Other Prefer Not To Say" at bounding box center [809, 222] width 300 height 26
select select "[DEMOGRAPHIC_DATA]"
click at [659, 209] on select "Select [DEMOGRAPHIC_DATA] [DEMOGRAPHIC_DATA] Other Prefer Not To Say" at bounding box center [809, 222] width 300 height 26
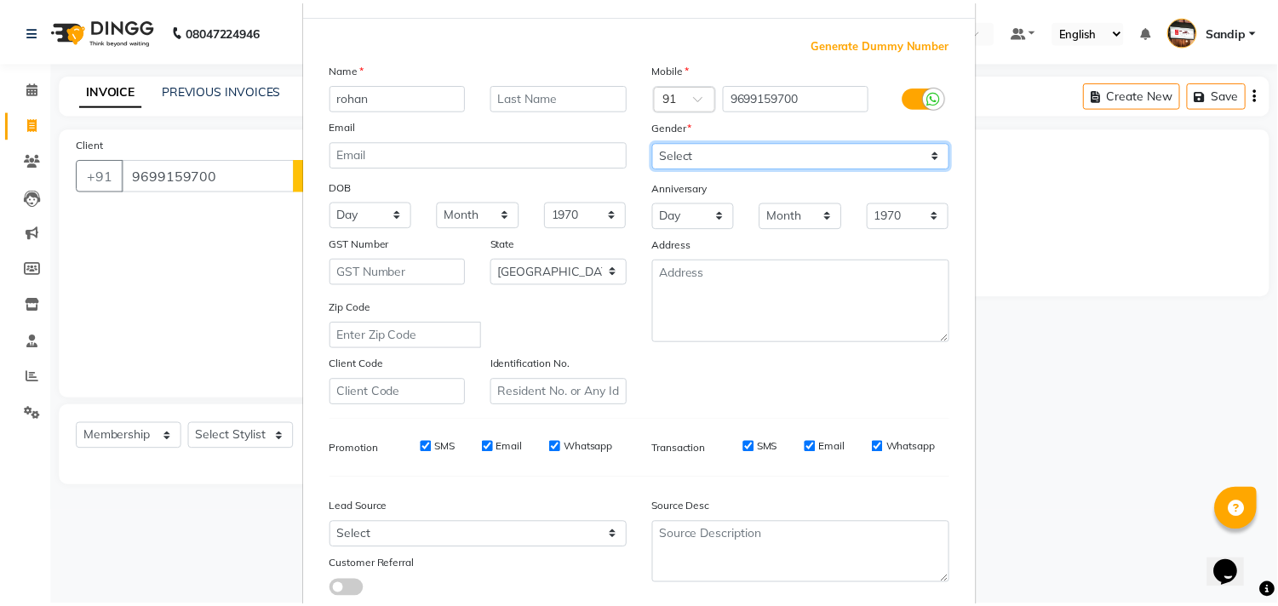
scroll to position [180, 0]
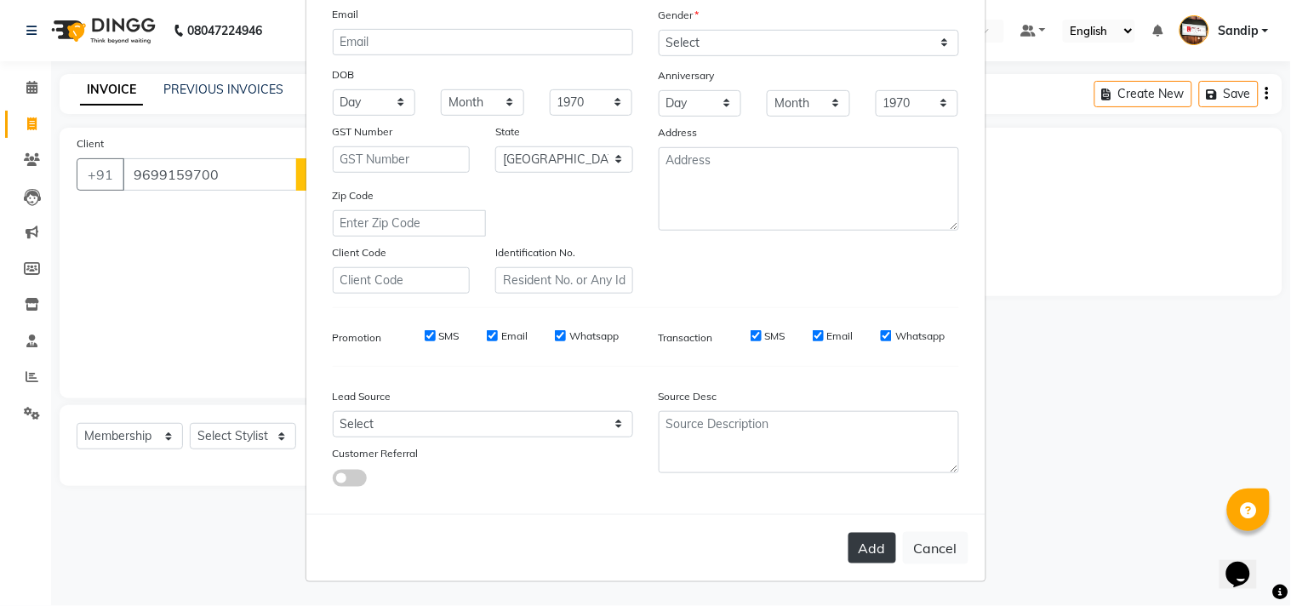
click at [861, 560] on button "Add" at bounding box center [873, 548] width 48 height 31
select select
select select "null"
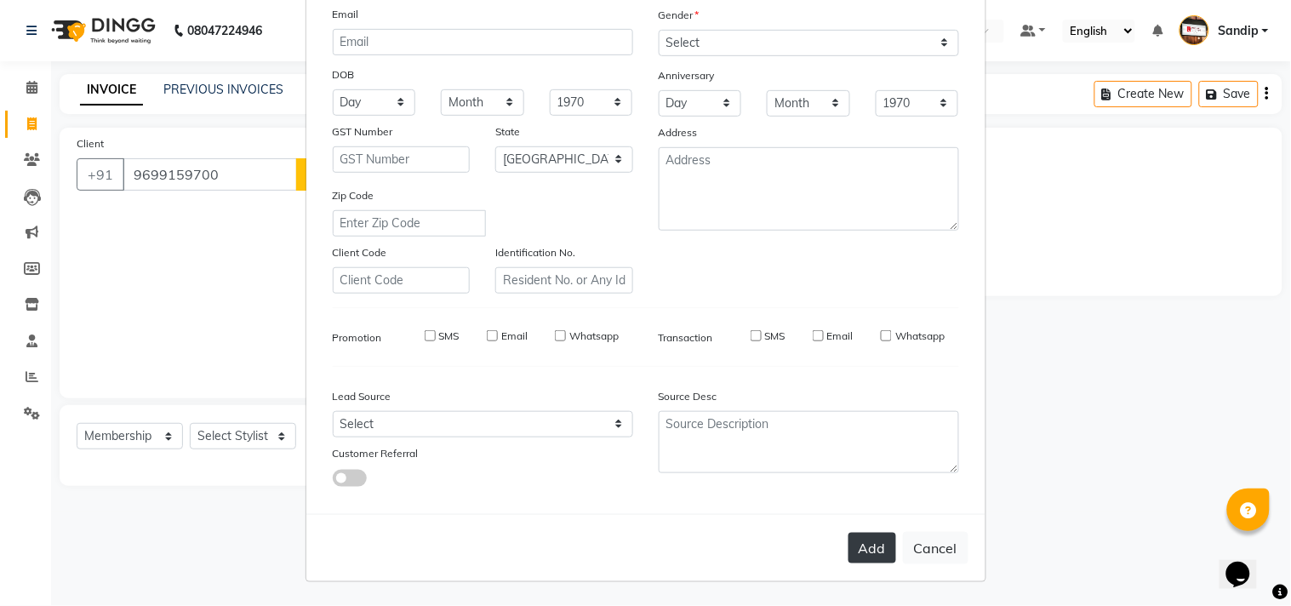
select select
checkbox input "false"
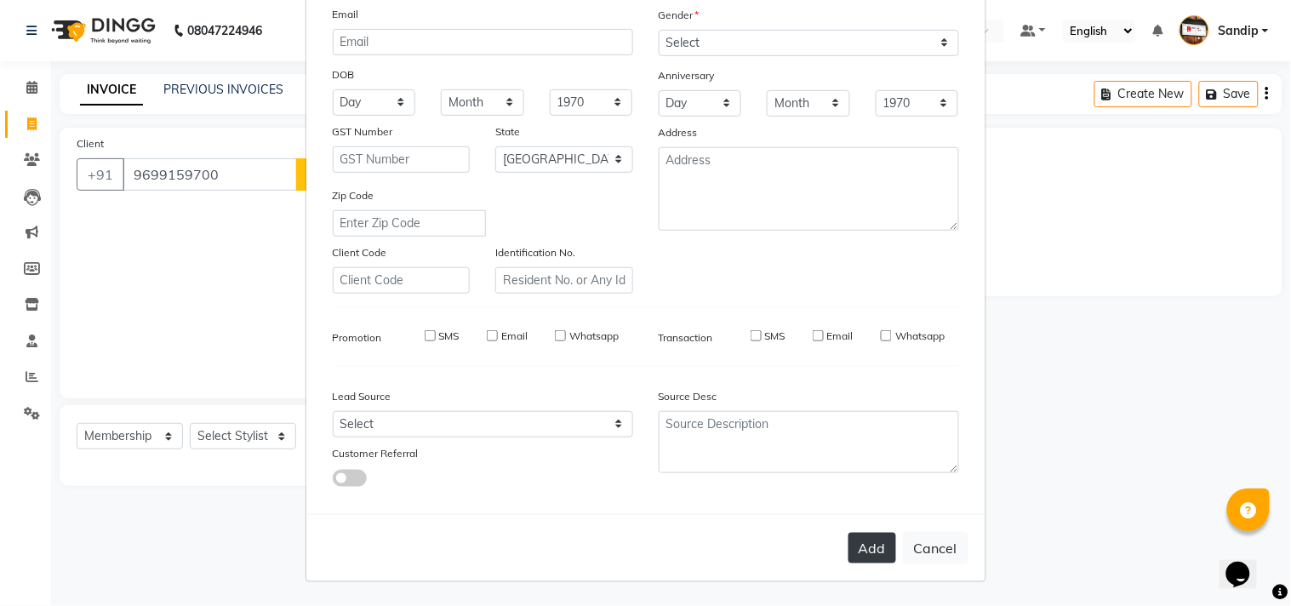
checkbox input "false"
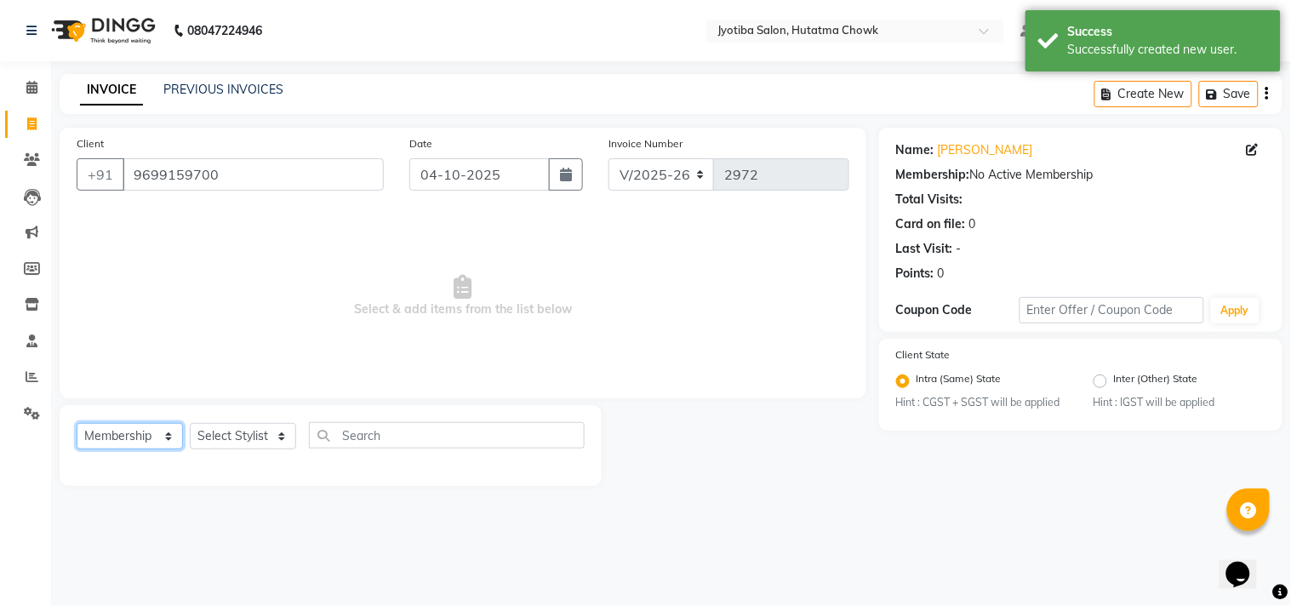
click at [123, 436] on select "Select Service Product Membership Package Voucher Prepaid Gift Card" at bounding box center [130, 436] width 106 height 26
select select "service"
click at [77, 424] on select "Select Service Product Membership Package Voucher Prepaid Gift Card" at bounding box center [130, 436] width 106 height 26
click at [228, 432] on select "Select Stylist [PERSON_NAME] [PERSON_NAME] [PERSON_NAME] prem Sandip [PERSON_NA…" at bounding box center [243, 436] width 106 height 26
select select "84596"
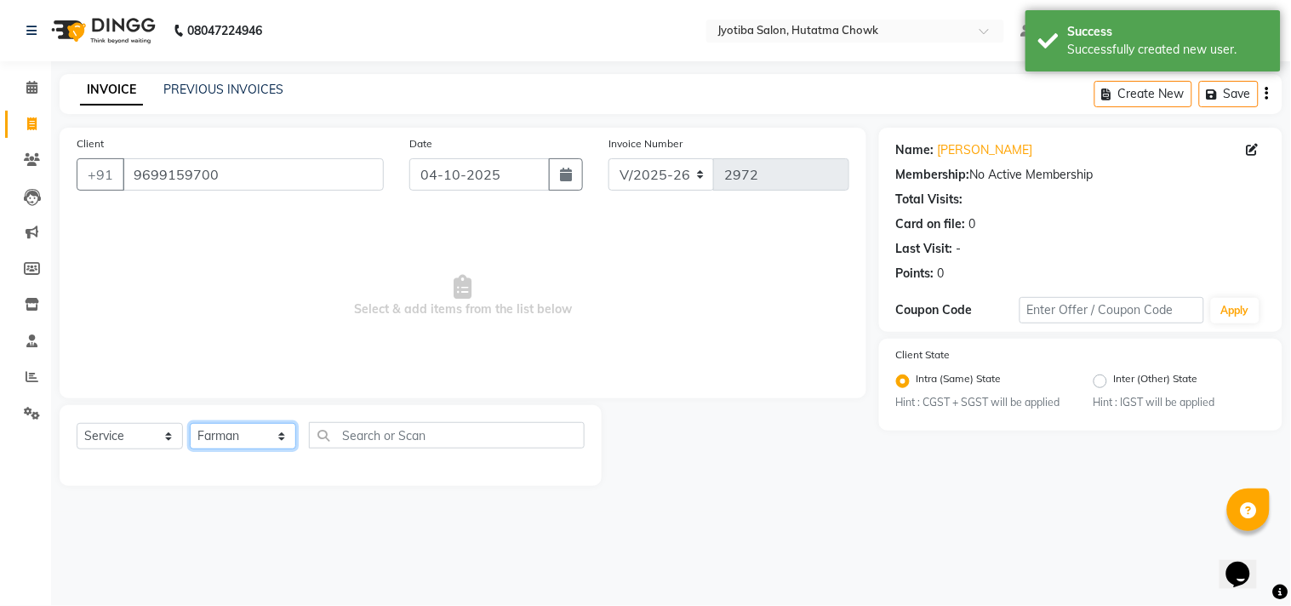
click at [190, 424] on select "Select Stylist [PERSON_NAME] [PERSON_NAME] [PERSON_NAME] prem Sandip [PERSON_NA…" at bounding box center [243, 436] width 106 height 26
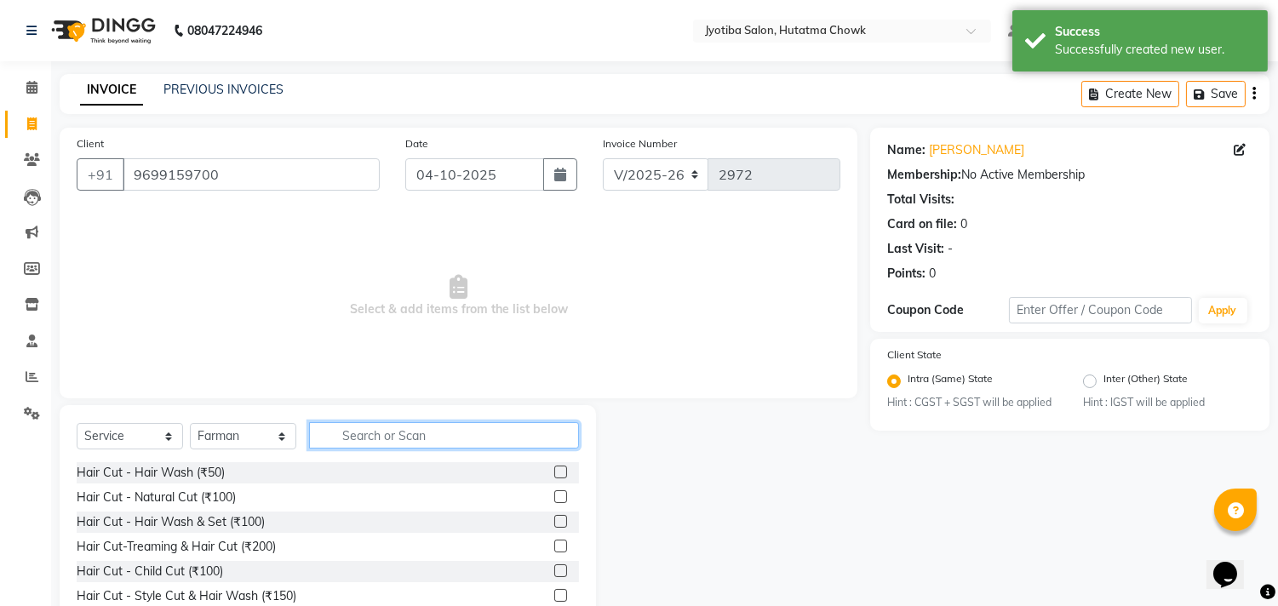
click at [379, 438] on input "text" at bounding box center [444, 435] width 270 height 26
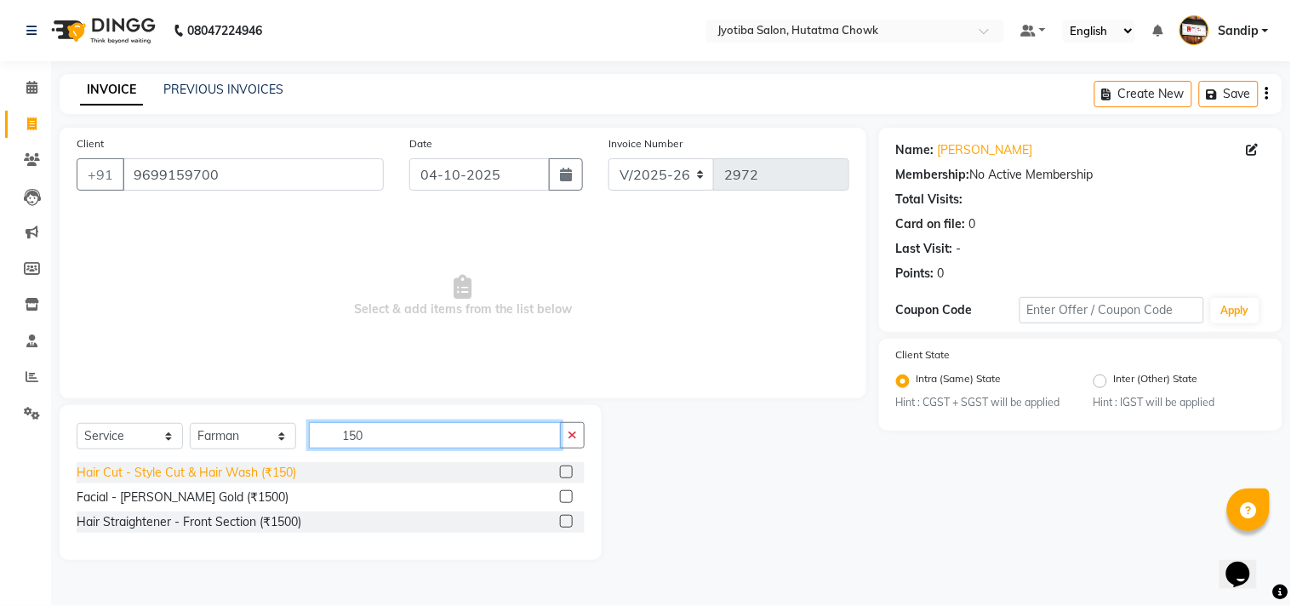
type input "150"
click at [169, 472] on div "Hair Cut - Style Cut & Hair Wash (₹150)" at bounding box center [187, 473] width 220 height 18
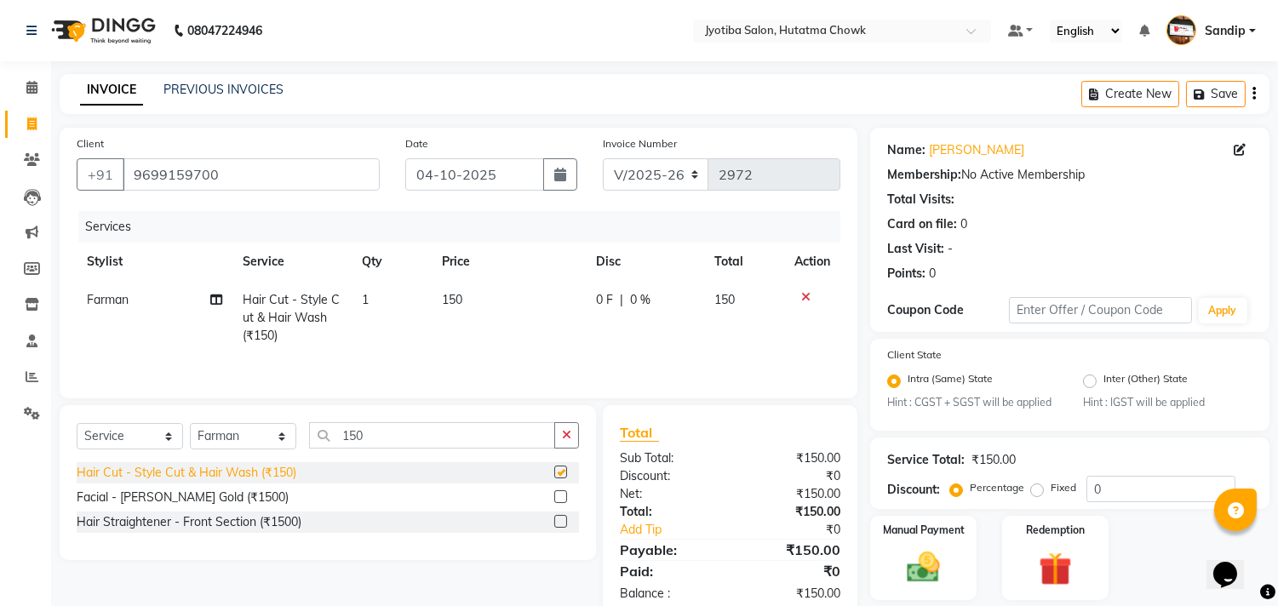
checkbox input "false"
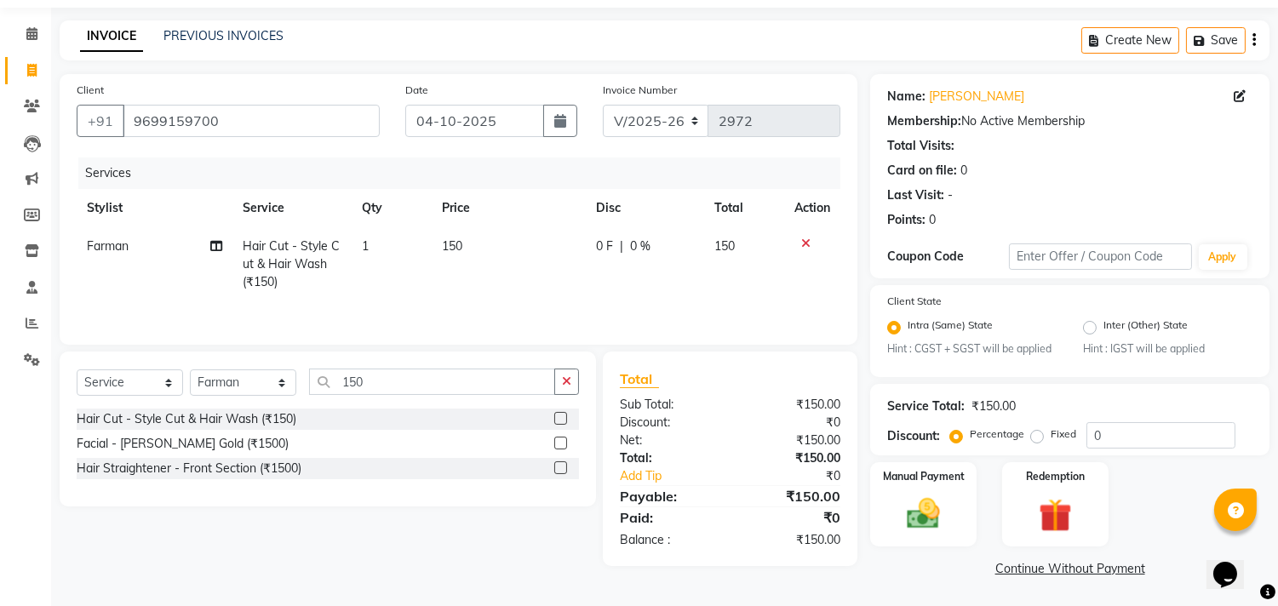
click at [1020, 568] on link "Continue Without Payment" at bounding box center [1069, 569] width 392 height 18
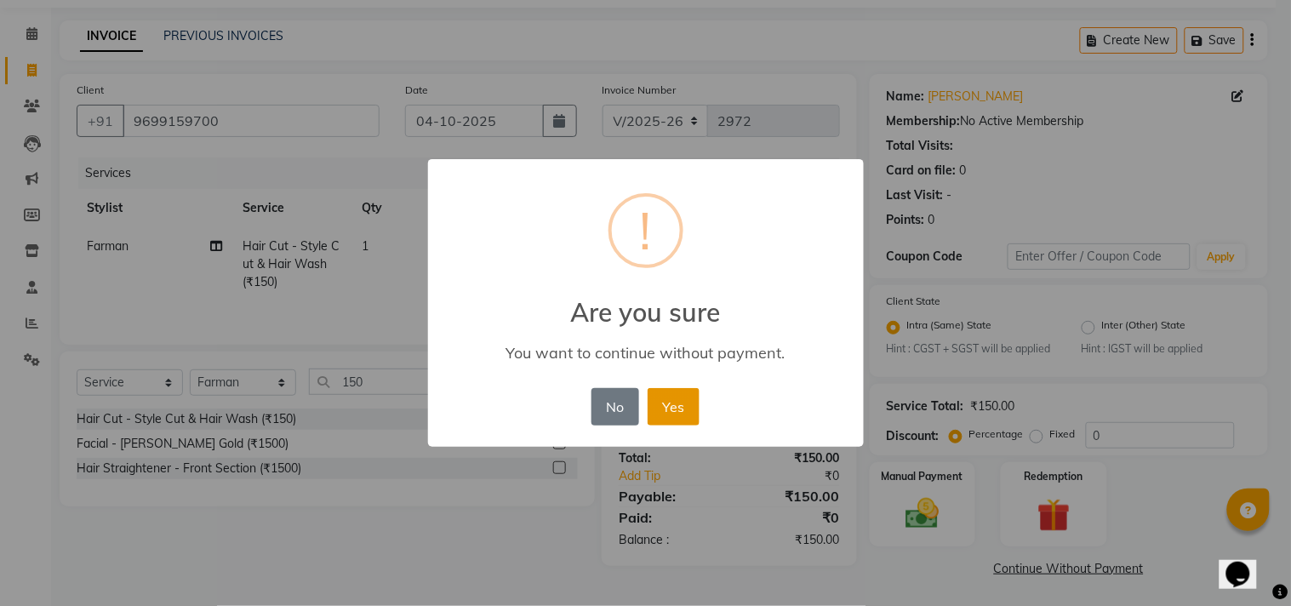
click at [670, 398] on button "Yes" at bounding box center [674, 406] width 52 height 37
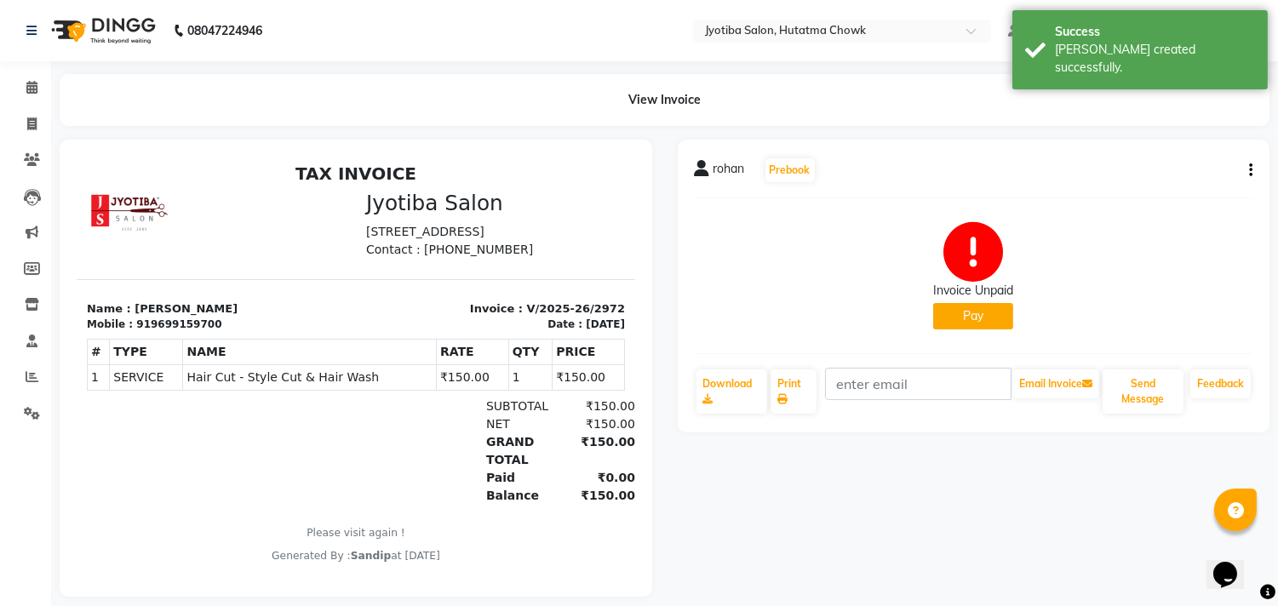
click at [958, 312] on button "Pay" at bounding box center [973, 316] width 80 height 26
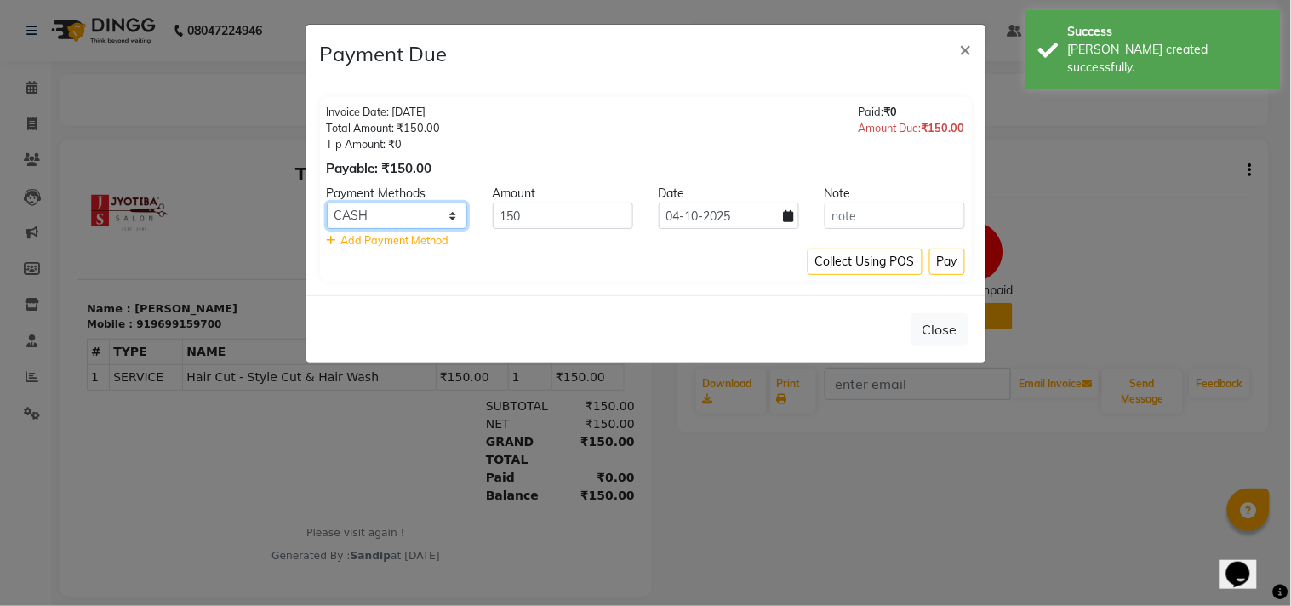
click at [362, 218] on select "CASH ONLINE CARD" at bounding box center [397, 216] width 140 height 26
select select "3"
click at [327, 203] on select "CASH ONLINE CARD" at bounding box center [397, 216] width 140 height 26
click at [947, 261] on button "Pay" at bounding box center [947, 262] width 36 height 26
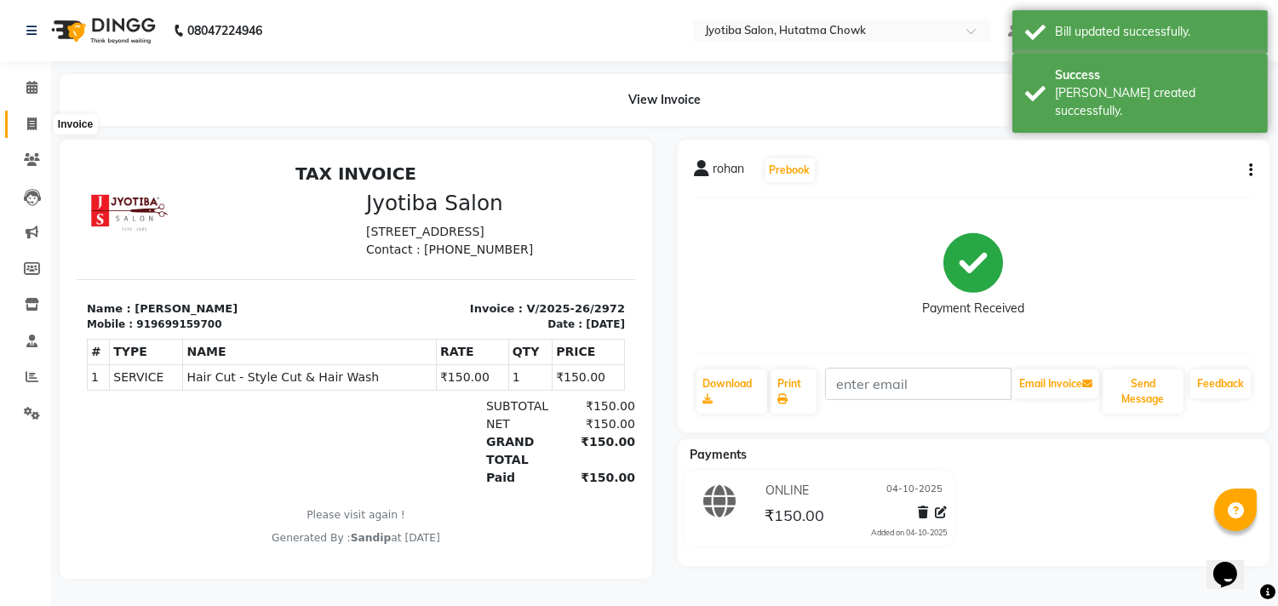
click at [28, 130] on icon at bounding box center [31, 123] width 9 height 13
select select "service"
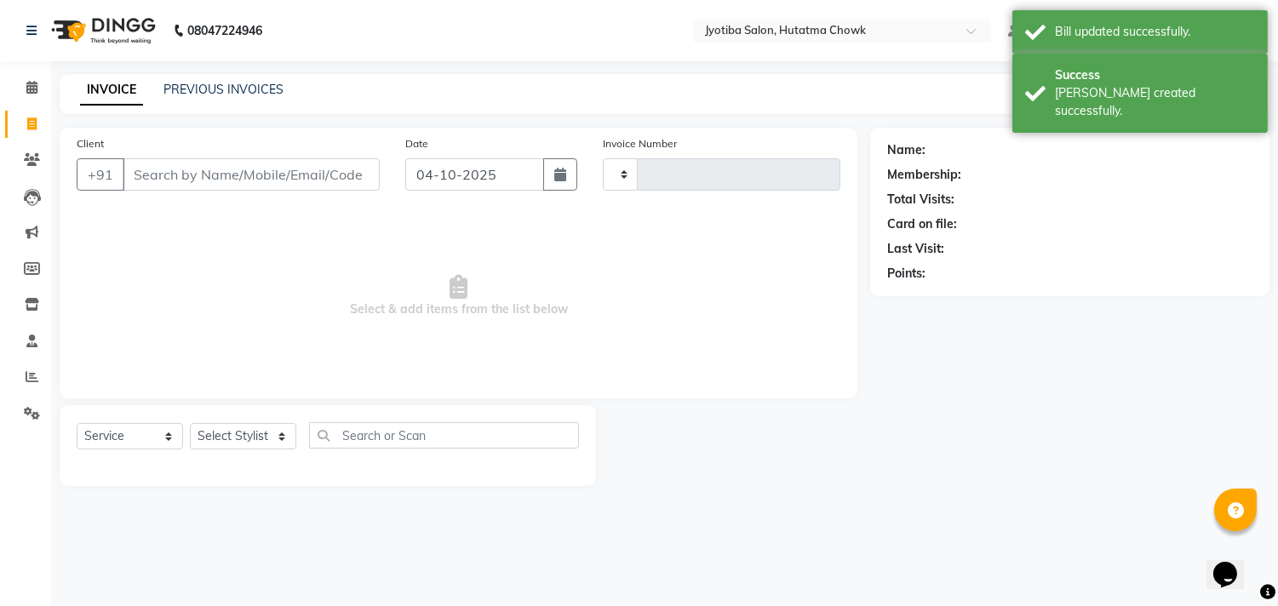
type input "2973"
select select "556"
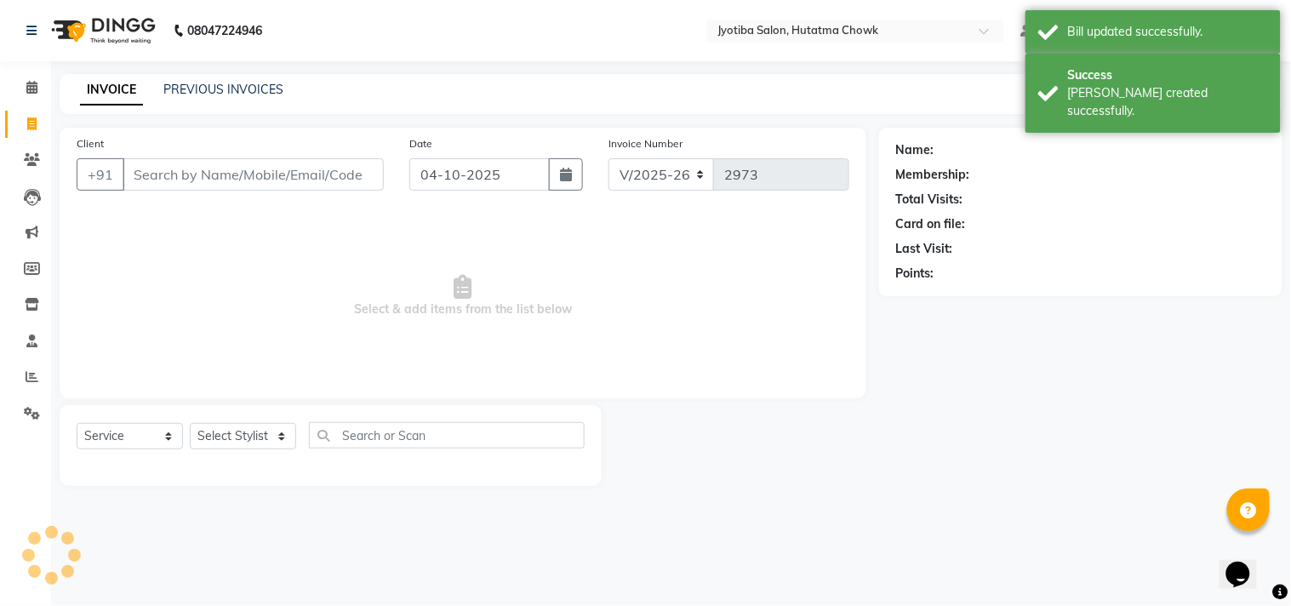
select select "membership"
click at [216, 89] on link "PREVIOUS INVOICES" at bounding box center [223, 89] width 120 height 15
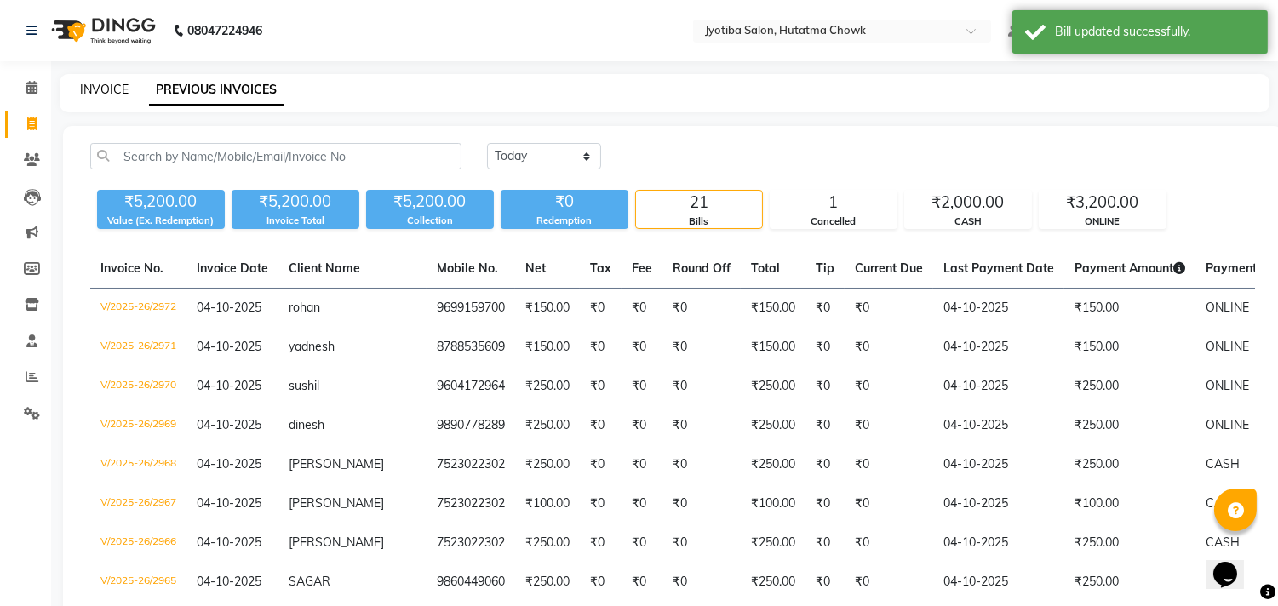
click at [104, 87] on link "INVOICE" at bounding box center [104, 89] width 49 height 15
select select "service"
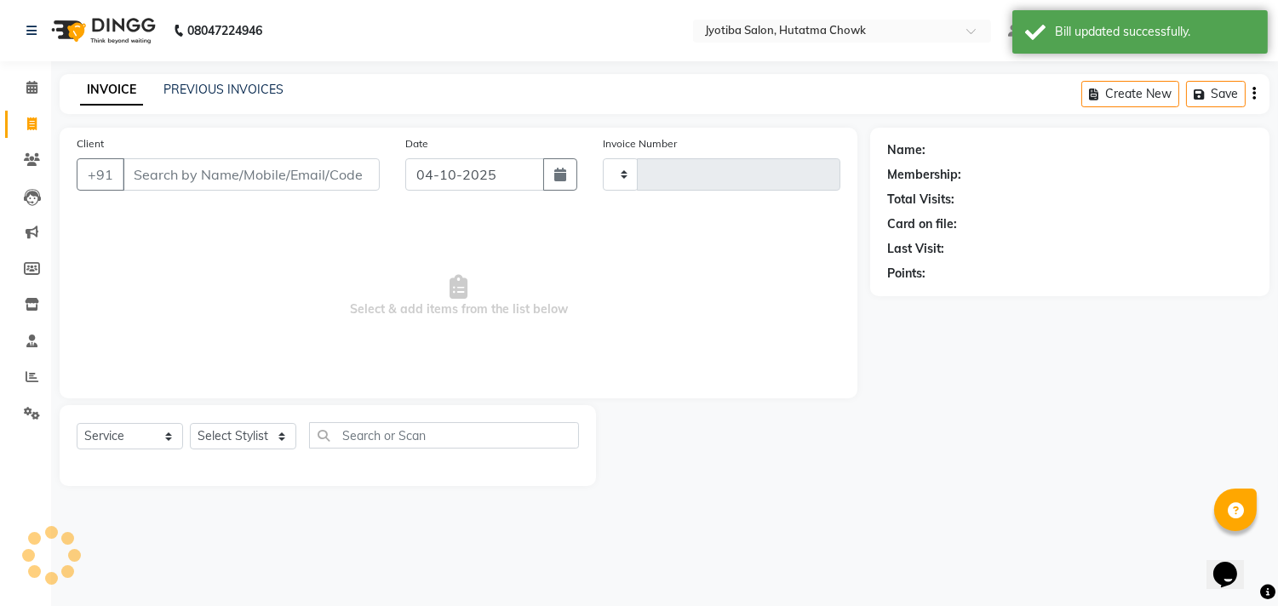
type input "2973"
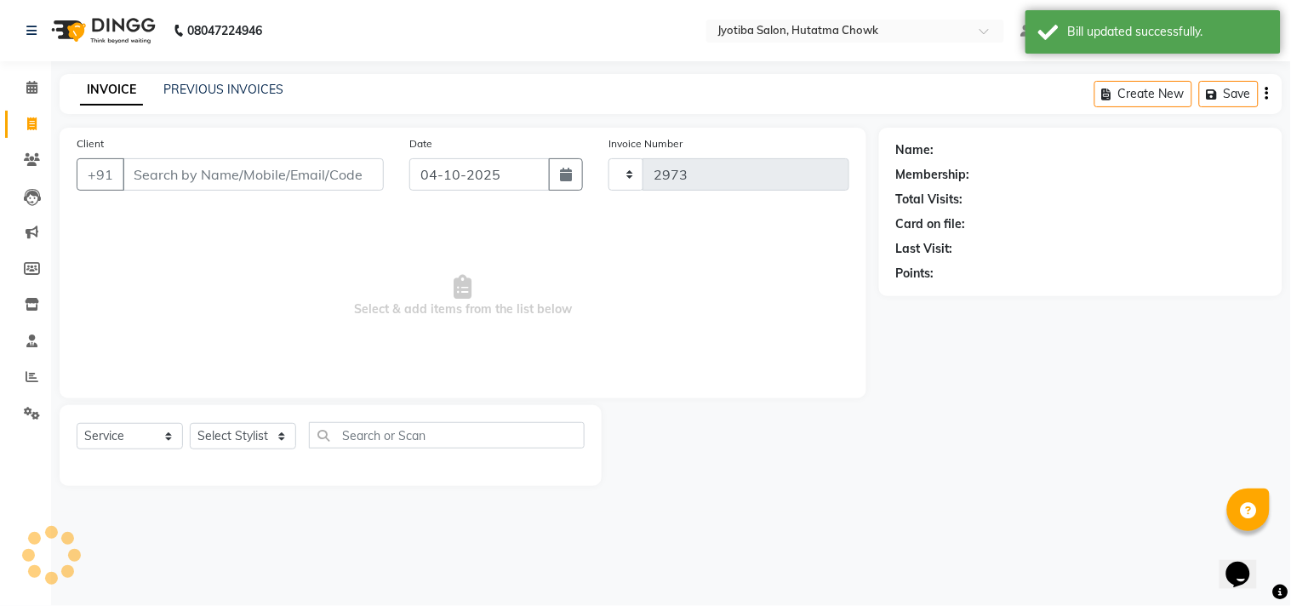
select select "556"
select select "membership"
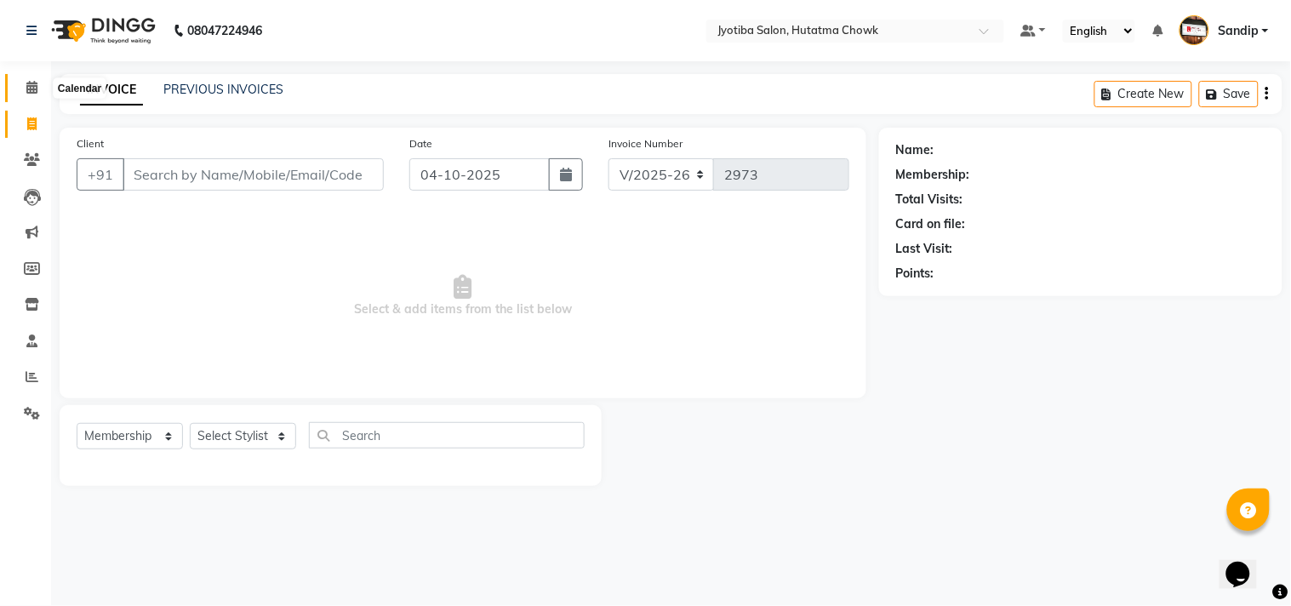
drag, startPoint x: 31, startPoint y: 90, endPoint x: 26, endPoint y: 111, distance: 21.1
click at [31, 90] on icon at bounding box center [31, 87] width 11 height 13
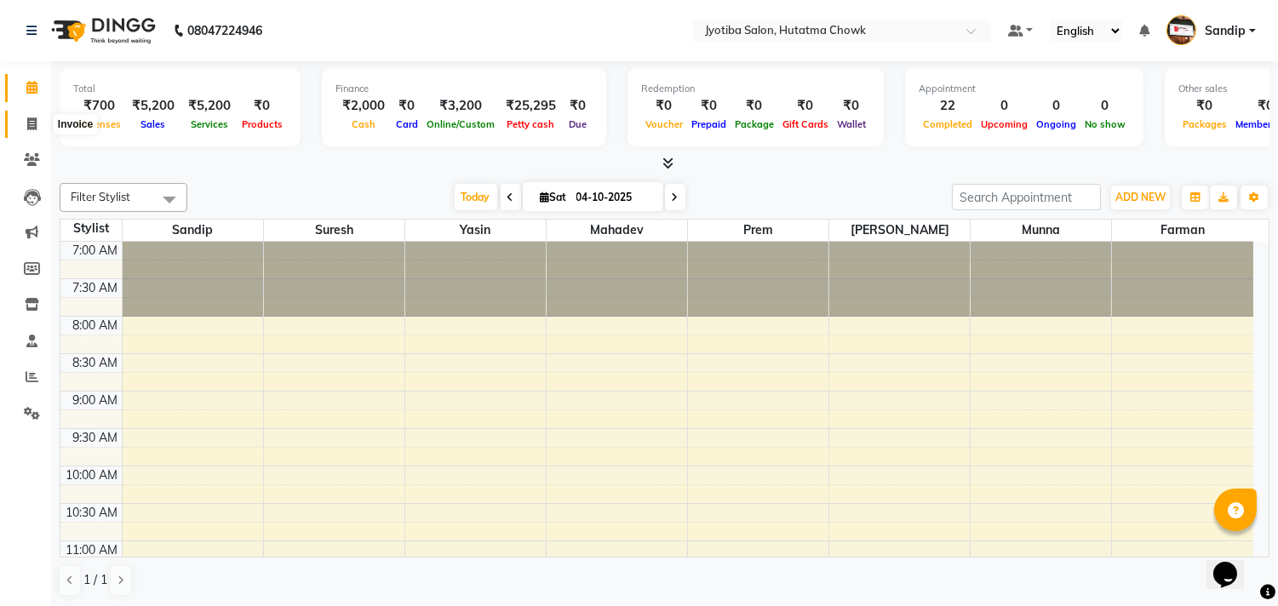
click at [29, 130] on icon at bounding box center [31, 123] width 9 height 13
select select "556"
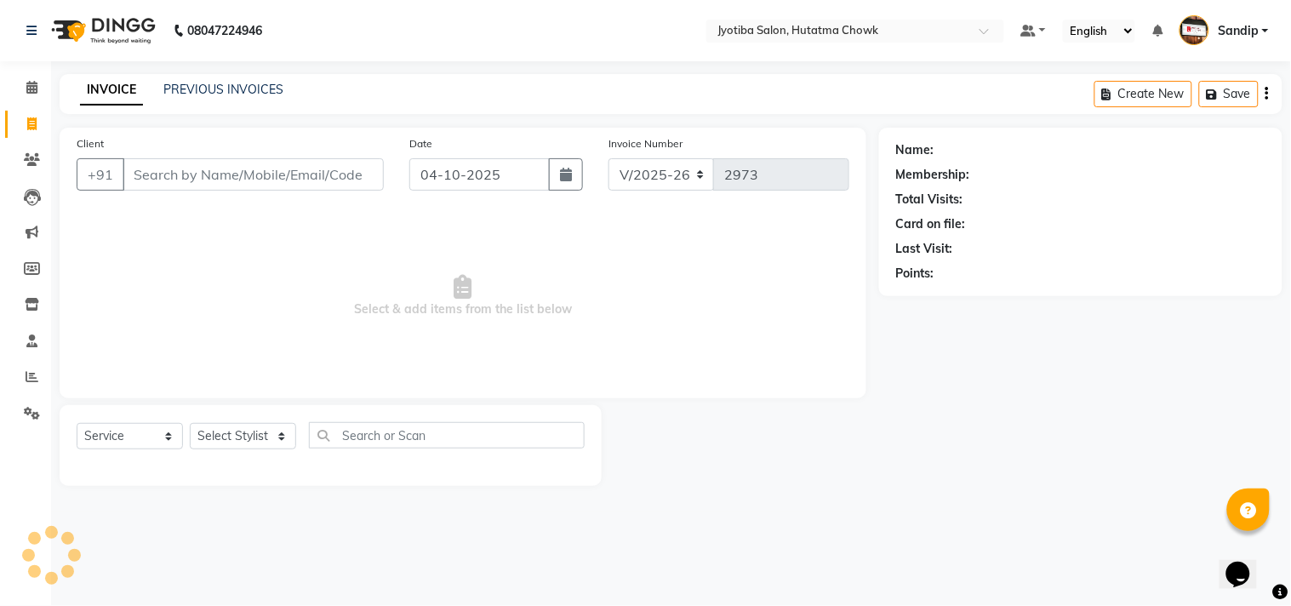
select select "membership"
